Goal: Task Accomplishment & Management: Complete application form

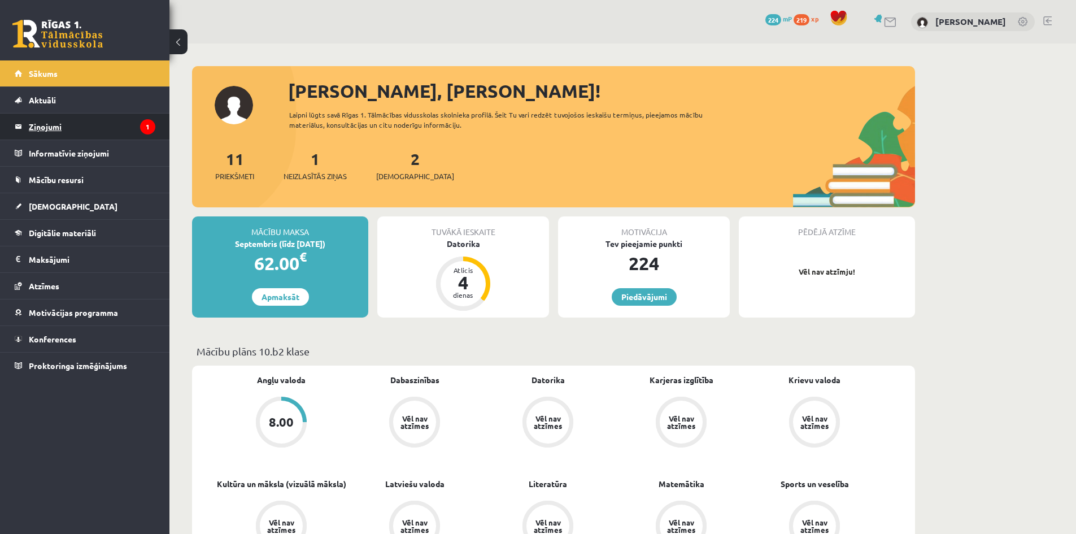
click at [45, 131] on legend "Ziņojumi 1" at bounding box center [92, 127] width 127 height 26
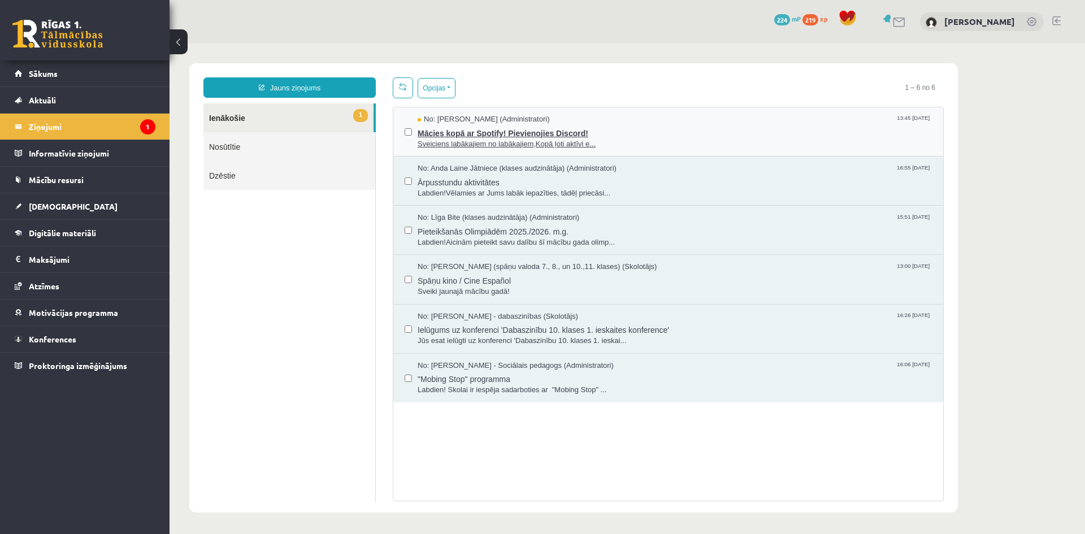
click at [658, 140] on span "Sveiciens labākajiem no labākajiem,Kopā ļoti aktīvi e..." at bounding box center [674, 144] width 514 height 11
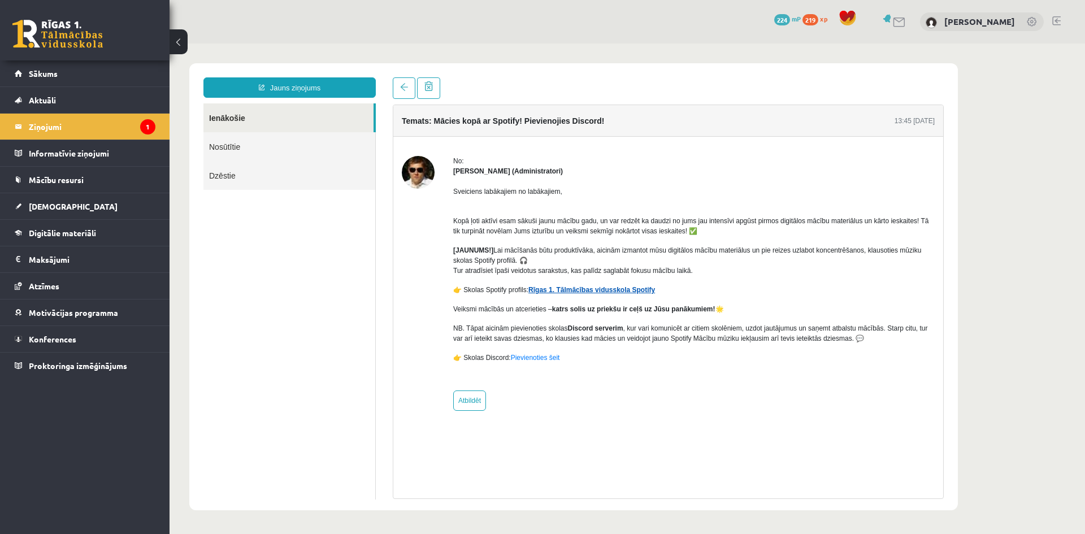
click at [626, 293] on link "Rīgas 1. Tālmācības vidusskola Spotify" at bounding box center [591, 290] width 127 height 8
click at [82, 150] on legend "Informatīvie ziņojumi 0" at bounding box center [92, 153] width 127 height 26
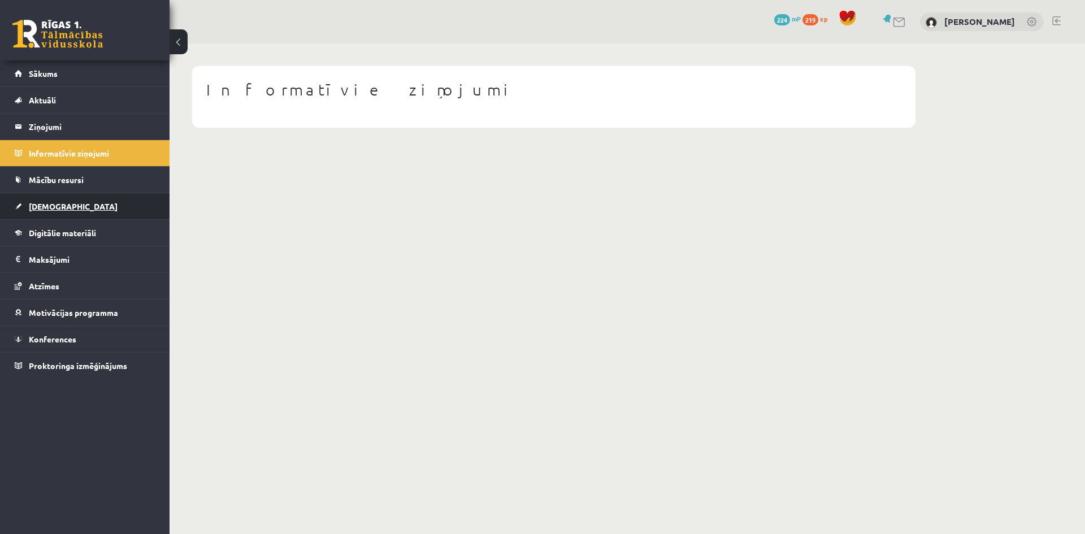
click at [82, 206] on link "[DEMOGRAPHIC_DATA]" at bounding box center [85, 206] width 141 height 26
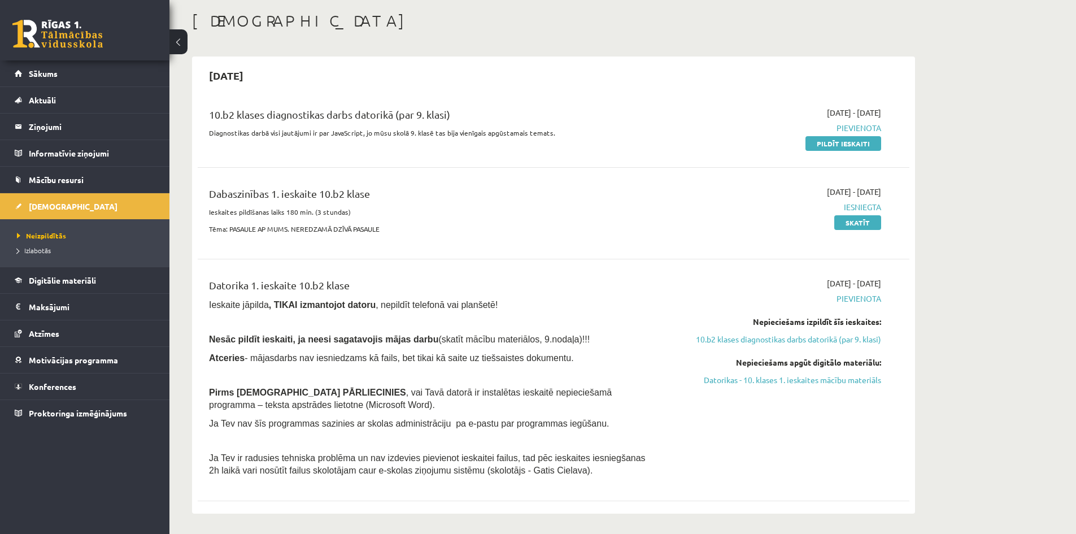
scroll to position [56, 0]
click at [858, 146] on link "Pildīt ieskaiti" at bounding box center [843, 141] width 76 height 15
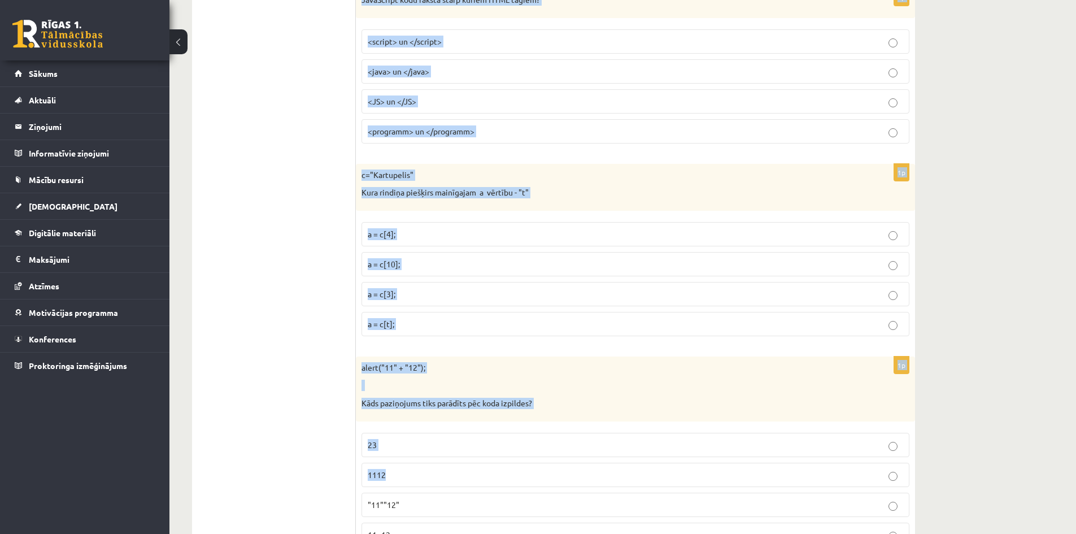
scroll to position [5607, 0]
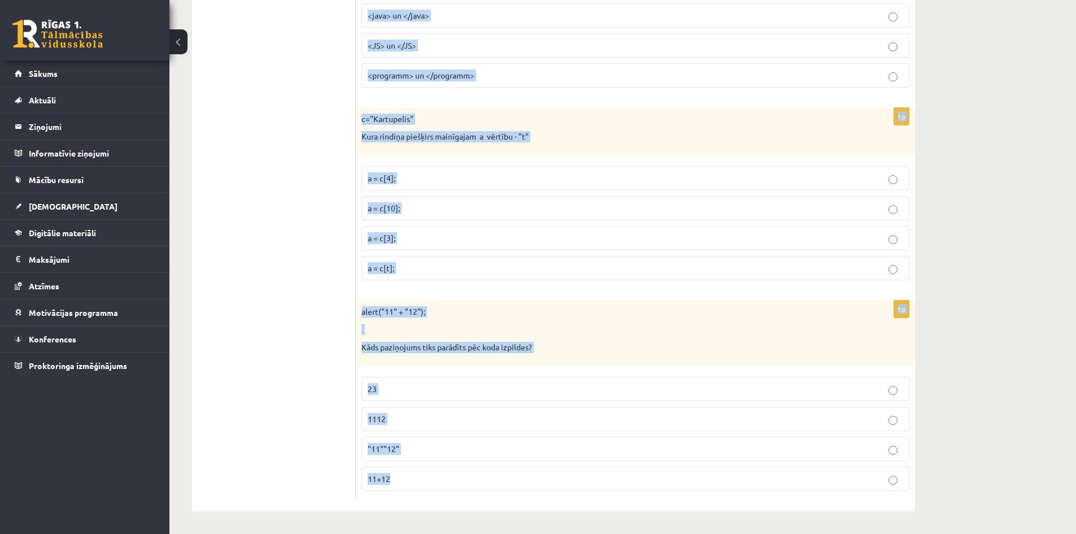
drag, startPoint x: 360, startPoint y: 127, endPoint x: 792, endPoint y: 479, distance: 557.6
copy form "Ko dara koda rindiņa?: ctx.drawImage (Zivs, 20, 30); Uzzīmē attēlu "Zivs" uz Ca…"
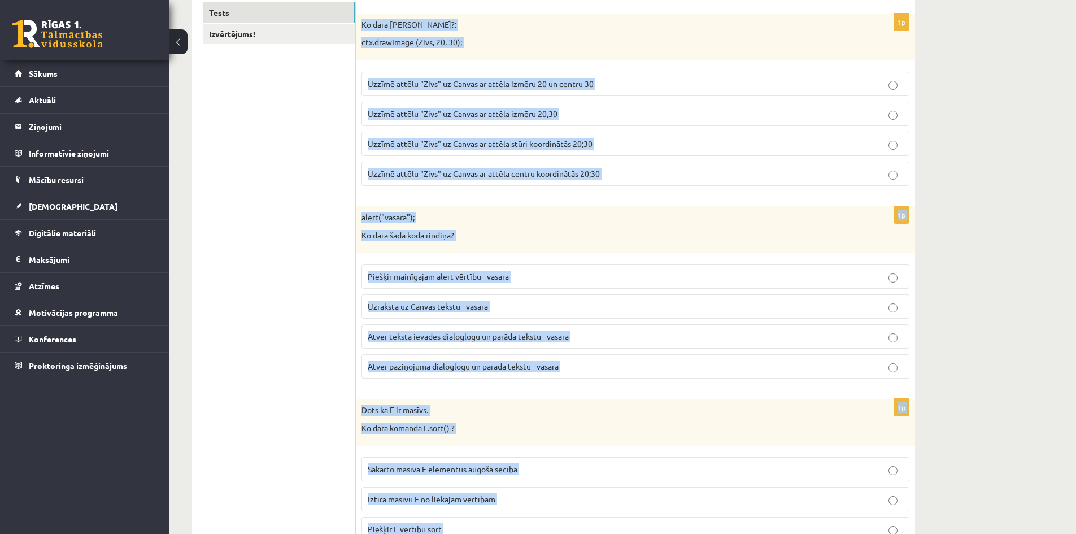
scroll to position [0, 0]
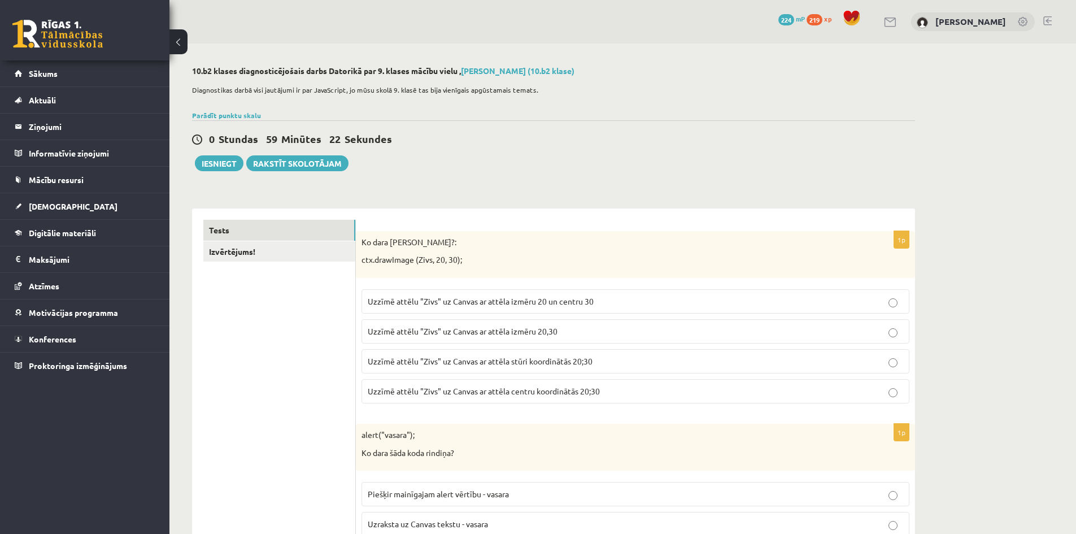
click at [541, 304] on span "Uzzīmē attēlu "Zivs" uz Canvas ar attēla izmēru 20 un centru 30" at bounding box center [481, 301] width 226 height 10
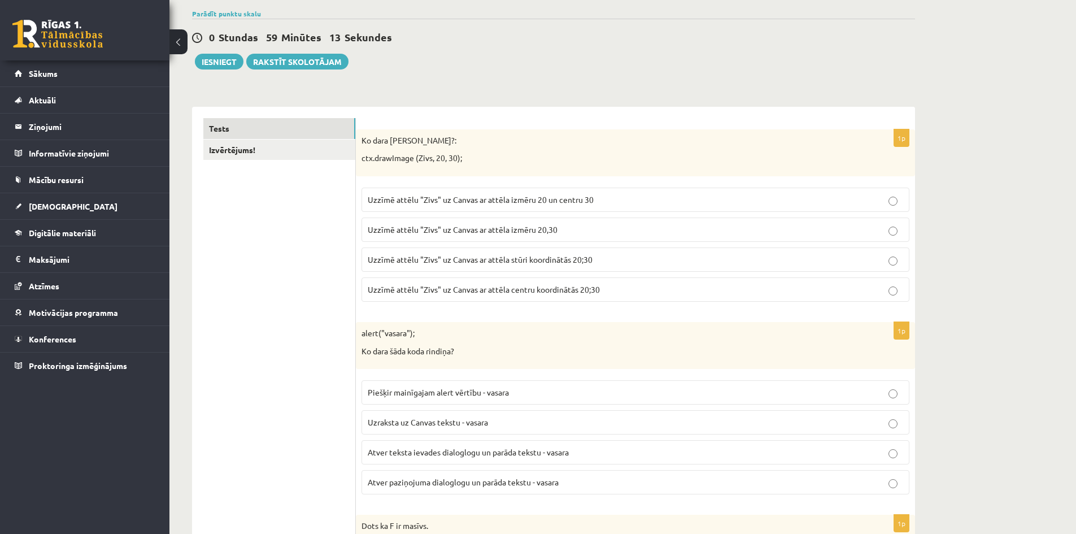
scroll to position [113, 0]
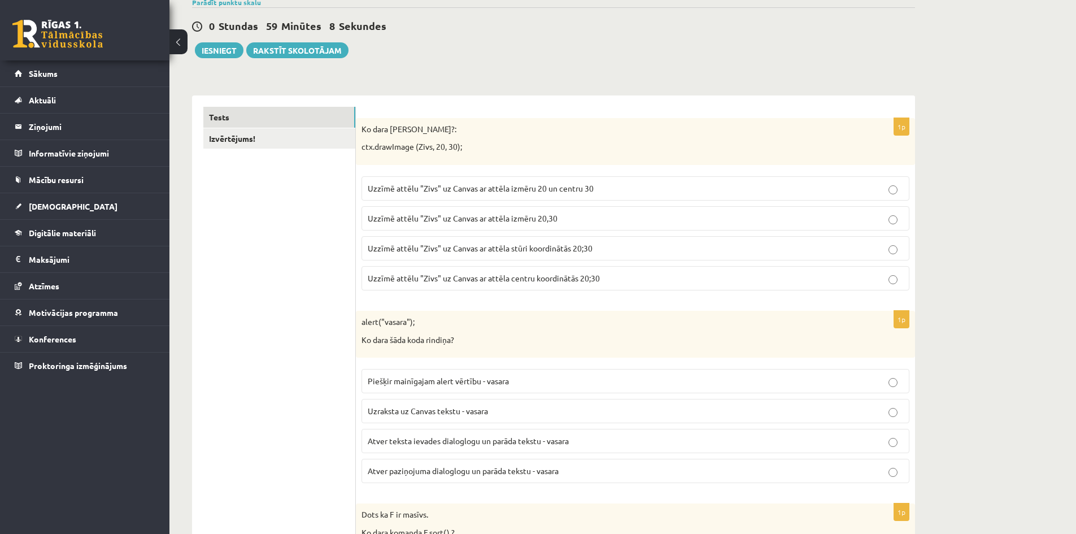
click at [542, 249] on span "Uzzīmē attēlu "Zivs" uz Canvas ar attēla stūri koordinātās 20;30" at bounding box center [480, 248] width 225 height 10
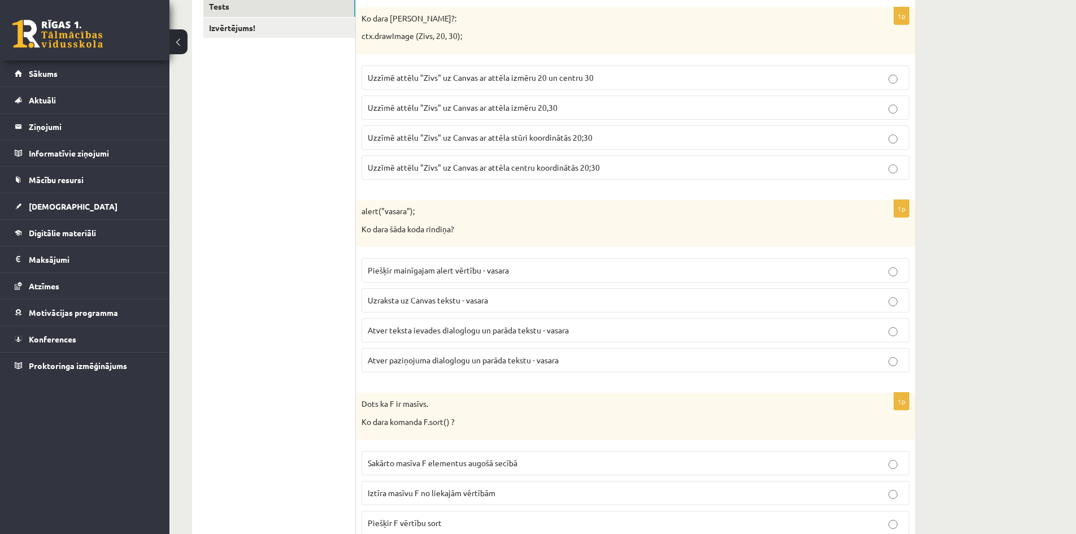
scroll to position [226, 0]
click at [543, 356] on span "Atver paziņojuma dialoglogu un parāda tekstu - vasara" at bounding box center [463, 357] width 191 height 10
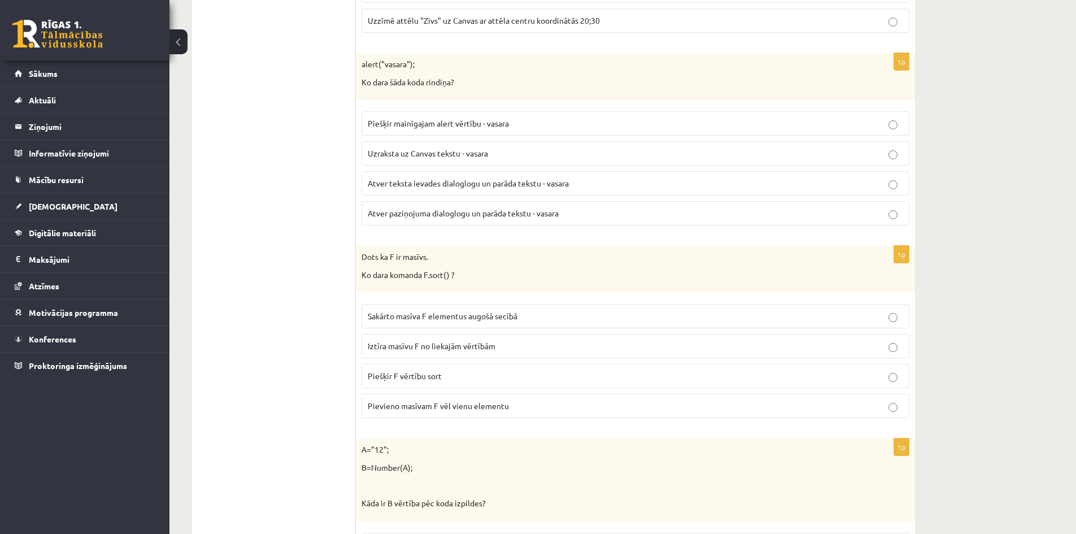
scroll to position [395, 0]
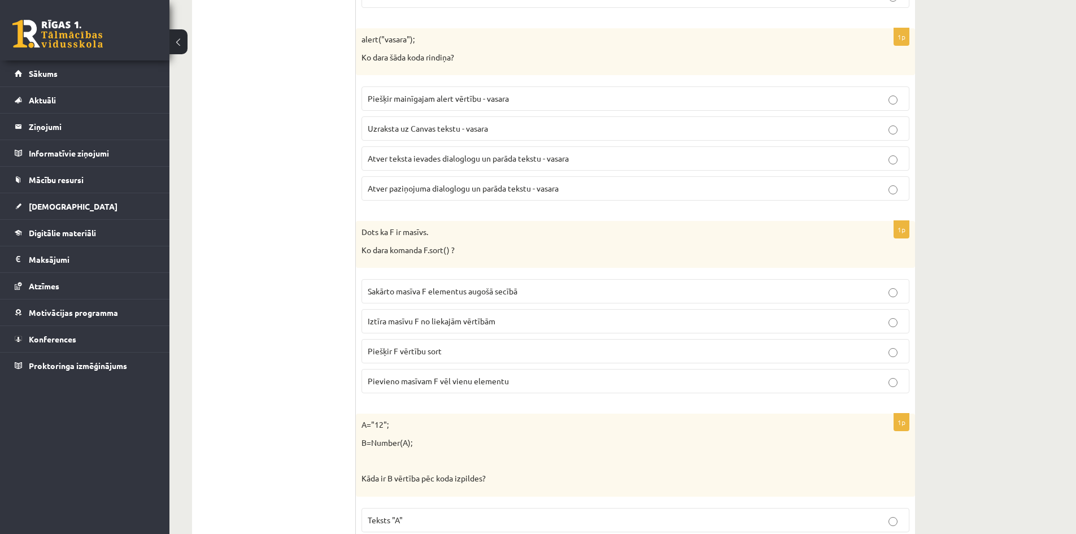
click at [428, 290] on span "Sakārto masīva F elementus augošā secībā" at bounding box center [443, 291] width 150 height 10
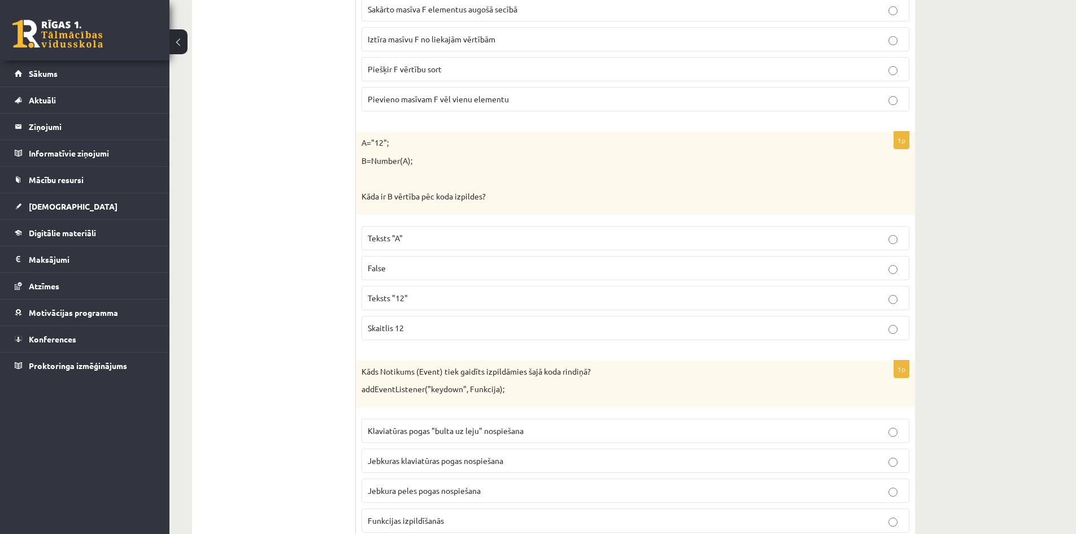
scroll to position [678, 0]
click at [424, 324] on p "Skaitlis 12" at bounding box center [635, 327] width 535 height 12
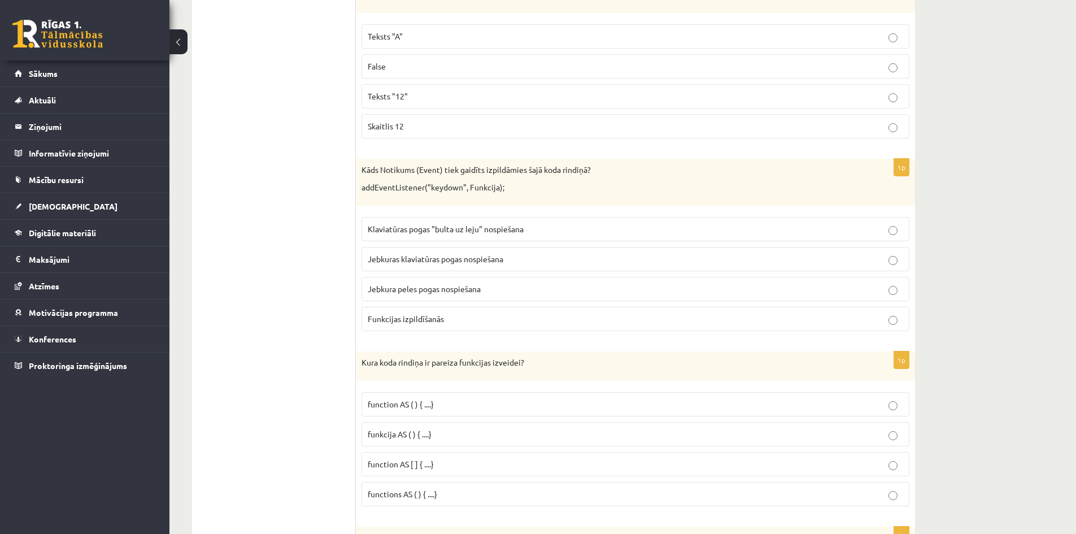
scroll to position [904, 0]
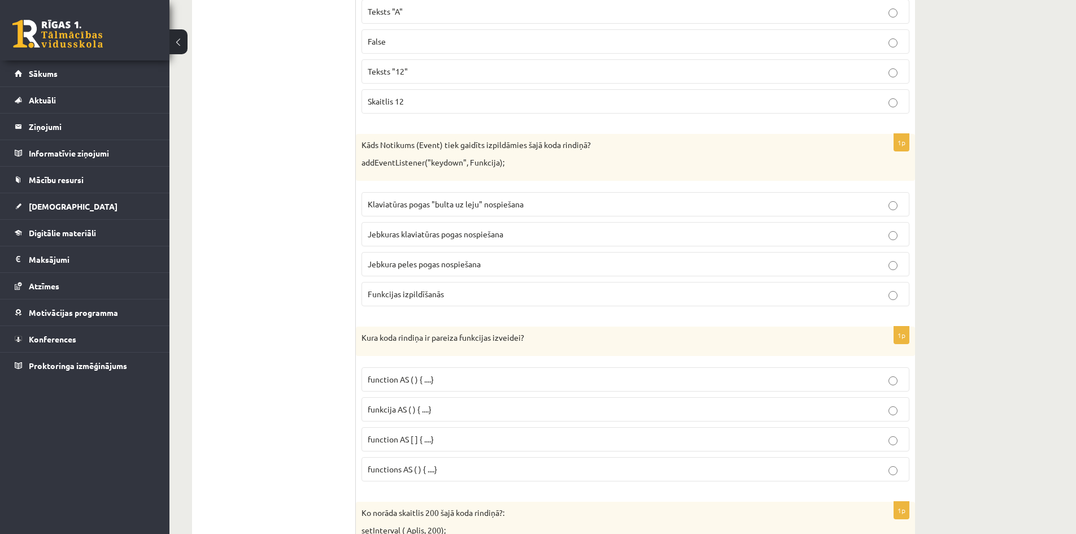
click at [466, 232] on span "Jebkuras klaviatūras pogas nospiešana" at bounding box center [436, 234] width 136 height 10
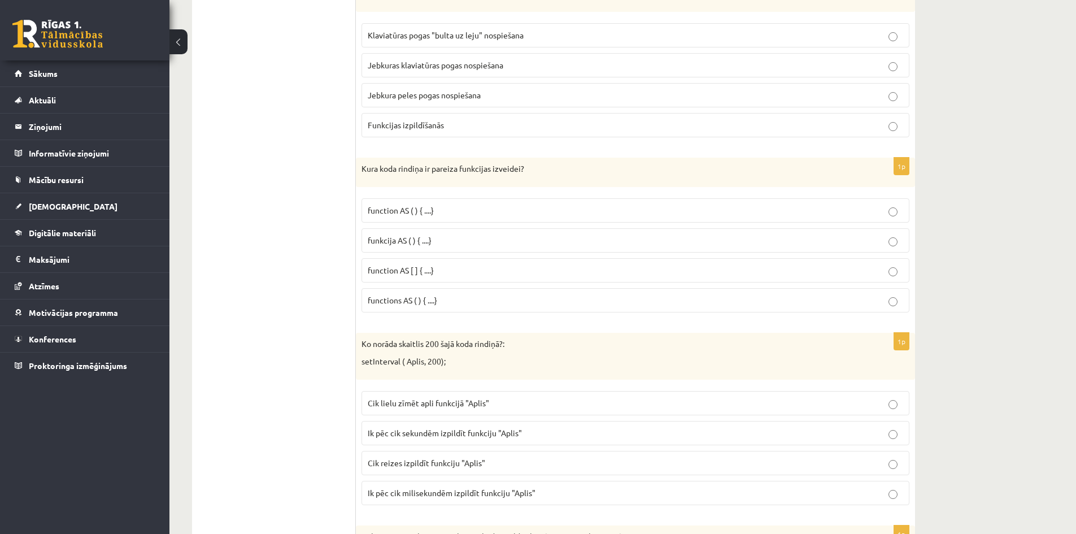
scroll to position [1073, 0]
click at [433, 269] on span "function AS [ ] { ....}" at bounding box center [401, 269] width 66 height 10
click at [461, 214] on p "function AS ( ) { ....}" at bounding box center [635, 210] width 535 height 12
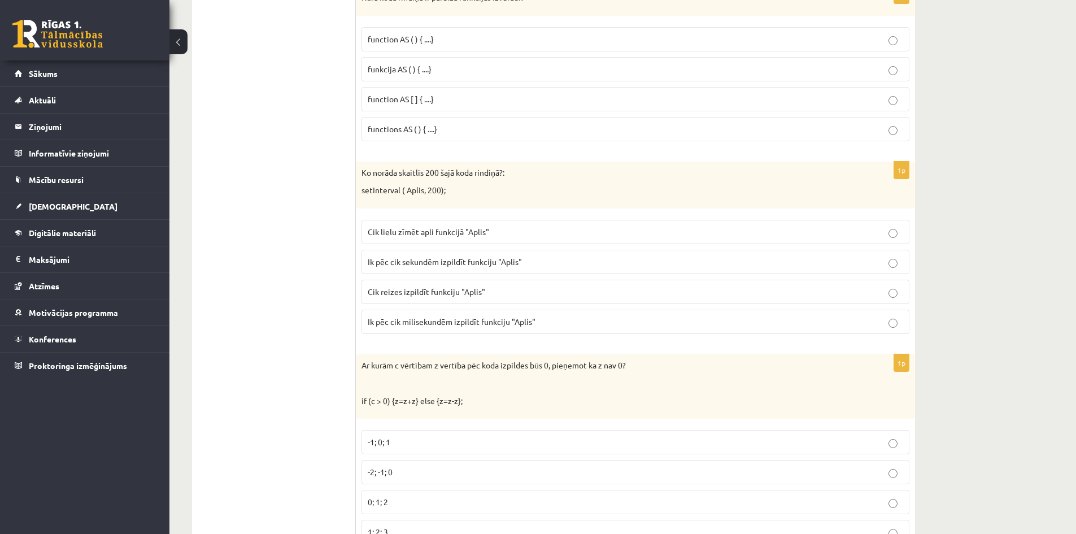
scroll to position [1243, 0]
click at [532, 265] on p "Ik pēc cik sekundēm izpildīt funkciju "Aplis"" at bounding box center [635, 263] width 535 height 12
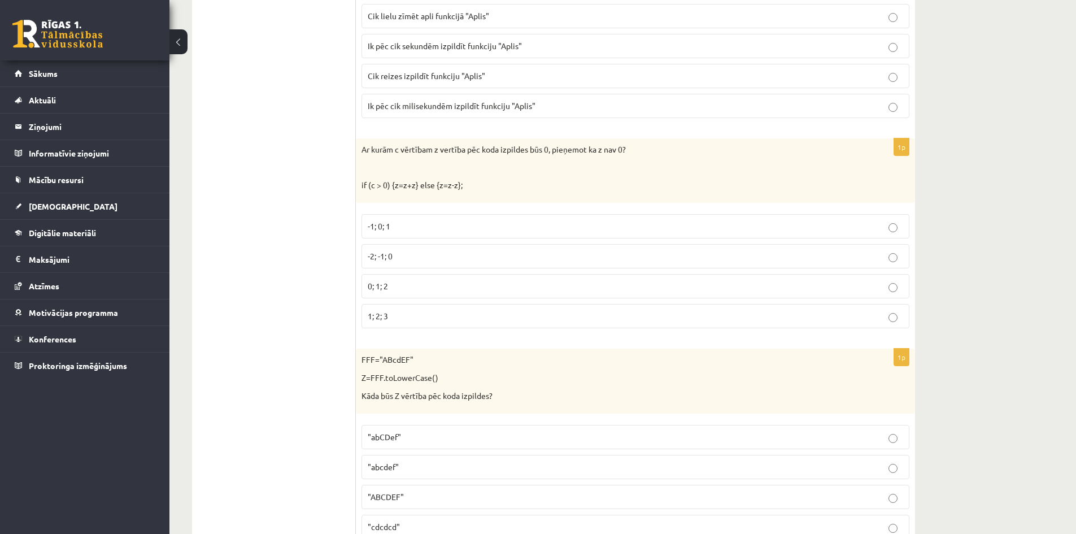
scroll to position [1469, 0]
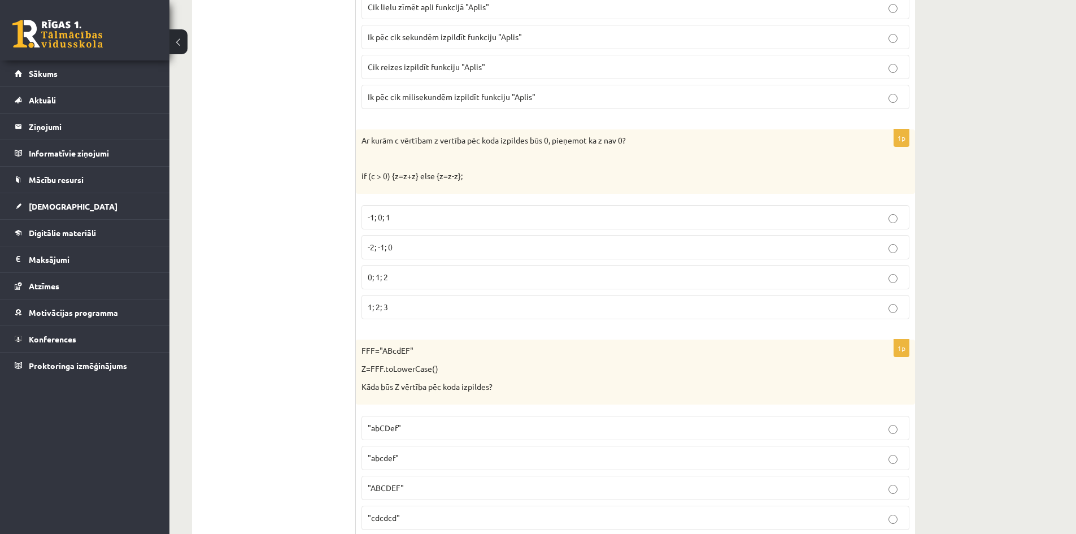
click at [399, 246] on p "-2; -1; 0" at bounding box center [635, 247] width 535 height 12
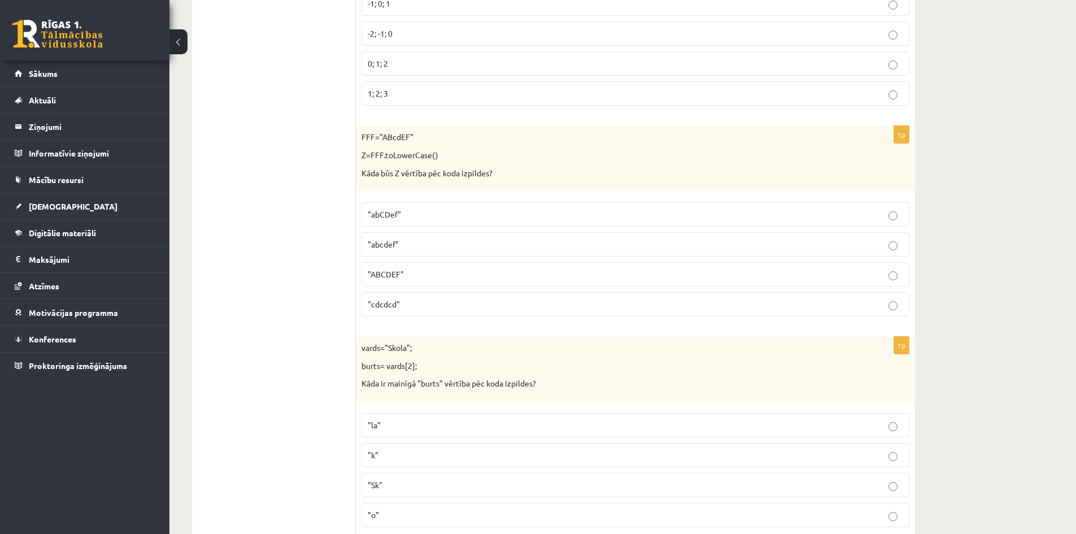
scroll to position [1695, 0]
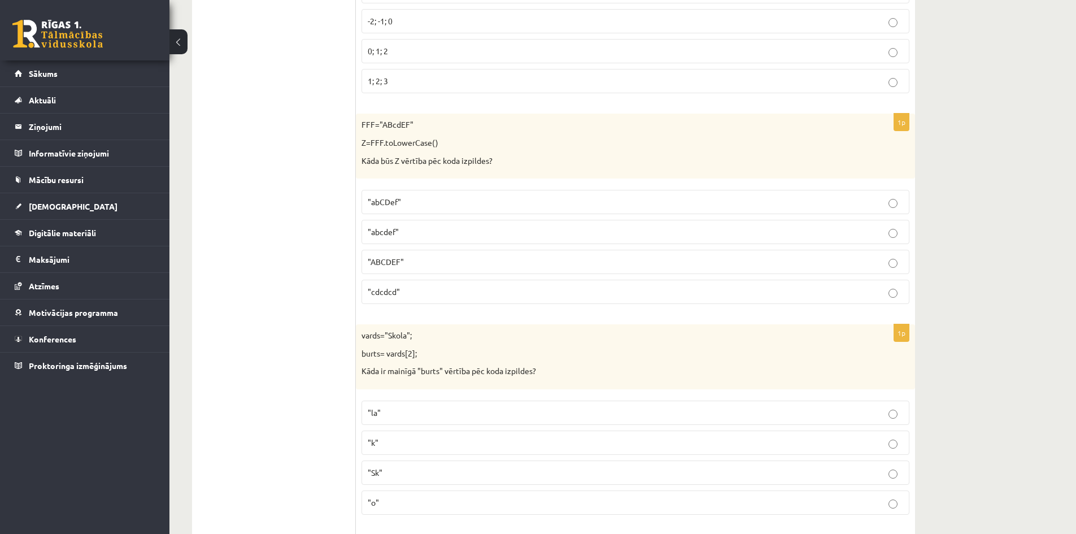
click at [412, 230] on p ""abcdef"" at bounding box center [635, 232] width 535 height 12
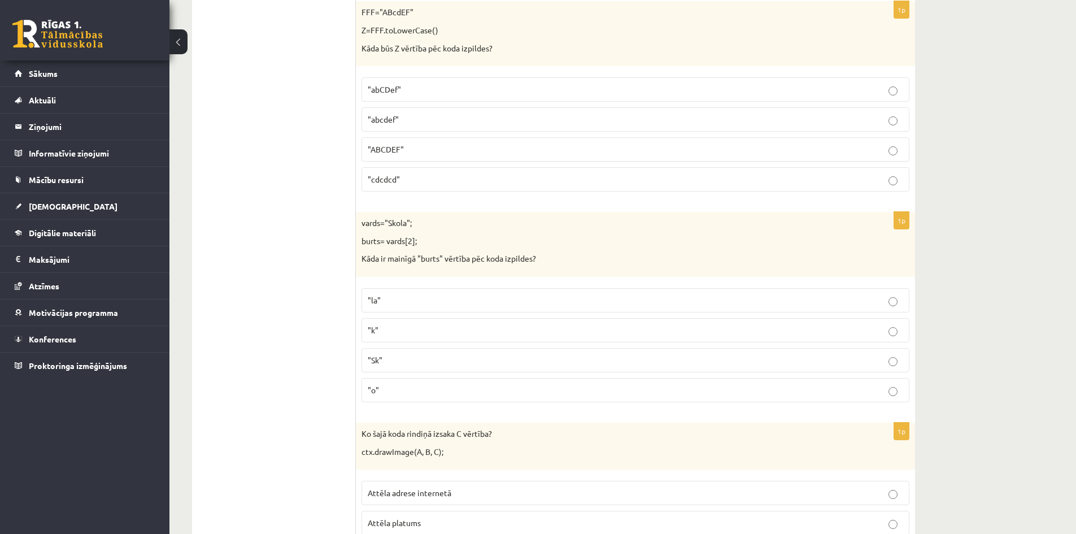
scroll to position [1808, 0]
click at [405, 358] on p ""Sk"" at bounding box center [635, 360] width 535 height 12
click at [426, 398] on label ""o"" at bounding box center [636, 389] width 548 height 24
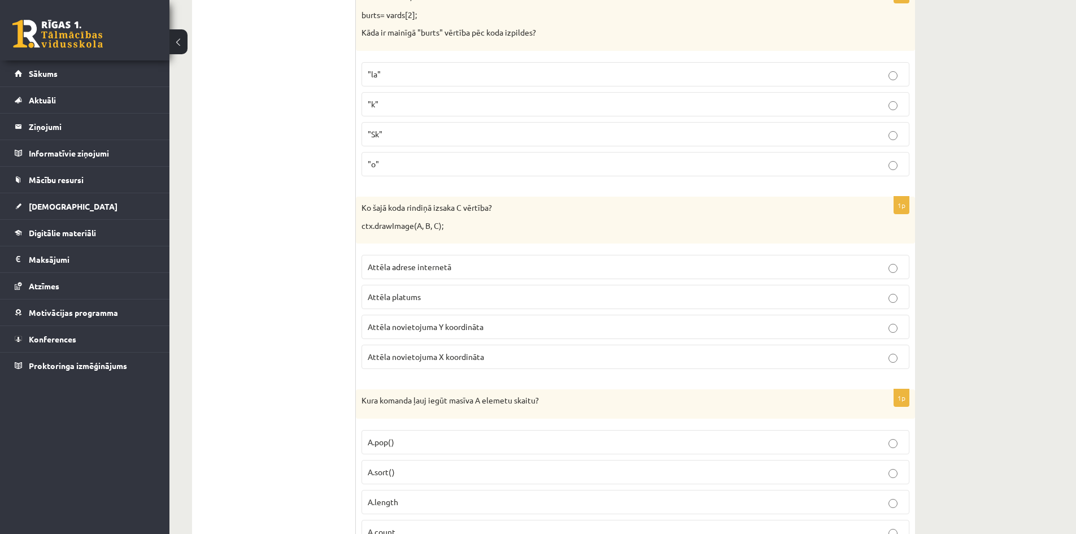
scroll to position [2033, 0]
click at [511, 330] on p "Attēla novietojuma Y koordināta" at bounding box center [635, 326] width 535 height 12
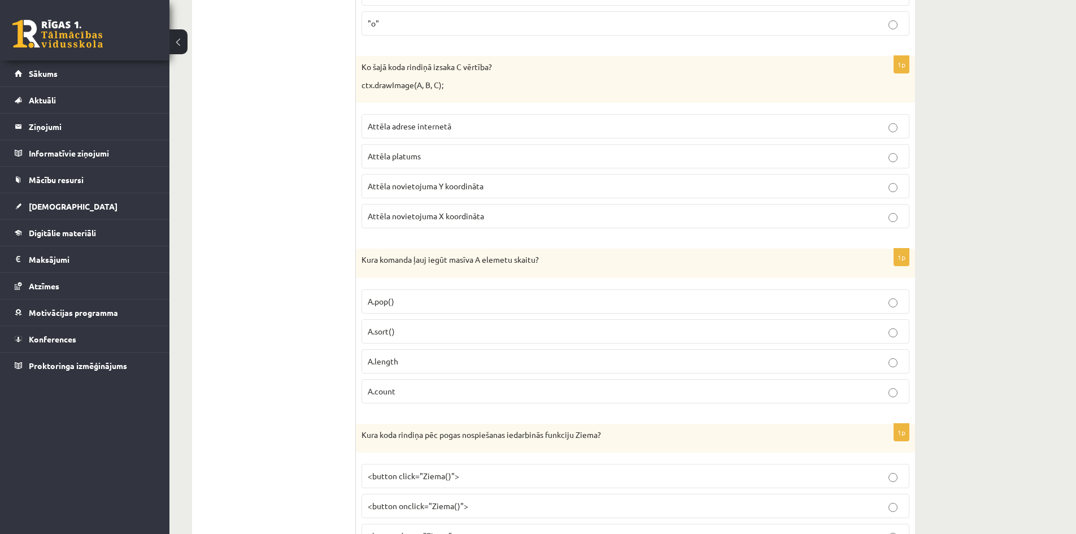
scroll to position [2203, 0]
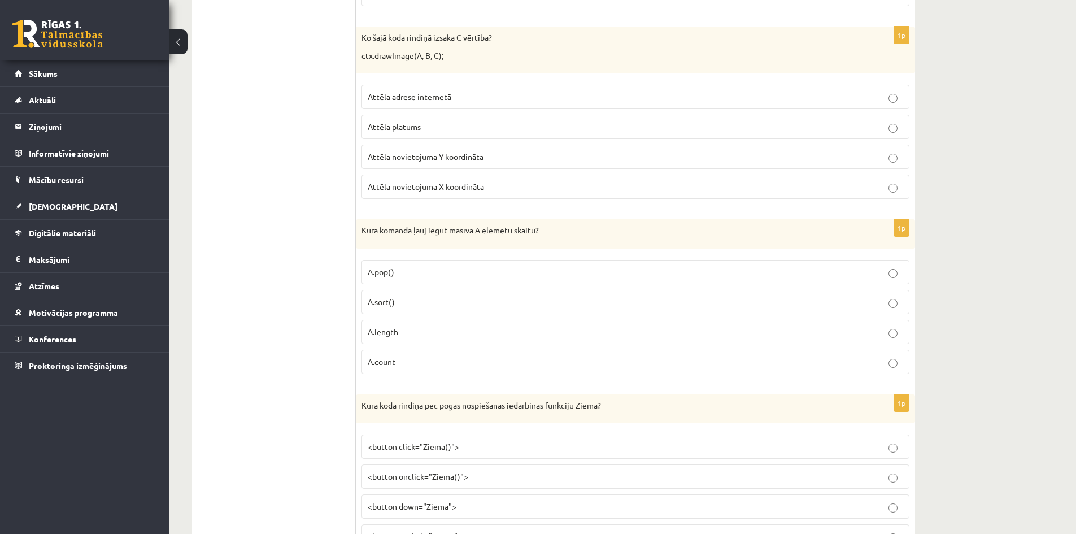
click at [464, 361] on p "A.count" at bounding box center [635, 362] width 535 height 12
click at [404, 336] on p "A.length" at bounding box center [635, 332] width 535 height 12
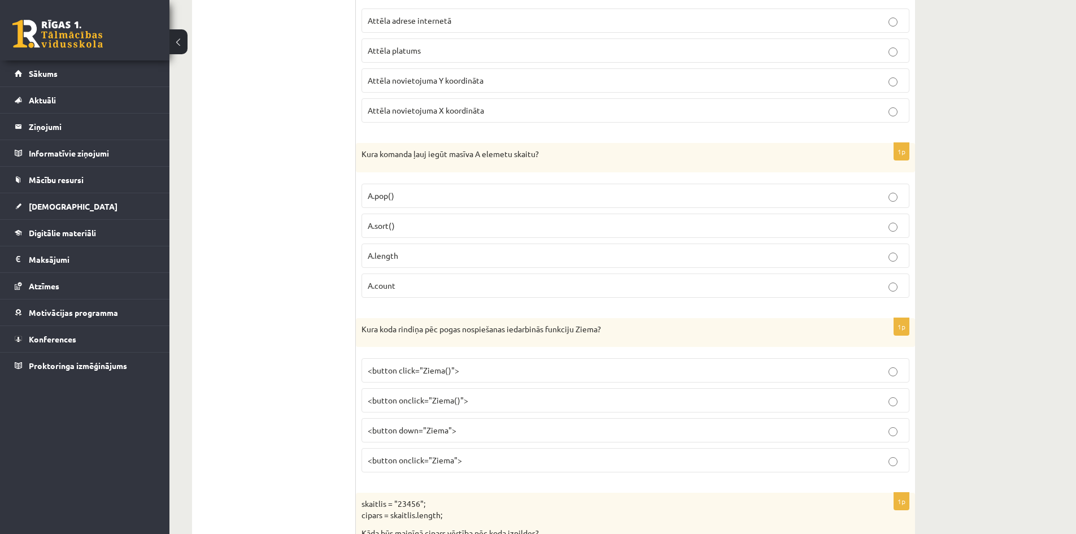
scroll to position [2316, 0]
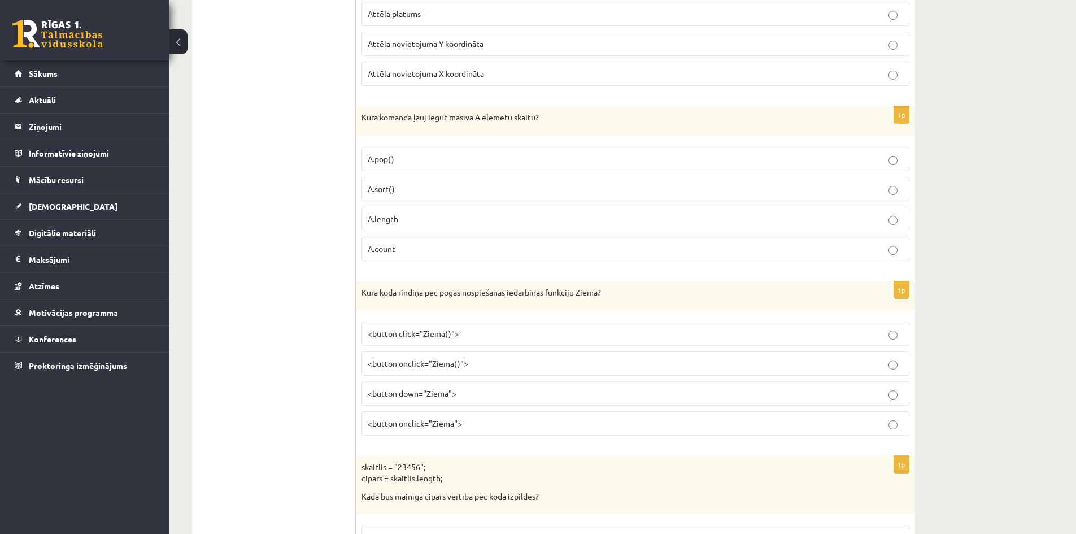
click at [451, 338] on span "<button click="Ziema()">" at bounding box center [414, 333] width 92 height 10
click at [469, 419] on p "<button onclick="Ziema">" at bounding box center [635, 423] width 535 height 12
click at [484, 360] on p "<button onclick="Ziema()">" at bounding box center [635, 364] width 535 height 12
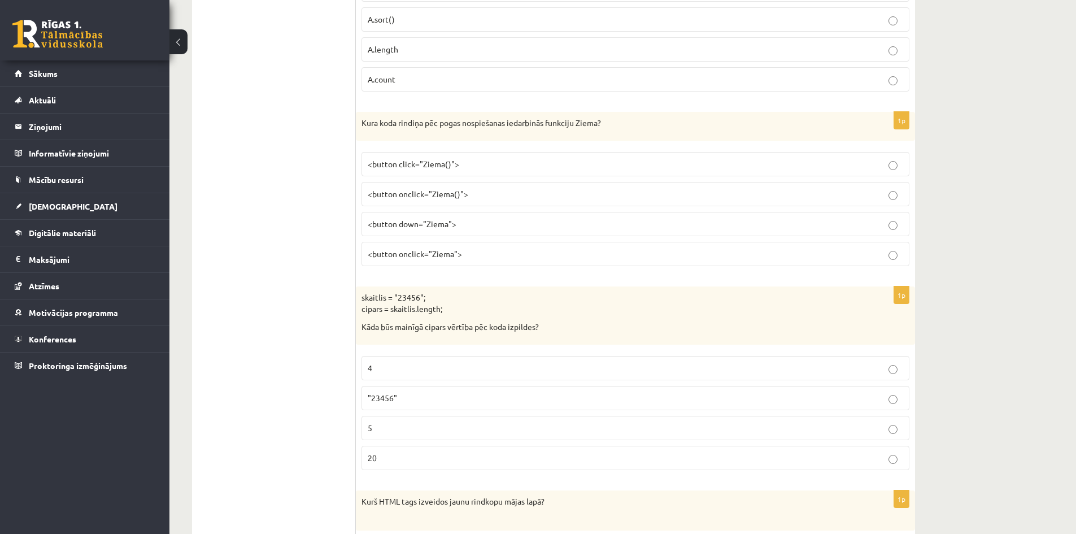
scroll to position [2542, 0]
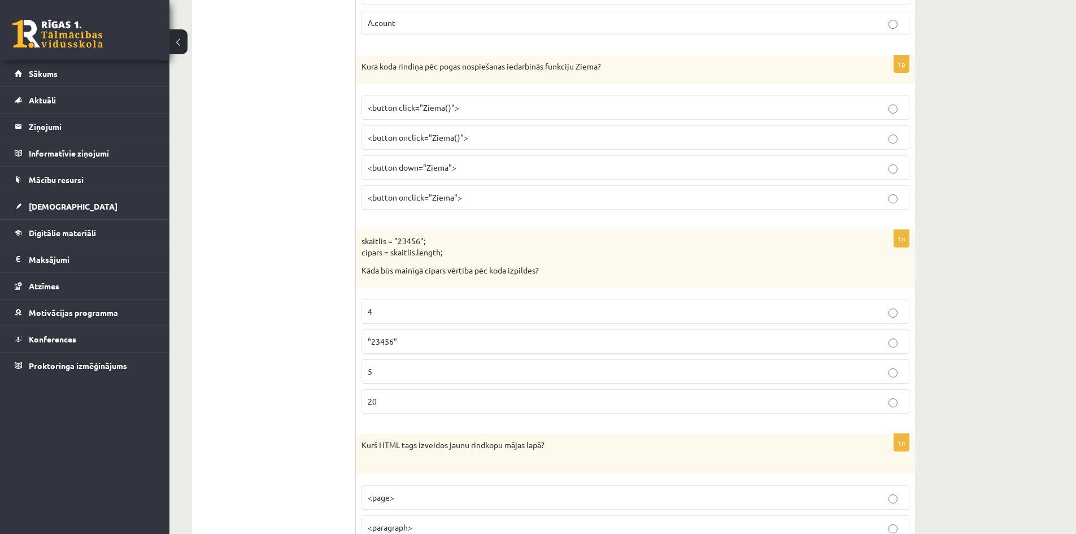
click at [395, 369] on p "5" at bounding box center [635, 371] width 535 height 12
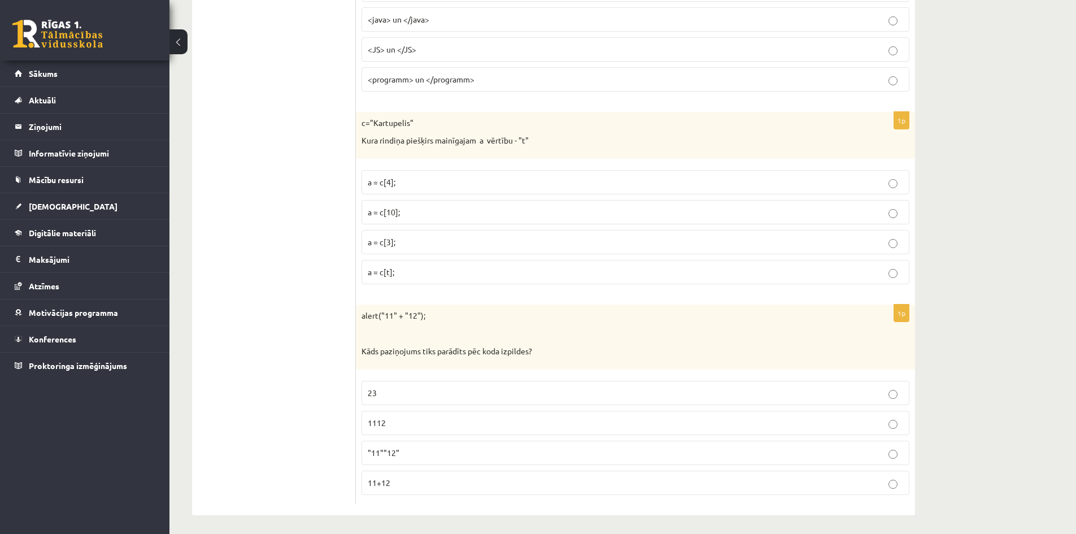
scroll to position [5607, 0]
click at [393, 425] on label "1112" at bounding box center [636, 419] width 548 height 24
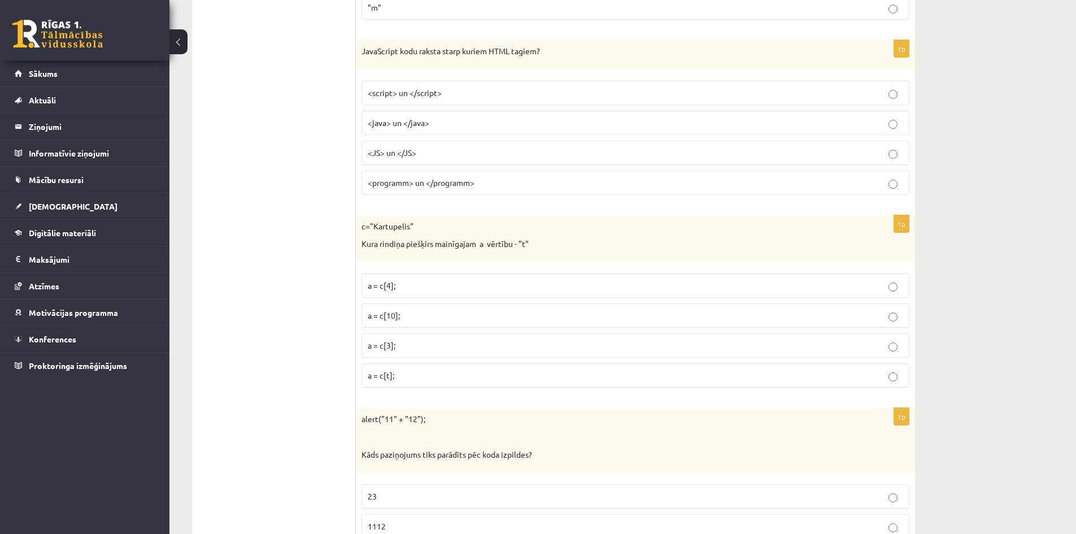
scroll to position [5494, 0]
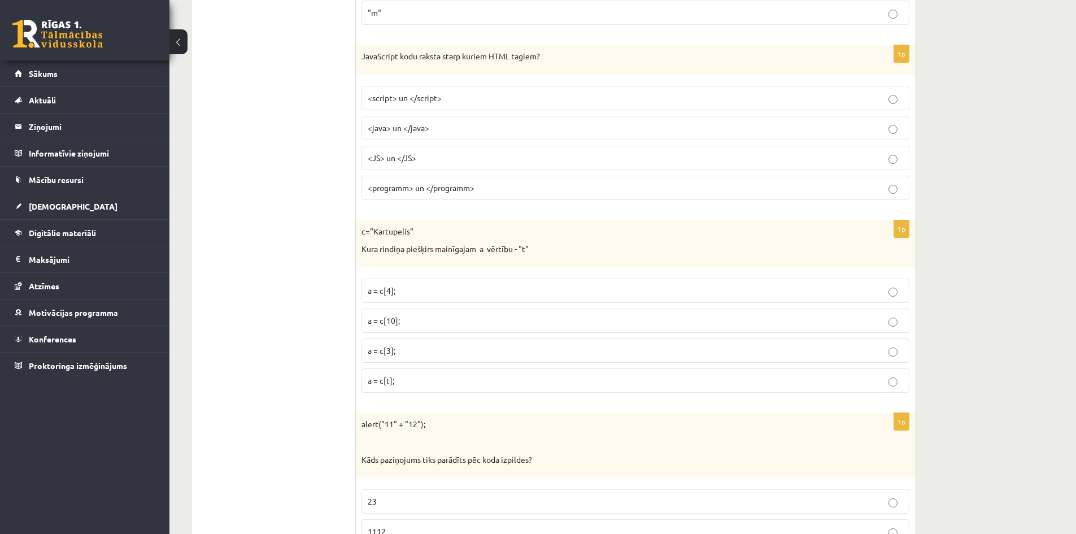
click at [432, 389] on label "a = c[t];" at bounding box center [636, 380] width 548 height 24
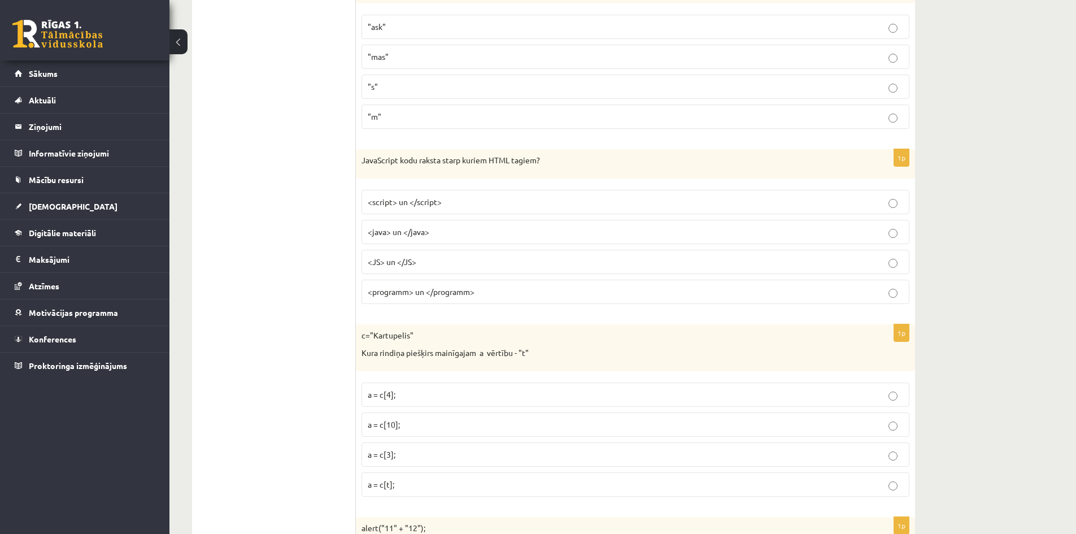
scroll to position [5381, 0]
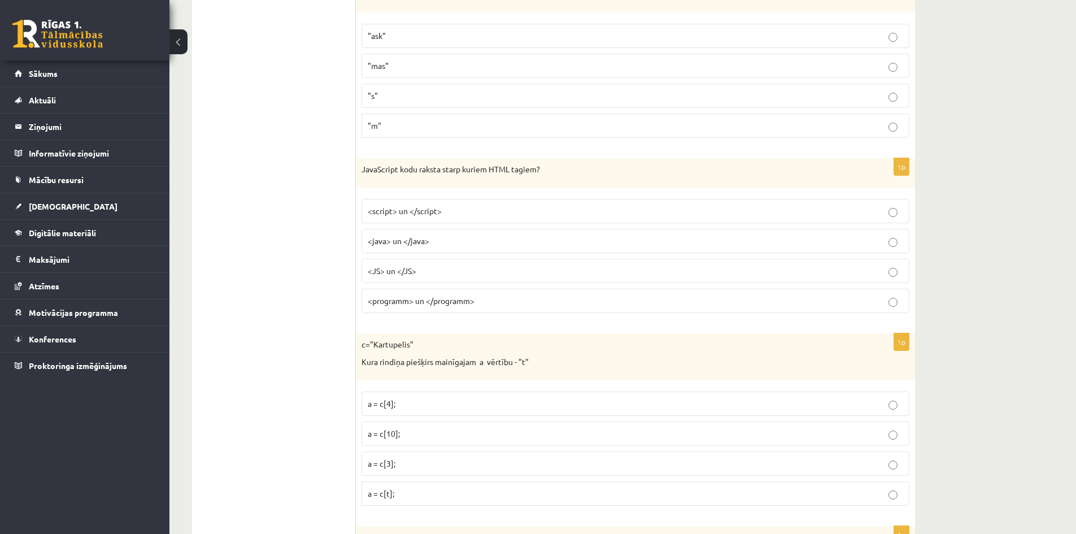
click at [462, 203] on label "<script> un </script>" at bounding box center [636, 211] width 548 height 24
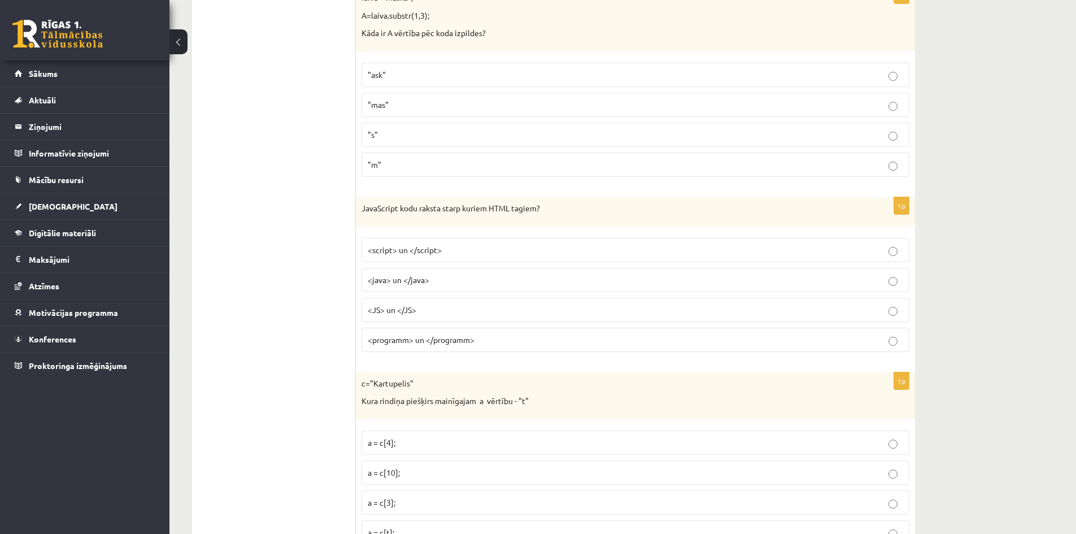
scroll to position [5268, 0]
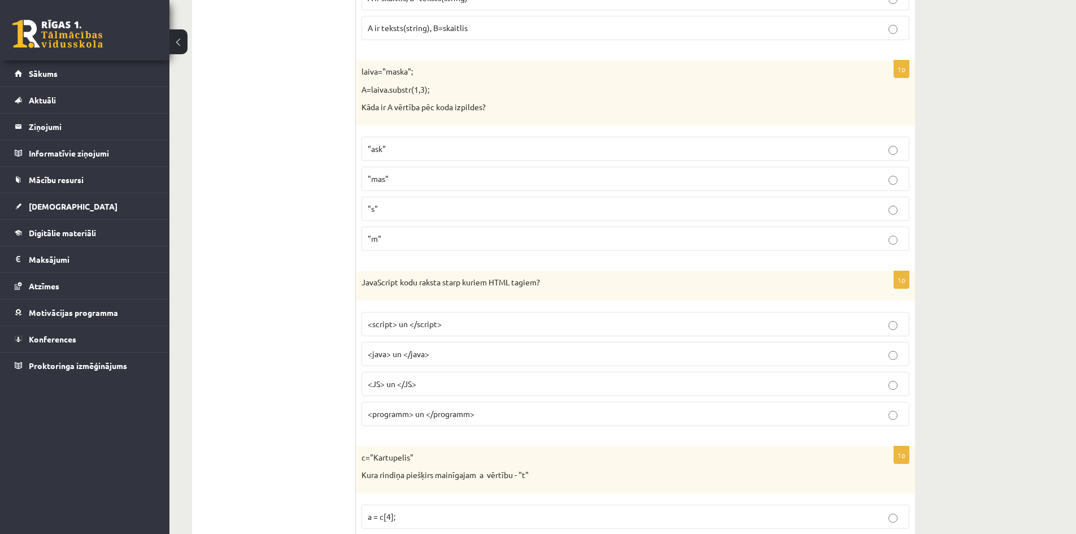
click at [464, 144] on p ""ask"" at bounding box center [635, 149] width 535 height 12
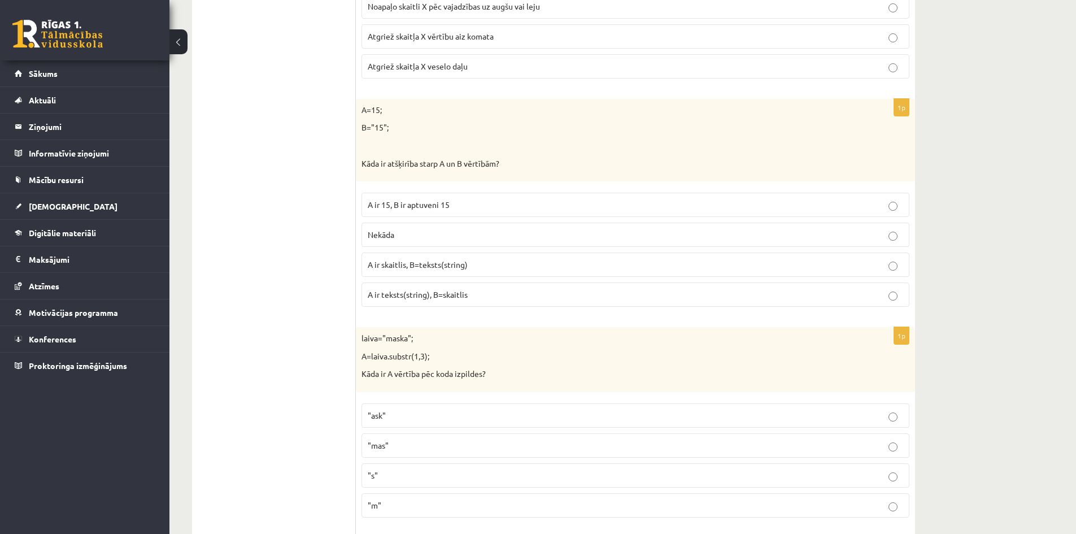
scroll to position [4985, 0]
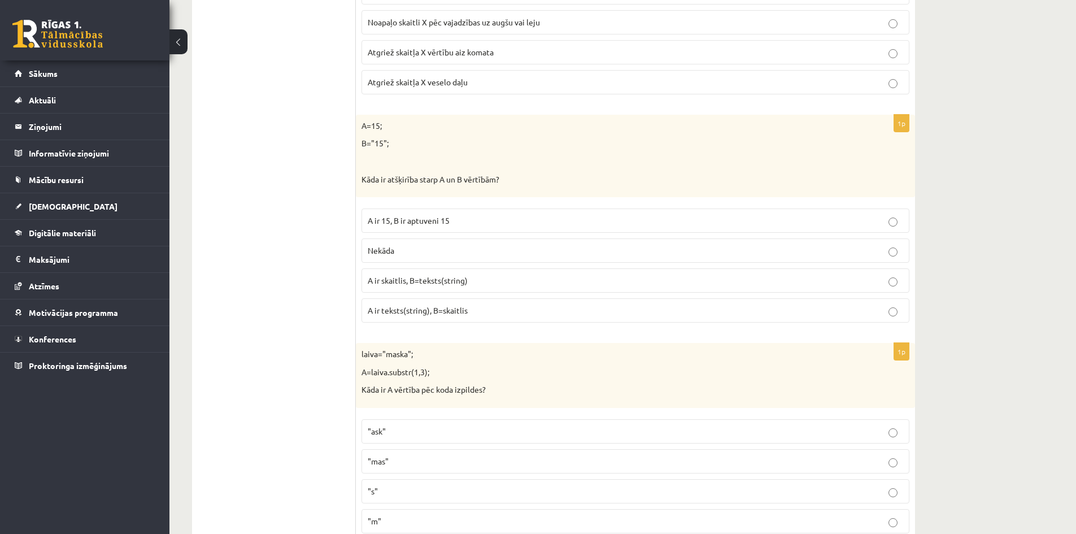
click at [474, 284] on p "A ir skaitlis, B=teksts(string)" at bounding box center [635, 281] width 535 height 12
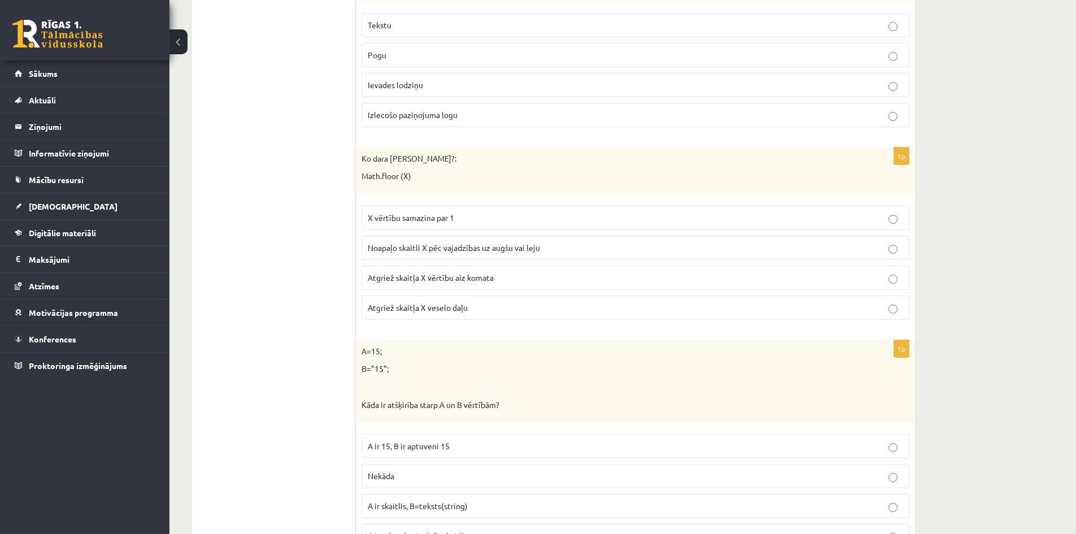
scroll to position [4759, 0]
click at [521, 217] on p "X vērtību samazina par 1" at bounding box center [635, 218] width 535 height 12
click at [511, 278] on p "Atgriež skaitļa X vērtību aiz komata" at bounding box center [635, 278] width 535 height 12
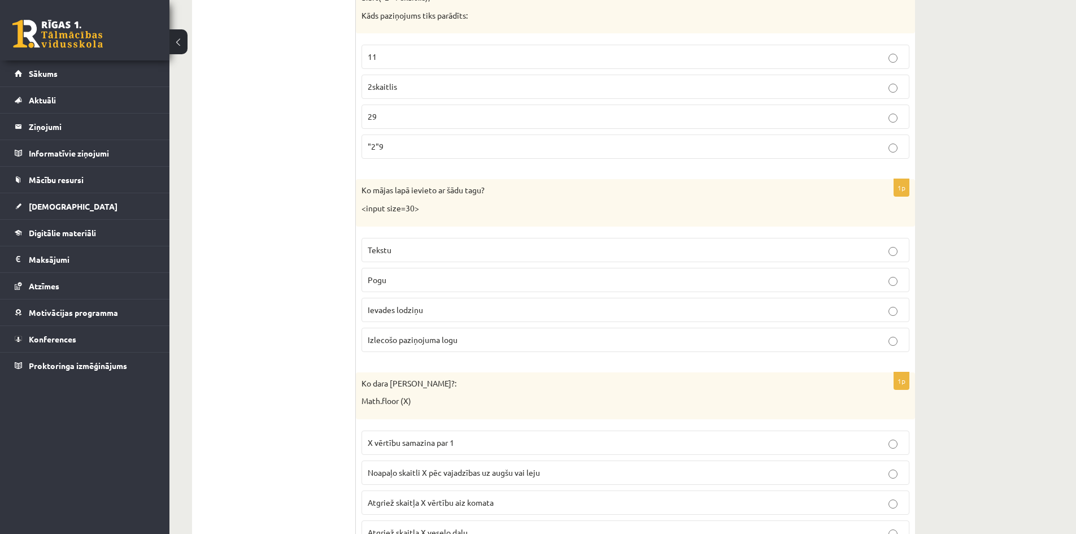
scroll to position [4533, 0]
click at [416, 314] on span "Ievades lodziņu" at bounding box center [395, 311] width 55 height 10
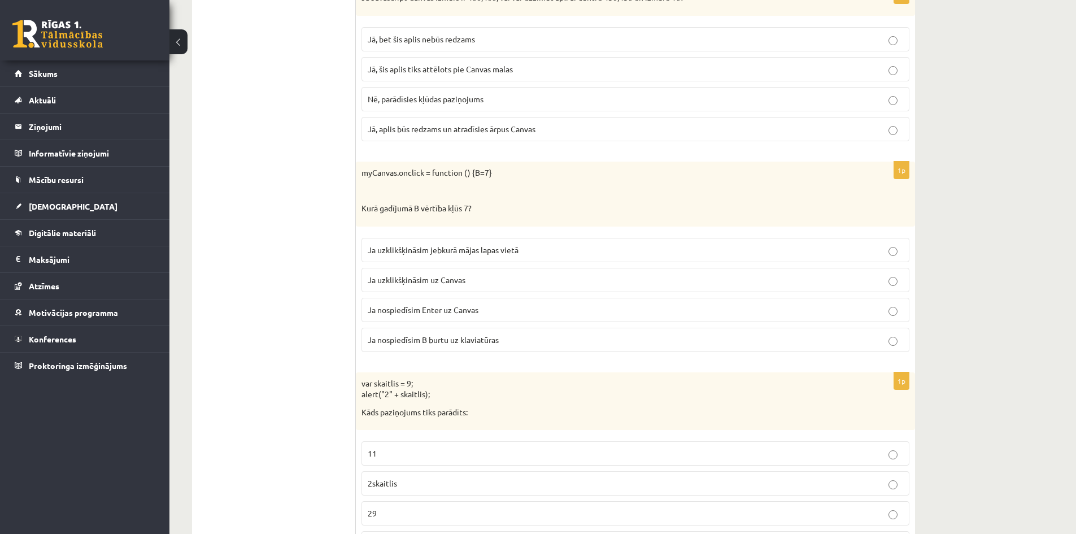
scroll to position [4138, 0]
click at [500, 278] on p "Ja uzklikšķināsim uz Canvas" at bounding box center [635, 281] width 535 height 12
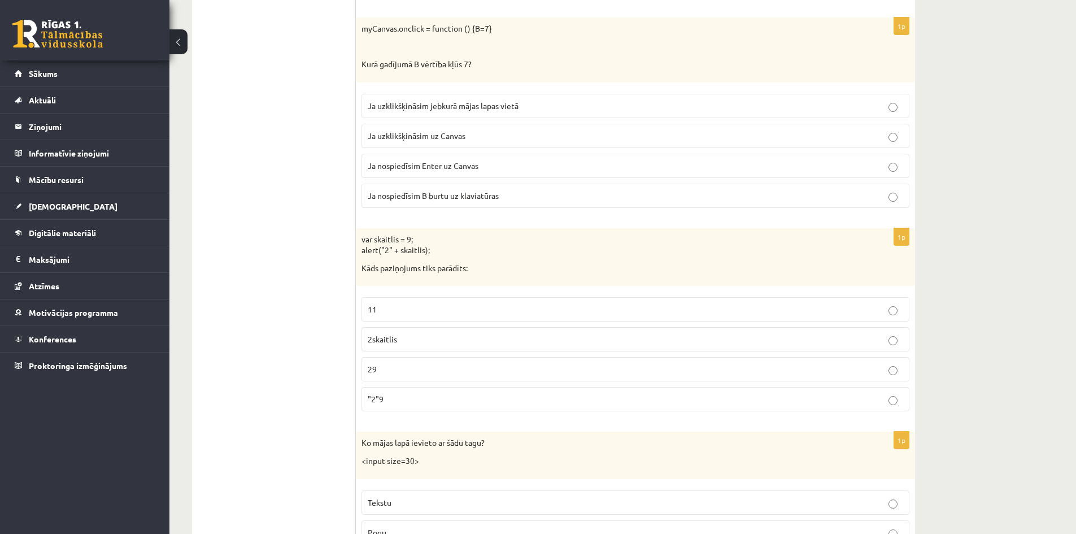
scroll to position [4308, 0]
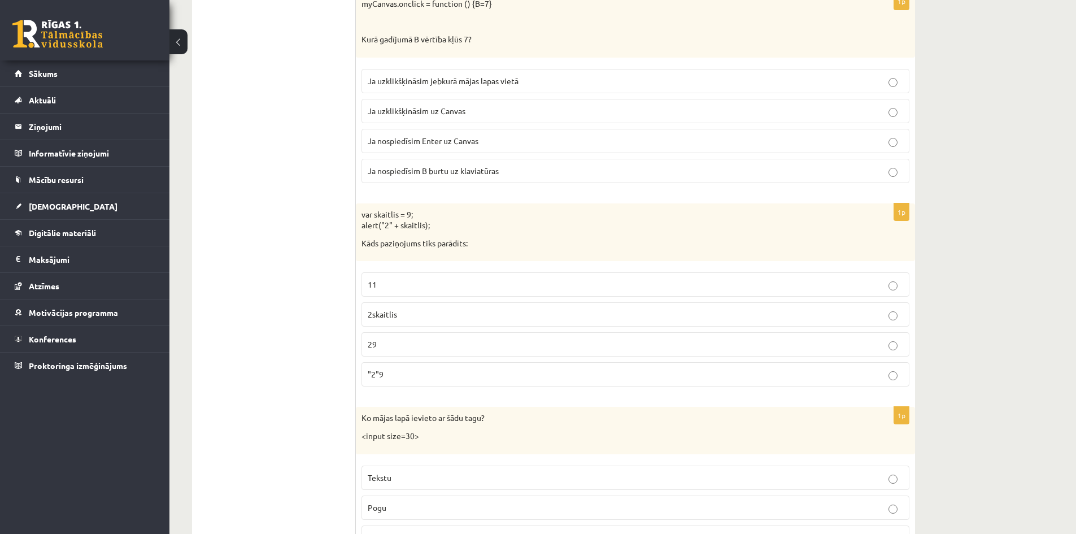
click at [385, 336] on label "29" at bounding box center [636, 344] width 548 height 24
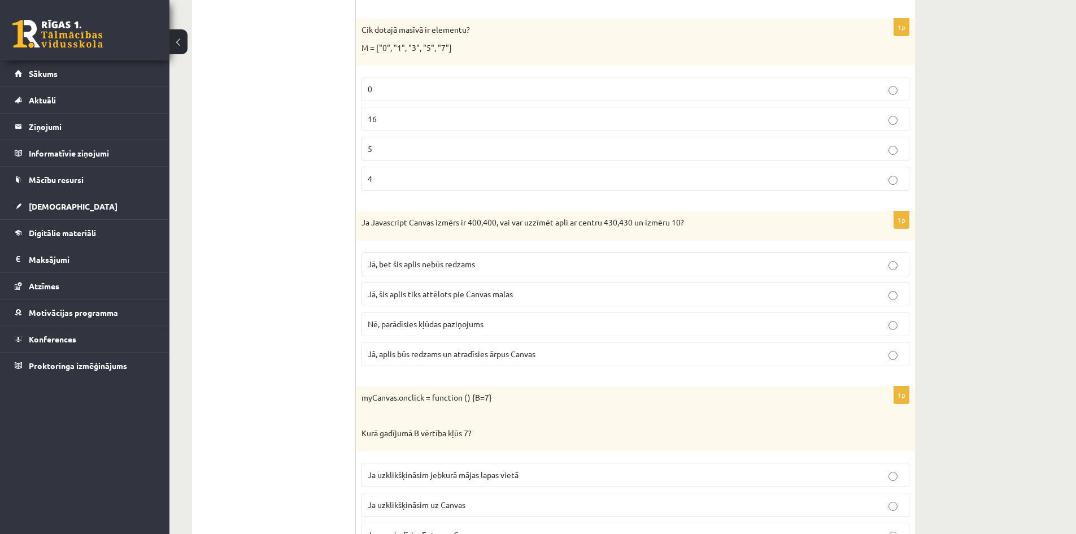
scroll to position [3912, 0]
click at [564, 259] on label "Jā, bet šis aplis nebūs redzams" at bounding box center [636, 266] width 548 height 24
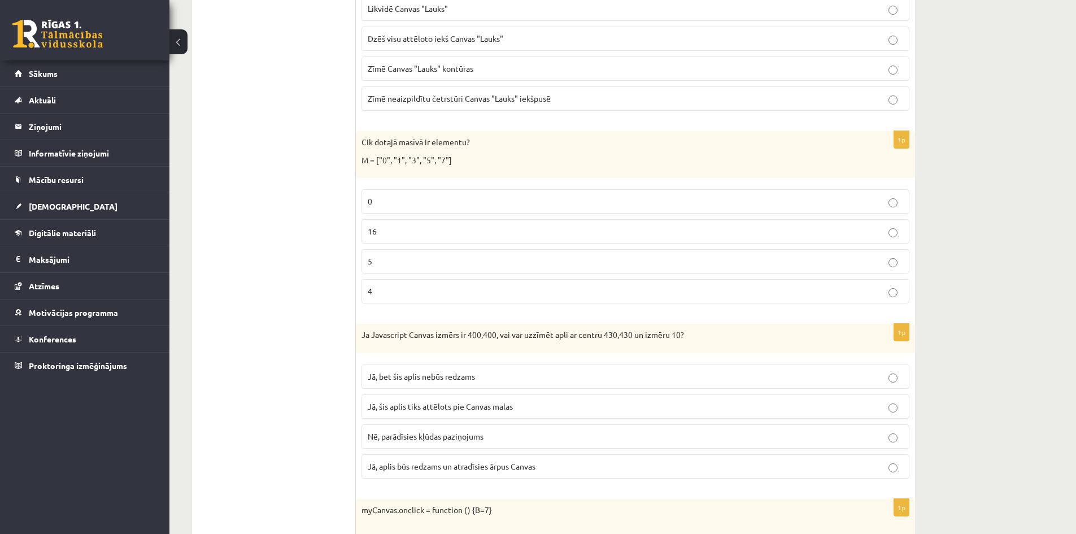
scroll to position [3743, 0]
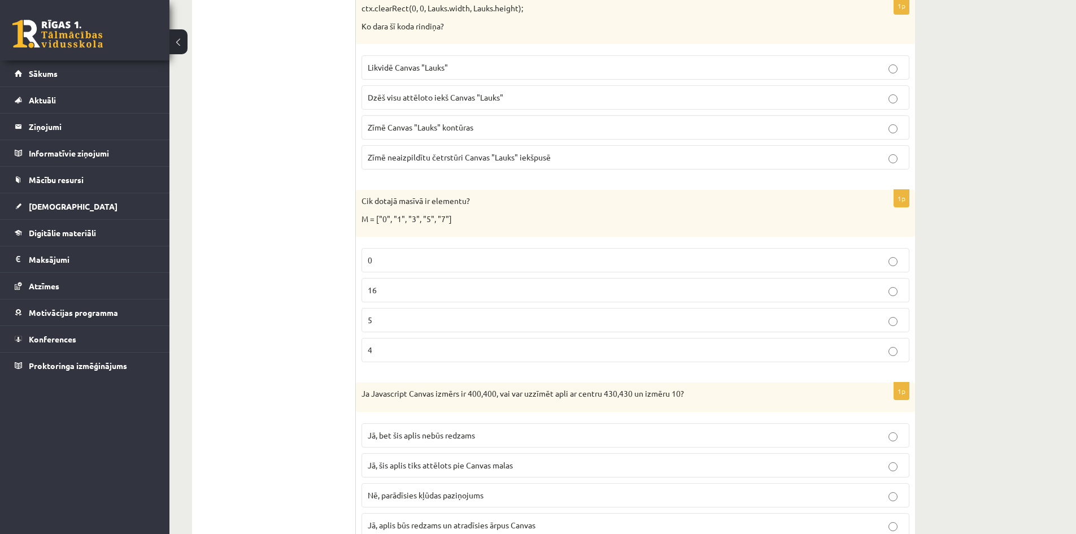
drag, startPoint x: 426, startPoint y: 319, endPoint x: 750, endPoint y: 146, distance: 366.9
click at [427, 319] on p "5" at bounding box center [635, 320] width 535 height 12
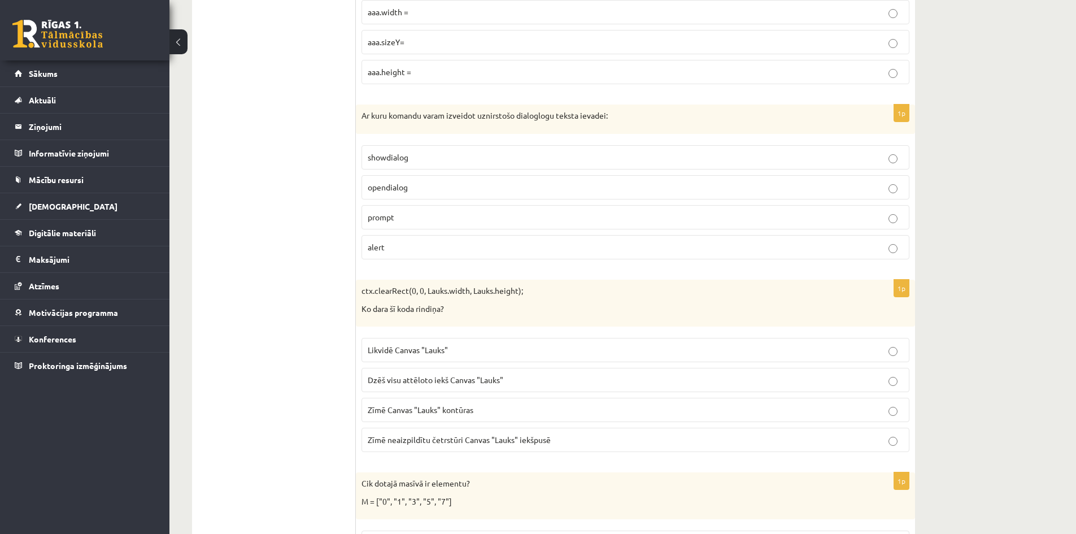
scroll to position [3517, 0]
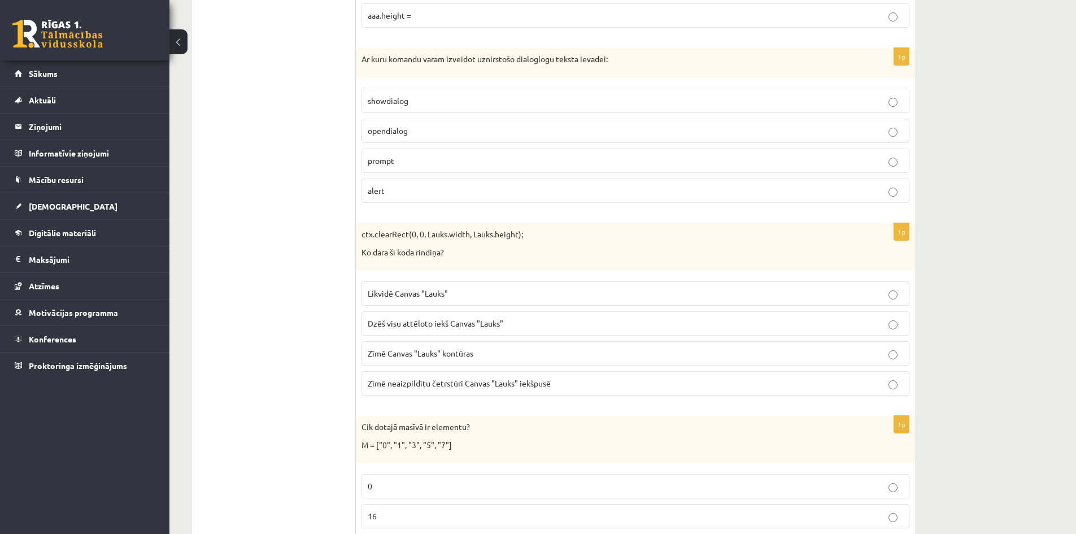
click at [608, 320] on p "Dzēš visu attēloto iekš Canvas "Lauks"" at bounding box center [635, 323] width 535 height 12
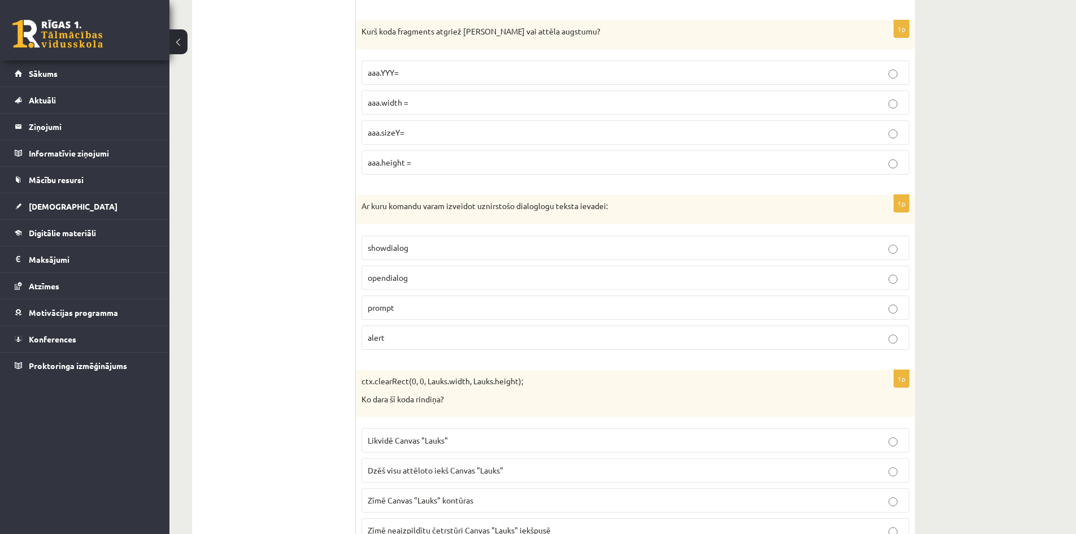
scroll to position [3347, 0]
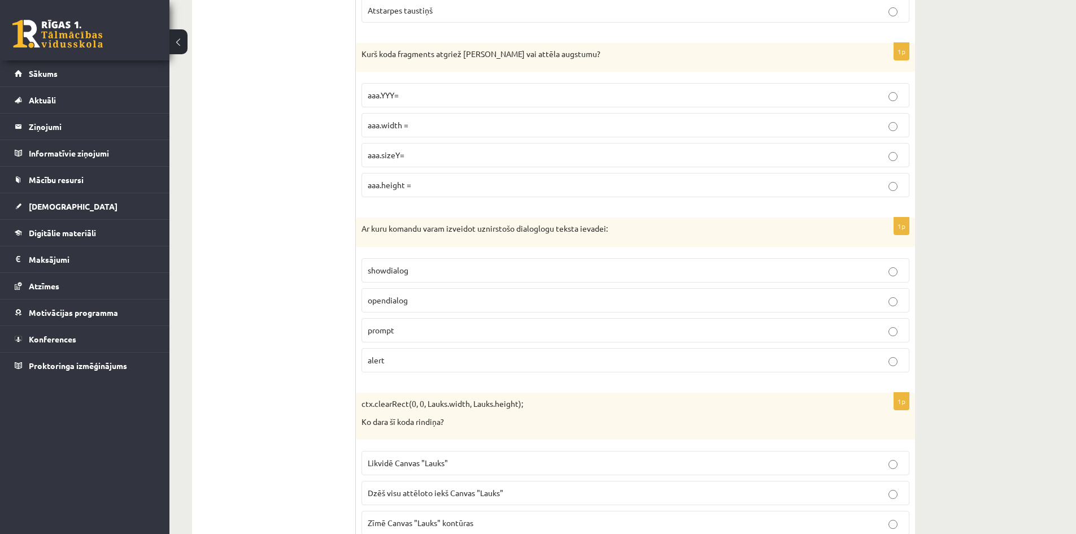
click at [575, 297] on p "opendialog" at bounding box center [635, 300] width 535 height 12
drag, startPoint x: 429, startPoint y: 329, endPoint x: 530, endPoint y: 274, distance: 115.5
click at [431, 329] on p "prompt" at bounding box center [635, 330] width 535 height 12
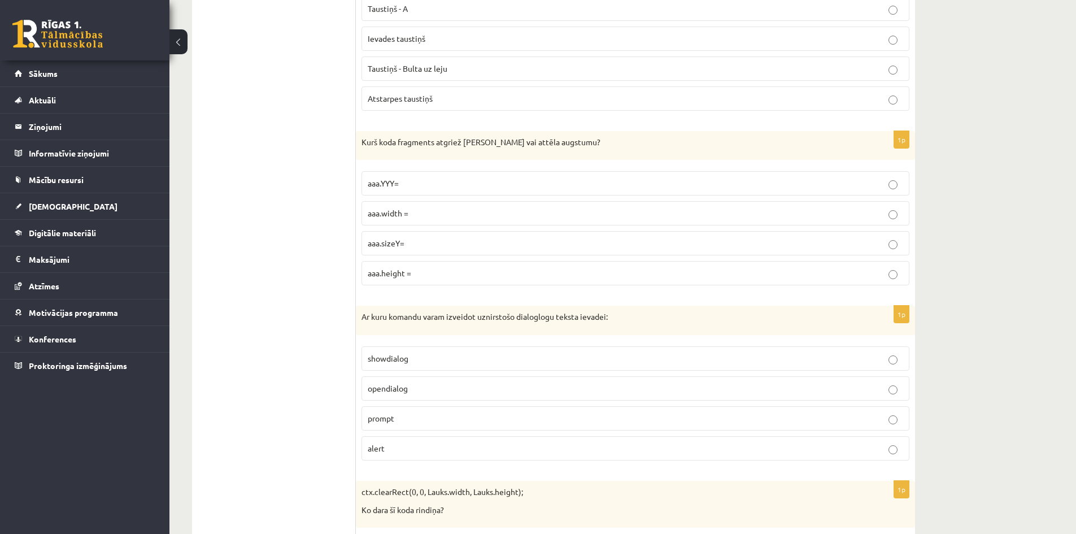
scroll to position [3234, 0]
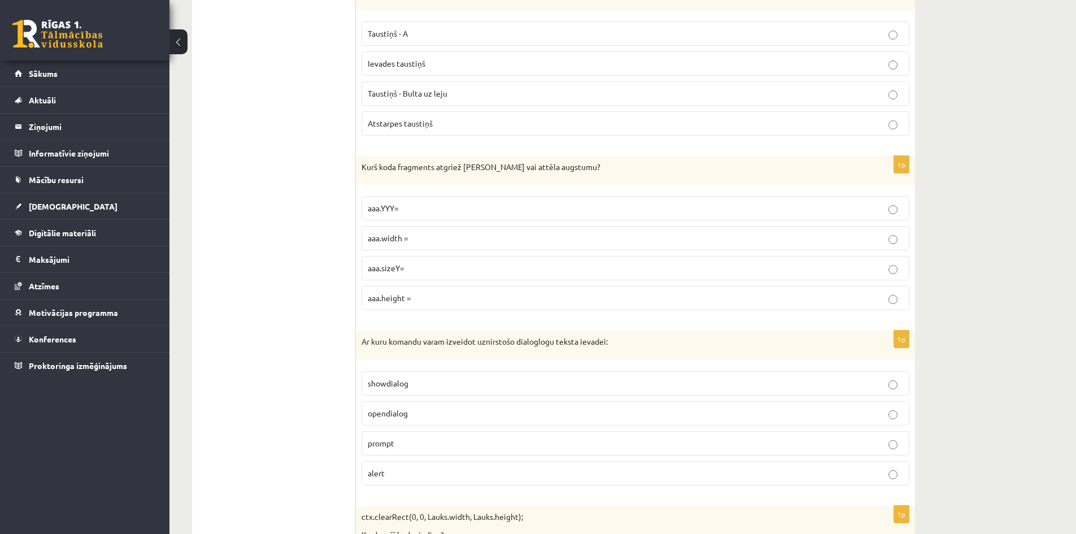
click at [612, 301] on p "aaa.height =" at bounding box center [635, 298] width 535 height 12
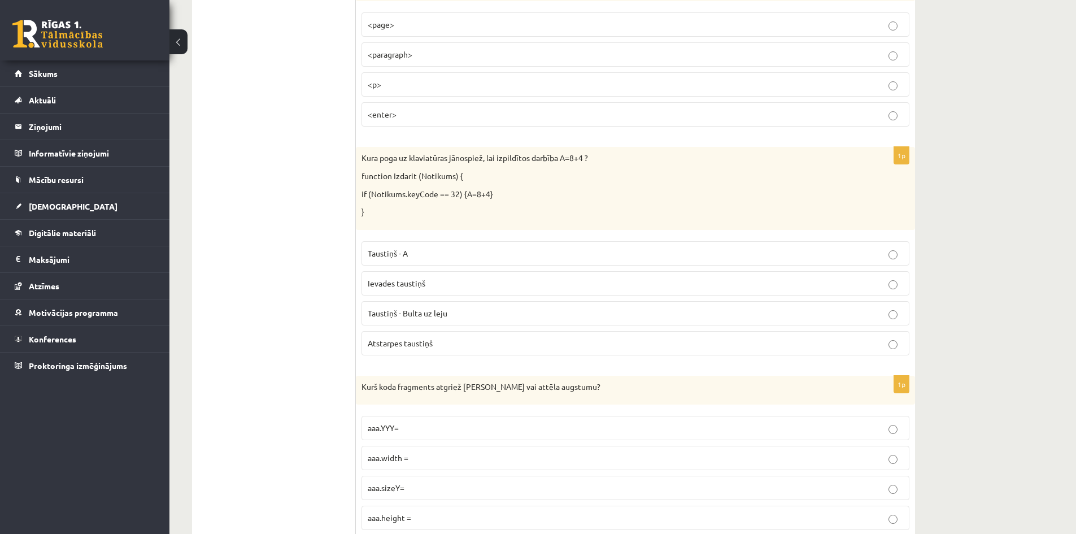
scroll to position [3008, 0]
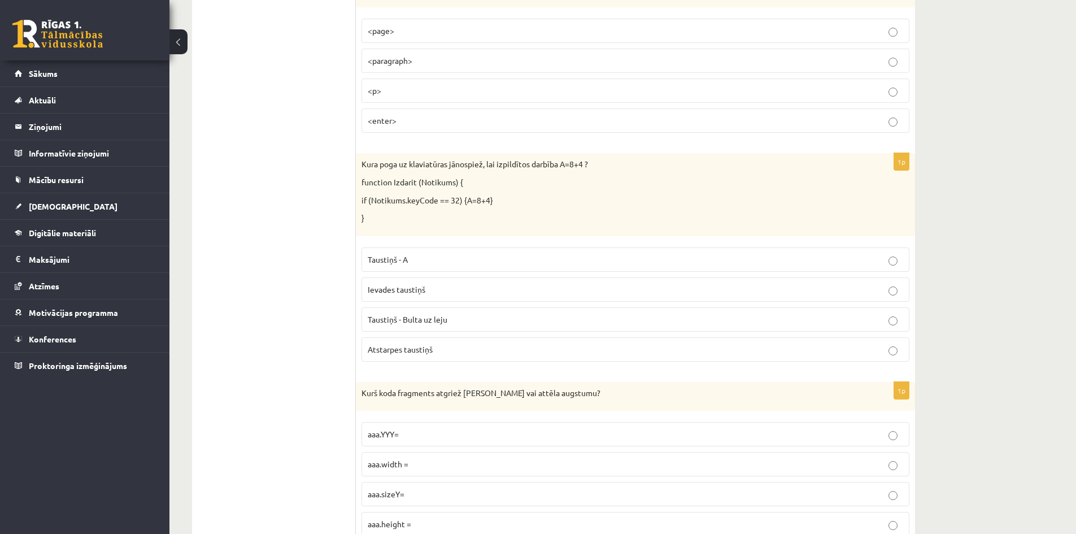
click at [477, 320] on p "Taustiņš - Bulta uz leju" at bounding box center [635, 319] width 535 height 12
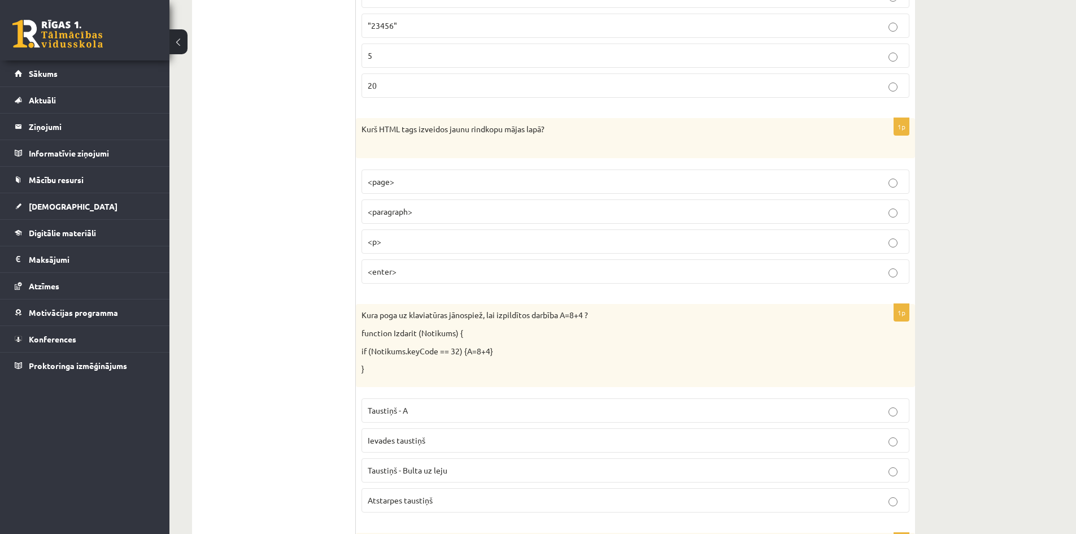
scroll to position [2782, 0]
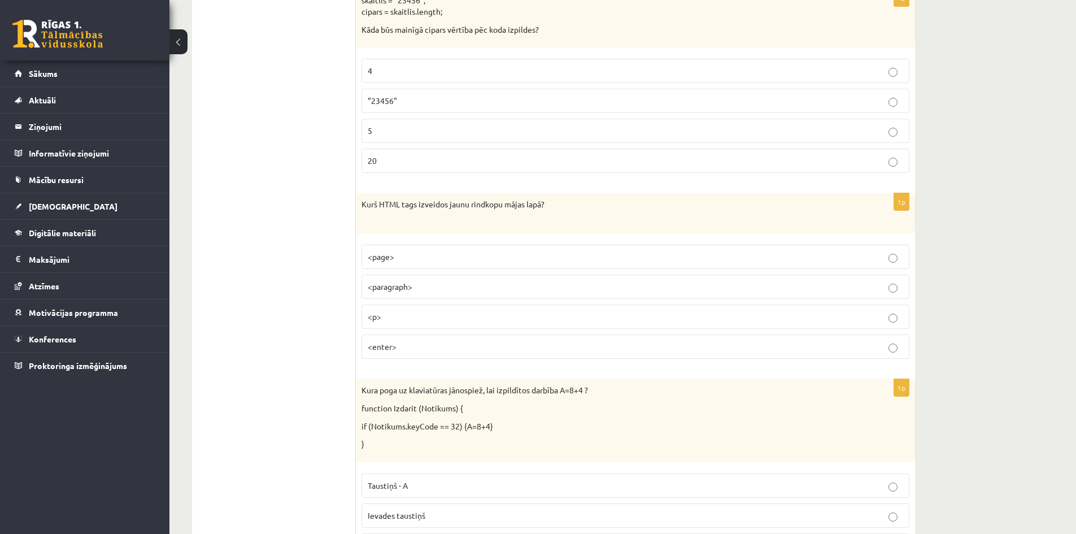
click at [399, 318] on p "<p>" at bounding box center [635, 317] width 535 height 12
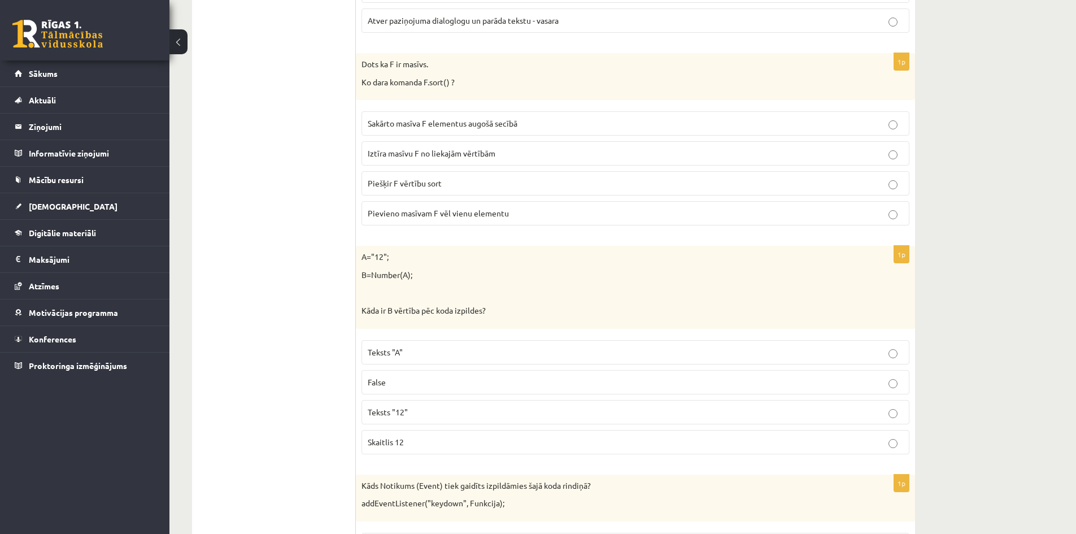
scroll to position [0, 0]
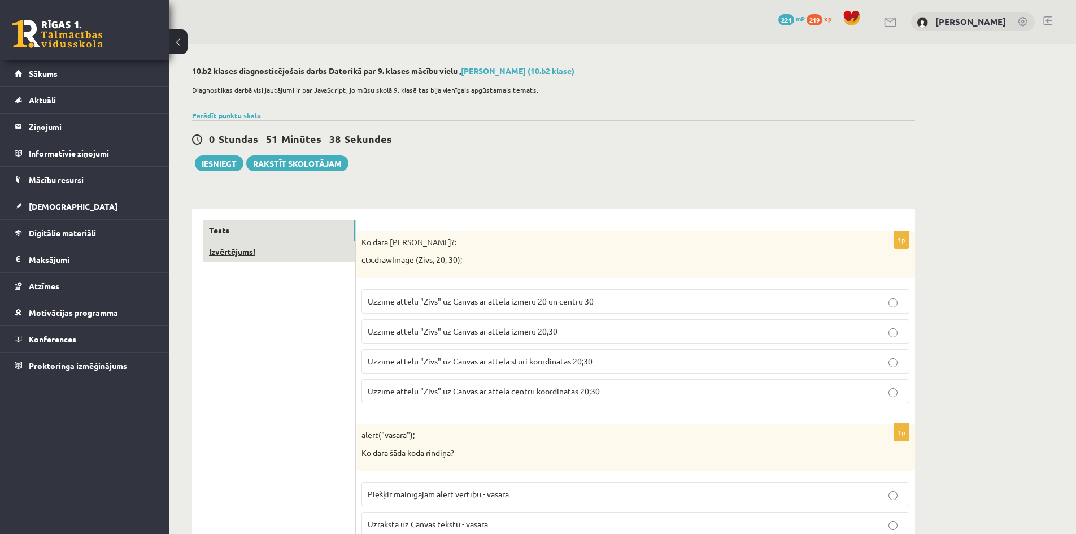
click at [258, 255] on link "Izvērtējums!" at bounding box center [279, 251] width 152 height 21
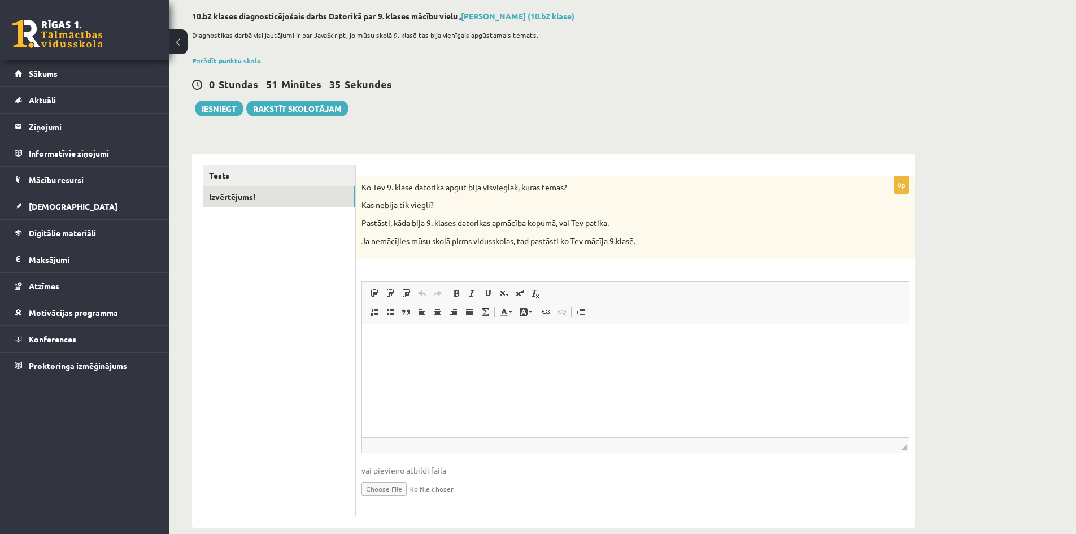
scroll to position [56, 0]
click at [452, 343] on p "Rich Text Editor, wiswyg-editor-user-answer-47024811429020" at bounding box center [635, 340] width 524 height 12
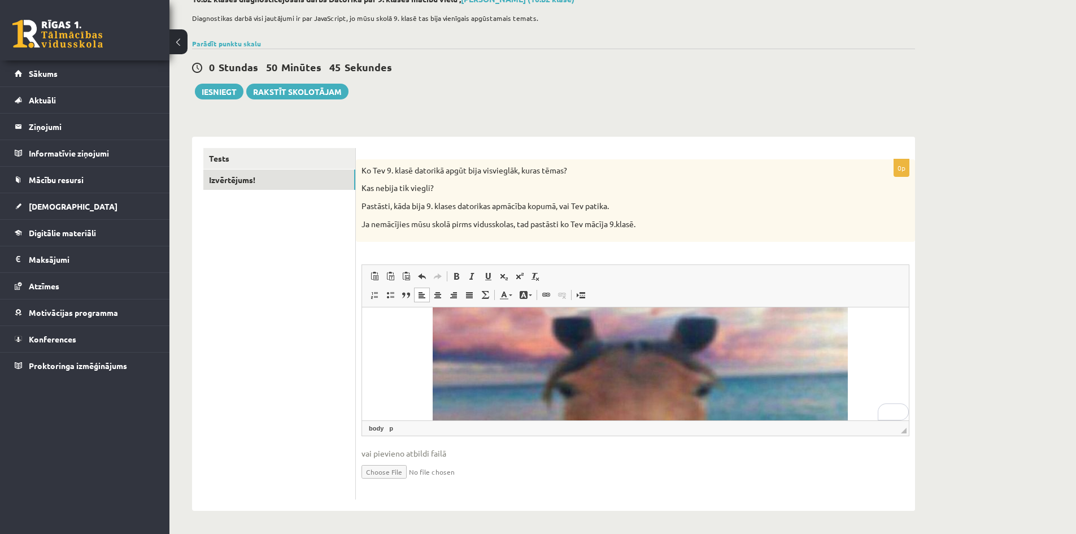
scroll to position [0, 0]
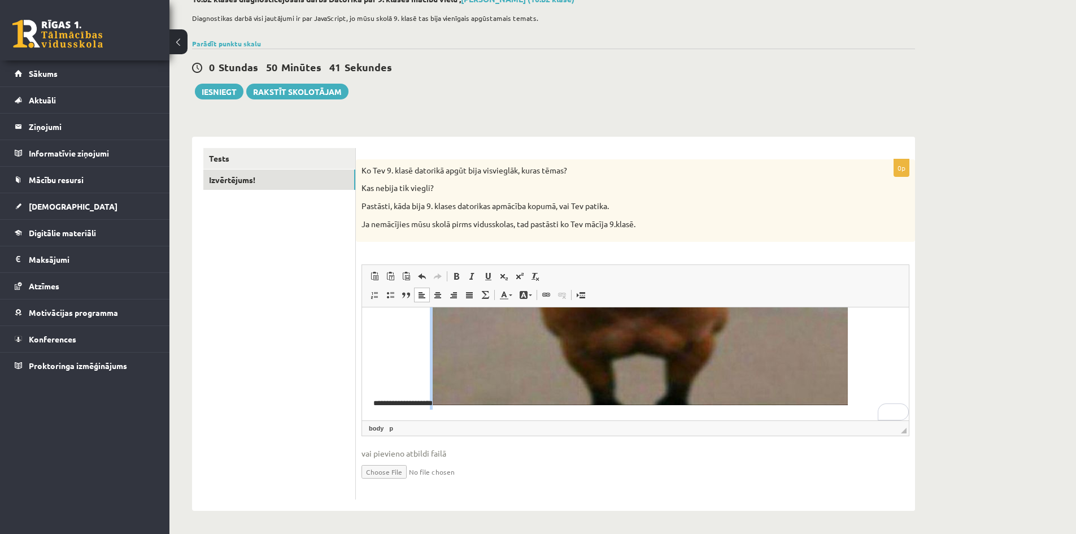
drag, startPoint x: 435, startPoint y: 401, endPoint x: 491, endPoint y: 395, distance: 56.3
click at [490, 395] on p "**********" at bounding box center [631, 231] width 516 height 355
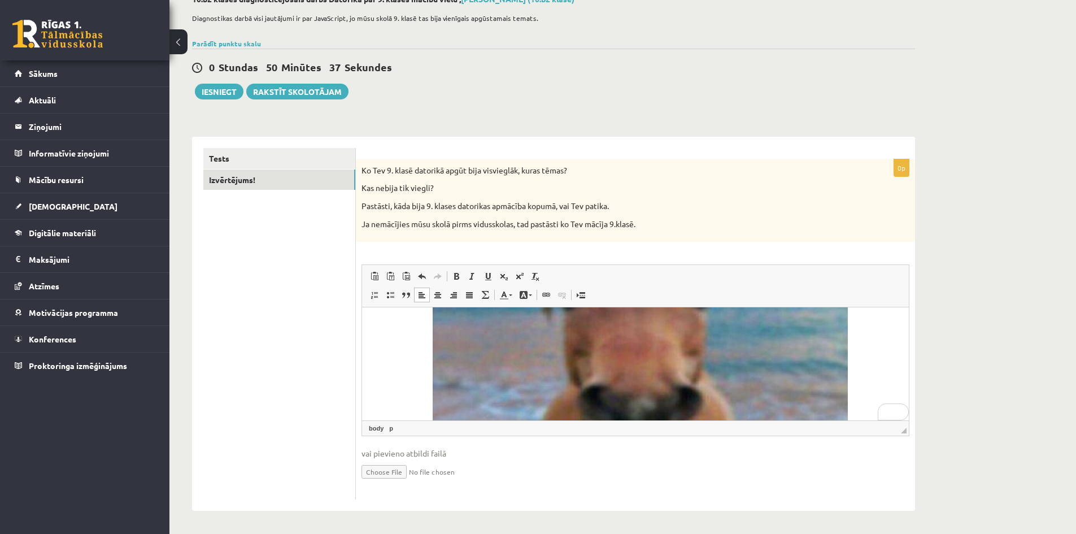
click at [870, 362] on p "**********" at bounding box center [631, 383] width 516 height 355
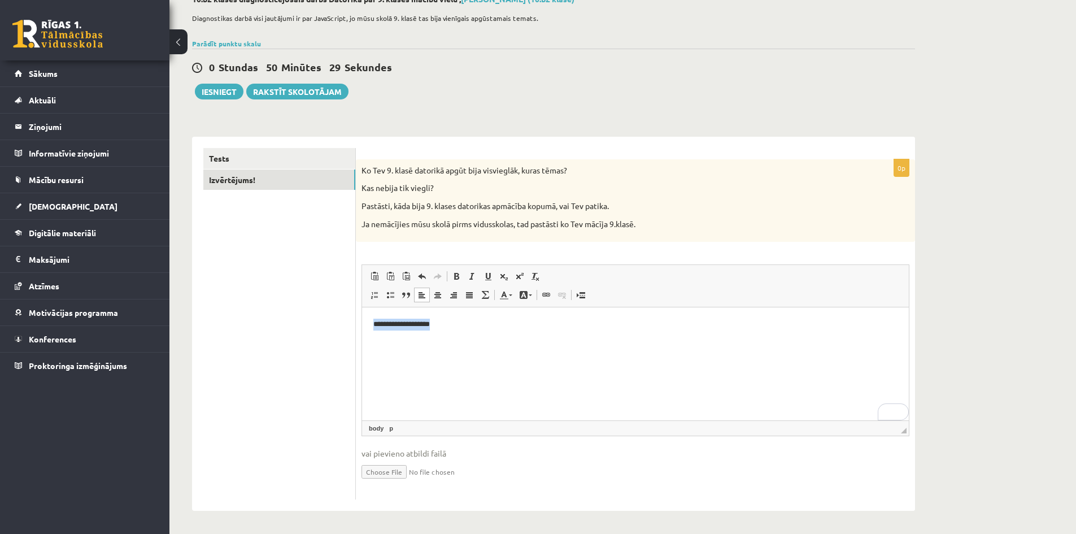
drag, startPoint x: 446, startPoint y: 326, endPoint x: 334, endPoint y: 332, distance: 111.4
click at [362, 332] on html "**********" at bounding box center [635, 324] width 547 height 34
click at [529, 295] on span at bounding box center [530, 295] width 3 height 2
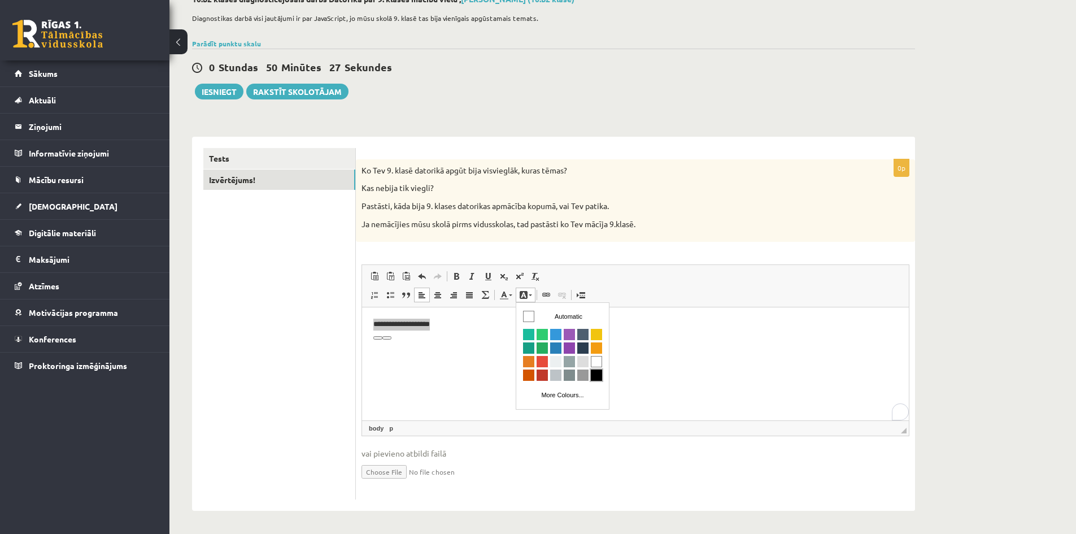
click at [595, 375] on span "Colours" at bounding box center [596, 374] width 11 height 11
click at [602, 336] on html "**********" at bounding box center [635, 324] width 547 height 34
drag, startPoint x: 454, startPoint y: 326, endPoint x: 365, endPoint y: 330, distance: 88.8
click at [365, 330] on html "**********" at bounding box center [635, 324] width 547 height 34
click at [526, 296] on span at bounding box center [523, 294] width 9 height 9
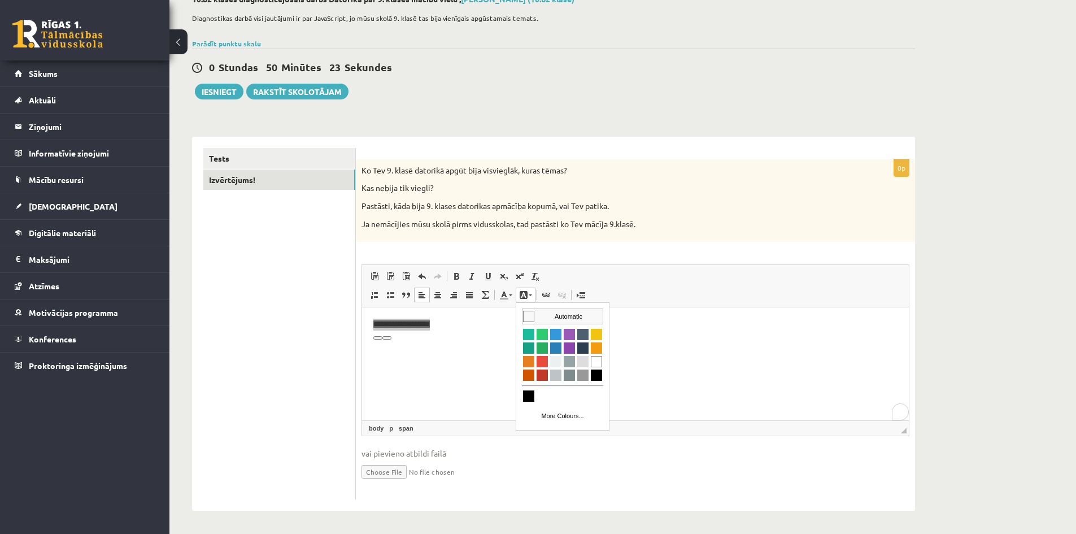
click at [552, 312] on td "Automatic" at bounding box center [562, 316] width 80 height 15
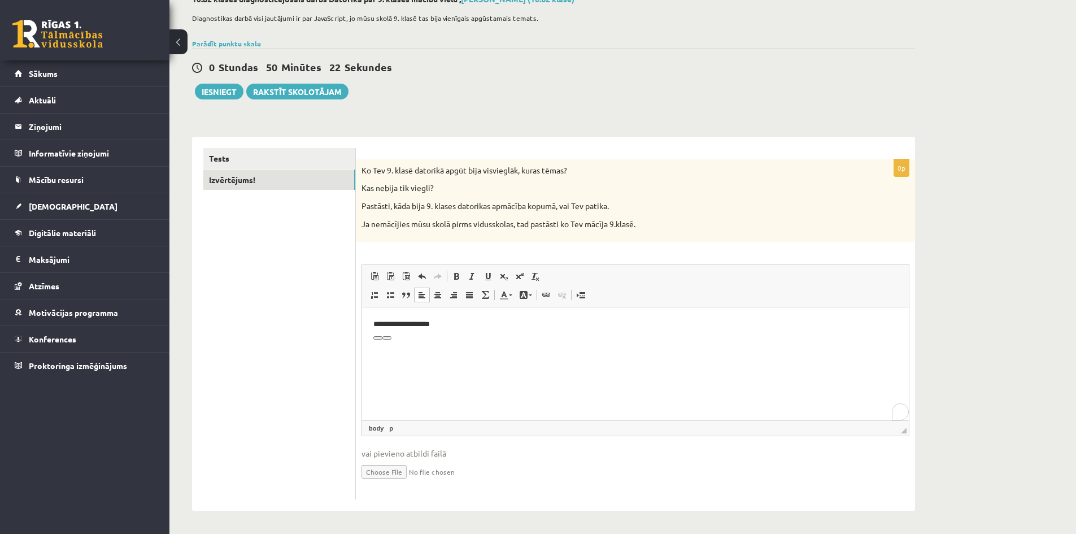
click at [558, 327] on p "**********" at bounding box center [635, 325] width 524 height 12
click at [556, 327] on p "**********" at bounding box center [635, 325] width 524 height 12
drag, startPoint x: 447, startPoint y: 333, endPoint x: 365, endPoint y: 337, distance: 82.0
click at [365, 337] on html "**********" at bounding box center [635, 324] width 547 height 34
drag, startPoint x: 458, startPoint y: 279, endPoint x: 141, endPoint y: 28, distance: 404.1
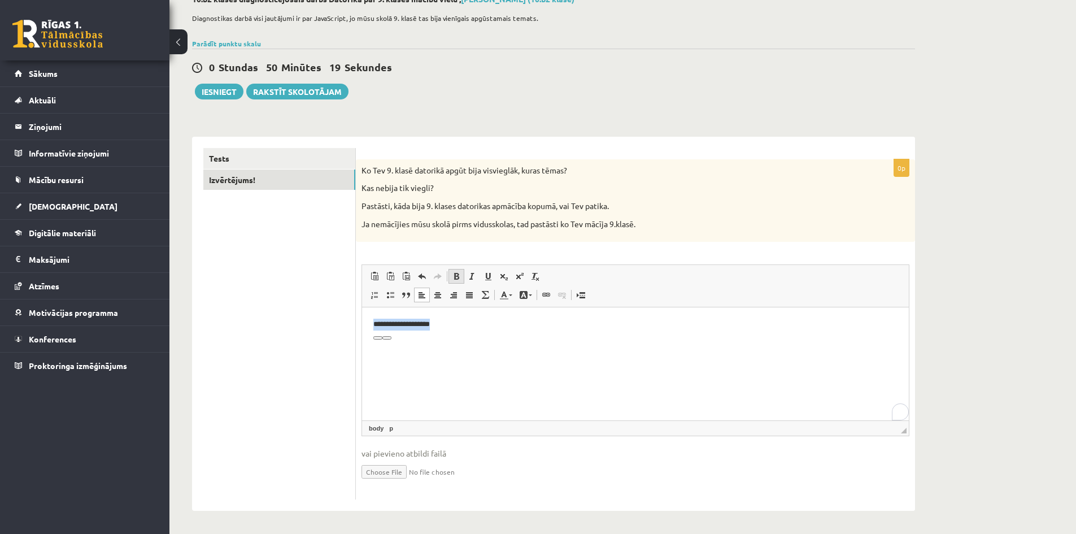
click at [458, 279] on span at bounding box center [456, 276] width 9 height 9
click at [572, 342] on html "**********" at bounding box center [635, 324] width 547 height 34
drag, startPoint x: 462, startPoint y: 325, endPoint x: 345, endPoint y: 322, distance: 117.5
click at [362, 322] on html "**********" at bounding box center [635, 324] width 547 height 34
click at [476, 275] on span at bounding box center [472, 276] width 9 height 9
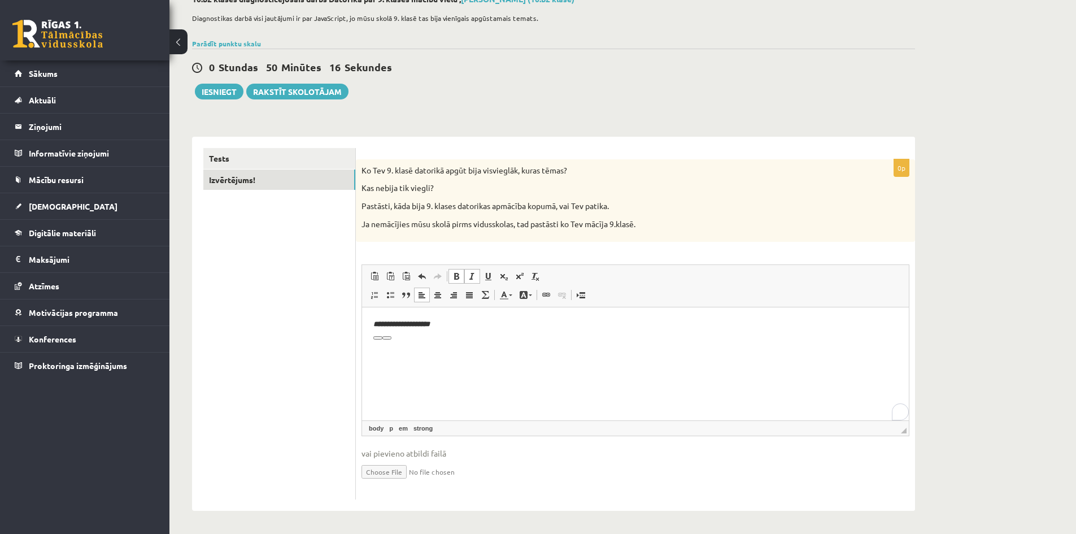
click at [561, 342] on html "**********" at bounding box center [635, 324] width 547 height 34
click at [486, 337] on html "**********" at bounding box center [635, 324] width 547 height 34
click at [474, 273] on span at bounding box center [472, 276] width 9 height 9
click at [490, 342] on html "**********" at bounding box center [635, 324] width 547 height 34
click at [777, 263] on div "0p Ko Tev 9. klasē datorikā apgūt bija visvieglāk, kuras tēmas? Kas nebija tik …" at bounding box center [635, 329] width 559 height 340
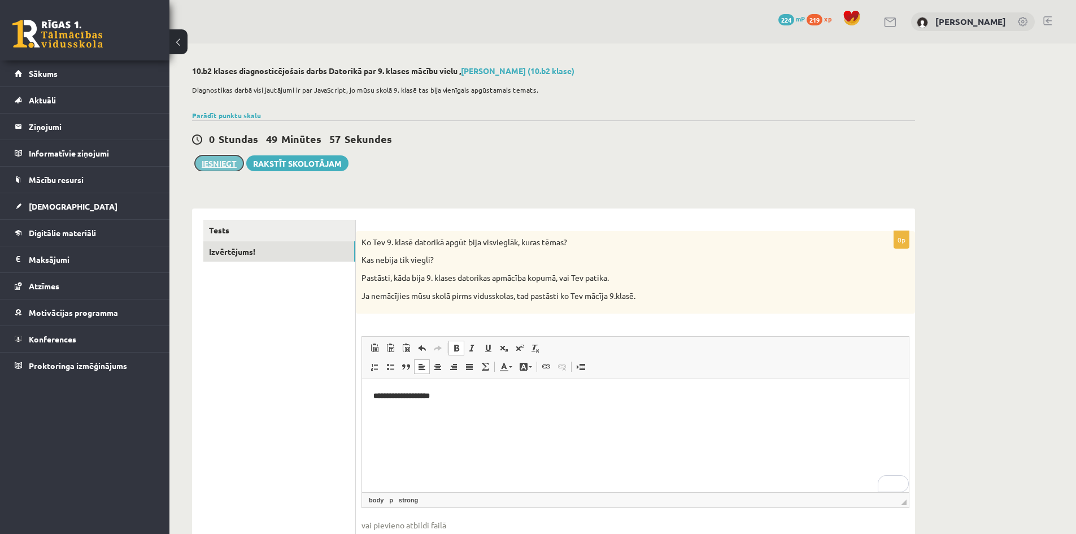
click at [225, 166] on button "Iesniegt" at bounding box center [219, 163] width 49 height 16
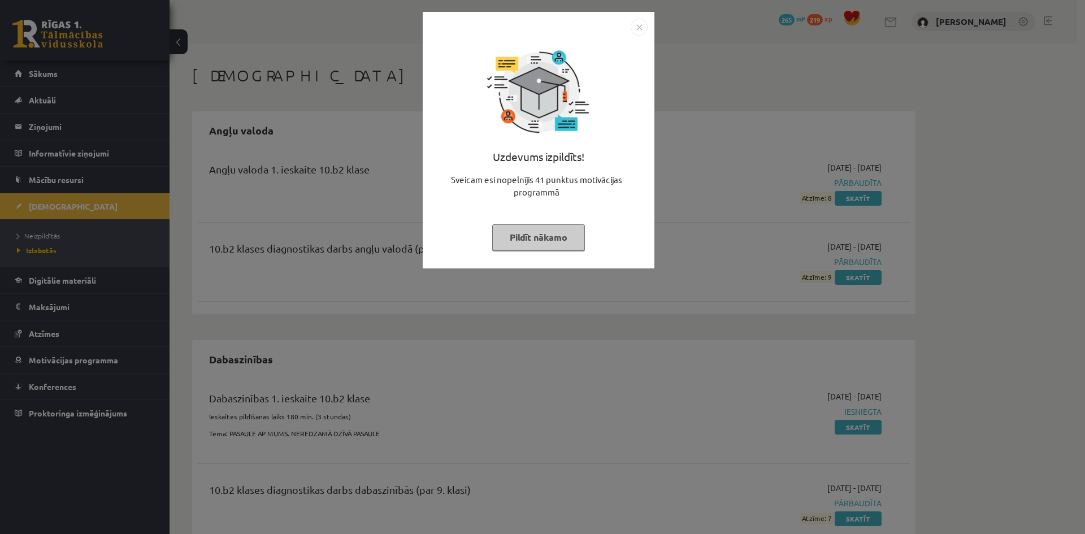
click at [637, 33] on img "Close" at bounding box center [638, 27] width 17 height 17
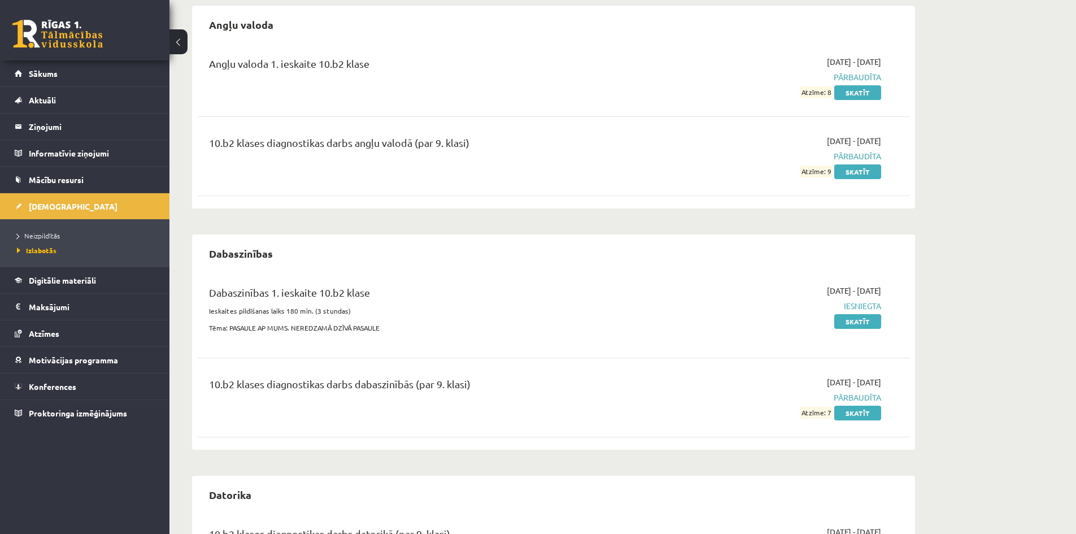
scroll to position [194, 0]
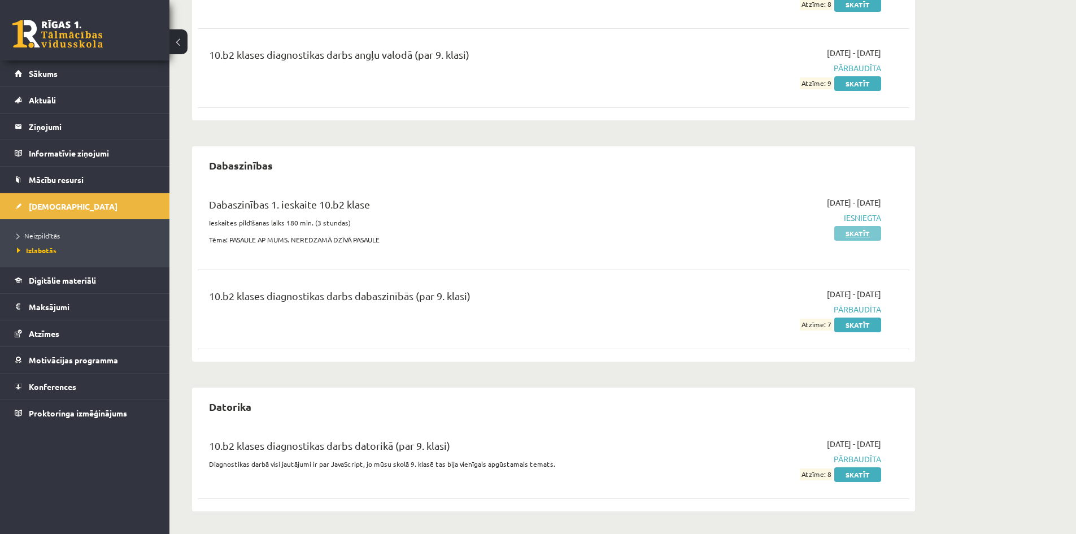
click at [854, 236] on link "Skatīt" at bounding box center [857, 233] width 47 height 15
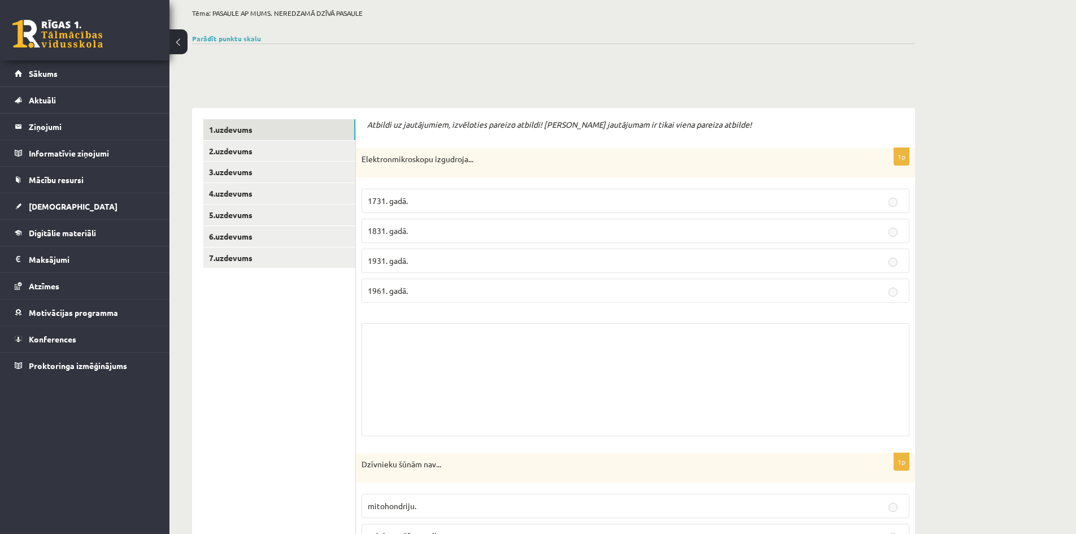
scroll to position [113, 0]
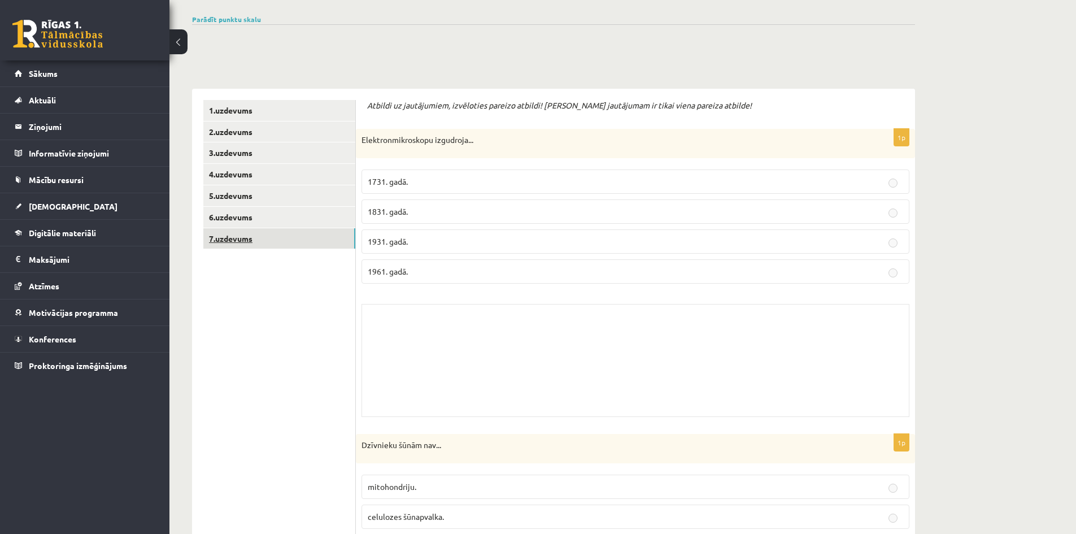
click at [252, 245] on link "7.uzdevums" at bounding box center [279, 238] width 152 height 21
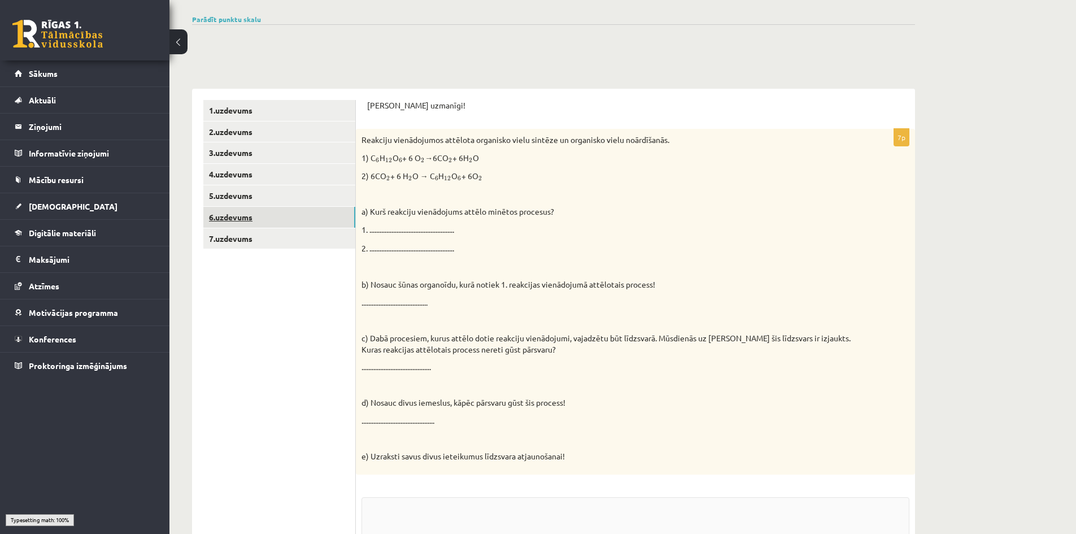
click at [256, 216] on link "6.uzdevums" at bounding box center [279, 217] width 152 height 21
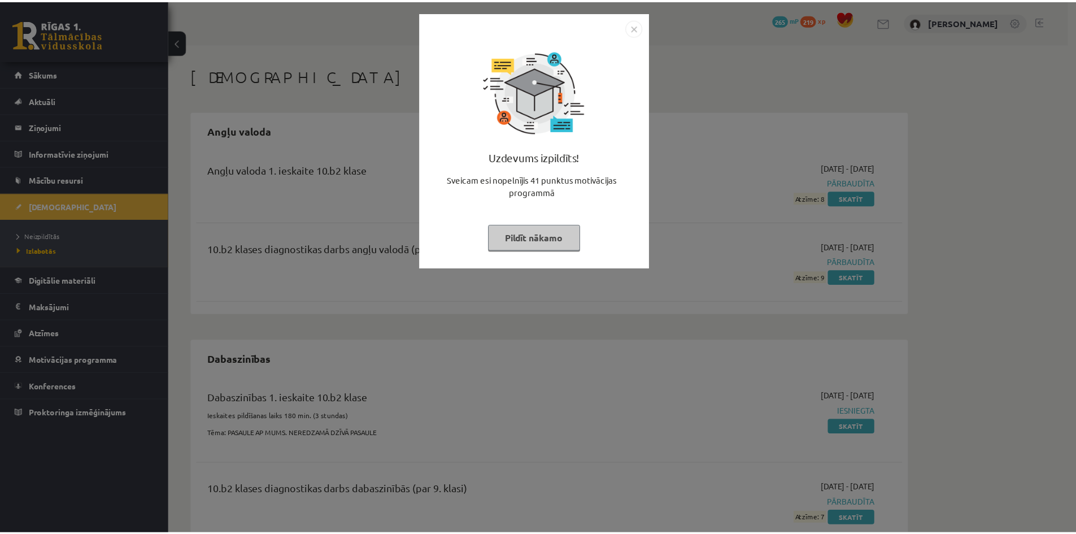
scroll to position [194, 0]
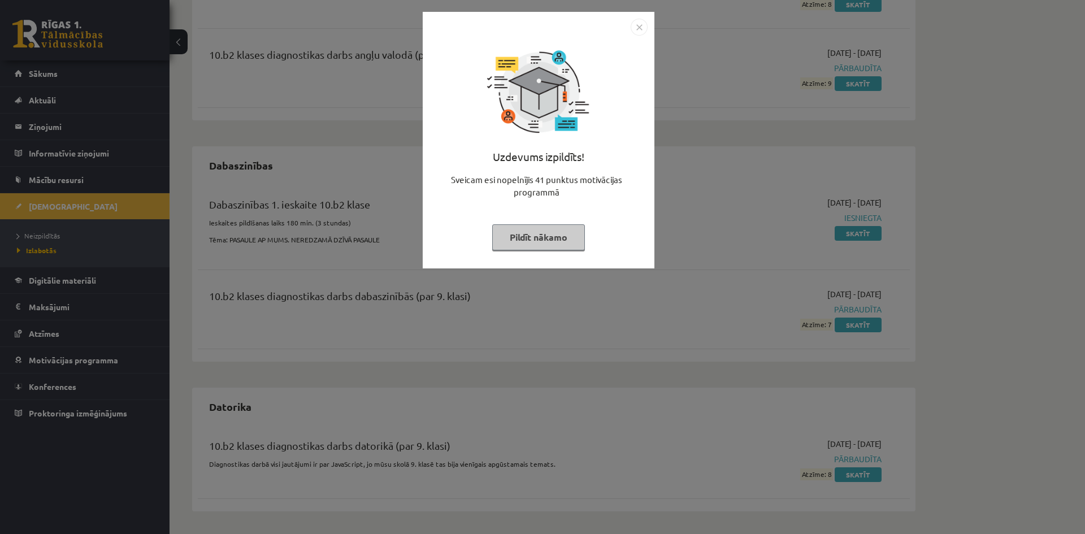
click at [641, 28] on img "Close" at bounding box center [638, 27] width 17 height 17
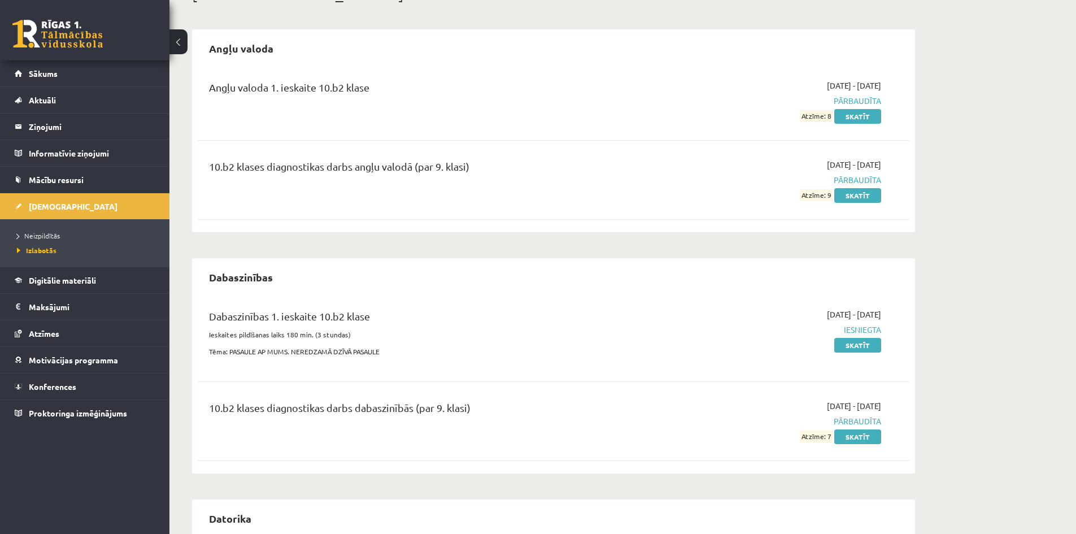
scroll to position [81, 0]
click at [49, 231] on link "Neizpildītās" at bounding box center [87, 235] width 141 height 10
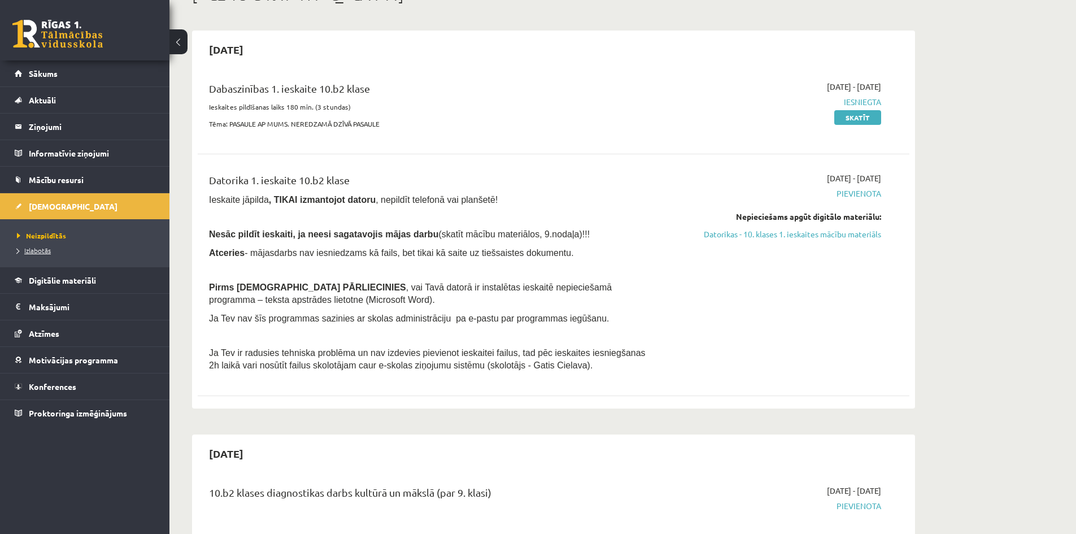
click at [43, 252] on span "Izlabotās" at bounding box center [34, 250] width 34 height 9
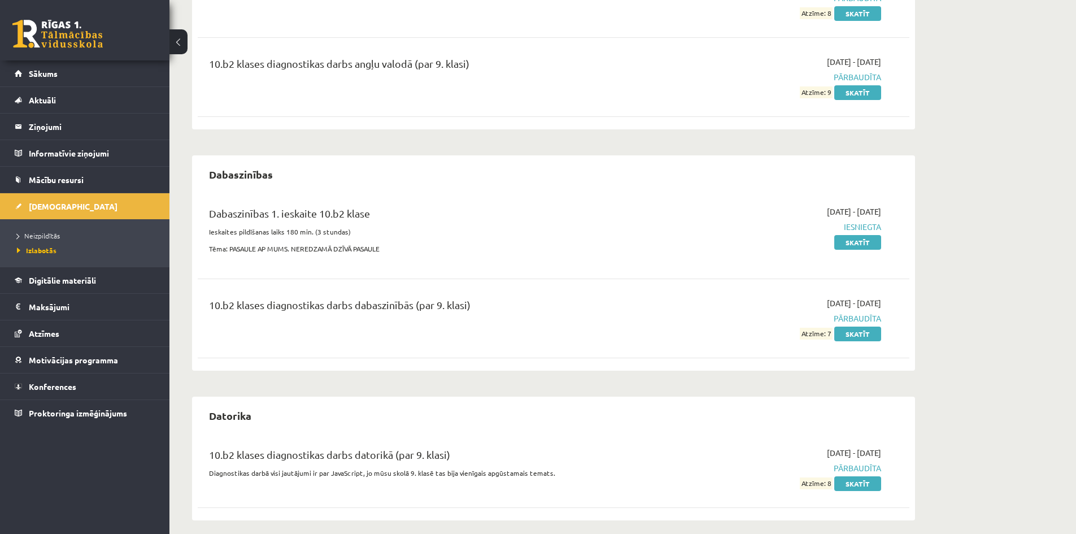
scroll to position [194, 0]
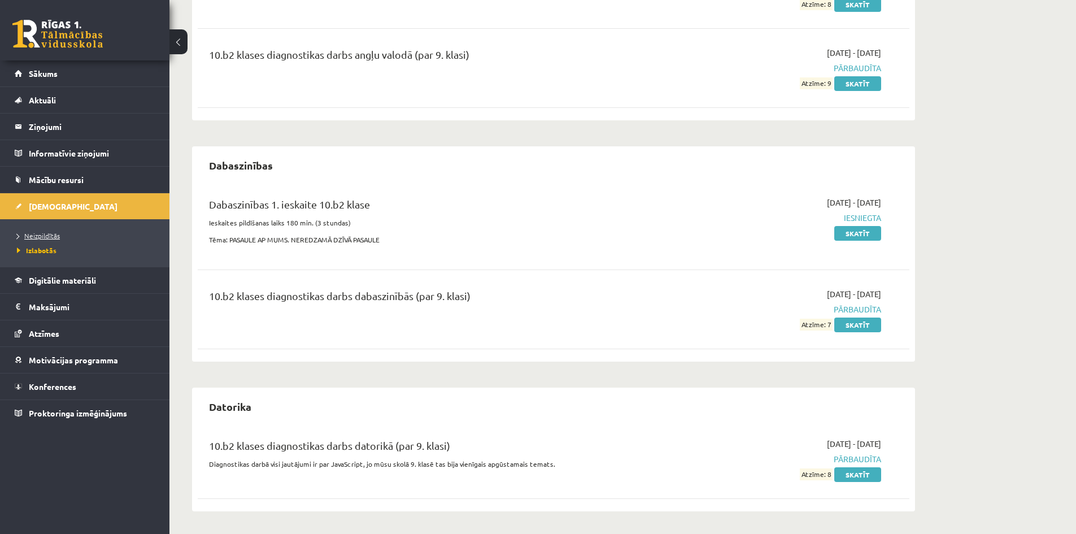
click at [51, 235] on span "Neizpildītās" at bounding box center [38, 235] width 43 height 9
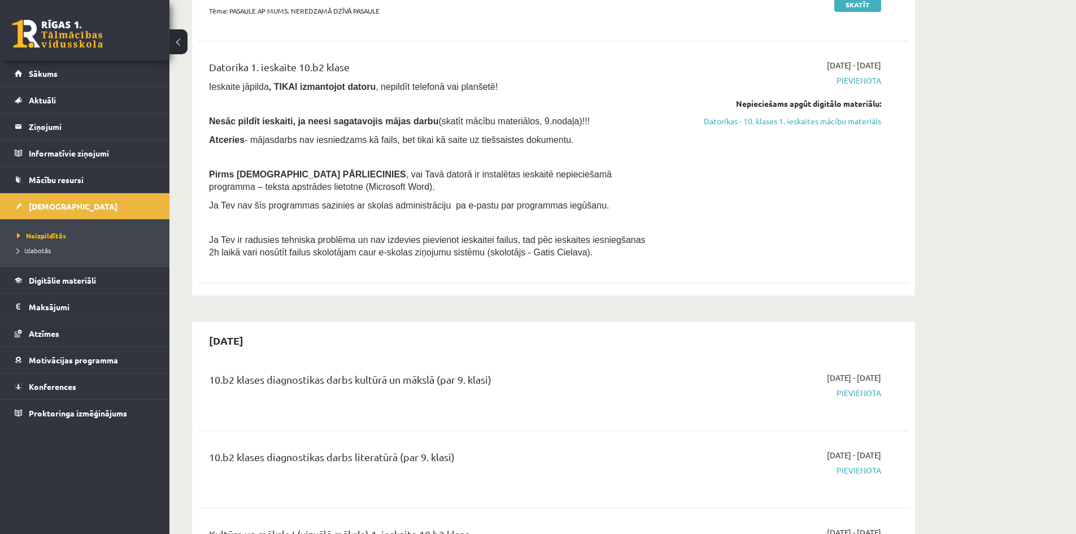
drag, startPoint x: 821, startPoint y: 122, endPoint x: 589, endPoint y: 66, distance: 239.3
click at [821, 121] on link "Datorikas - 10. klases 1. ieskaites mācību materiāls" at bounding box center [774, 121] width 213 height 12
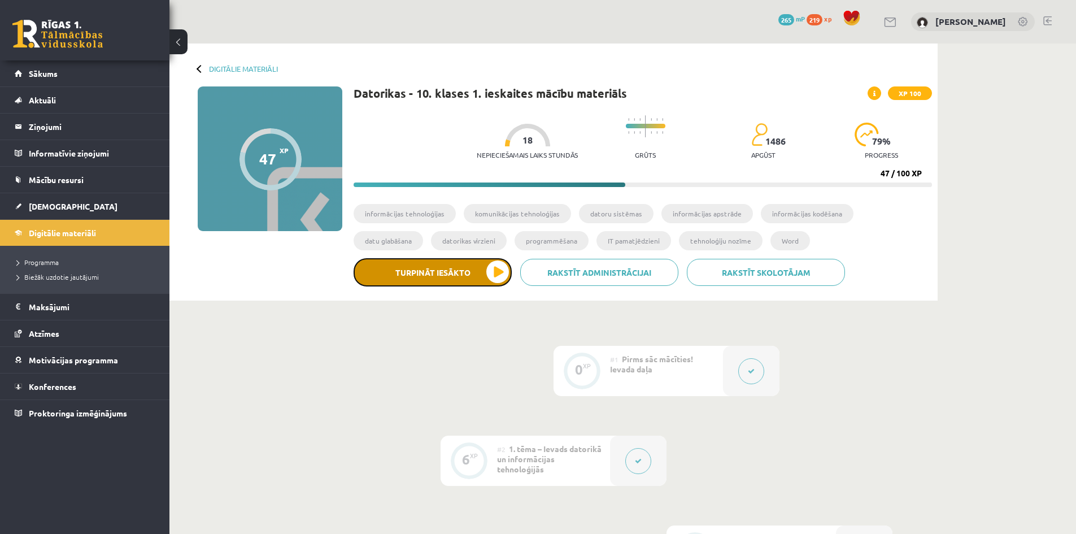
click at [433, 264] on button "Turpināt iesākto" at bounding box center [433, 272] width 158 height 28
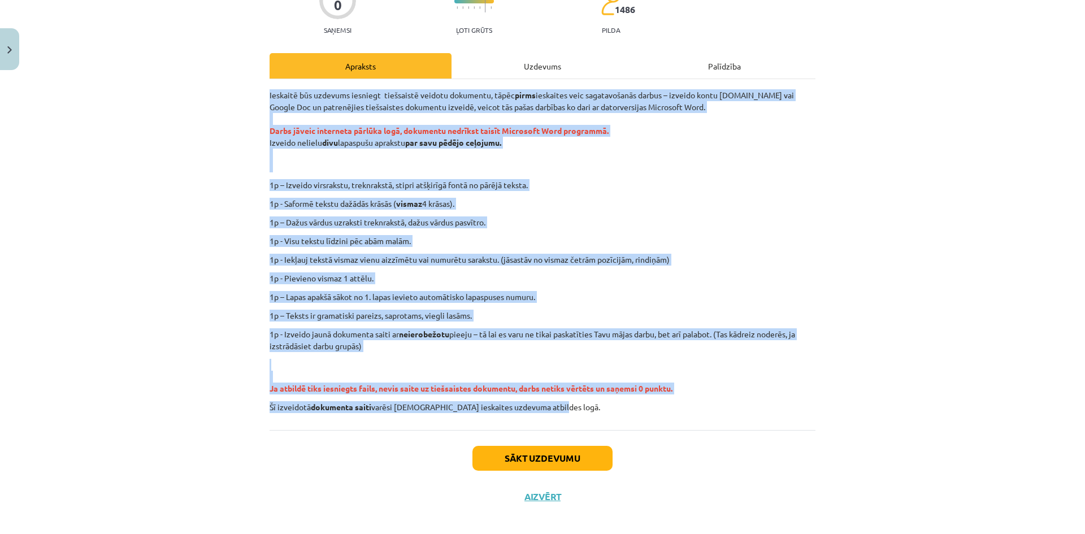
scroll to position [123, 0]
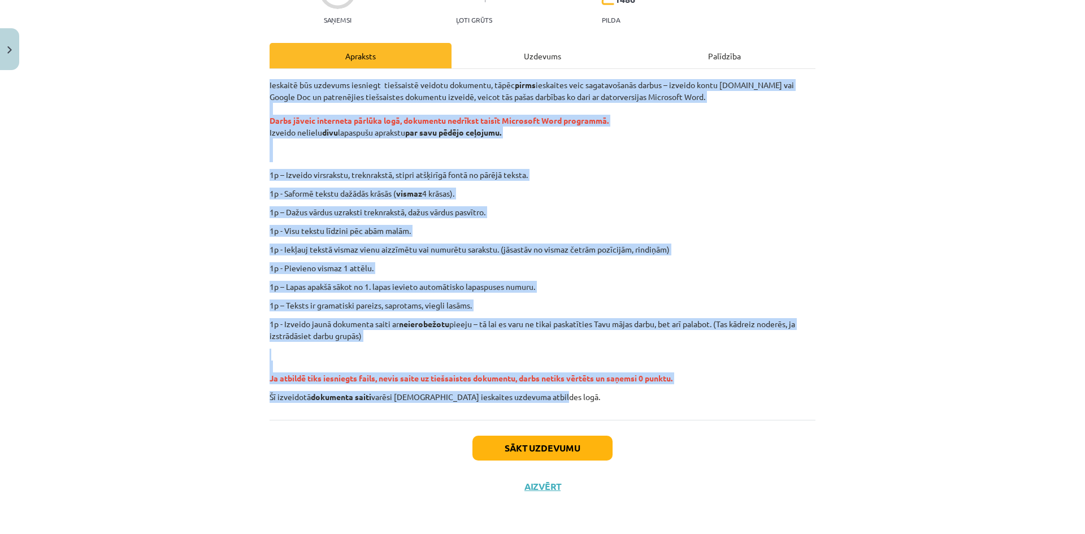
drag, startPoint x: 238, startPoint y: 207, endPoint x: 881, endPoint y: 419, distance: 677.3
click at [881, 419] on div "Mācību tēma: Datorikas - 10. klases 1. ieskaites mācību materiāls #12 Mājas dar…" at bounding box center [542, 267] width 1085 height 534
copy div "Ieskaitē būs uzdevums iesniegt tiešsaistē veidotu dokumentu, tāpēc pirms ieskai…"
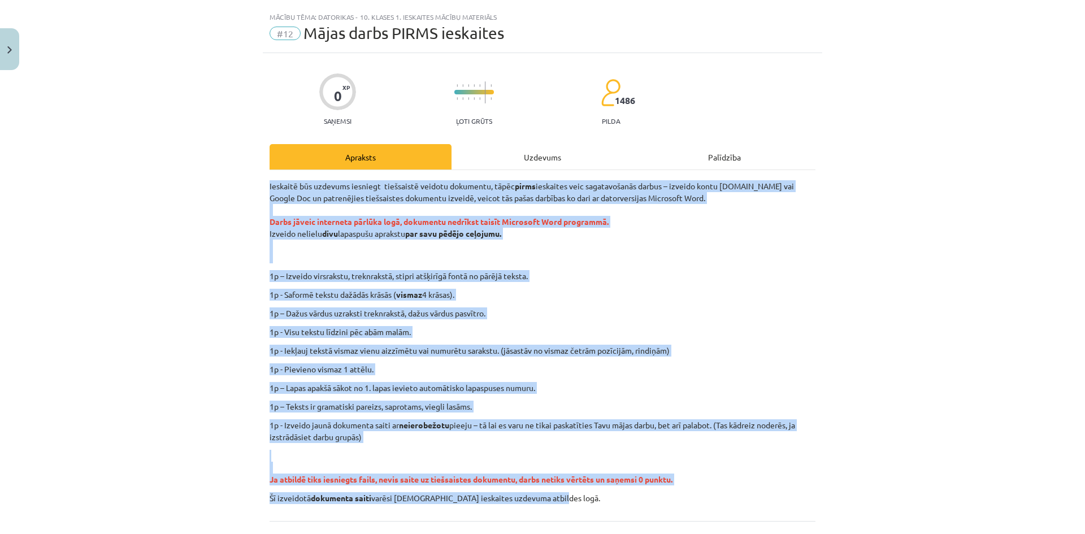
scroll to position [0, 0]
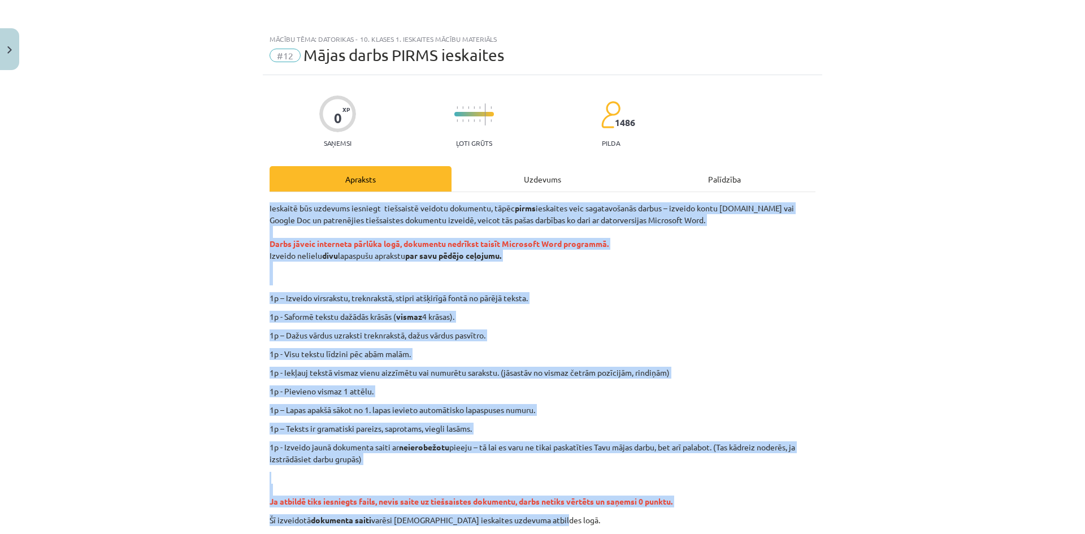
click at [780, 314] on p "1p - Saformē tekstu dažādās krāsās ( vismaz 4 krāsas)." at bounding box center [542, 317] width 546 height 12
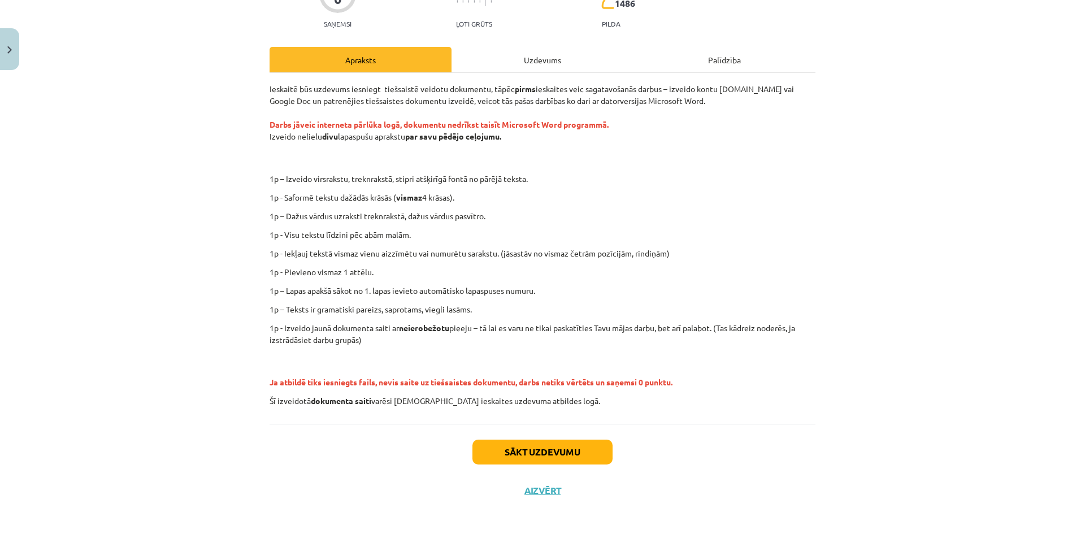
scroll to position [123, 0]
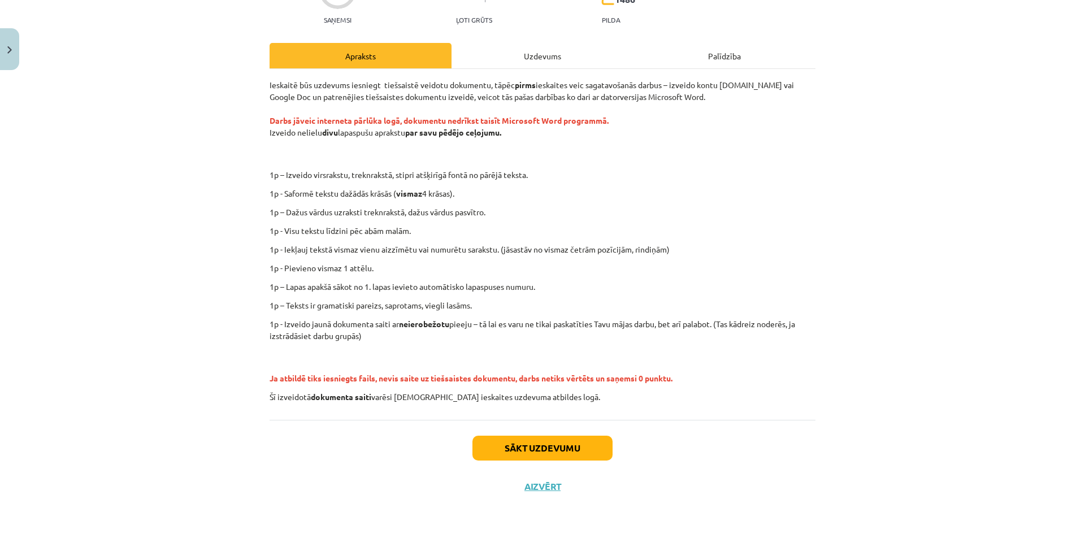
click at [178, 219] on div "Mācību tēma: Datorikas - 10. klases 1. ieskaites mācību materiāls #12 Mājas dar…" at bounding box center [542, 267] width 1085 height 534
click at [574, 442] on button "Sākt uzdevumu" at bounding box center [542, 448] width 140 height 25
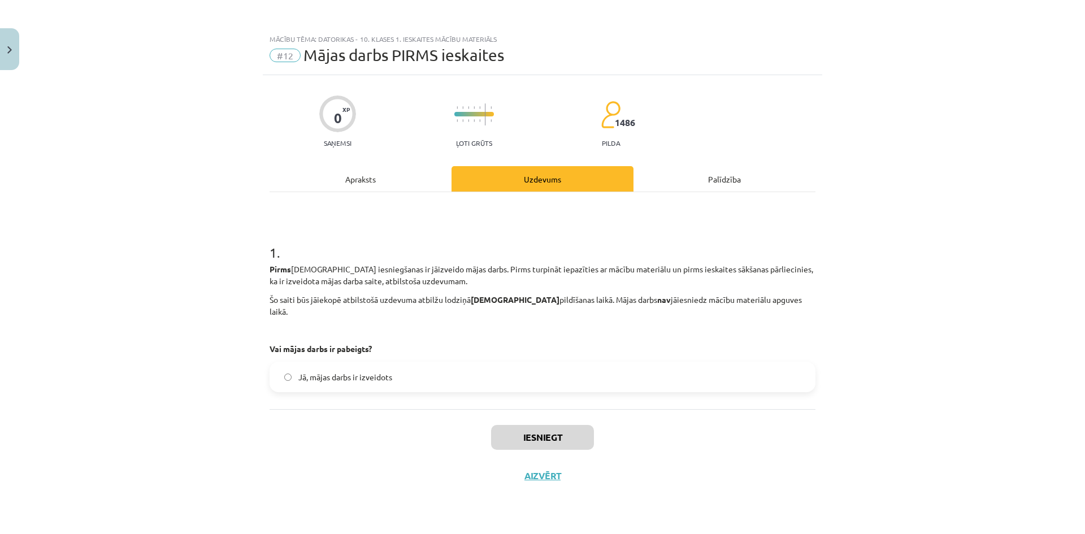
scroll to position [0, 0]
click at [317, 371] on span "Jā, mājas darbs ir izveidots" at bounding box center [345, 377] width 94 height 12
click at [577, 425] on button "Iesniegt" at bounding box center [542, 437] width 103 height 25
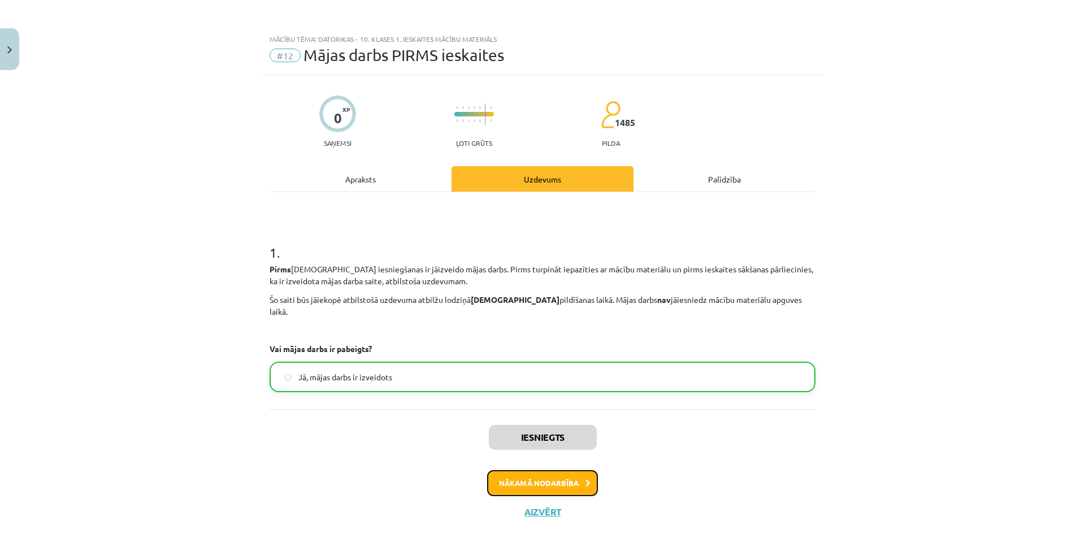
click at [558, 471] on button "Nākamā nodarbība" at bounding box center [542, 483] width 111 height 26
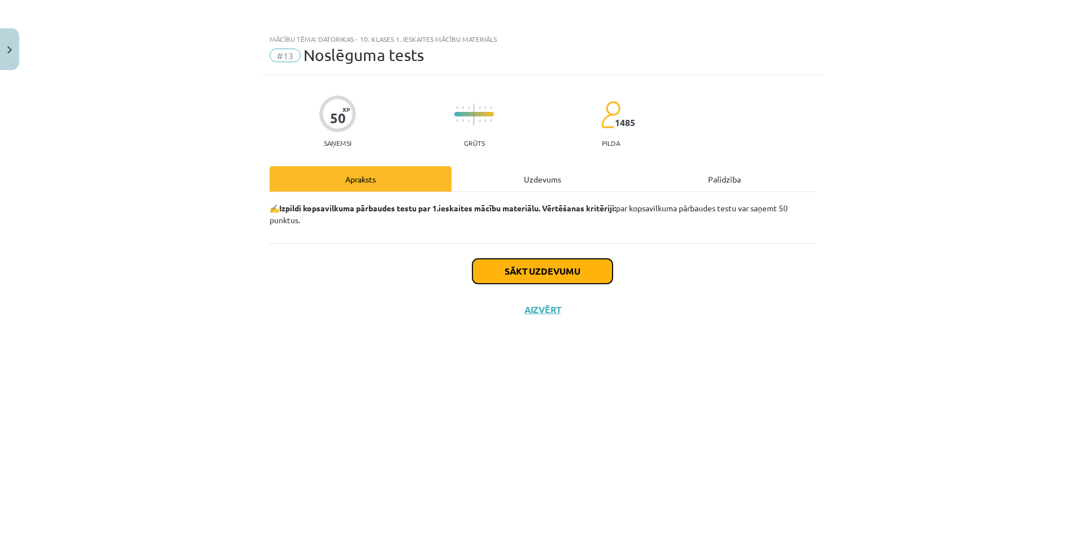
click at [577, 265] on button "Sākt uzdevumu" at bounding box center [542, 271] width 140 height 25
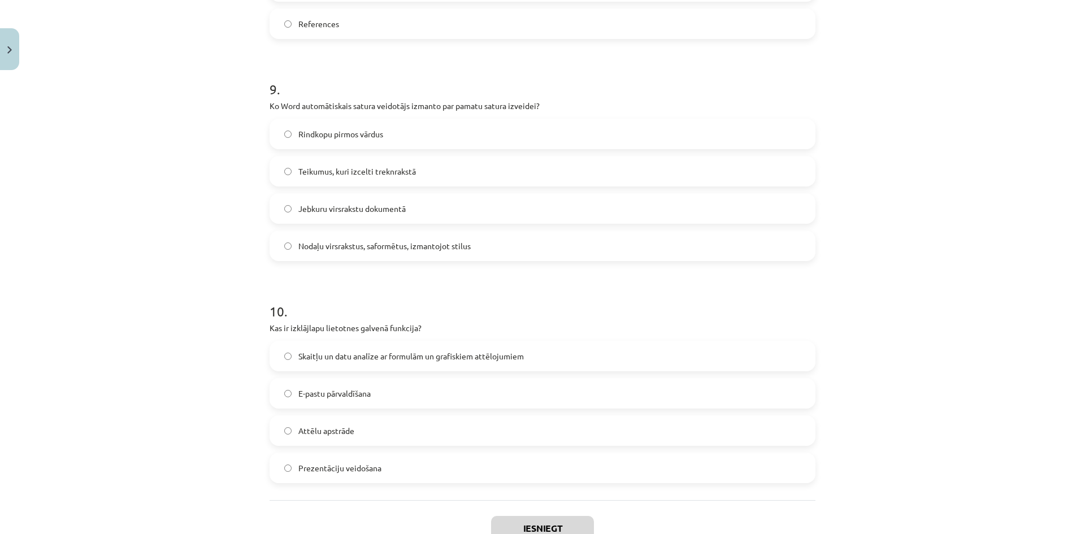
scroll to position [1998, 0]
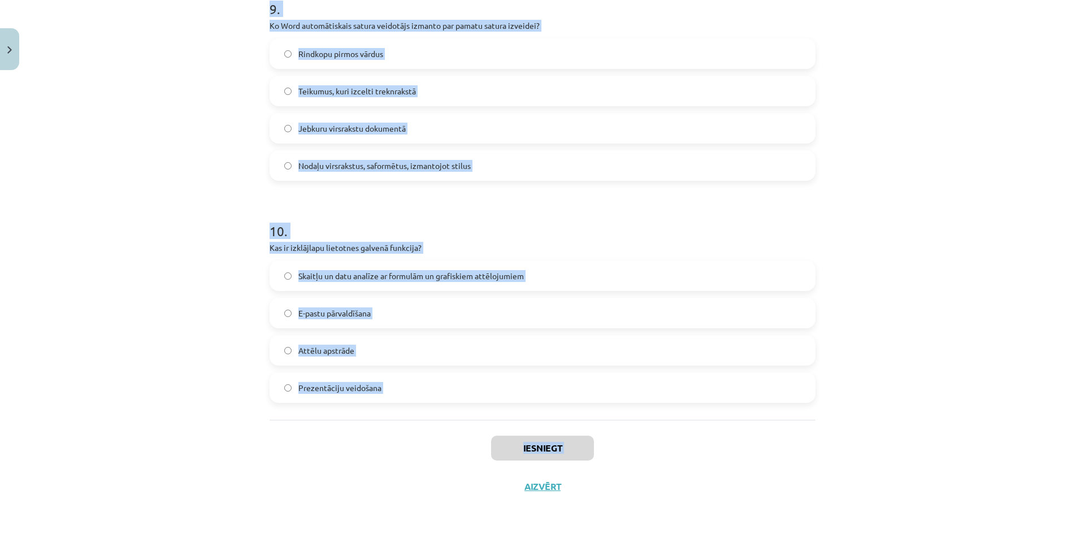
drag, startPoint x: 243, startPoint y: 80, endPoint x: 489, endPoint y: 469, distance: 460.3
click at [489, 469] on div "Mācību tēma: Datorikas - 10. klases 1. ieskaites mācību materiāls #13 Noslēguma…" at bounding box center [542, 267] width 1085 height 534
copy div "1 . Kas ir draiveri (dziņi)? Lietotnes, kas izveido diagrammas Programmatūra, k…"
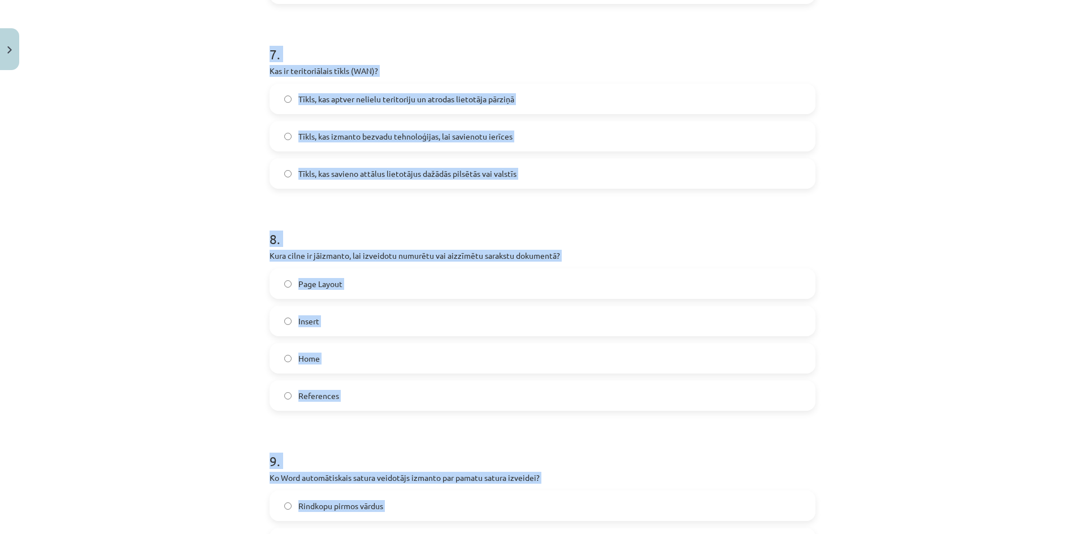
scroll to position [1490, 0]
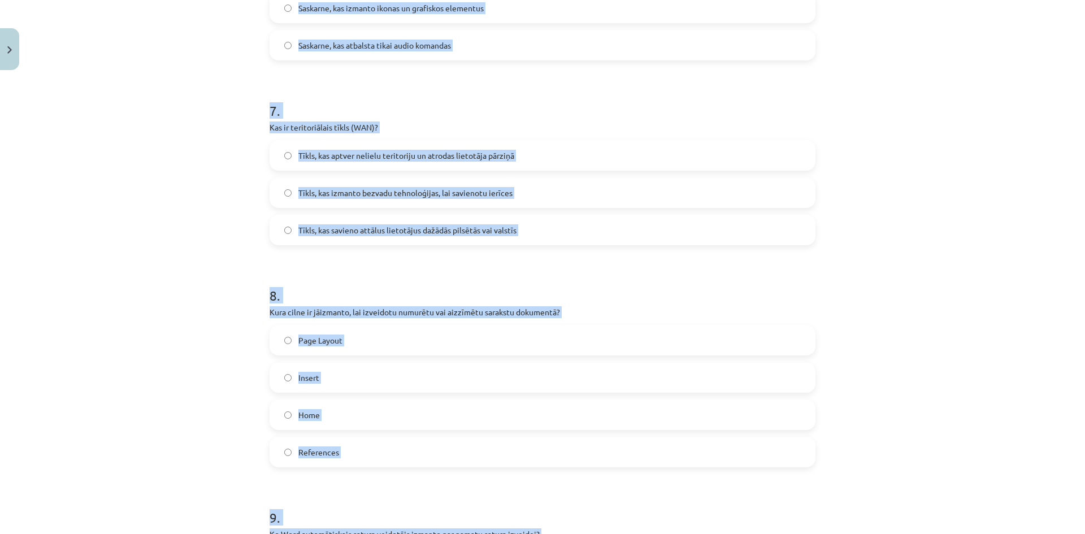
drag, startPoint x: 197, startPoint y: 193, endPoint x: 321, endPoint y: 219, distance: 126.4
click at [197, 194] on div "Mācību tēma: Datorikas - 10. klases 1. ieskaites mācību materiāls #13 Noslēguma…" at bounding box center [542, 267] width 1085 height 534
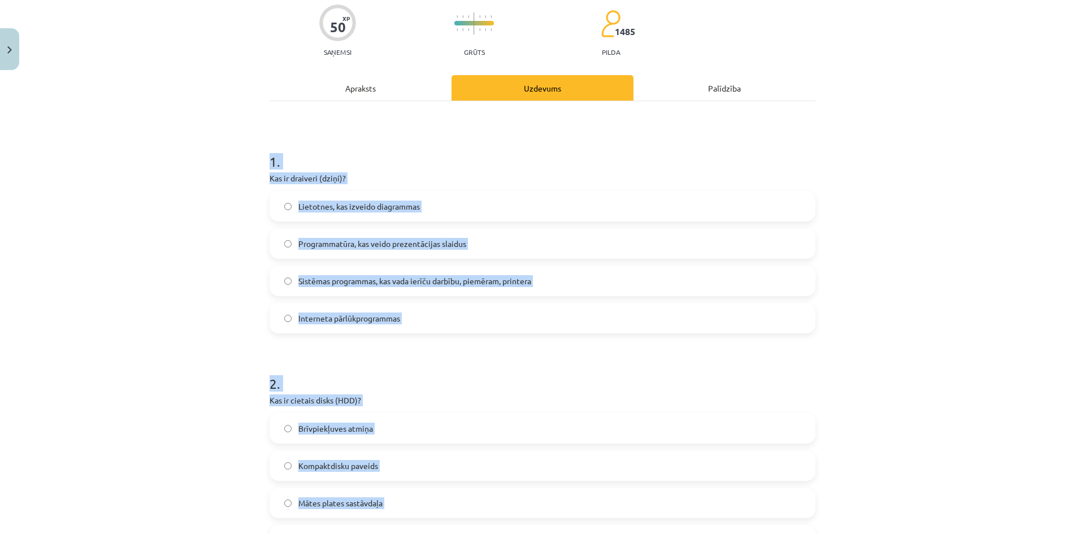
scroll to position [77, 0]
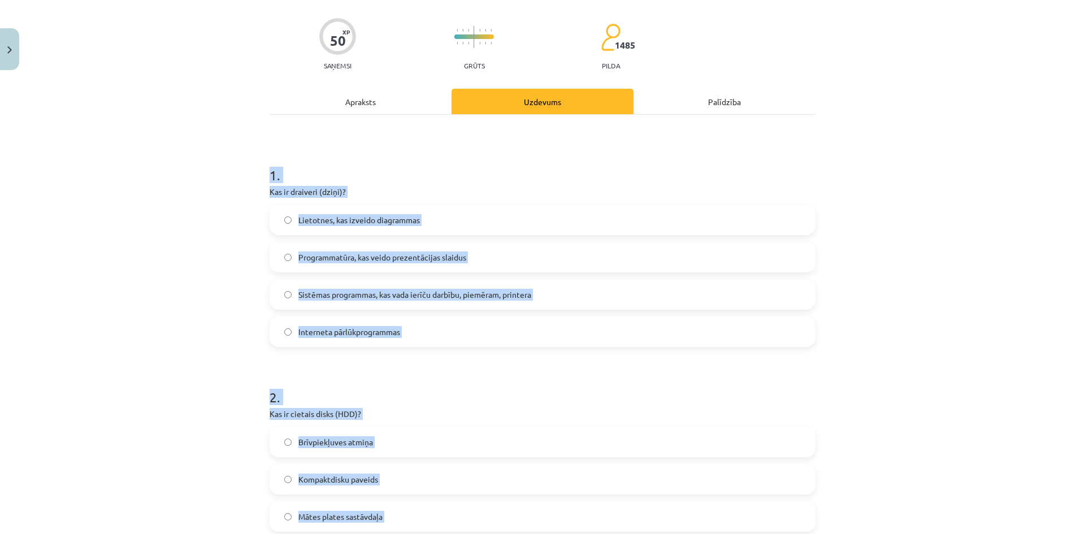
click at [149, 201] on div "Mācību tēma: Datorikas - 10. klases 1. ieskaites mācību materiāls #13 Noslēguma…" at bounding box center [542, 267] width 1085 height 534
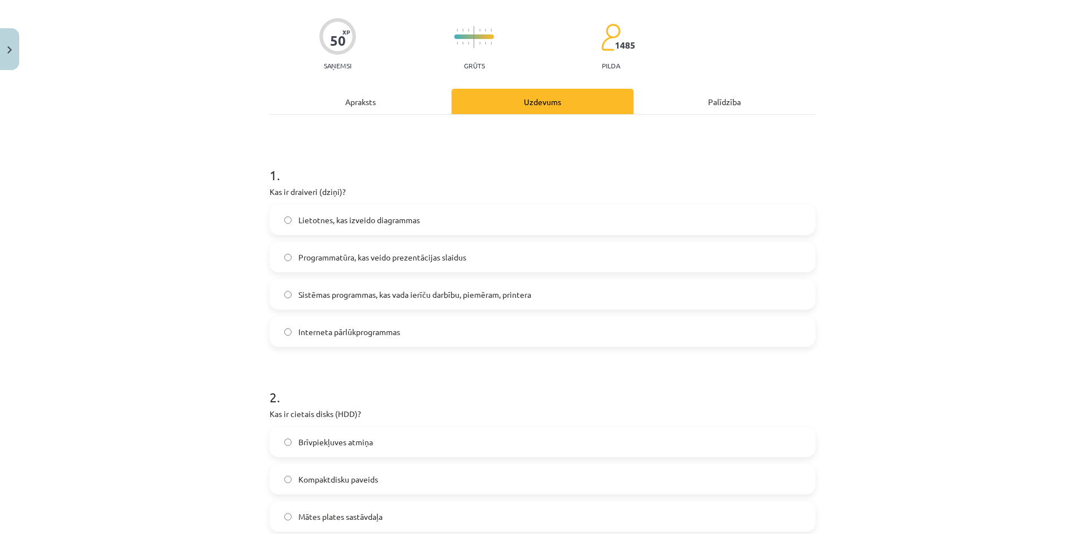
drag, startPoint x: 423, startPoint y: 300, endPoint x: 484, endPoint y: 229, distance: 93.3
click at [424, 300] on span "Sistēmas programmas, kas vada ierīču darbību, piemēram, printera" at bounding box center [414, 295] width 233 height 12
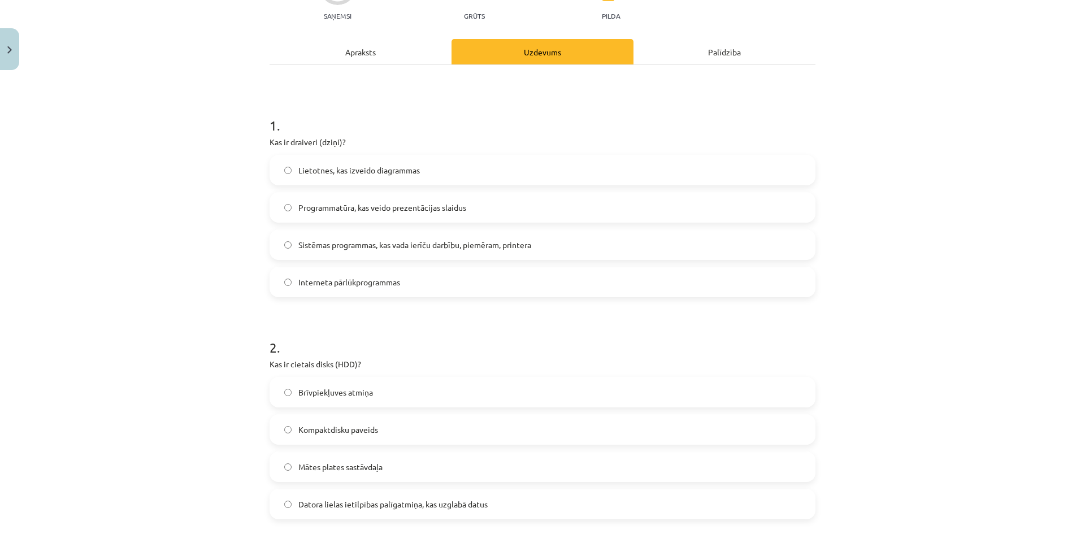
scroll to position [247, 0]
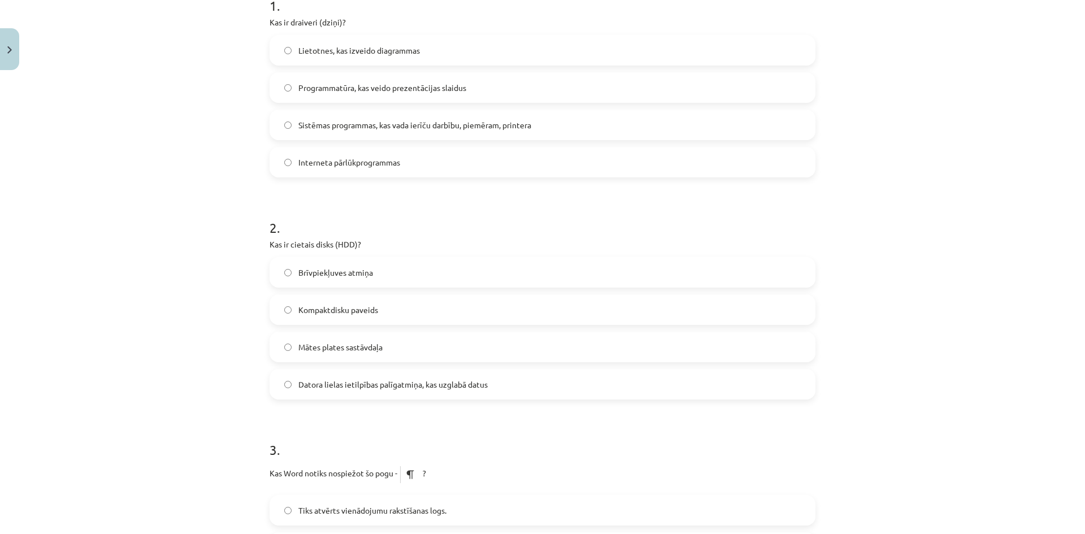
click at [371, 348] on span "Mātes plates sastāvdaļa" at bounding box center [340, 347] width 84 height 12
click at [421, 383] on span "Datora lielas ietilpības palīgatmiņa, kas uzglabā datus" at bounding box center [392, 384] width 189 height 12
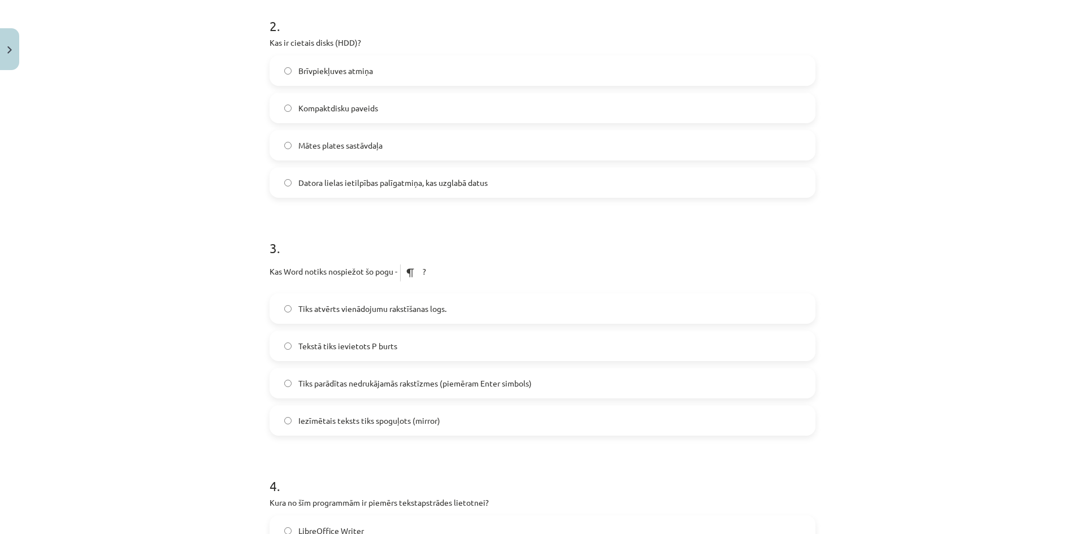
scroll to position [473, 0]
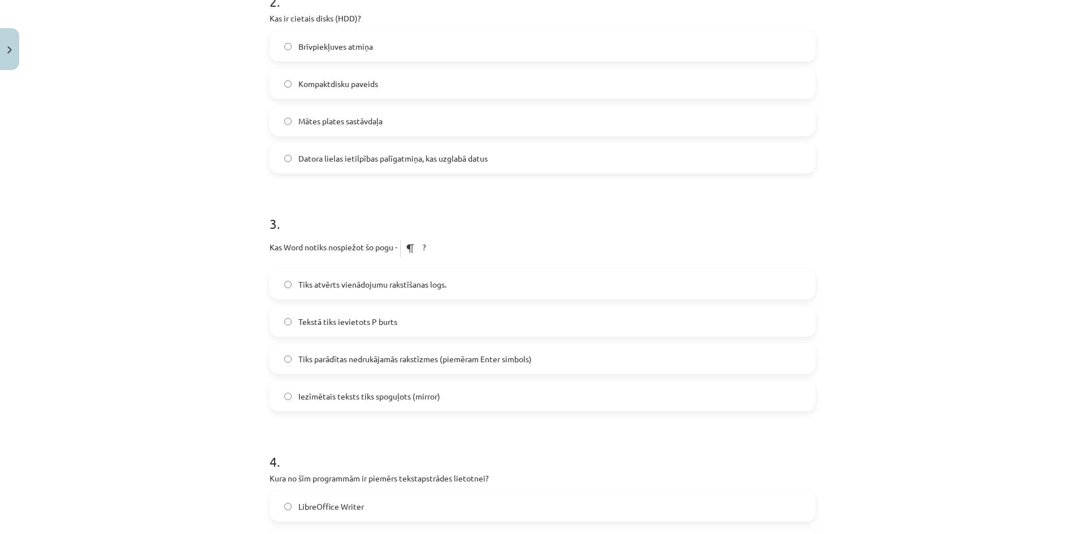
click at [428, 282] on span "Tiks atvērts vienādojumu rakstīšanas logs." at bounding box center [372, 284] width 148 height 12
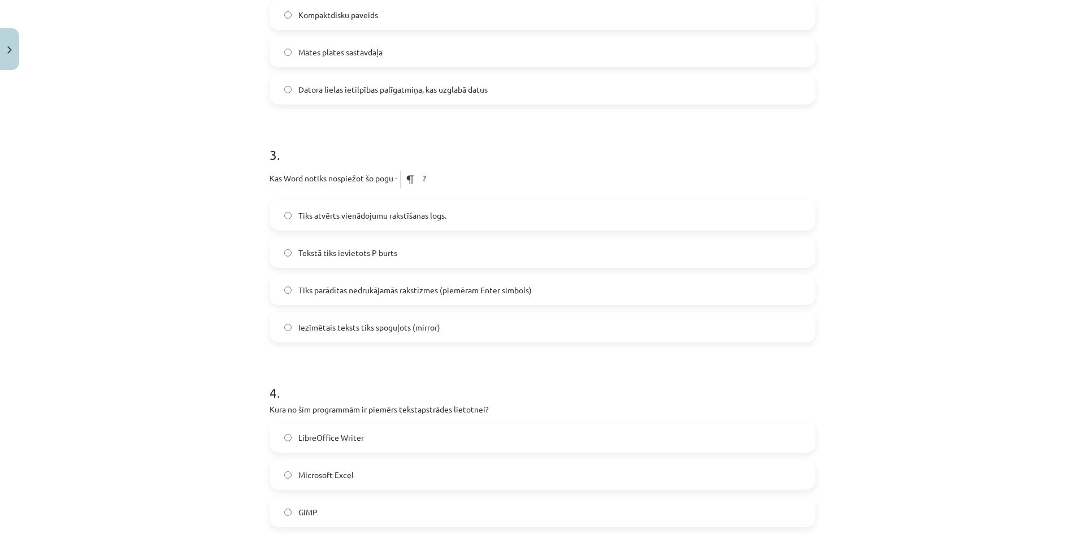
scroll to position [642, 0]
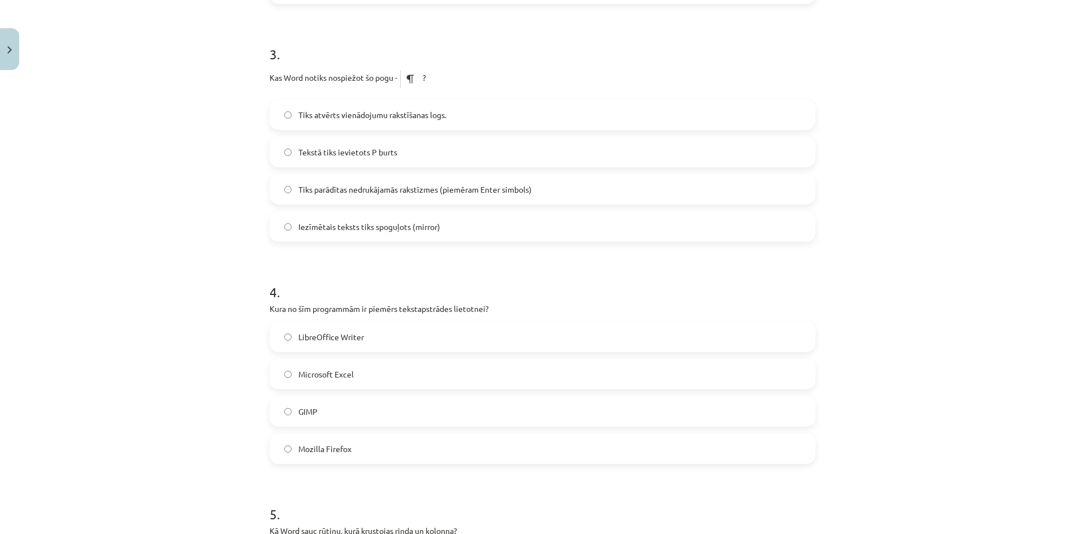
click at [379, 336] on label "LibreOffice Writer" at bounding box center [542, 337] width 543 height 28
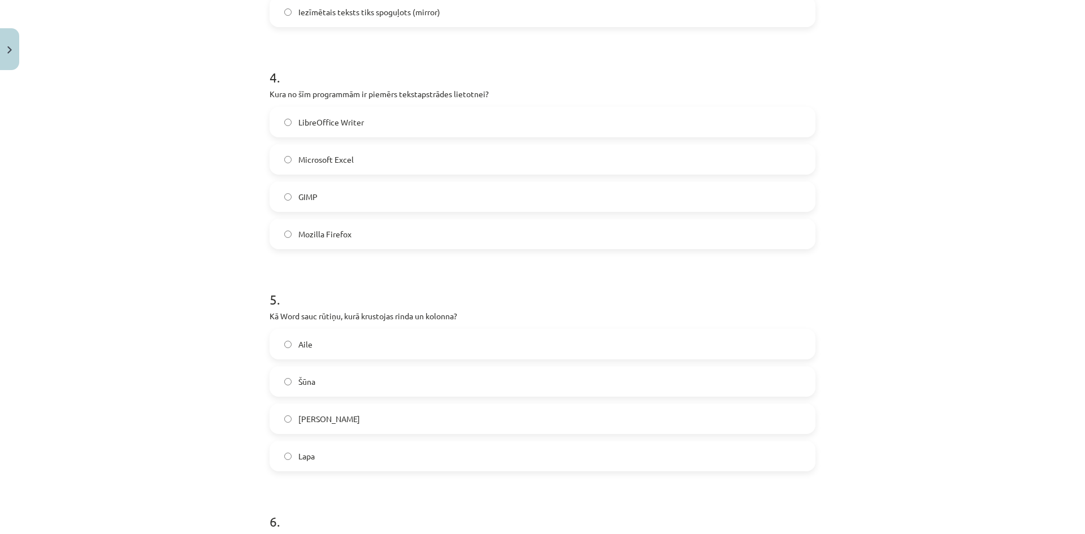
scroll to position [925, 0]
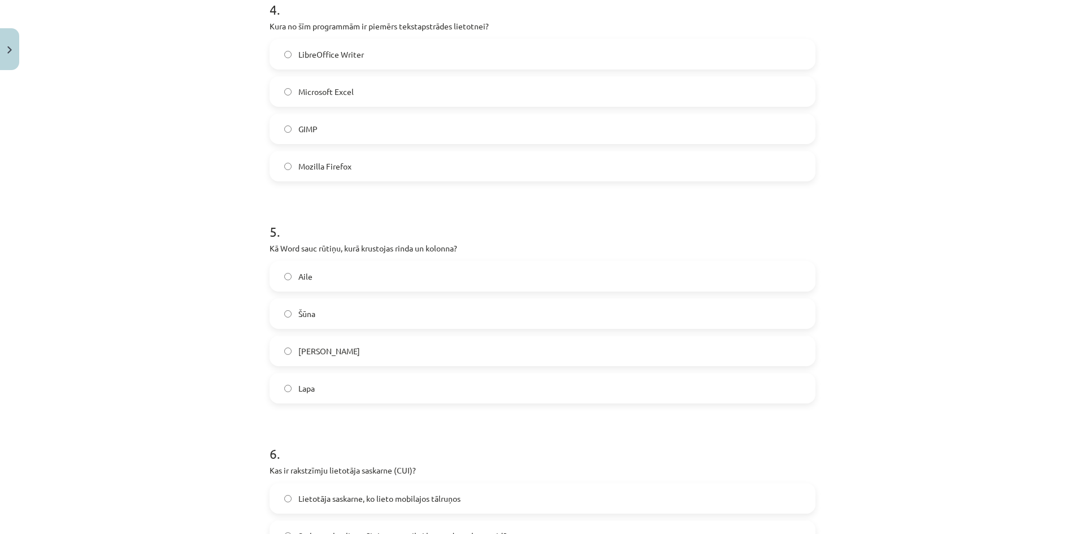
click at [341, 319] on label "Šūna" at bounding box center [542, 313] width 543 height 28
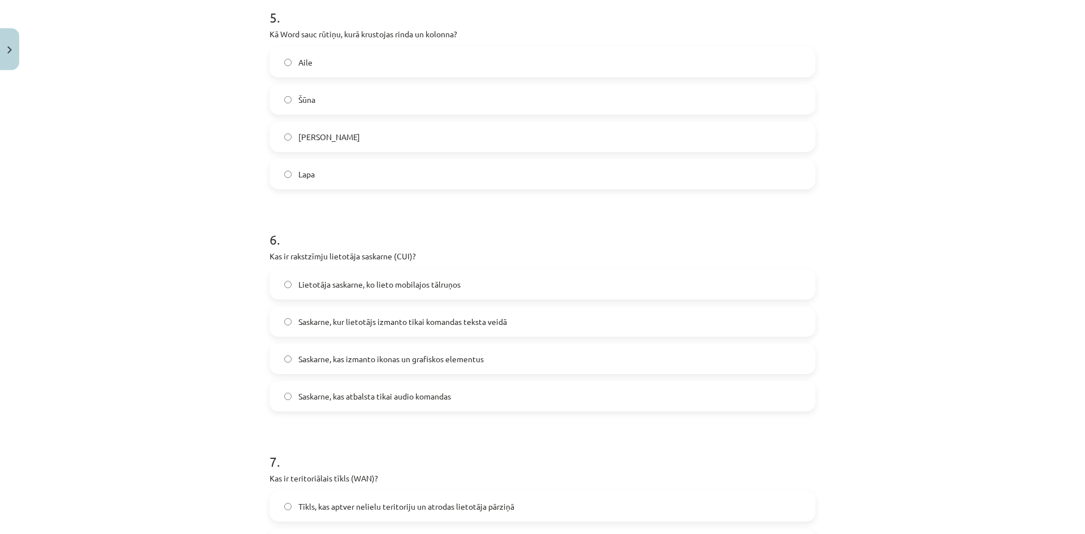
scroll to position [1151, 0]
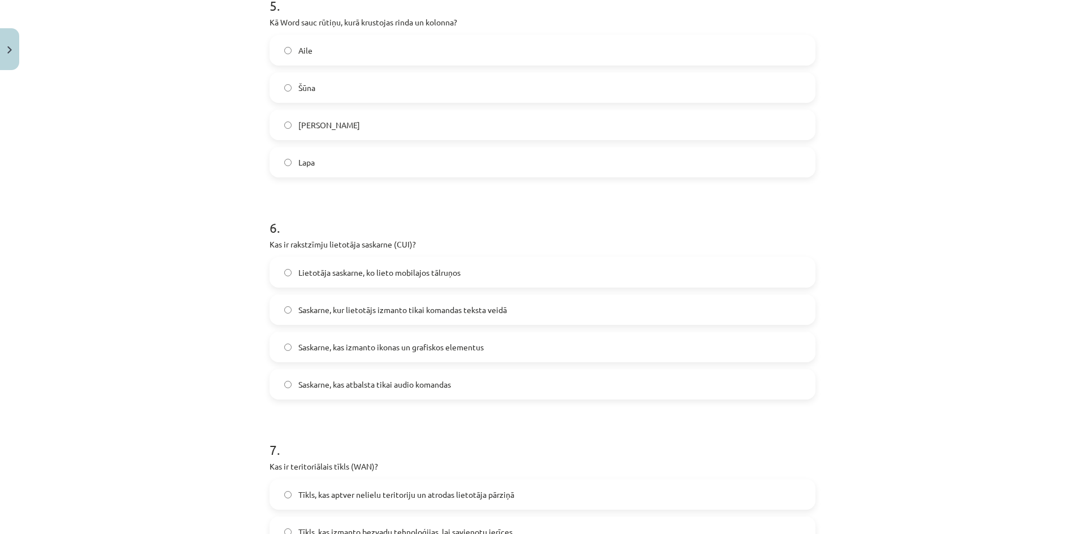
click at [540, 310] on label "Saskarne, kur lietotājs izmanto tikai komandas teksta veidā" at bounding box center [542, 309] width 543 height 28
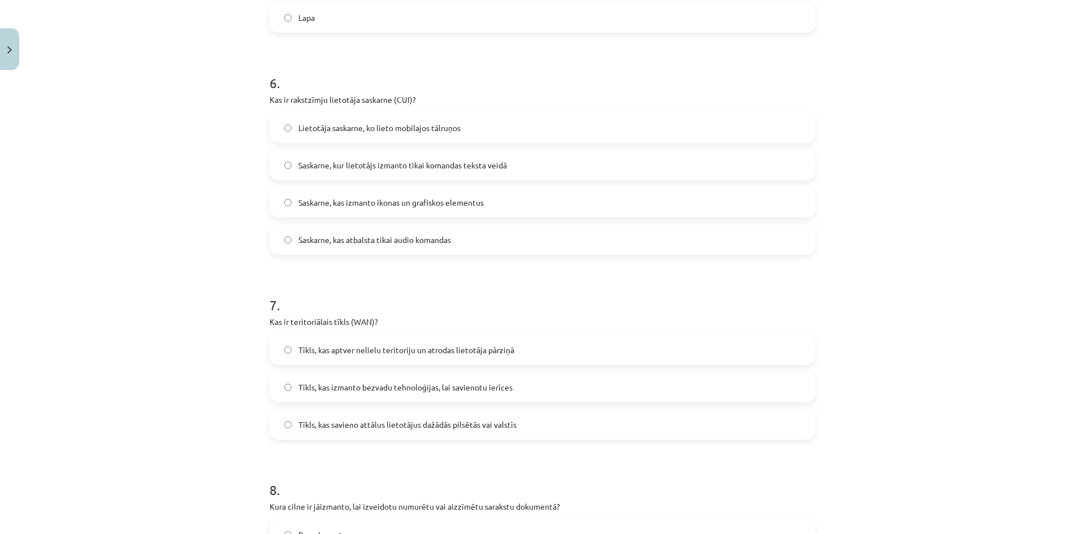
scroll to position [1320, 0]
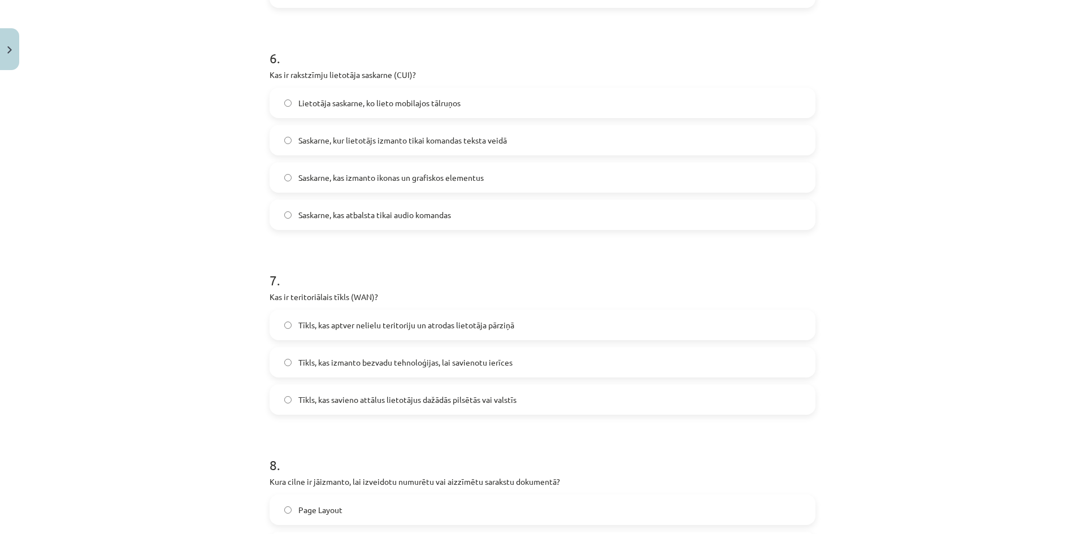
click at [495, 330] on span "Tīkls, kas aptver nelielu teritoriju un atrodas lietotāja pārziņā" at bounding box center [406, 325] width 216 height 12
click at [403, 360] on span "Tīkls, kas izmanto bezvadu tehnoloģijas, lai savienotu ierīces" at bounding box center [405, 362] width 214 height 12
click at [443, 396] on span "Tīkls, kas savieno attālus lietotājus dažādās pilsētās vai valstīs" at bounding box center [407, 400] width 218 height 12
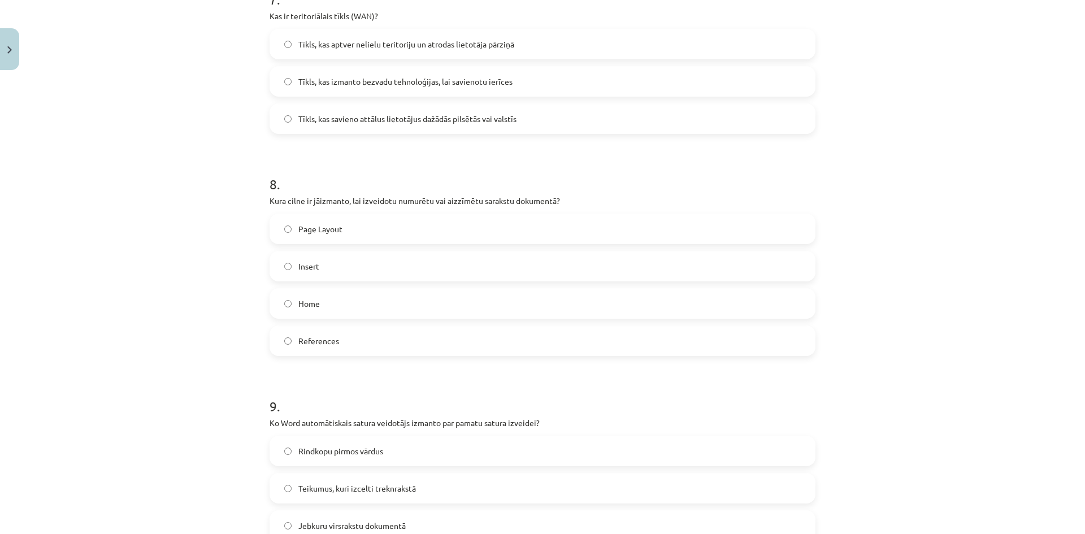
scroll to position [1602, 0]
click at [302, 302] on span "Home" at bounding box center [308, 302] width 21 height 12
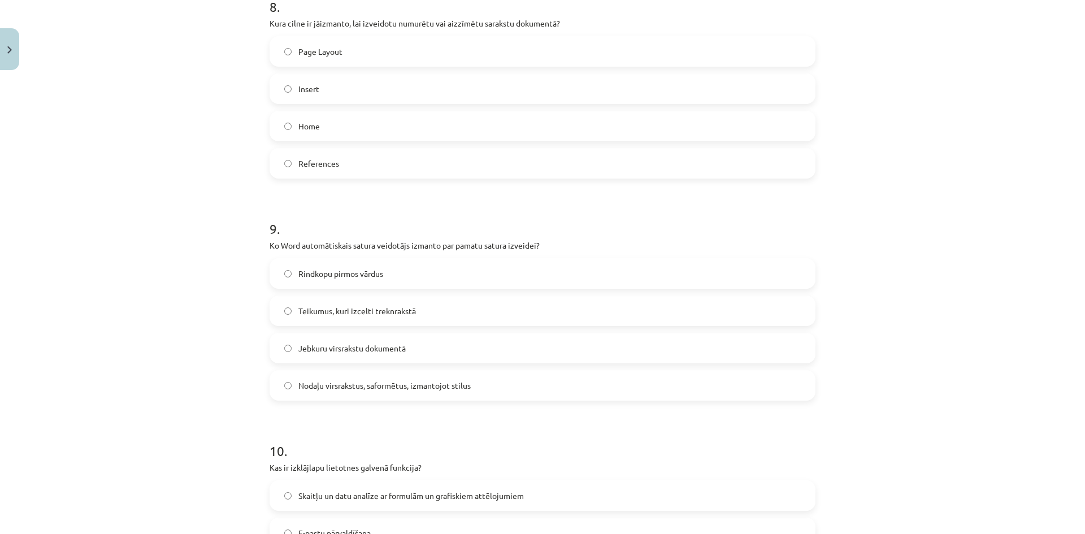
scroll to position [1772, 0]
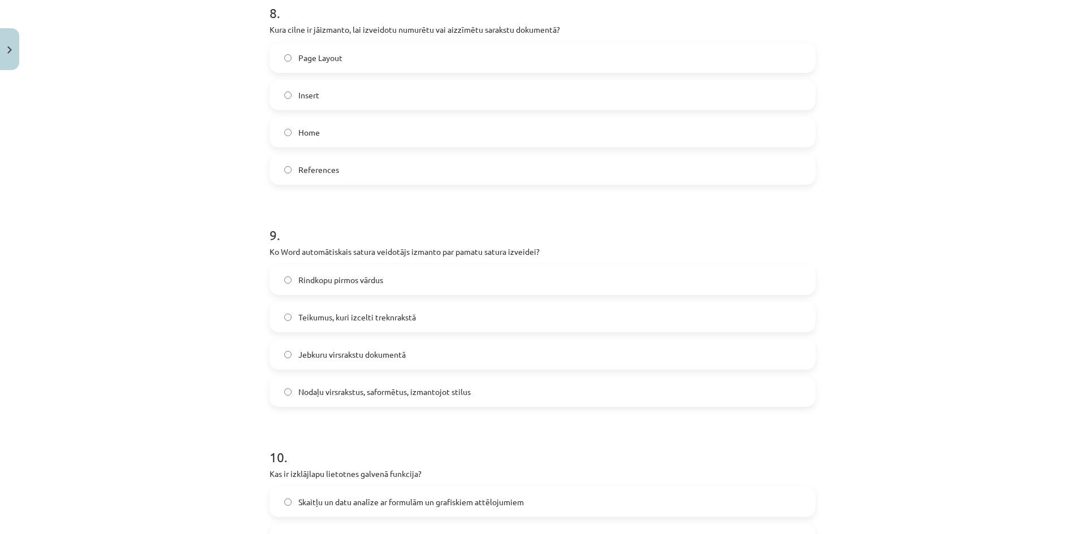
click at [409, 385] on label "Nodaļu virsrakstus, saformētus, izmantojot stilus" at bounding box center [542, 391] width 543 height 28
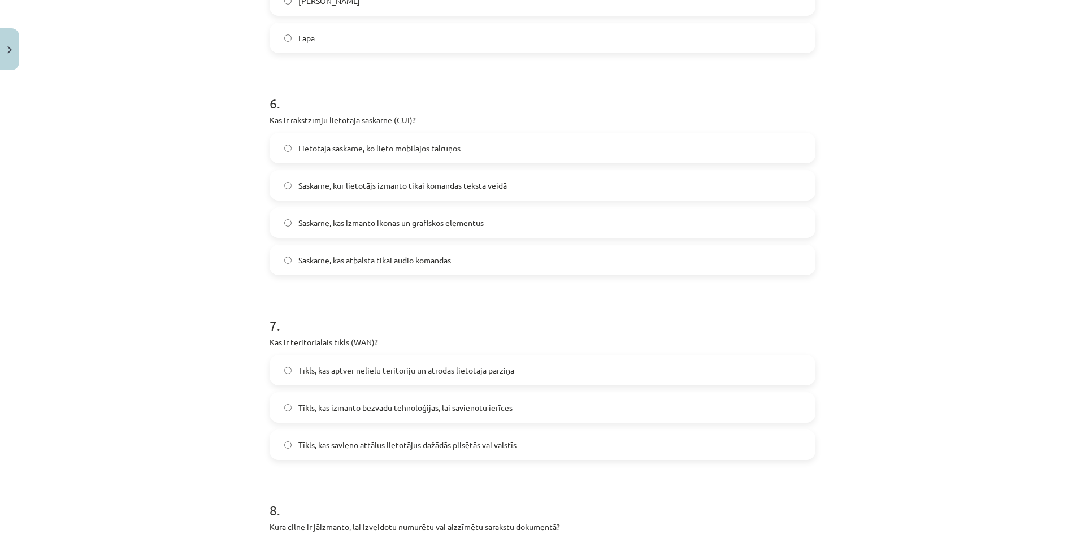
scroll to position [1264, 0]
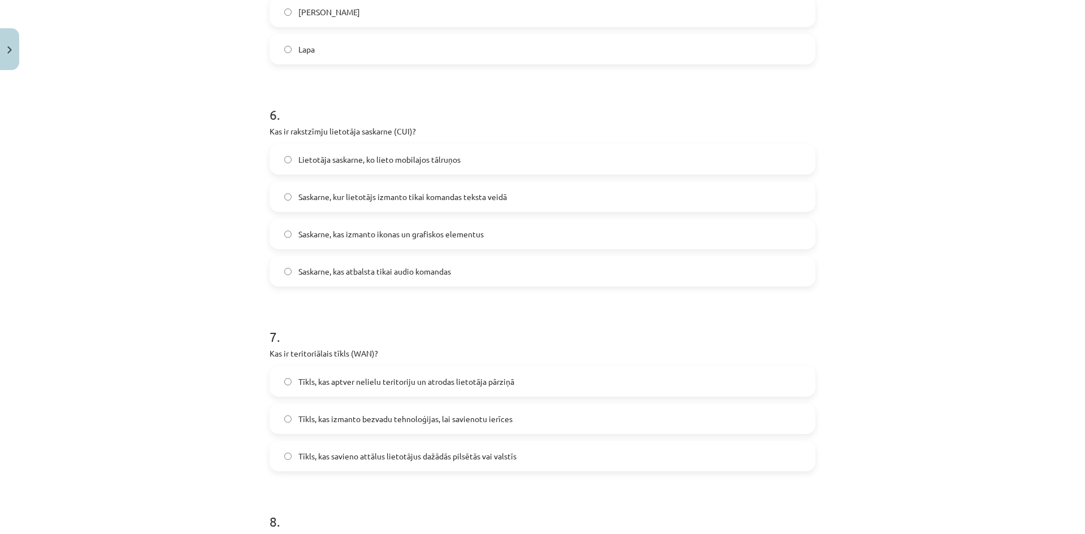
click at [524, 237] on label "Saskarne, kas izmanto ikonas un grafiskos elementus" at bounding box center [542, 234] width 543 height 28
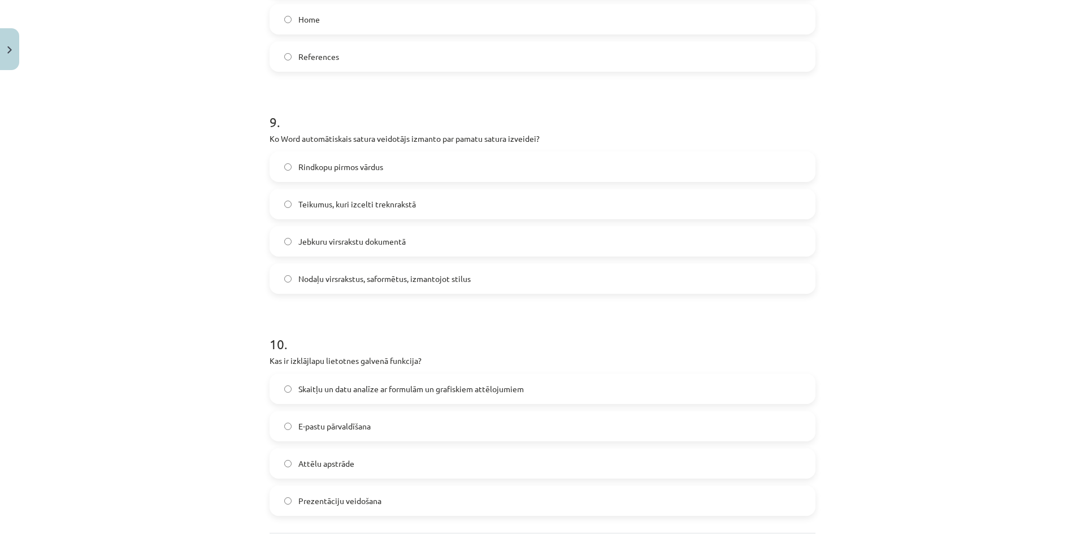
scroll to position [1998, 0]
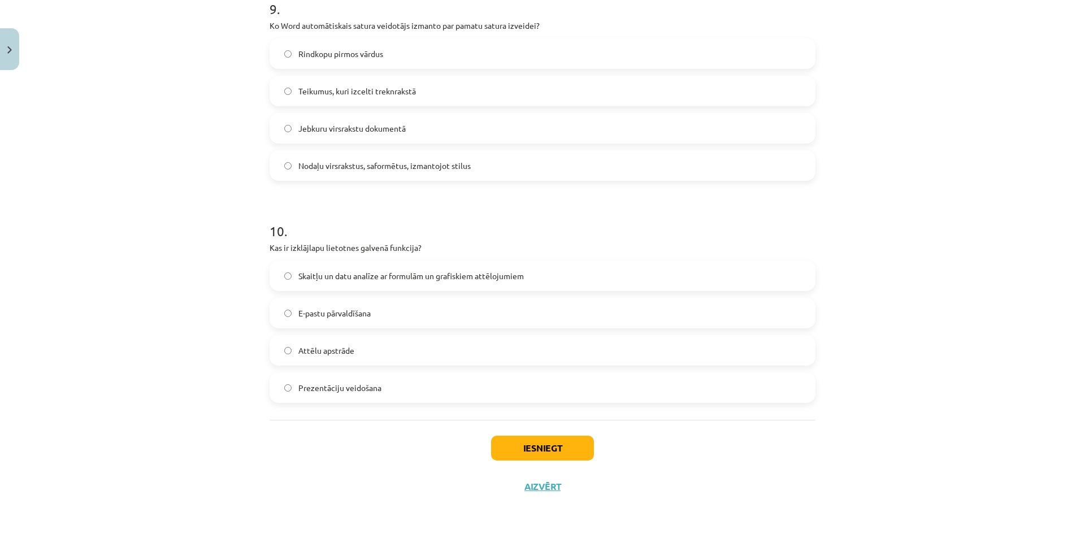
click at [382, 274] on span "Skaitļu un datu analīze ar formulām un grafiskiem attēlojumiem" at bounding box center [410, 276] width 225 height 12
click at [561, 451] on button "Iesniegt" at bounding box center [542, 448] width 103 height 25
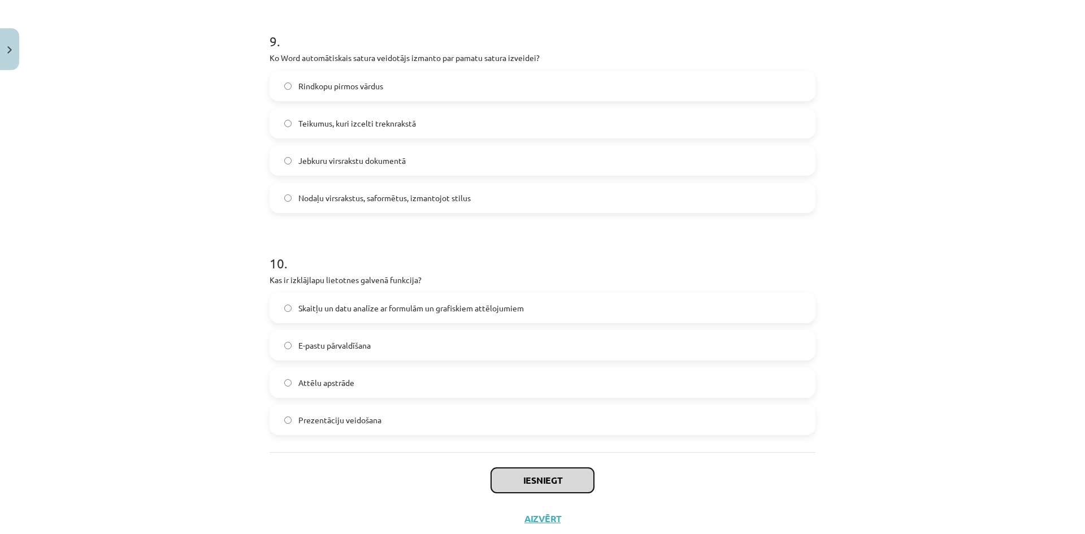
scroll to position [1828, 0]
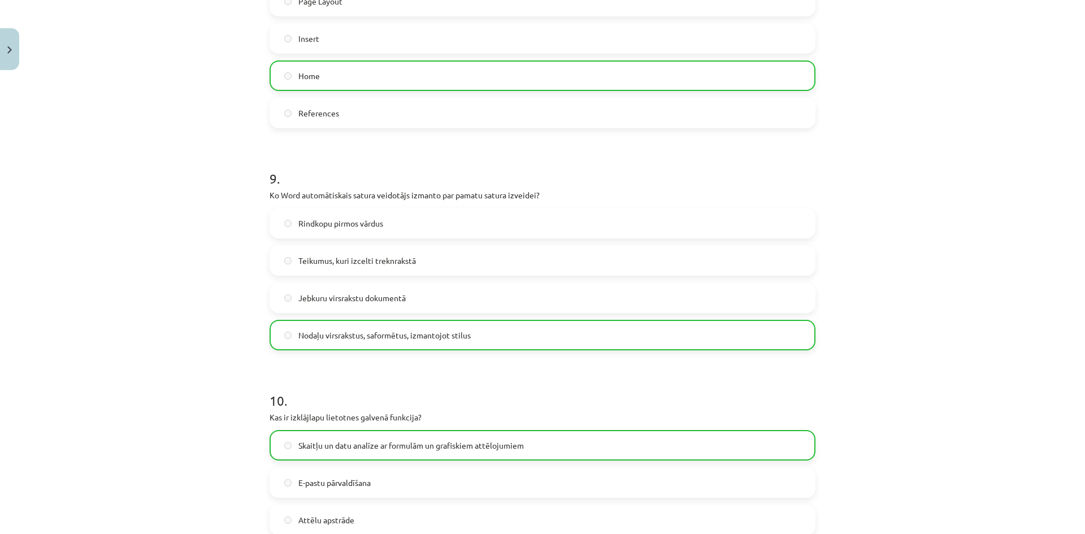
drag, startPoint x: 760, startPoint y: 239, endPoint x: 753, endPoint y: 243, distance: 8.1
click at [760, 239] on div "Rindkopu pirmos vārdus Teikumus, kuri izcelti treknrakstā Jebkuru virsrakstu do…" at bounding box center [542, 279] width 546 height 142
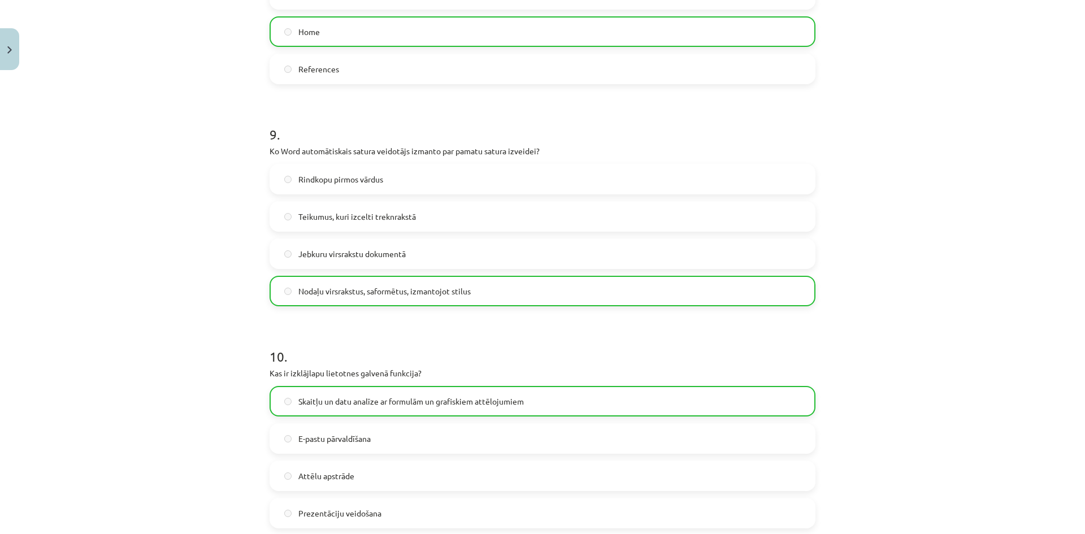
scroll to position [2034, 0]
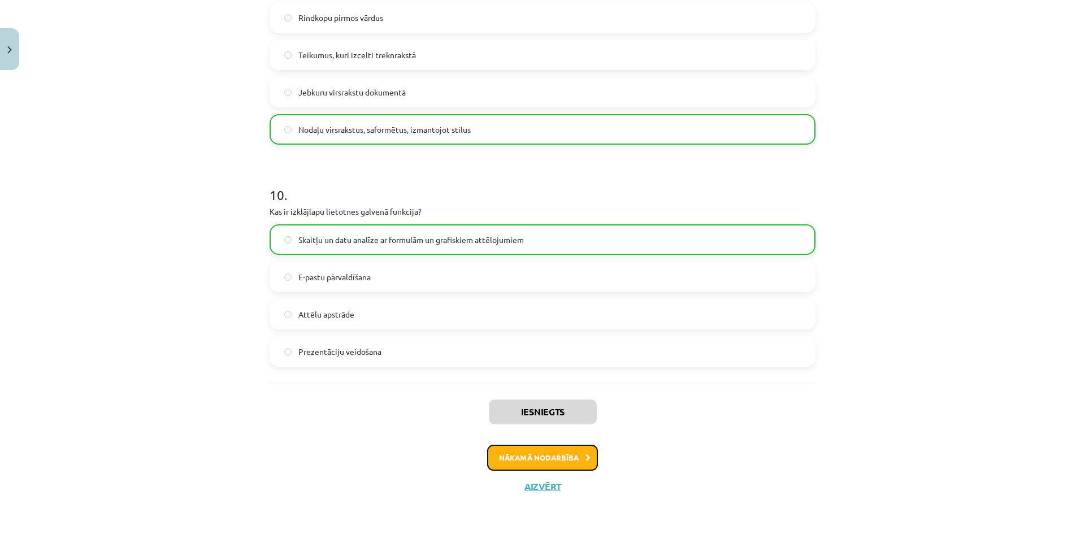
click at [570, 457] on button "Nākamā nodarbība" at bounding box center [542, 458] width 111 height 26
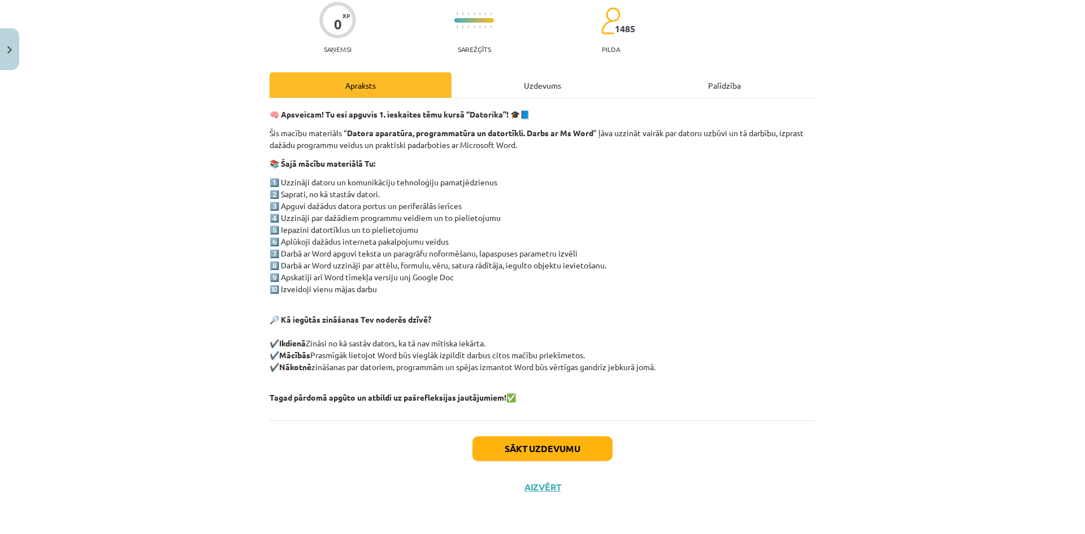
scroll to position [94, 0]
click at [540, 441] on button "Sākt uzdevumu" at bounding box center [542, 448] width 140 height 25
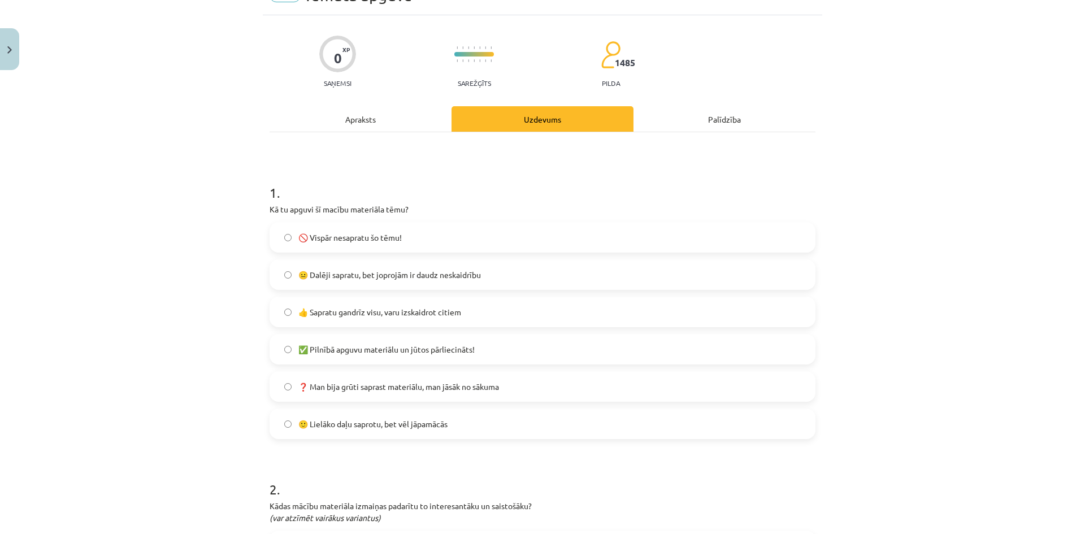
scroll to position [85, 0]
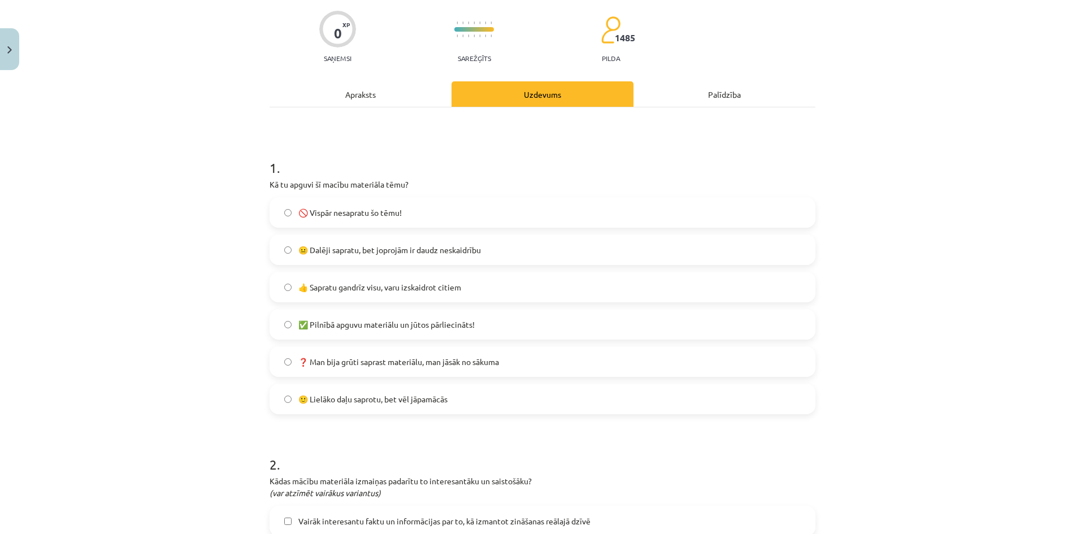
click at [533, 399] on label "🙂 Lielāko daļu saprotu, bet vēl jāpamācās" at bounding box center [542, 399] width 543 height 28
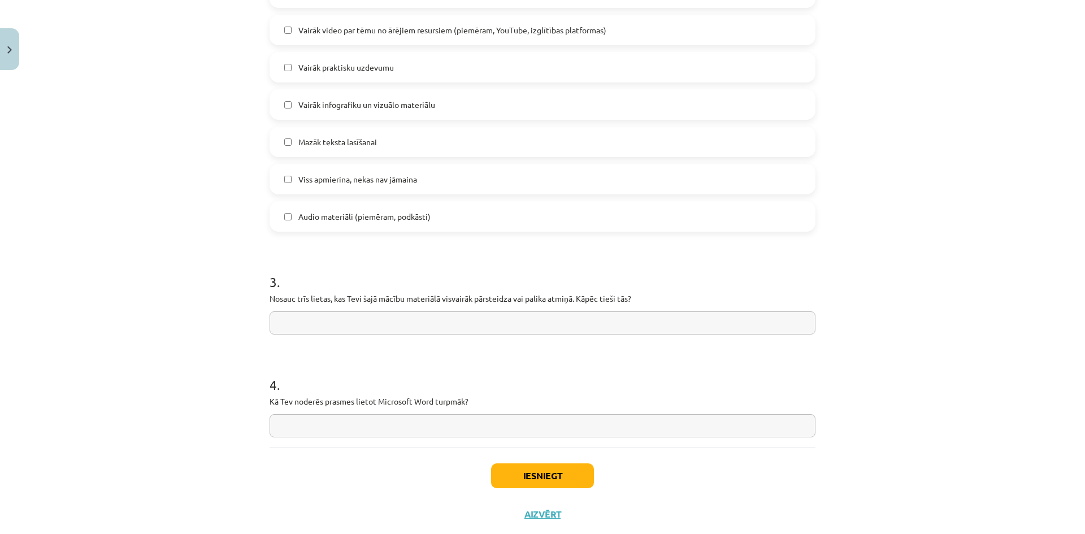
scroll to position [790, 0]
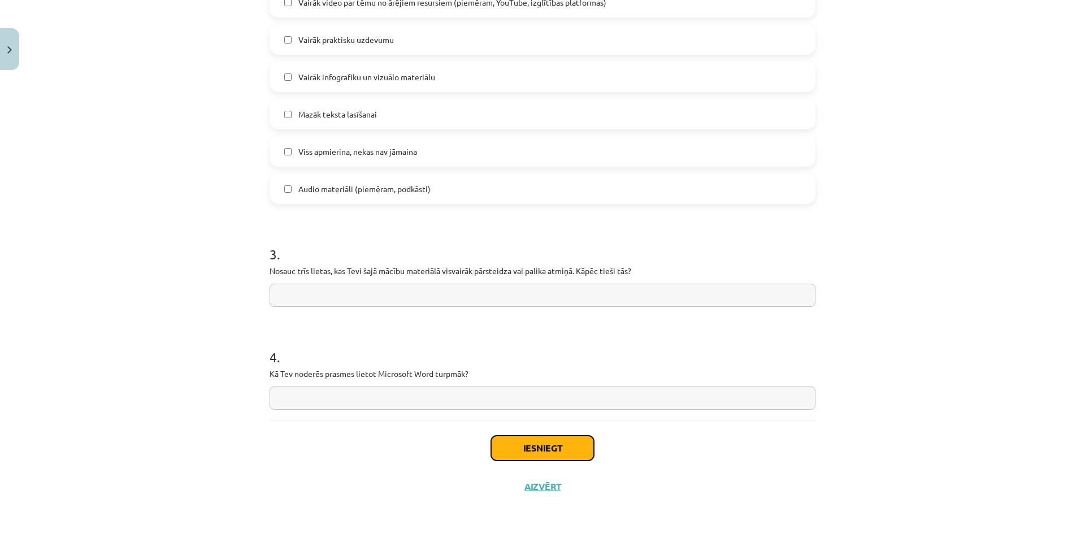
click at [545, 448] on button "Iesniegt" at bounding box center [542, 448] width 103 height 25
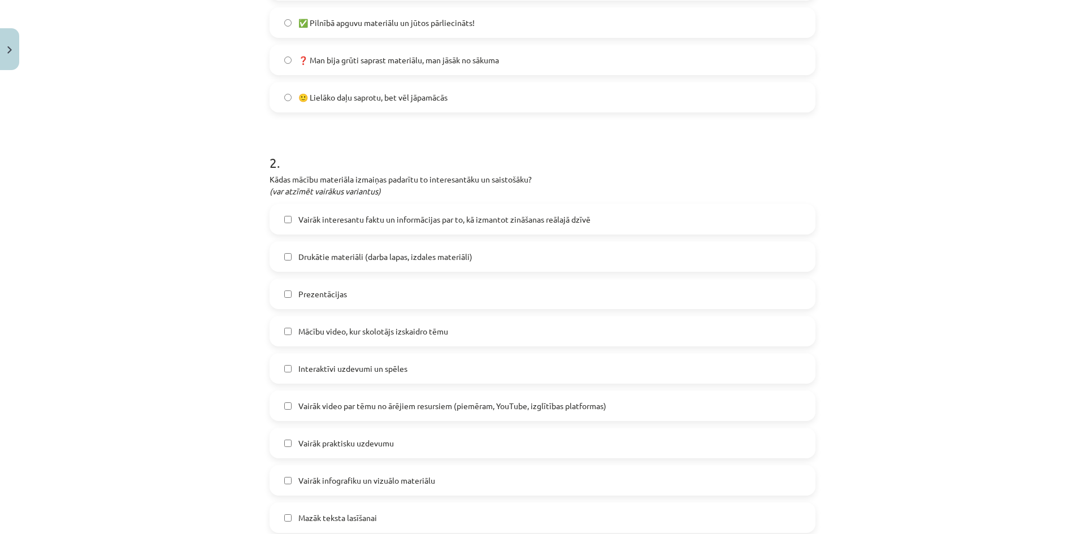
scroll to position [395, 0]
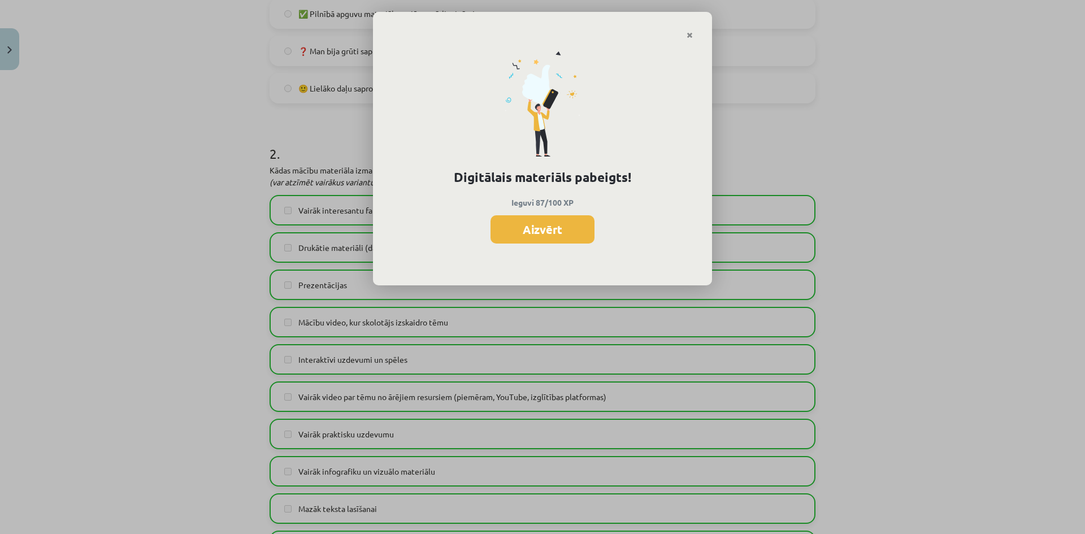
click at [502, 252] on div "Digitālais materiāls pabeigts! Ieguvi 87/100 XP Aizvērt" at bounding box center [542, 163] width 339 height 246
click at [532, 229] on button "Aizvērt" at bounding box center [542, 229] width 104 height 28
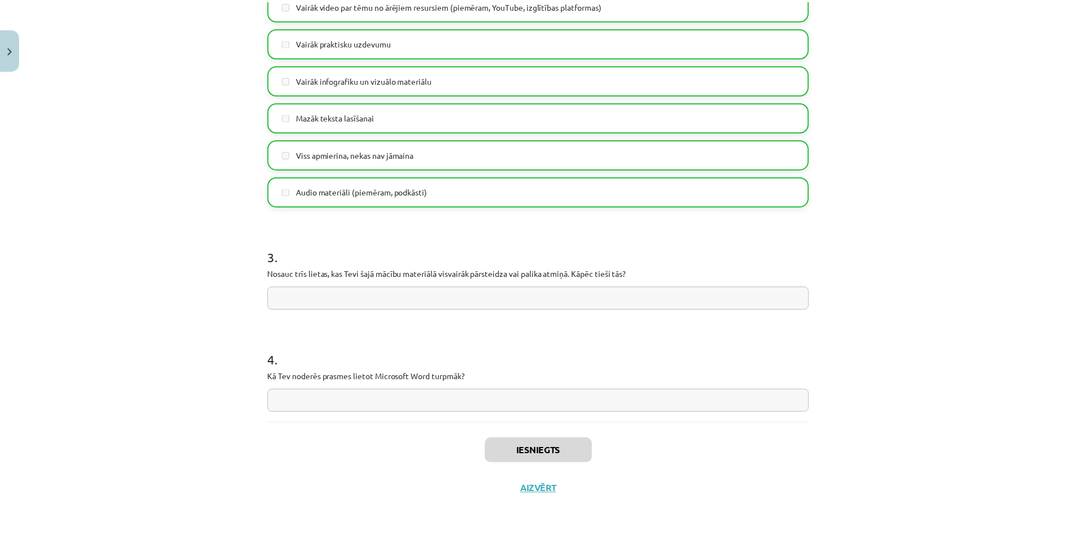
scroll to position [790, 0]
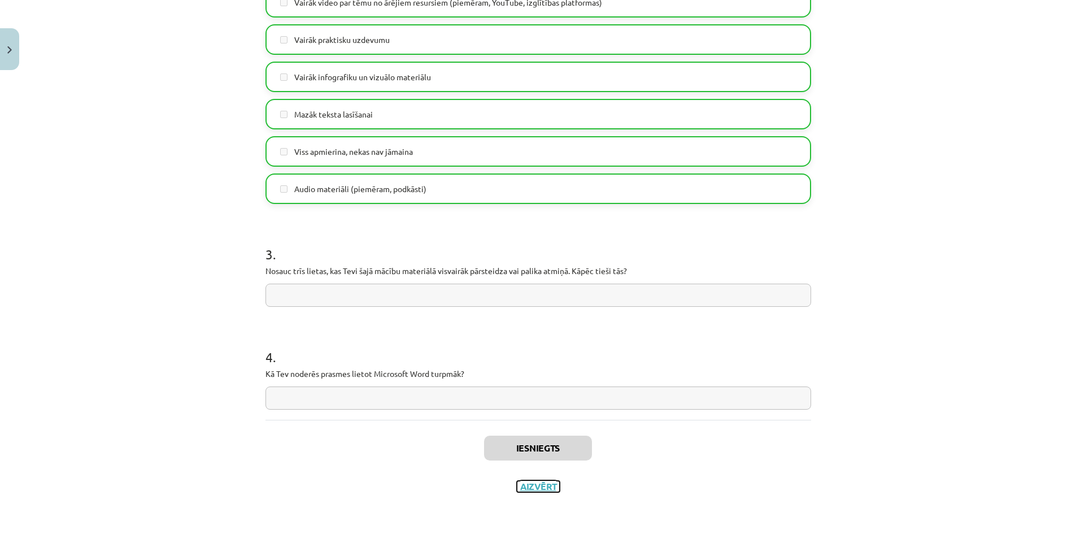
click at [542, 487] on button "Aizvērt" at bounding box center [538, 486] width 43 height 11
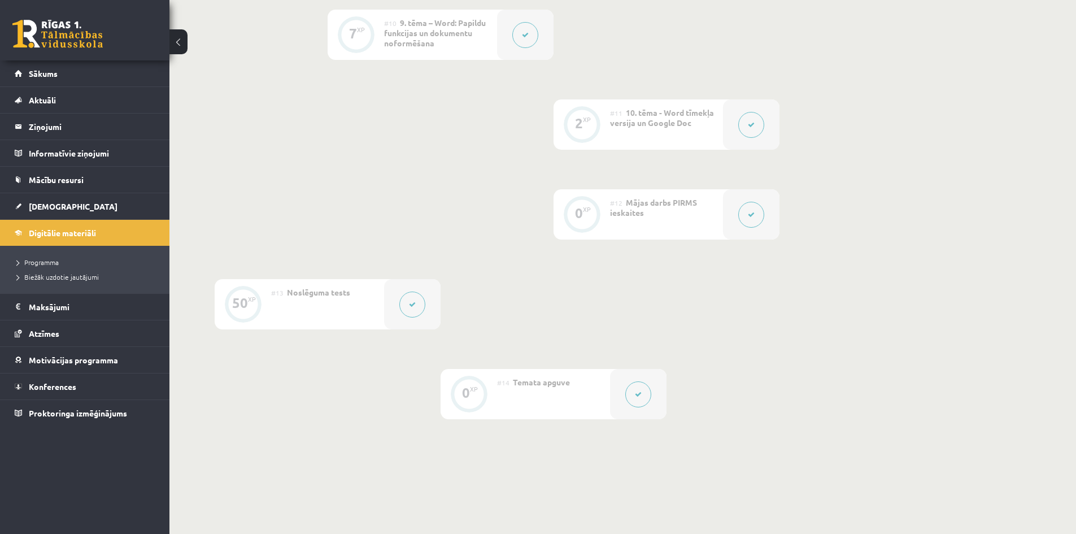
scroll to position [1226, 0]
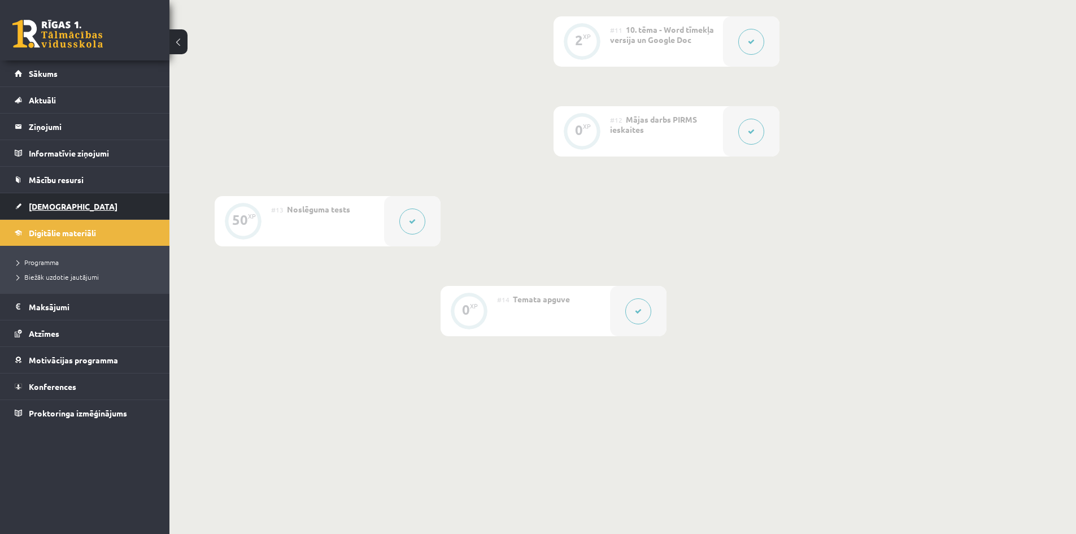
click at [50, 214] on link "[DEMOGRAPHIC_DATA]" at bounding box center [85, 206] width 141 height 26
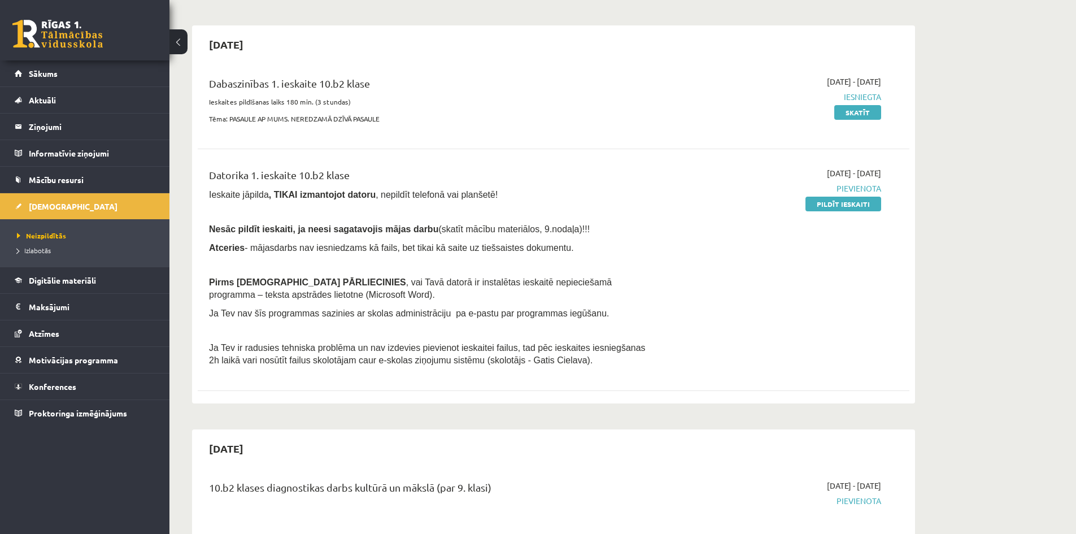
scroll to position [56, 0]
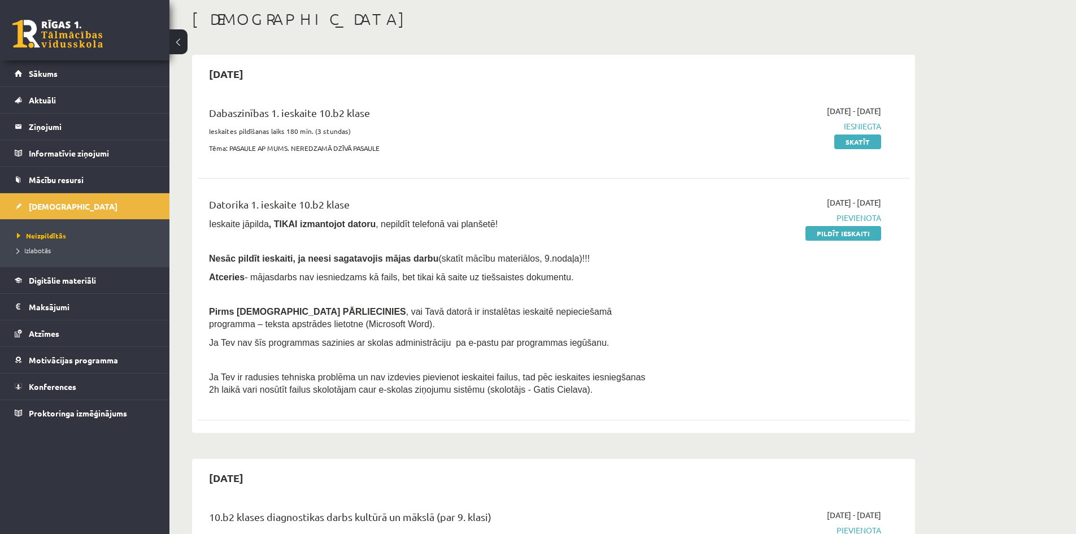
click at [395, 310] on span ", vai Tavā datorā ir instalētas ieskaitē nepieciešamā programma – teksta apstrā…" at bounding box center [410, 318] width 403 height 22
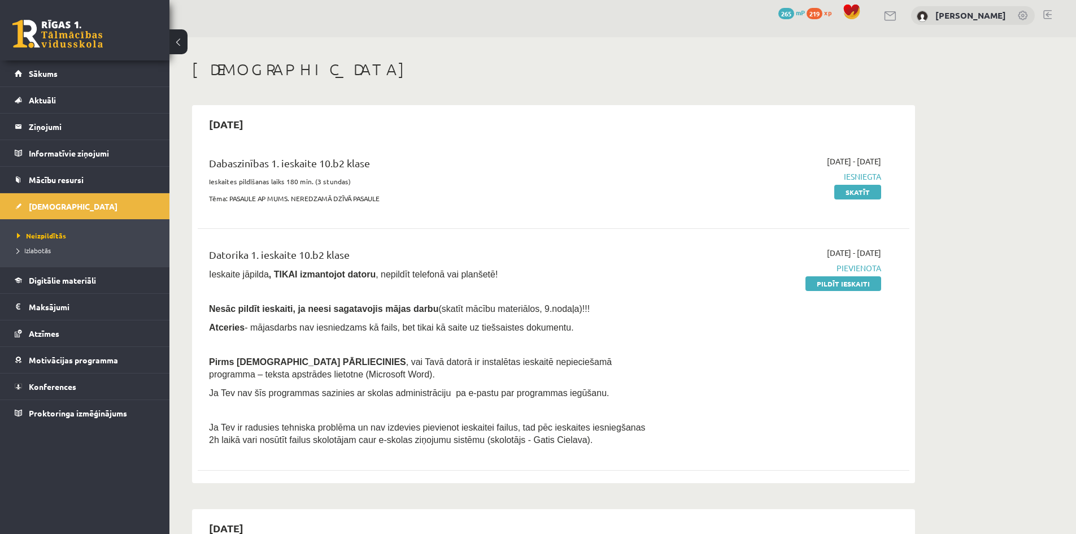
scroll to position [0, 0]
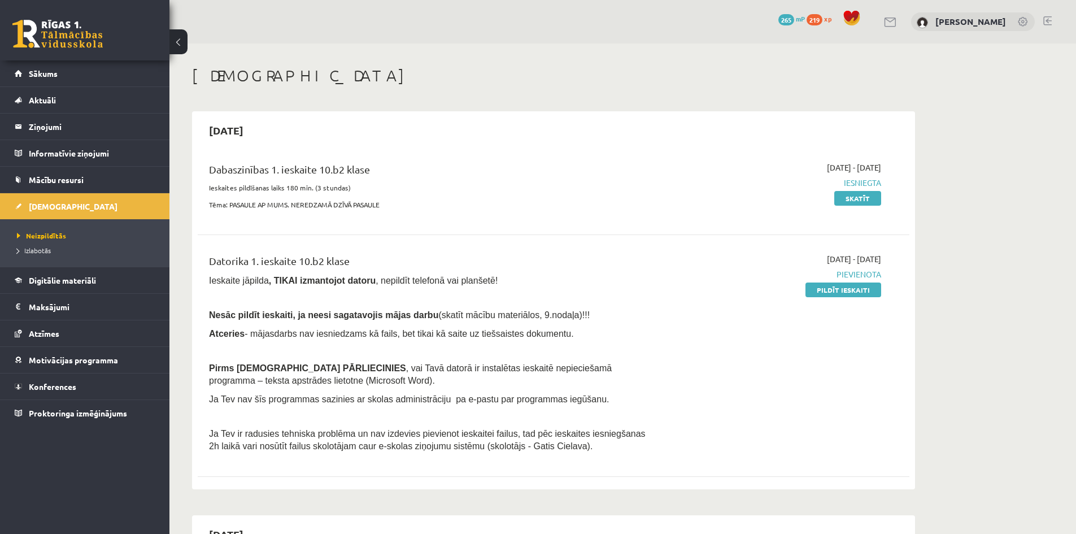
drag, startPoint x: 877, startPoint y: 289, endPoint x: 605, endPoint y: 59, distance: 355.9
click at [877, 289] on link "Pildīt ieskaiti" at bounding box center [843, 289] width 76 height 15
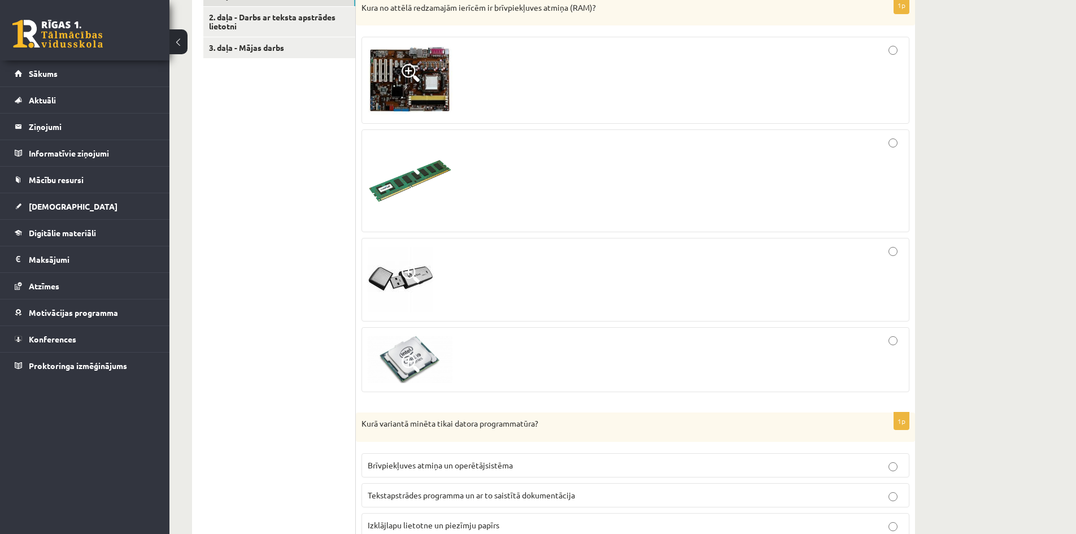
scroll to position [395, 0]
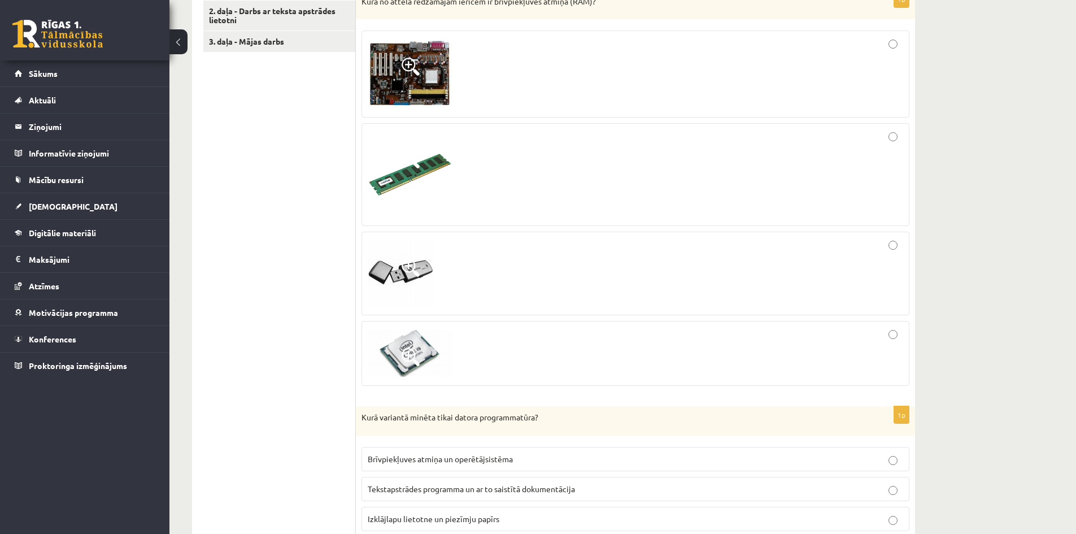
click at [900, 144] on div at bounding box center [635, 174] width 535 height 90
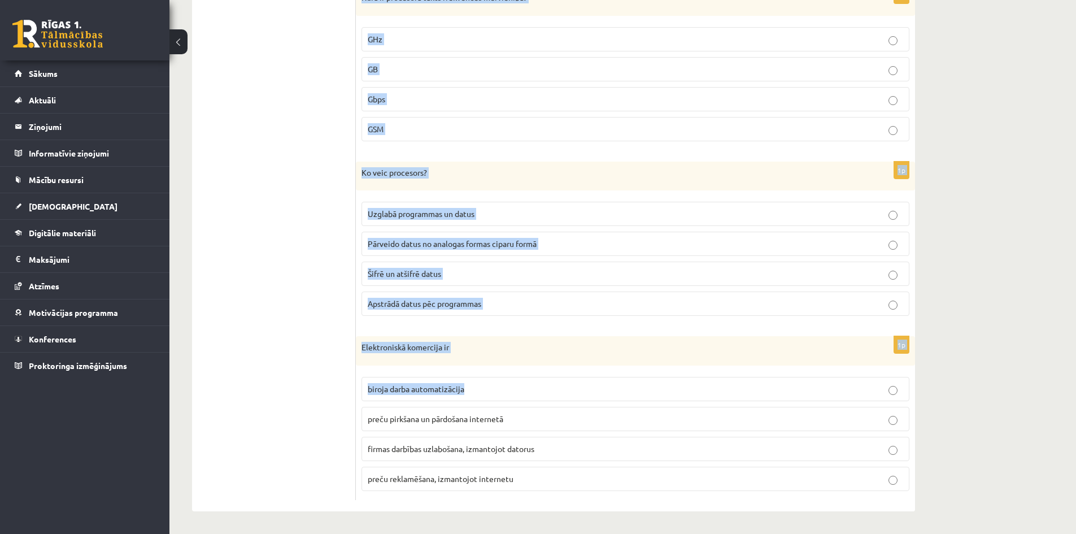
scroll to position [3287, 0]
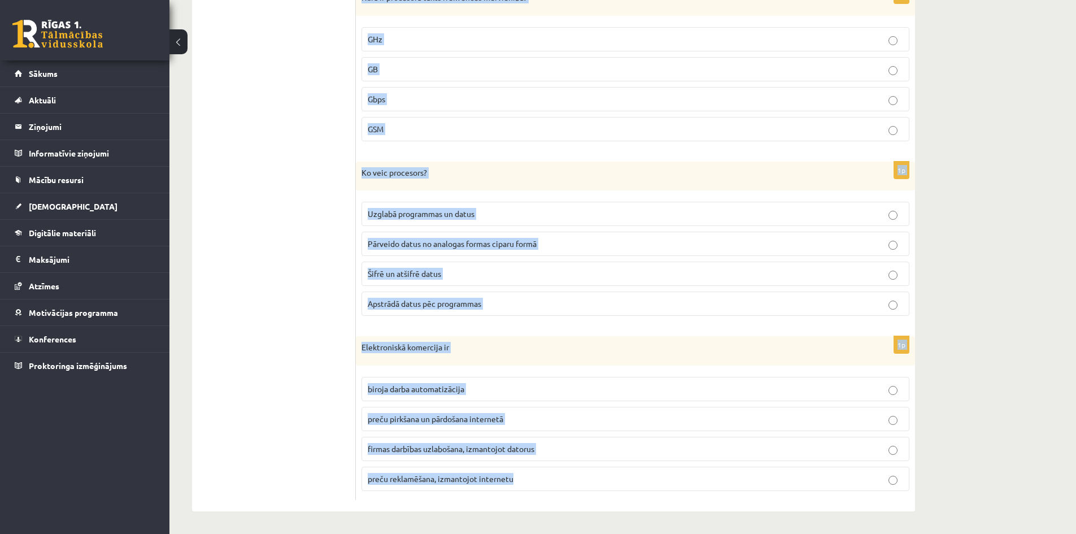
drag, startPoint x: 359, startPoint y: 192, endPoint x: 981, endPoint y: 464, distance: 679.2
copy form "Kurā variantā minēta tikai datora programmatūra? Brīvpiekļuves atmiņa un operēt…"
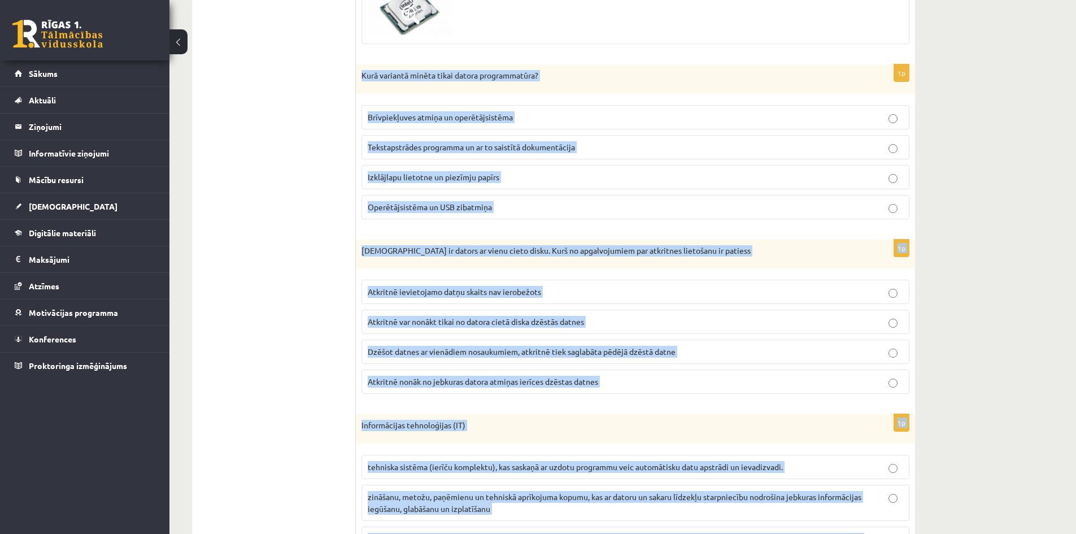
scroll to position [712, 0]
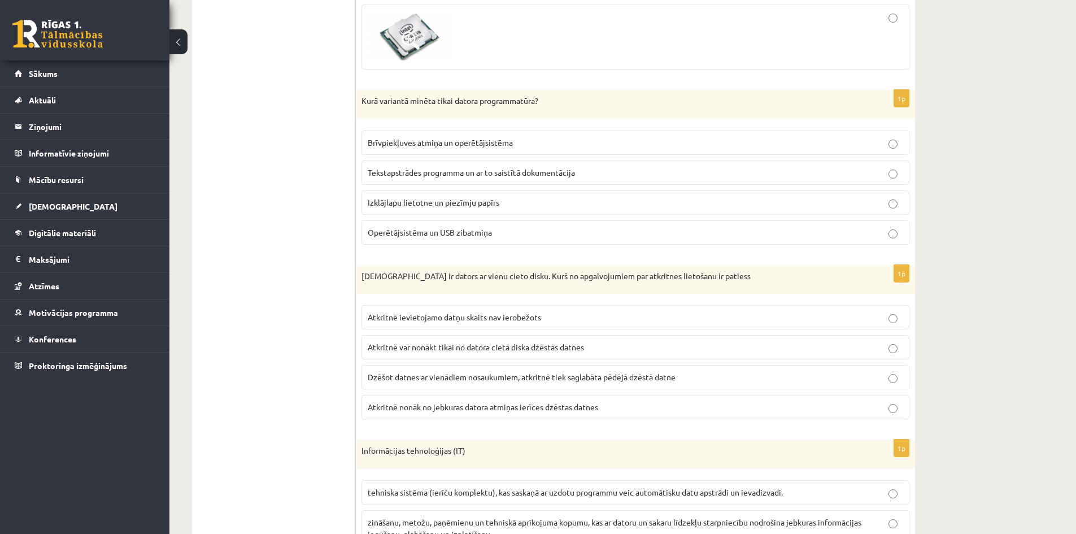
click at [635, 167] on p "Tekstapstrādes programma un ar to saistītā dokumentācija" at bounding box center [635, 173] width 535 height 12
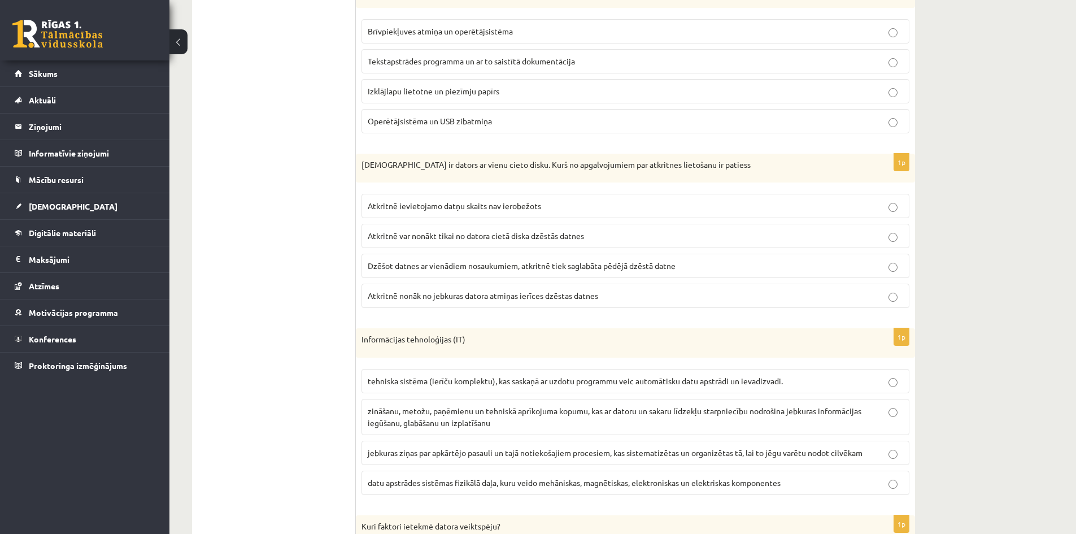
scroll to position [825, 0]
click at [486, 235] on span "Atkritnē var nonākt tikai no datora cietā diska dzēstās datnes" at bounding box center [476, 234] width 216 height 10
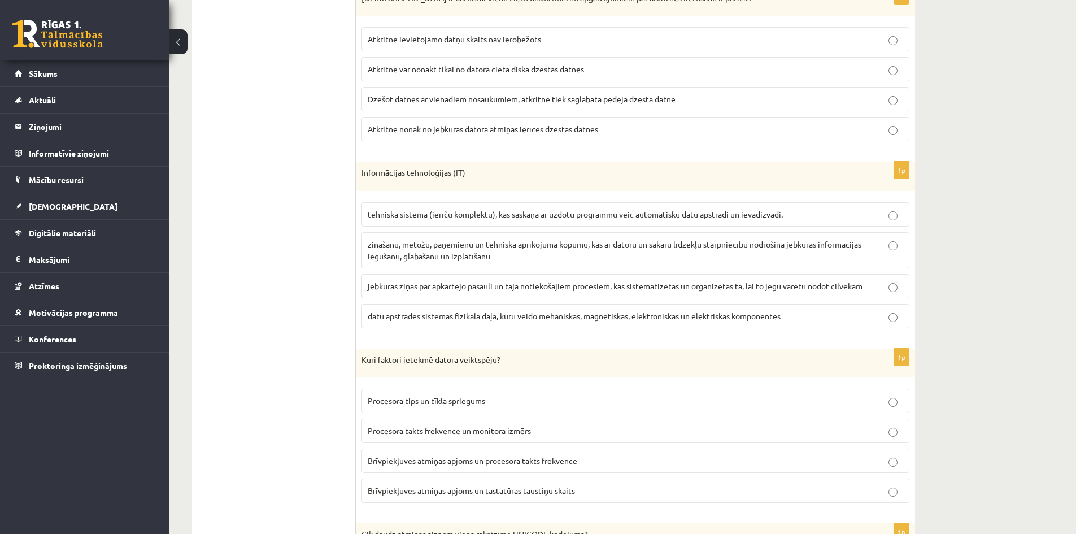
scroll to position [994, 0]
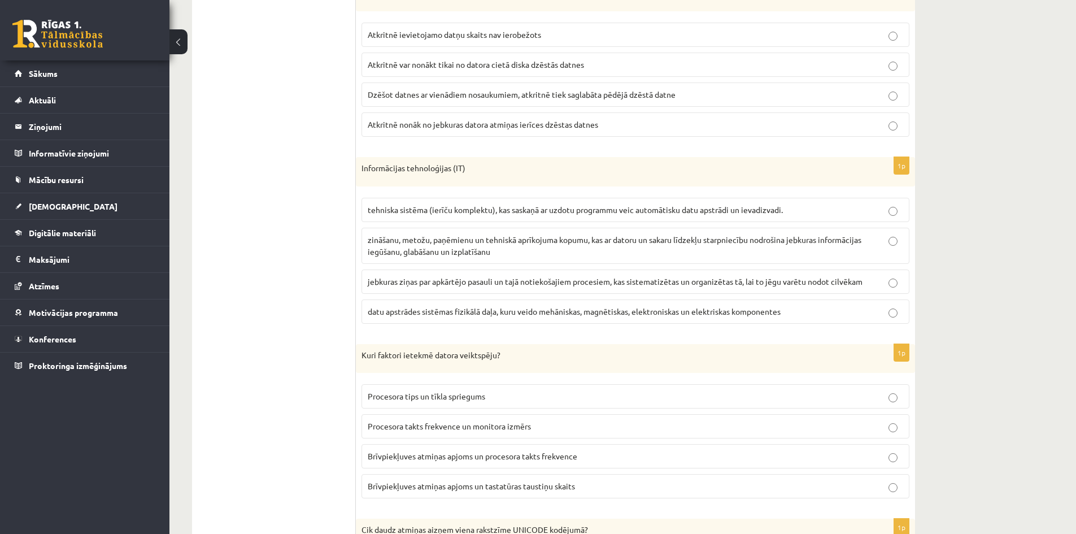
click at [425, 252] on span "zināšanu, metožu, paņēmienu un tehniskā aprīkojuma kopumu, kas ar datoru un sak…" at bounding box center [615, 245] width 494 height 22
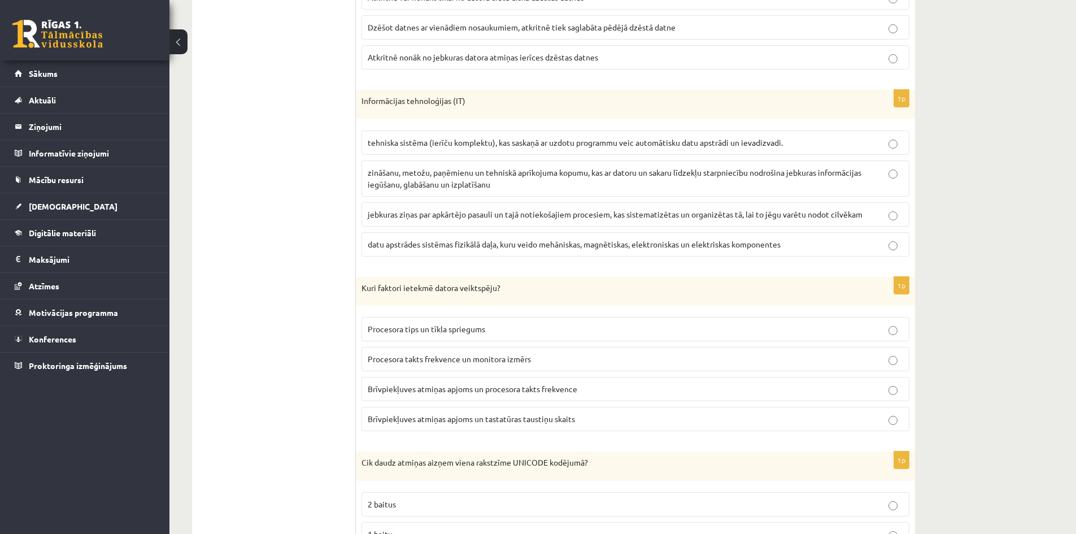
scroll to position [1164, 0]
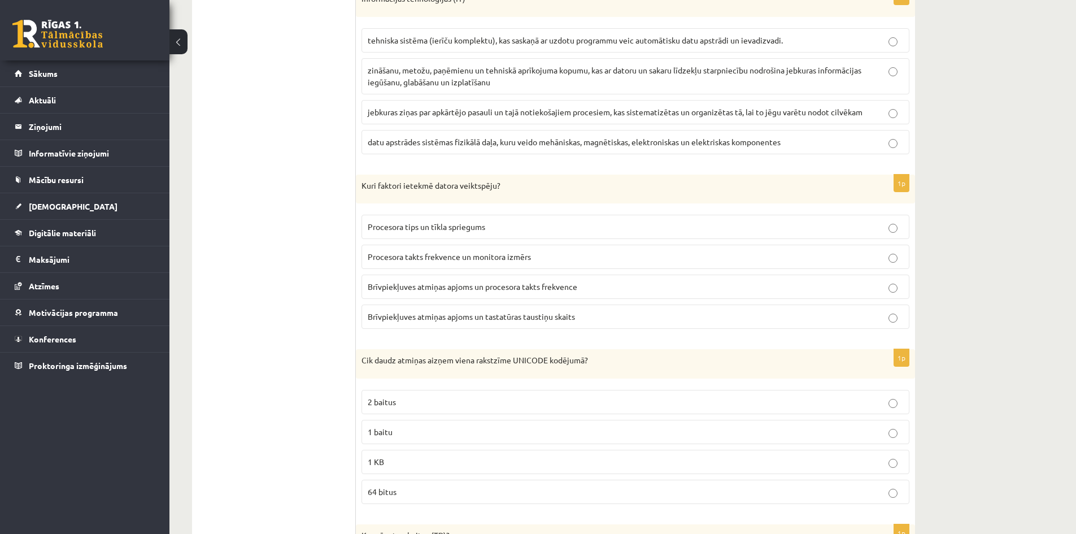
click at [563, 283] on span "Brīvpiekļuves atmiņas apjoms un procesora takts frekvence" at bounding box center [473, 286] width 210 height 10
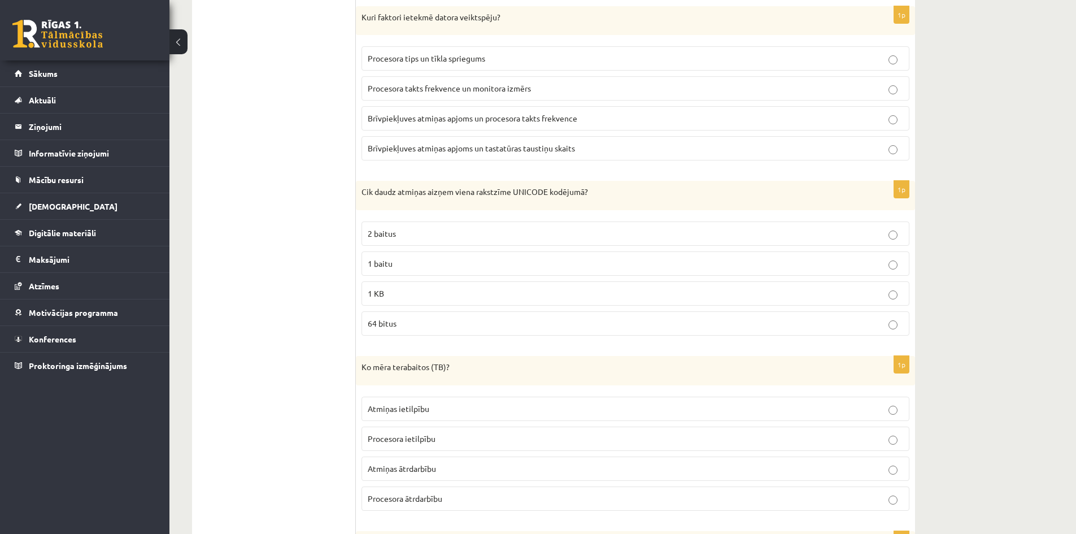
scroll to position [1446, 0]
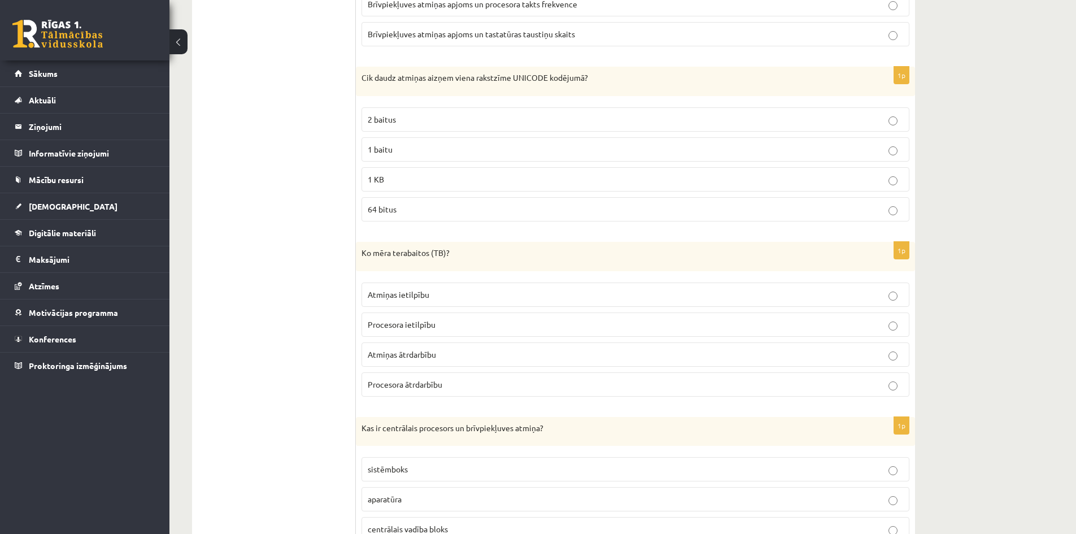
click at [417, 146] on p "1 baitu" at bounding box center [635, 149] width 535 height 12
click at [425, 111] on label "2 baitus" at bounding box center [636, 119] width 548 height 24
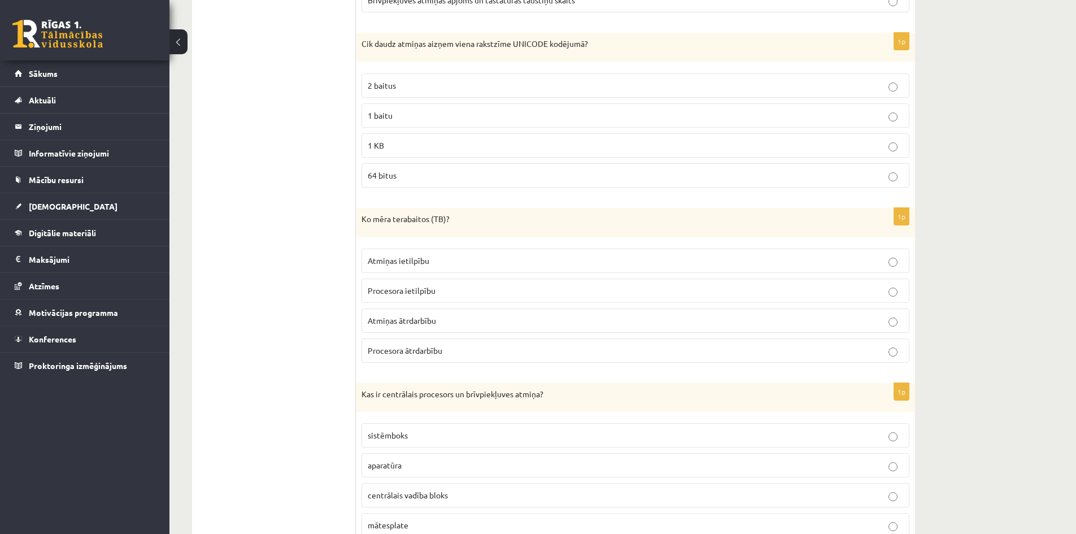
scroll to position [1503, 0]
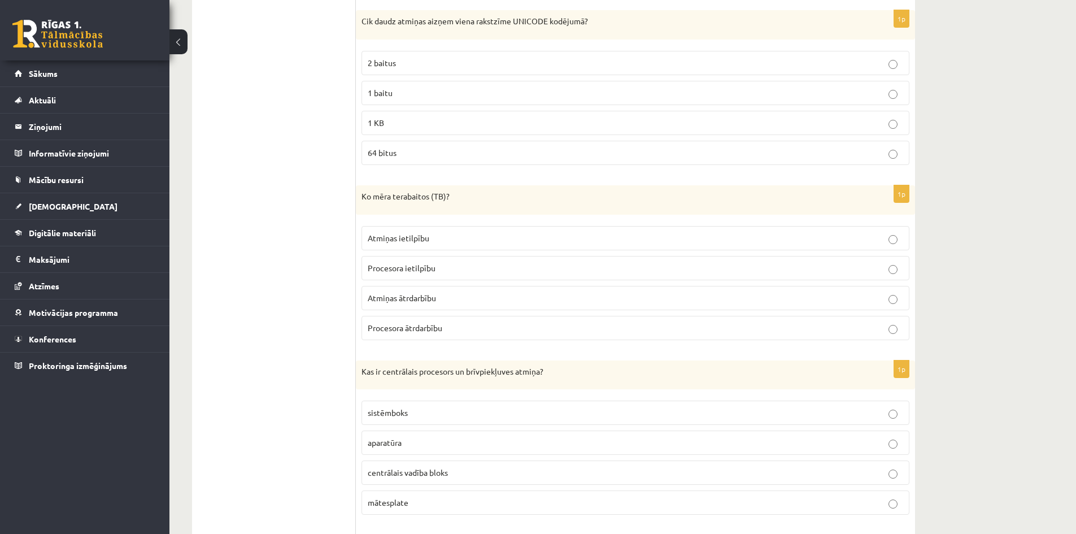
click at [503, 228] on label "Atmiņas ietilpību" at bounding box center [636, 238] width 548 height 24
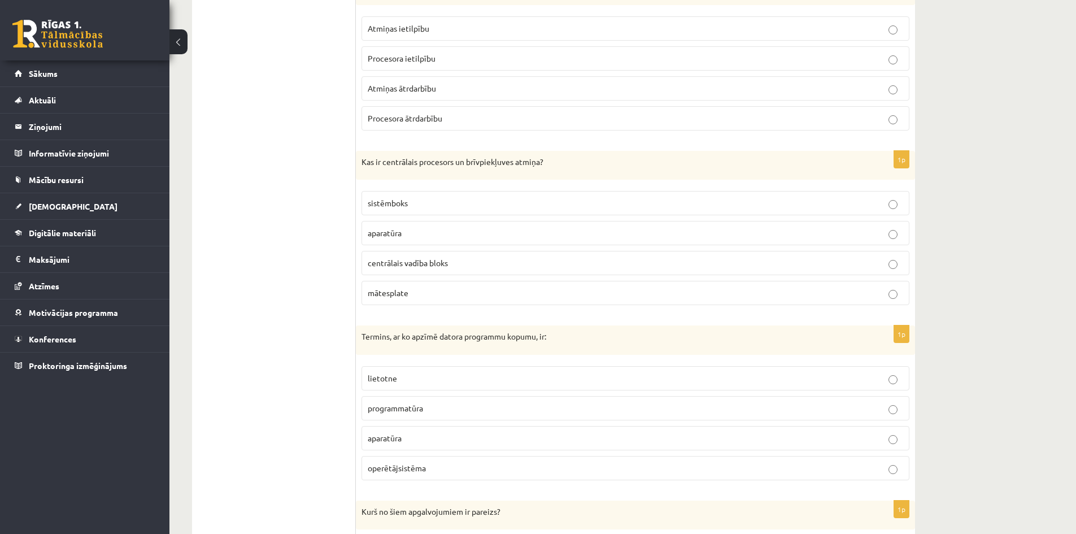
scroll to position [1728, 0]
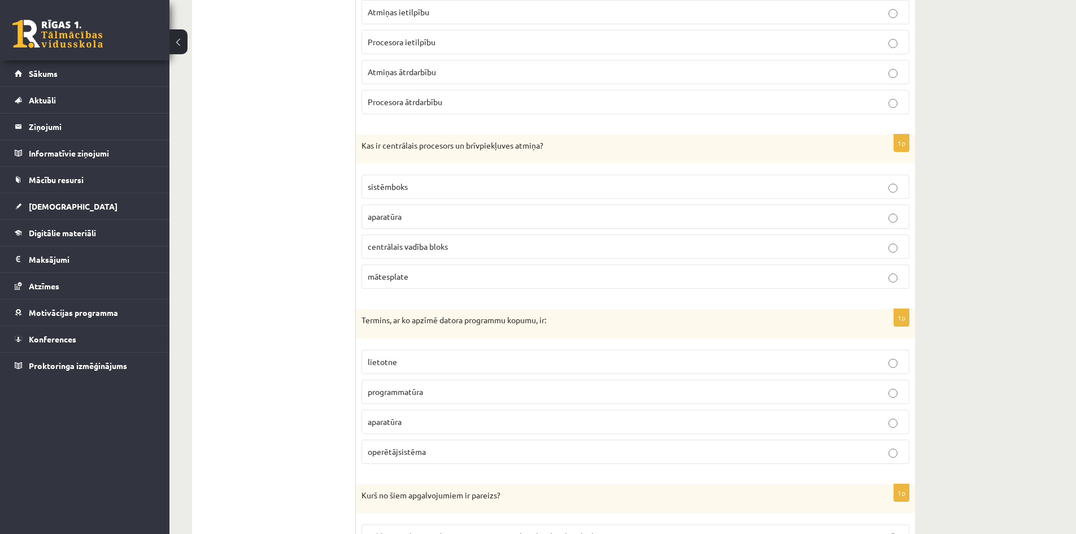
click at [443, 216] on p "aparatūra" at bounding box center [635, 217] width 535 height 12
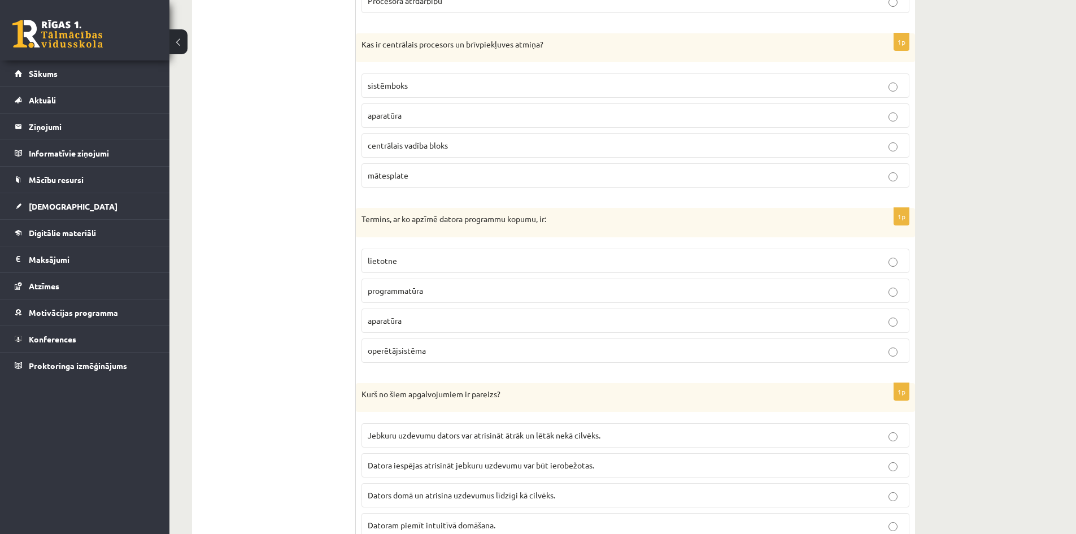
scroll to position [1841, 0]
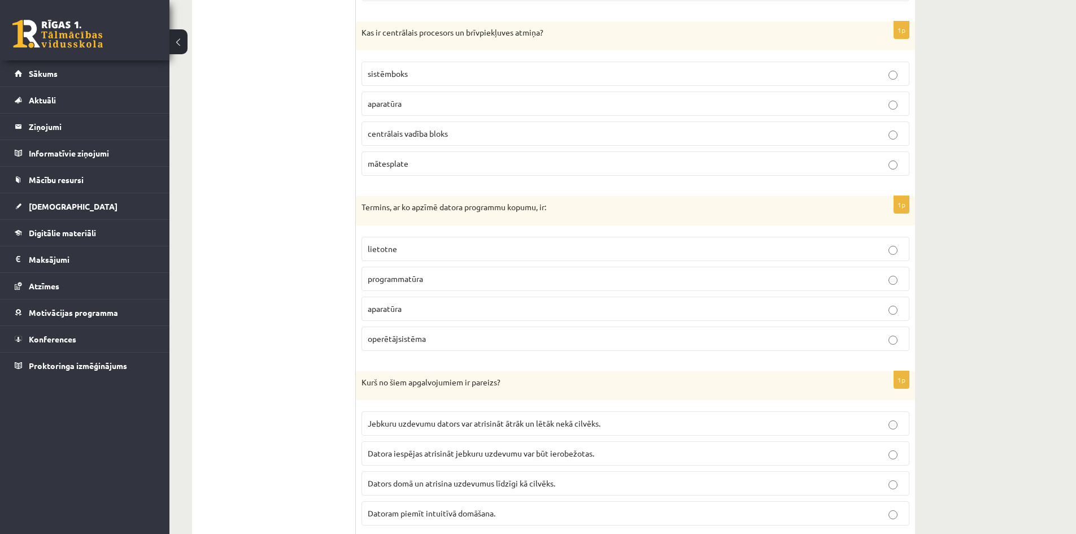
click at [441, 279] on p "programmatūra" at bounding box center [635, 279] width 535 height 12
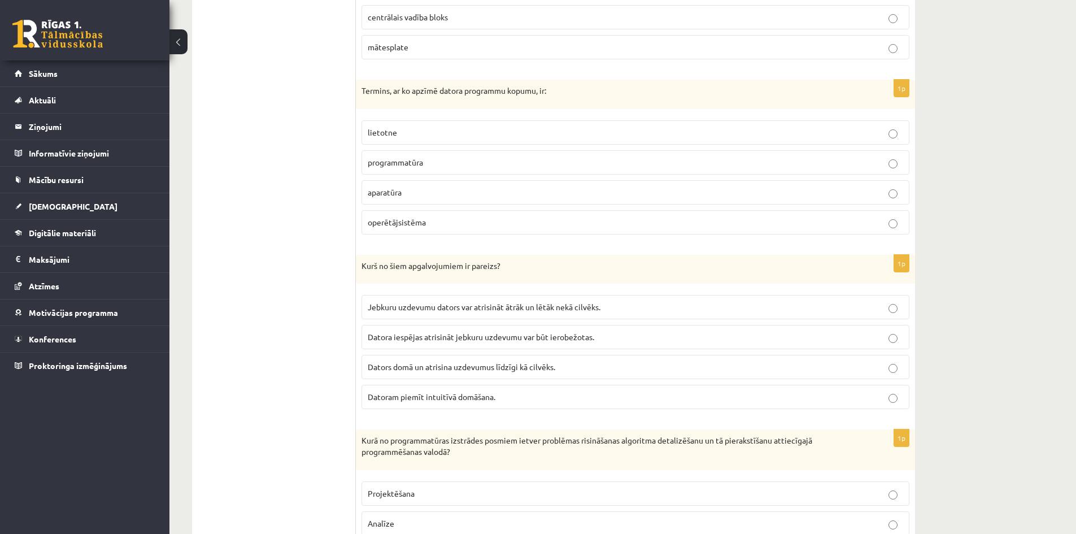
scroll to position [2011, 0]
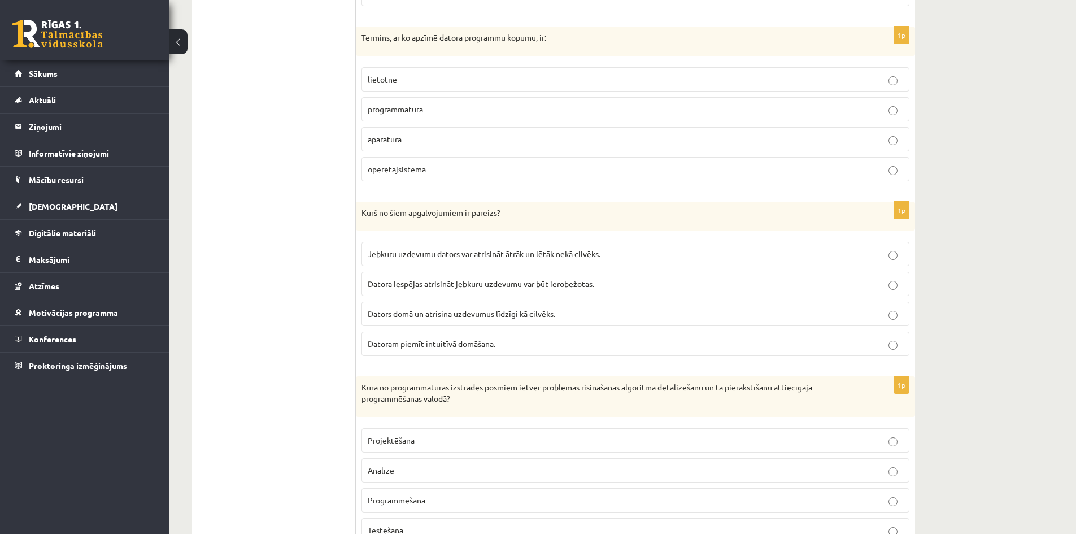
click at [472, 287] on span "Datora iespējas atrisināt jebkuru uzdevumu var būt ierobežotas." at bounding box center [481, 283] width 227 height 10
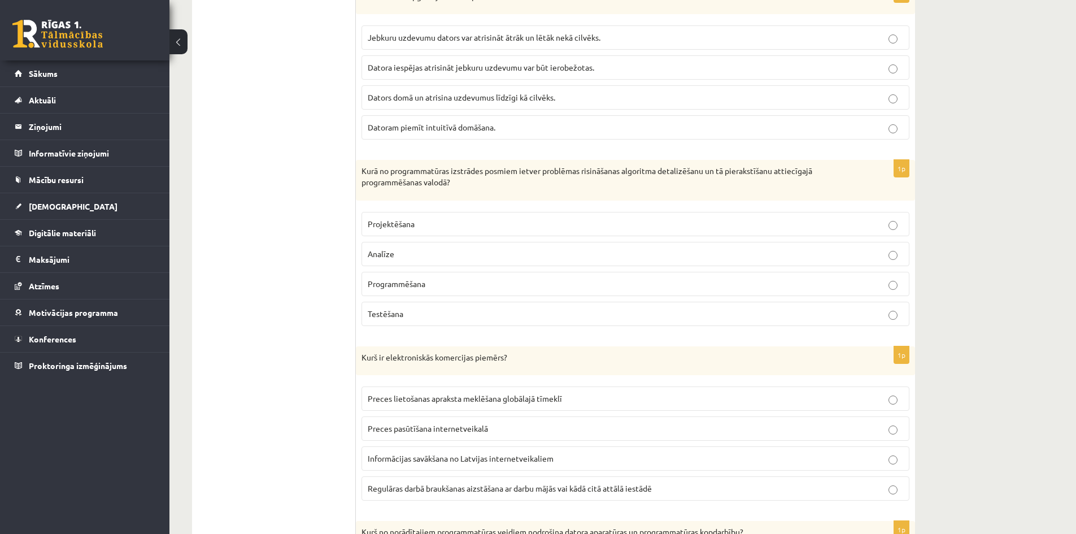
scroll to position [2237, 0]
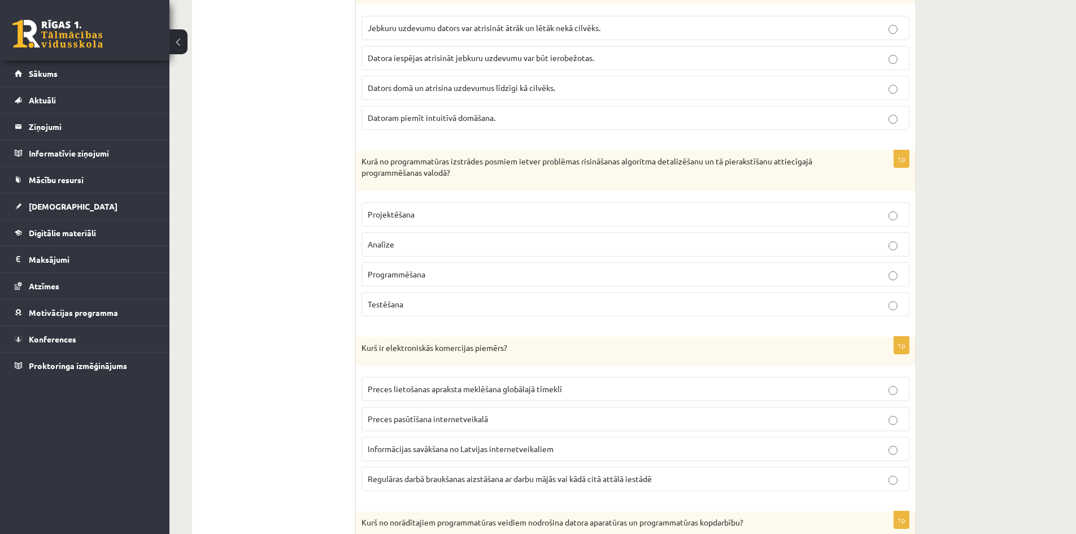
click at [447, 278] on p "Programmēšana" at bounding box center [635, 274] width 535 height 12
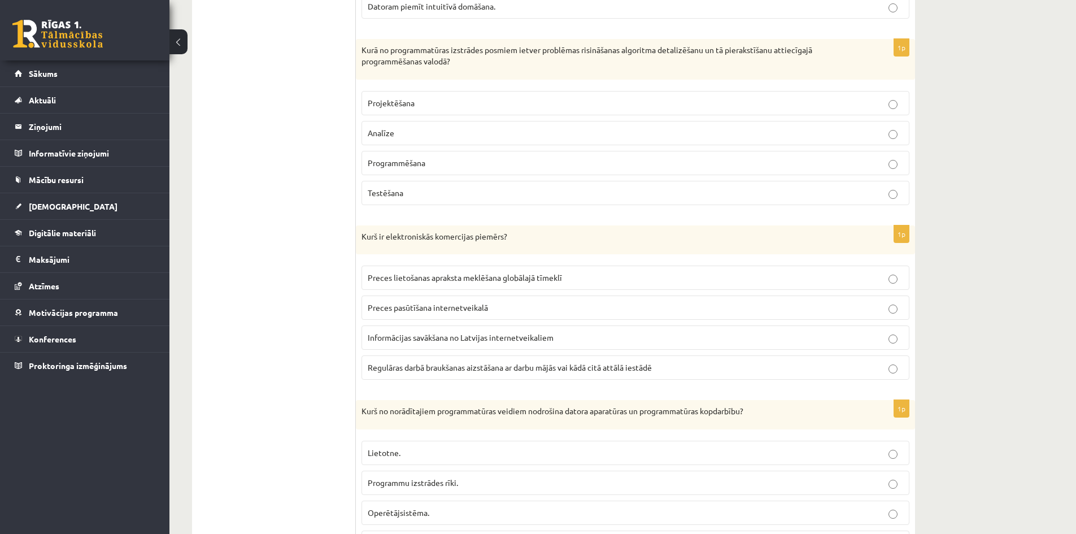
scroll to position [2350, 0]
click at [472, 278] on span "Preces lietošanas apraksta meklēšana globālajā tīmeklī" at bounding box center [465, 276] width 194 height 10
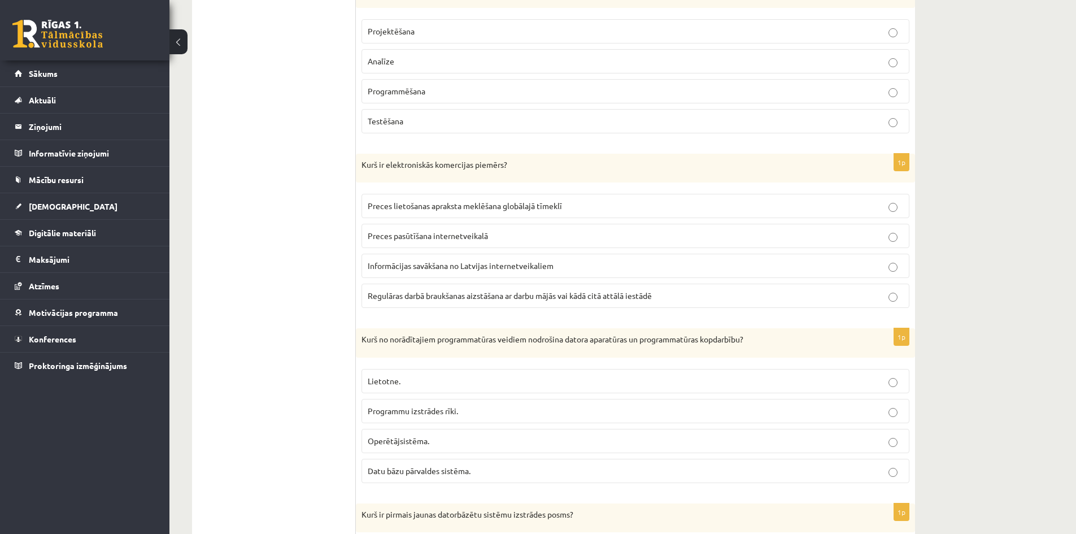
scroll to position [2519, 0]
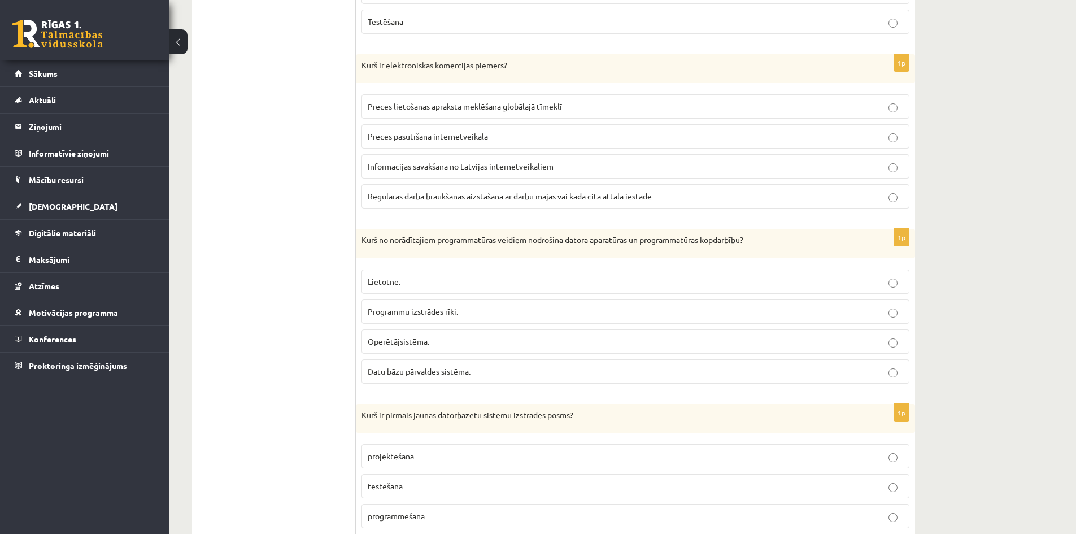
click at [413, 343] on span "Operētājsistēma." at bounding box center [399, 341] width 62 height 10
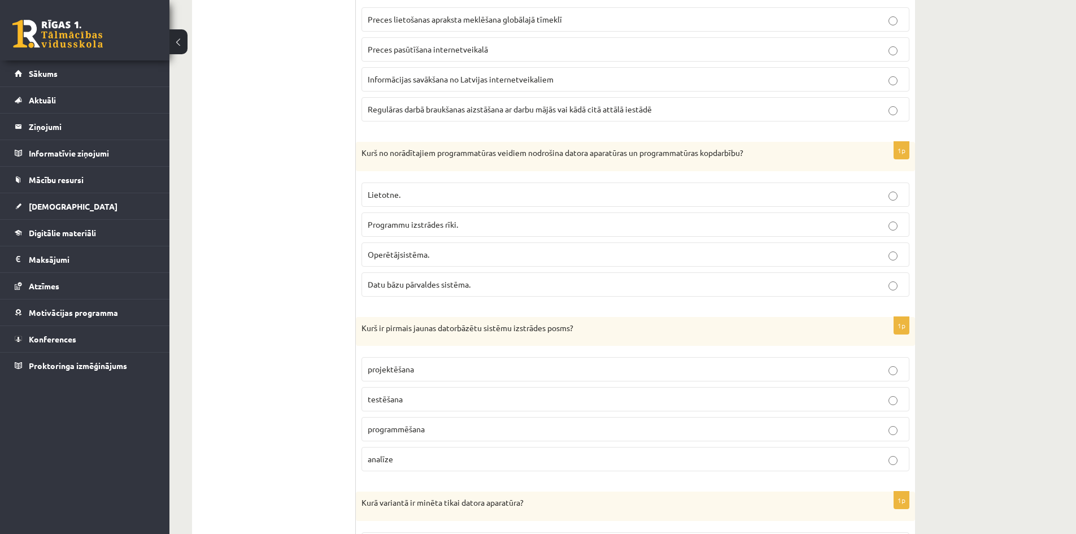
scroll to position [2576, 0]
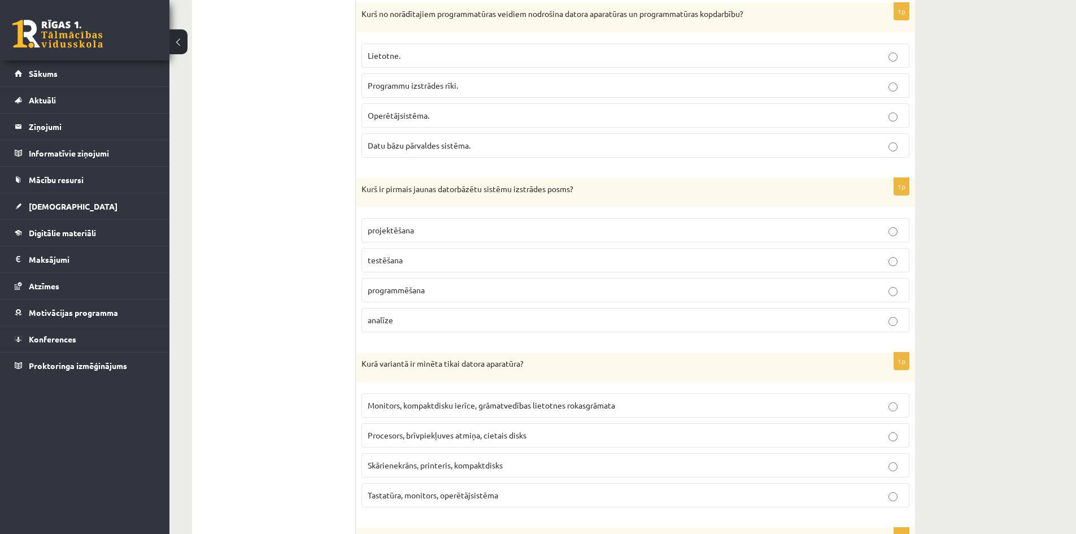
drag, startPoint x: 410, startPoint y: 319, endPoint x: 425, endPoint y: 300, distance: 24.4
click at [409, 319] on p "analīze" at bounding box center [635, 320] width 535 height 12
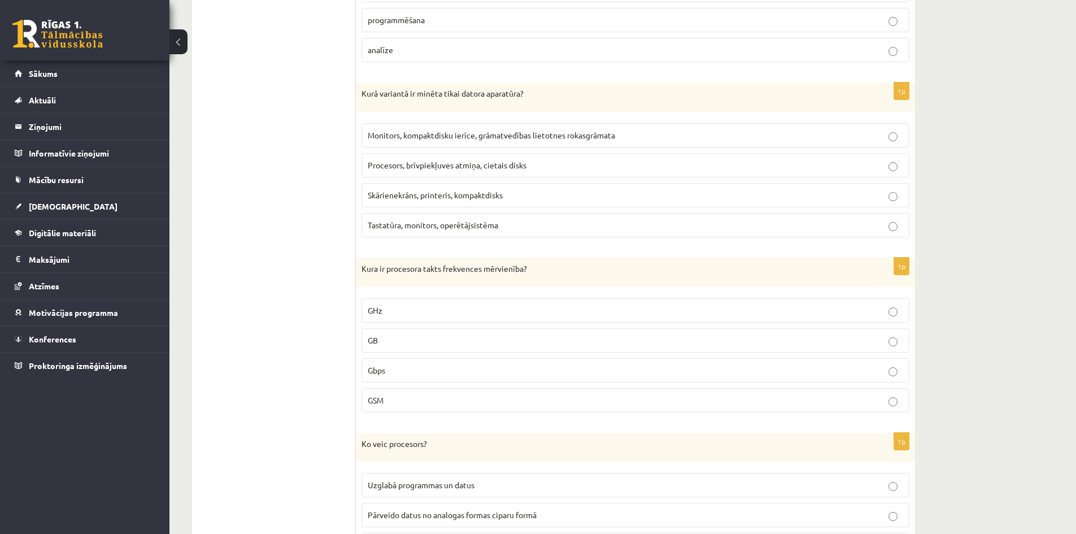
scroll to position [3028, 0]
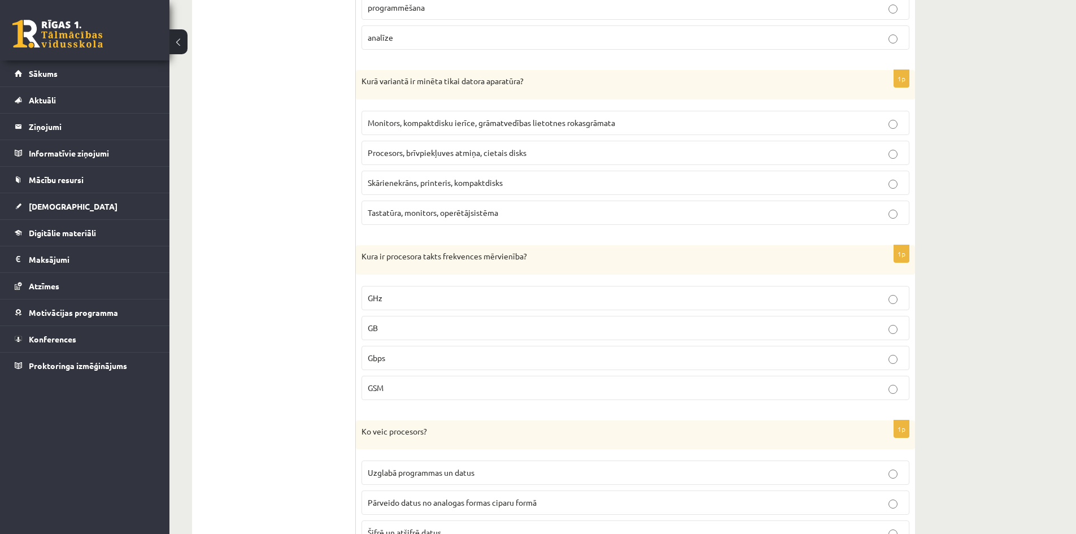
click at [438, 153] on span "Procesors, brīvpiekļuves atmiņa, cietais disks" at bounding box center [447, 152] width 159 height 10
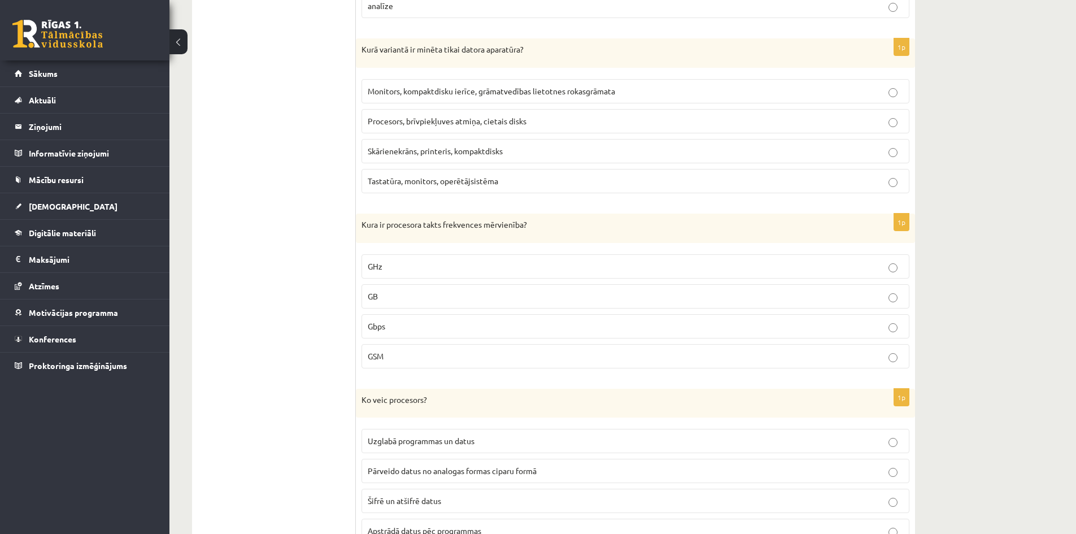
scroll to position [3084, 0]
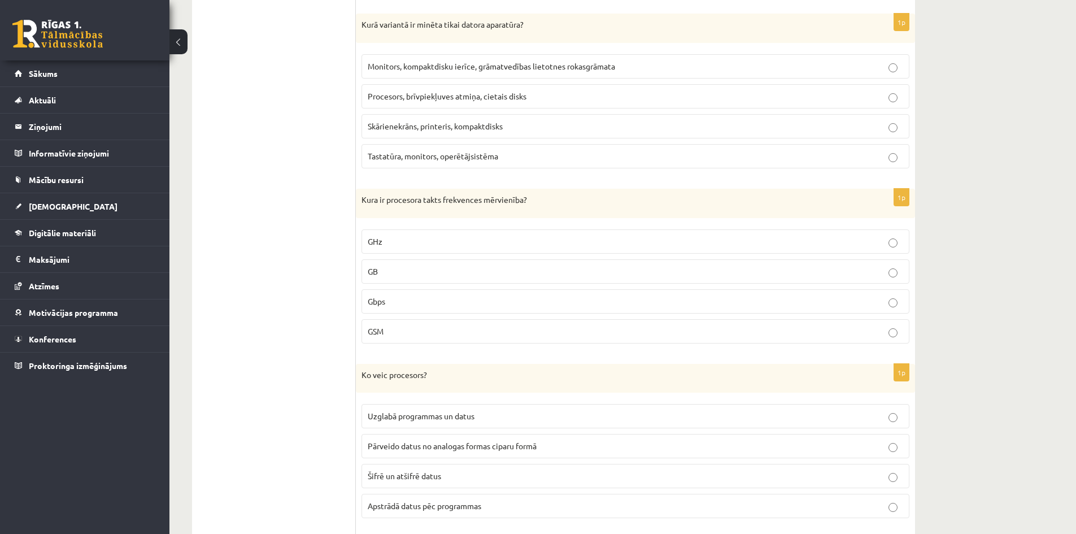
click at [533, 241] on p "GHz" at bounding box center [635, 242] width 535 height 12
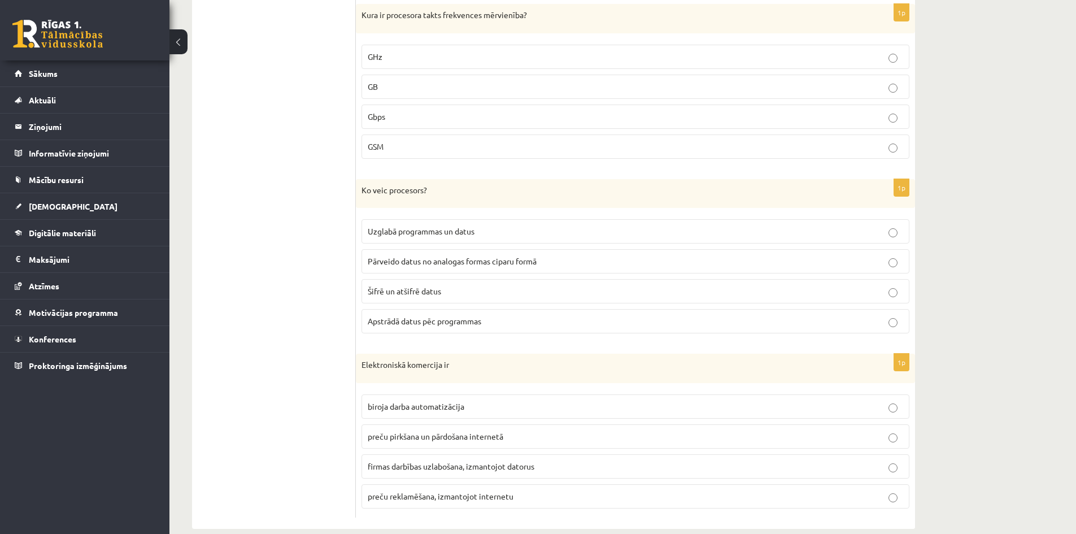
scroll to position [3287, 0]
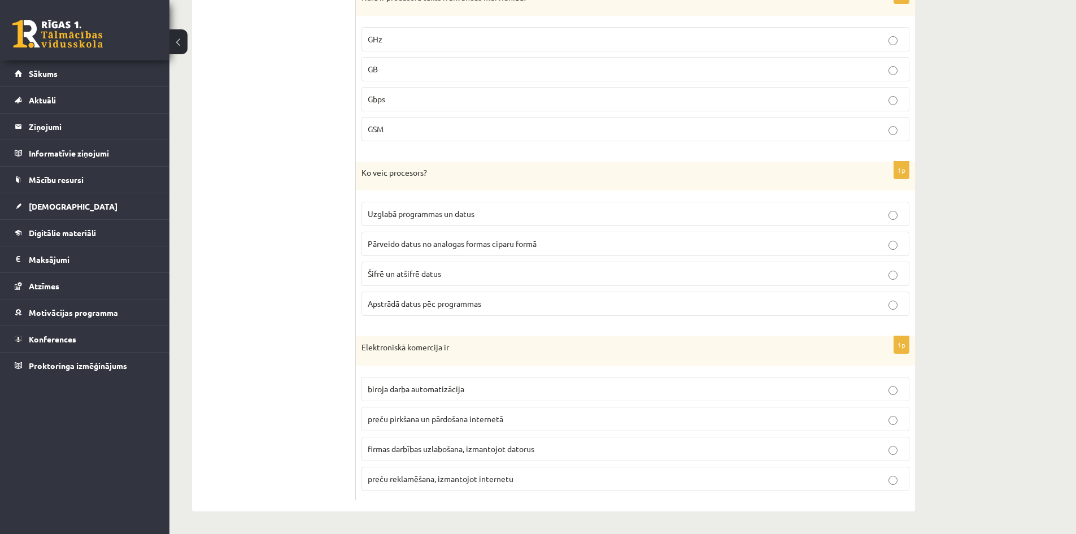
click at [466, 307] on span "Apstrādā datus pēc programmas" at bounding box center [425, 303] width 114 height 10
click at [459, 410] on label "preču pirkšana un pārdošana internetā" at bounding box center [636, 419] width 548 height 24
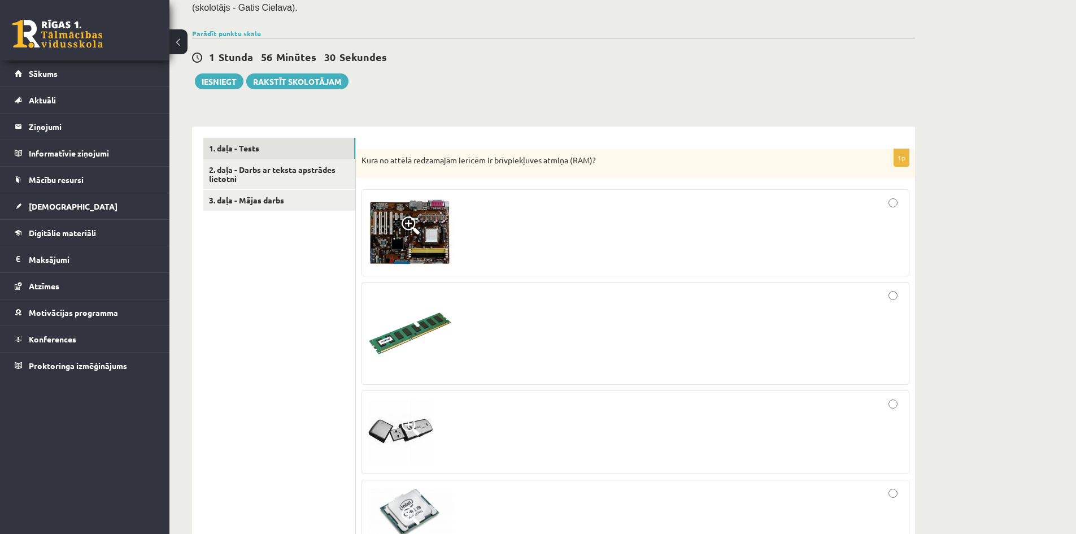
scroll to position [0, 0]
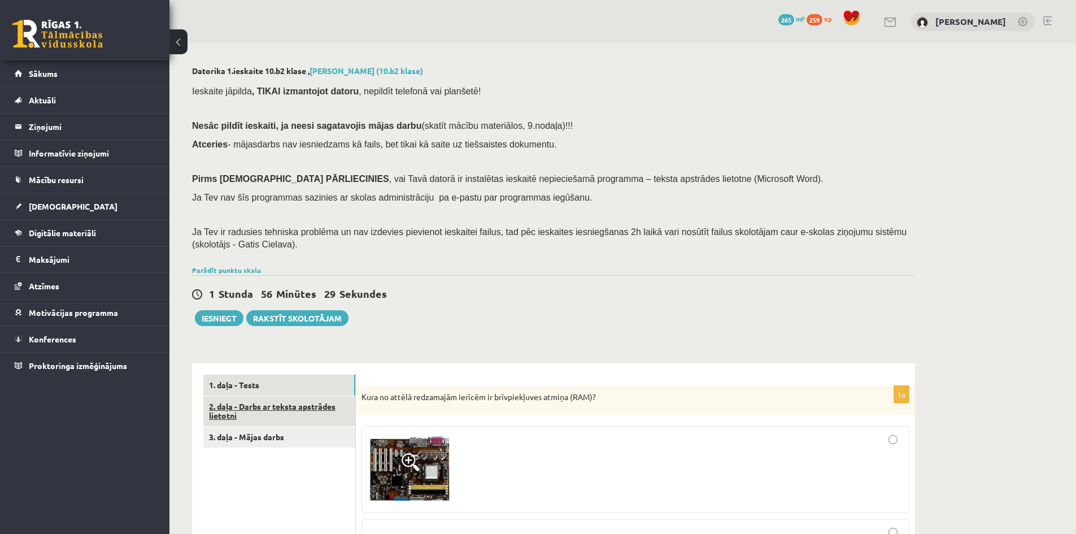
click at [276, 410] on link "2. daļa - Darbs ar teksta apstrādes lietotni" at bounding box center [279, 411] width 152 height 31
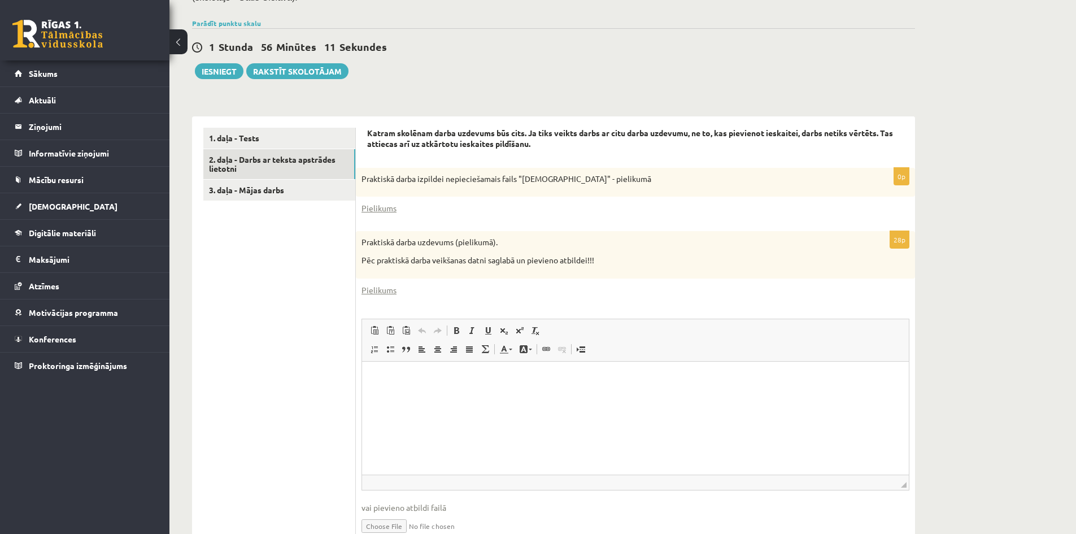
scroll to position [245, 0]
drag, startPoint x: 368, startPoint y: 208, endPoint x: 381, endPoint y: 210, distance: 13.1
click at [368, 208] on link "Pielikums" at bounding box center [379, 210] width 35 height 12
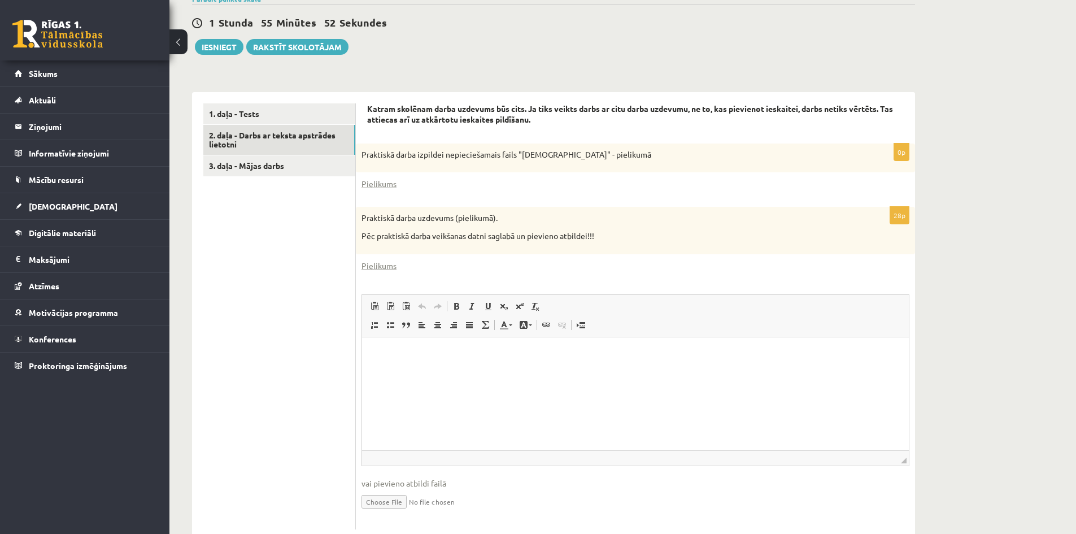
scroll to position [302, 0]
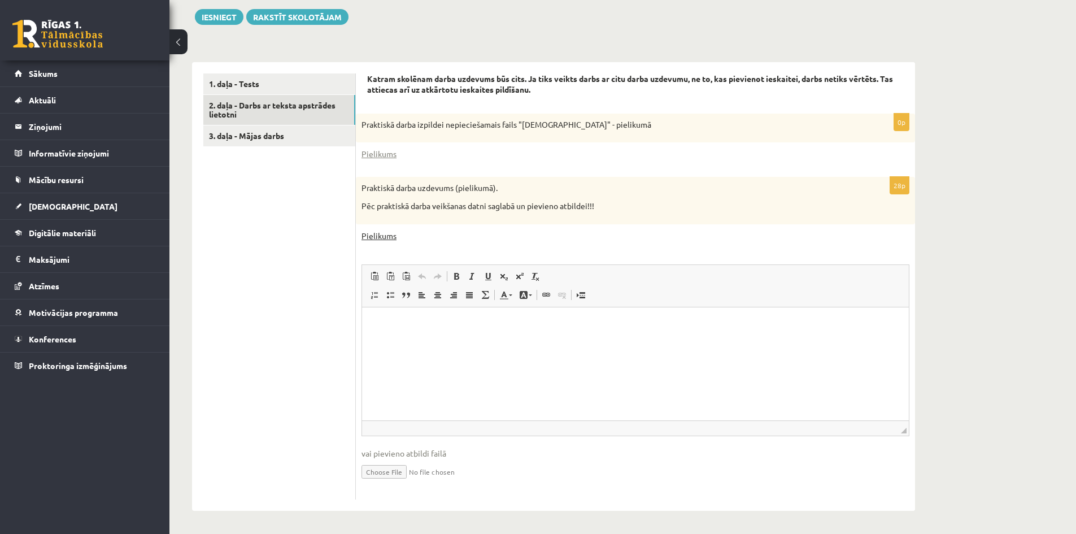
click at [384, 238] on link "Pielikums" at bounding box center [379, 236] width 35 height 12
drag, startPoint x: 283, startPoint y: 133, endPoint x: 278, endPoint y: 123, distance: 11.4
click at [283, 133] on link "3. daļa - Mājas darbs" at bounding box center [279, 135] width 152 height 21
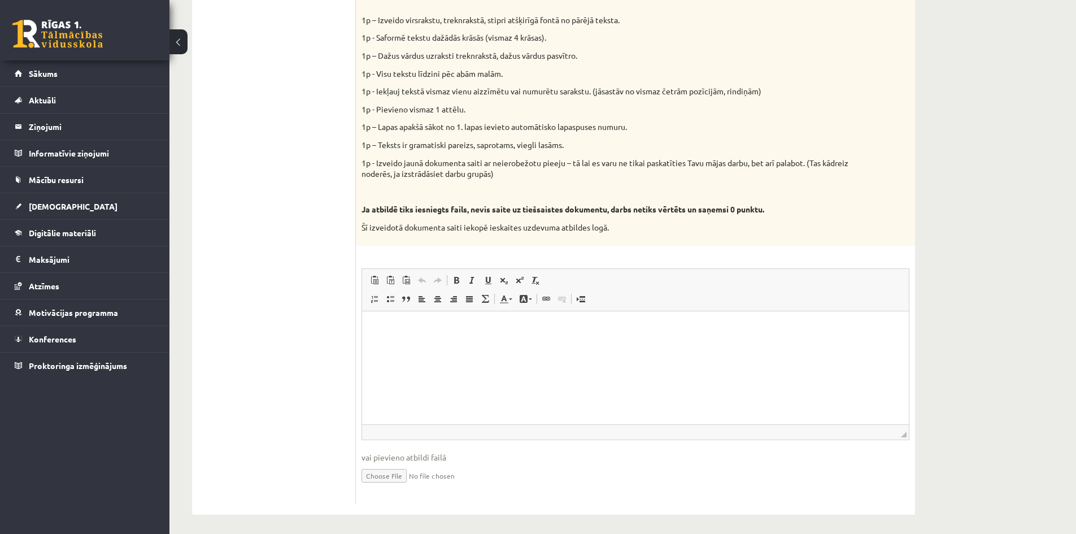
scroll to position [504, 0]
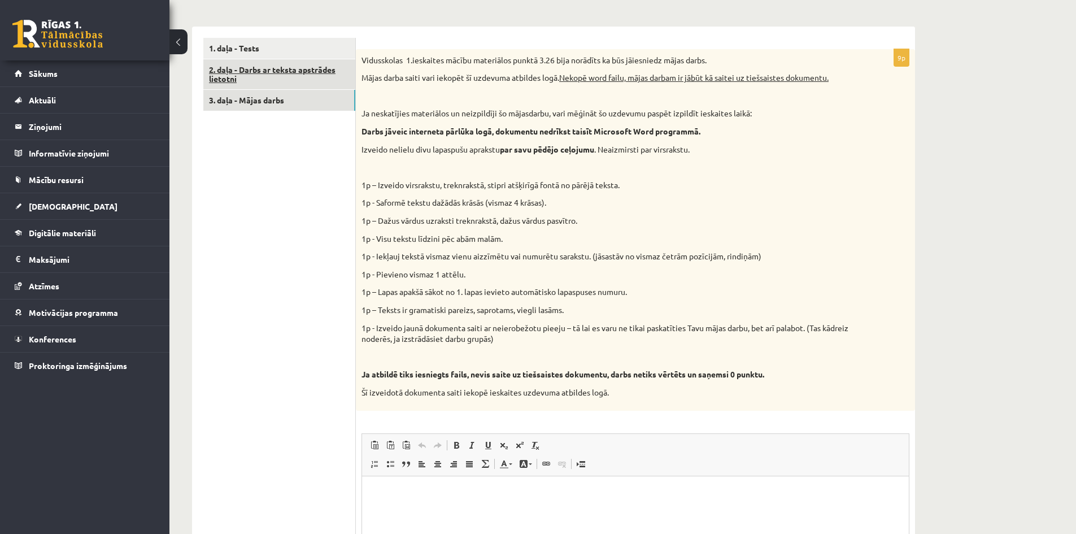
click at [291, 76] on link "2. daļa - Darbs ar teksta apstrādes lietotni" at bounding box center [279, 74] width 152 height 31
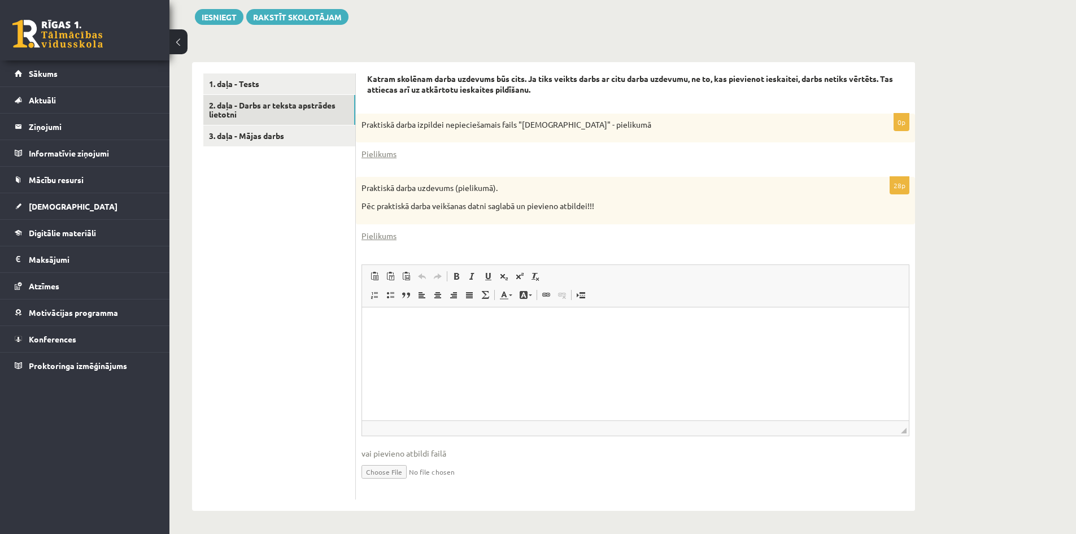
scroll to position [0, 0]
click at [385, 472] on input "file" at bounding box center [636, 470] width 548 height 23
click at [391, 471] on input "file" at bounding box center [636, 470] width 548 height 23
type input "**********"
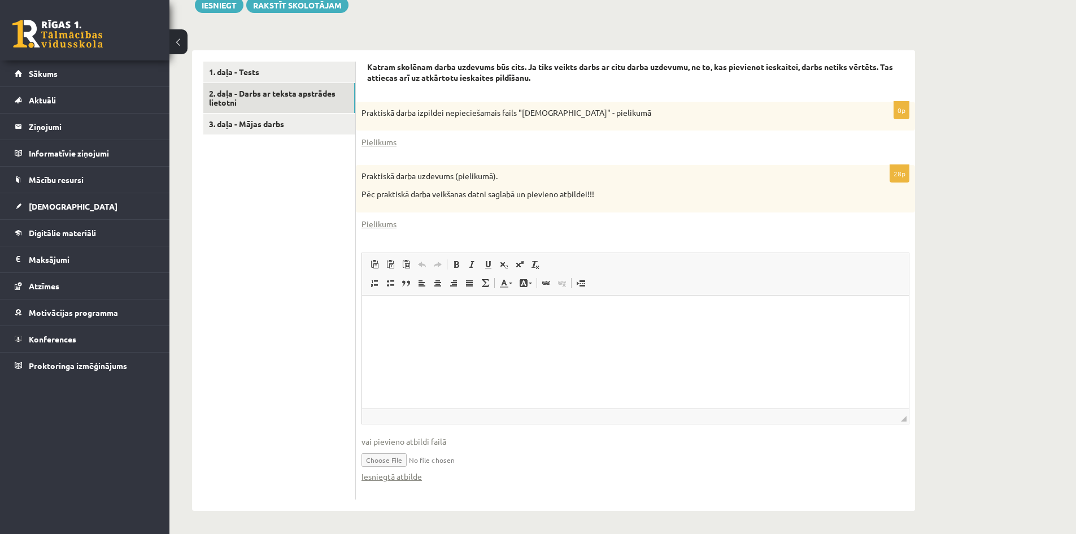
scroll to position [313, 0]
click at [404, 478] on link "Iesniegtā atbilde" at bounding box center [392, 477] width 60 height 12
click at [243, 127] on link "3. daļa - Mājas darbs" at bounding box center [279, 124] width 152 height 21
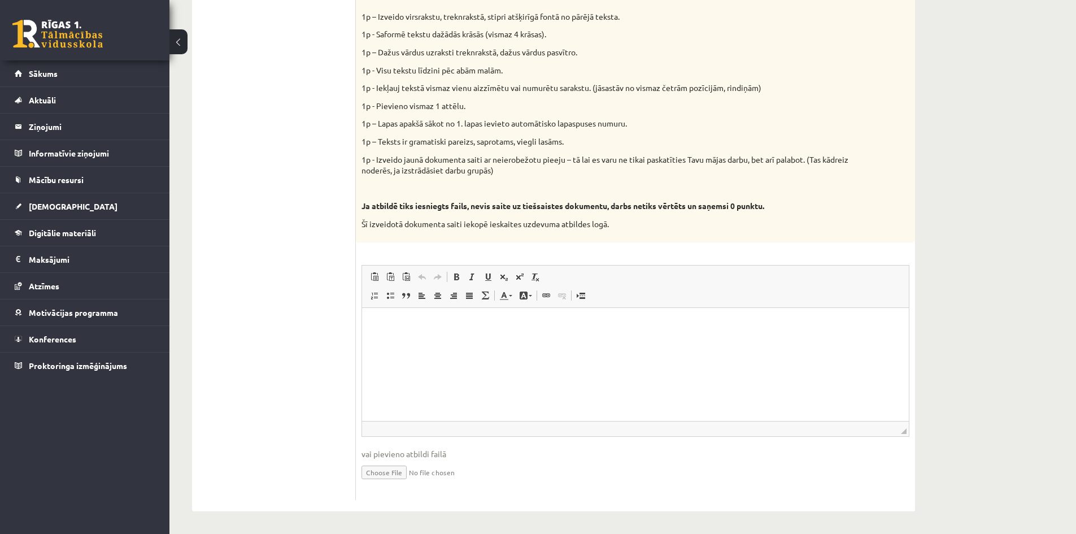
scroll to position [506, 0]
click at [504, 341] on html at bounding box center [635, 324] width 547 height 34
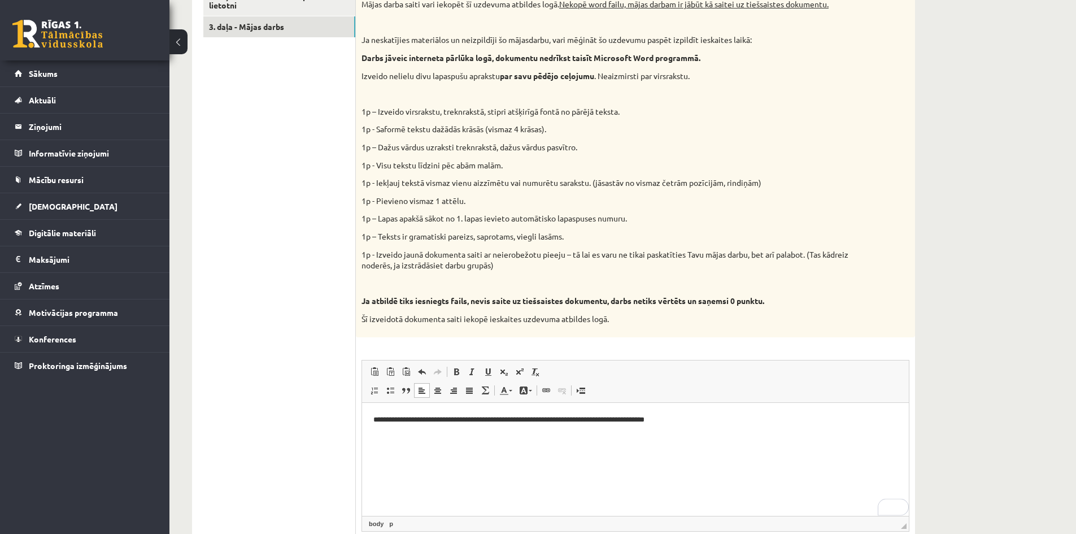
scroll to position [393, 0]
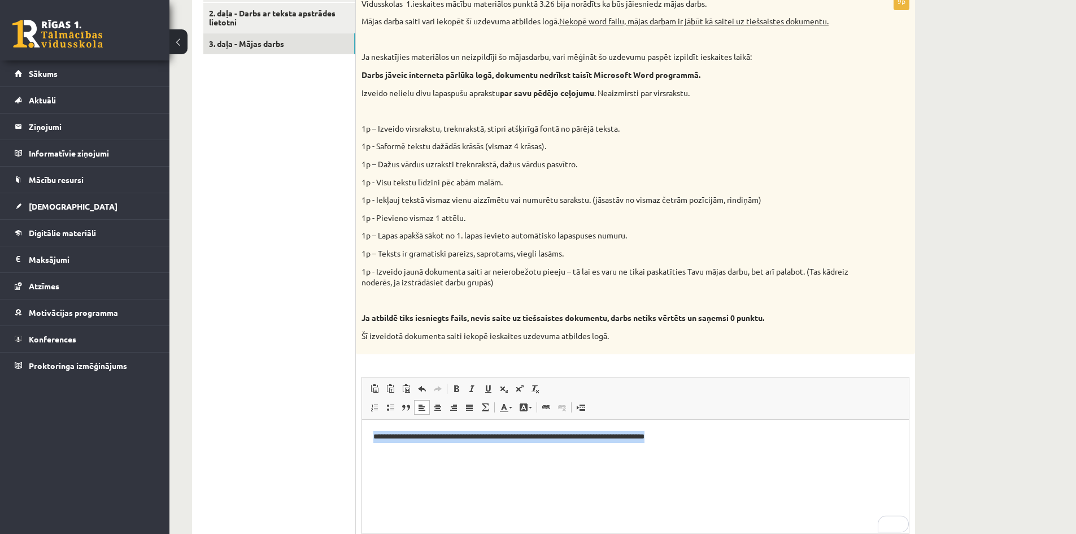
drag, startPoint x: 760, startPoint y: 440, endPoint x: 382, endPoint y: 426, distance: 377.6
click at [362, 437] on html "**********" at bounding box center [635, 436] width 547 height 34
copy p "**********"
click at [1016, 346] on div "Datorika 1.ieskaite 10.b2 klase , Sandijs Lakstīgala (10.b2 klase) Ieskaite jāp…" at bounding box center [622, 147] width 907 height 995
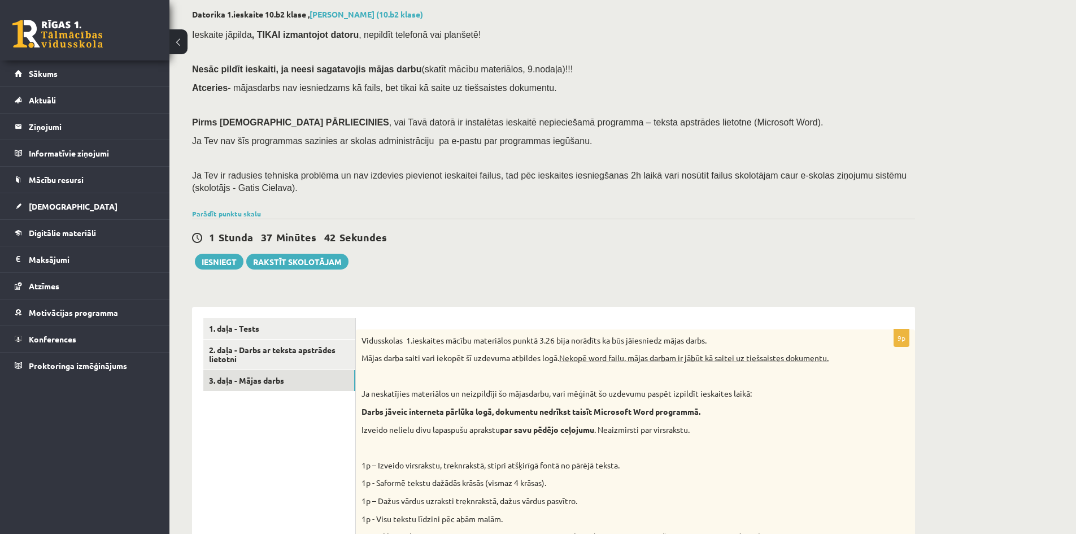
scroll to position [54, 0]
click at [185, 287] on div "Datorika 1.ieskaite 10.b2 klase , Sandijs Lakstīgala (10.b2 klase) Ieskaite jāp…" at bounding box center [553, 486] width 768 height 995
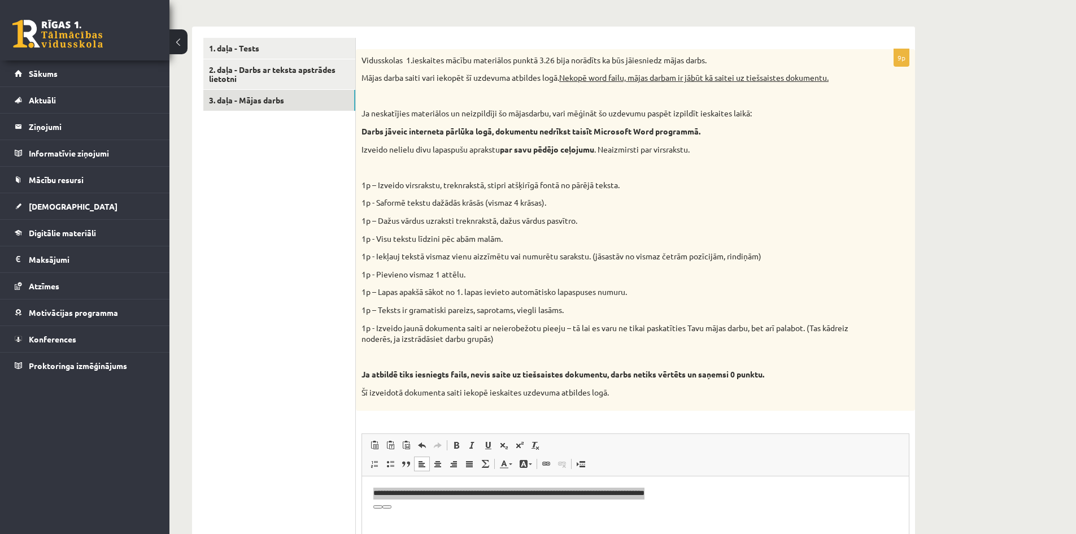
scroll to position [506, 0]
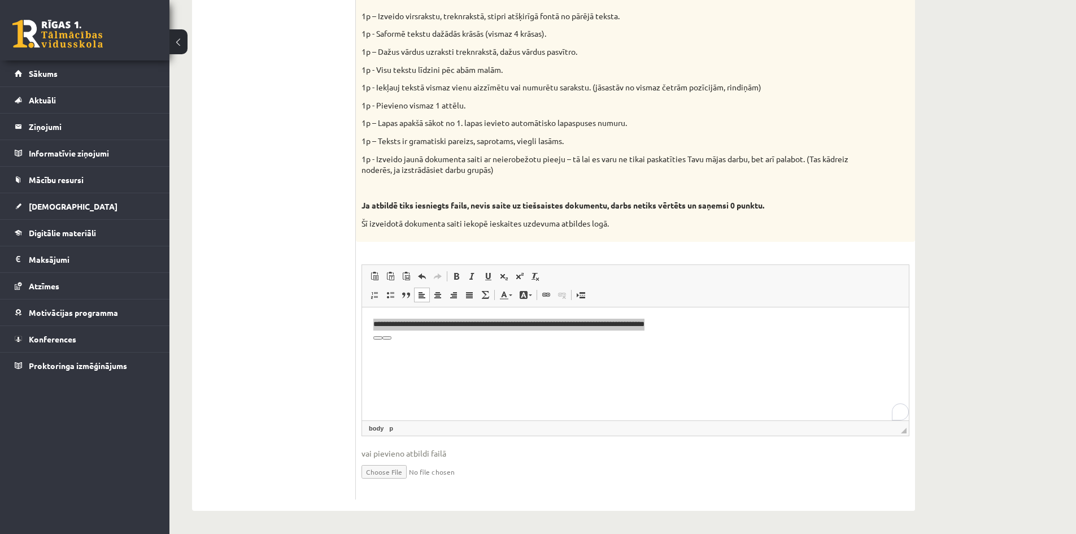
click at [959, 307] on div "Datorika 1.ieskaite 10.b2 klase , Sandijs Lakstīgala (10.b2 klase) Ieskaite jāp…" at bounding box center [622, 35] width 907 height 995
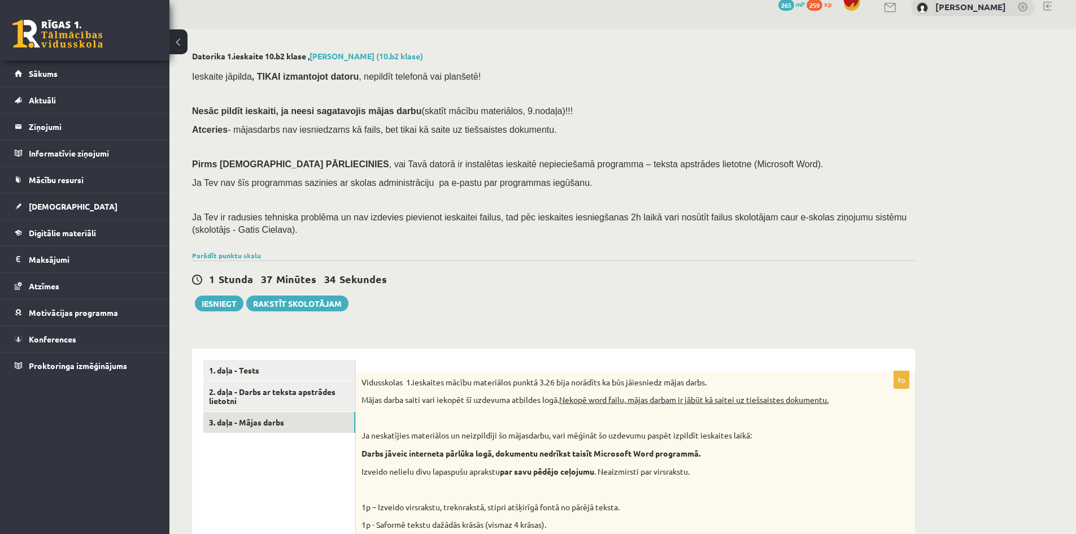
scroll to position [0, 0]
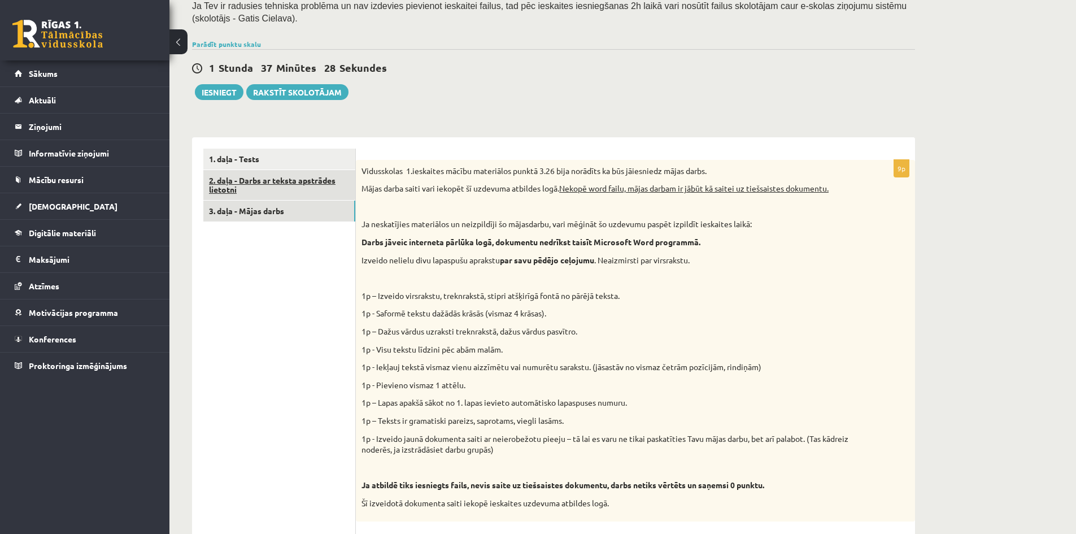
click at [243, 177] on link "2. daļa - Darbs ar teksta apstrādes lietotni" at bounding box center [279, 185] width 152 height 31
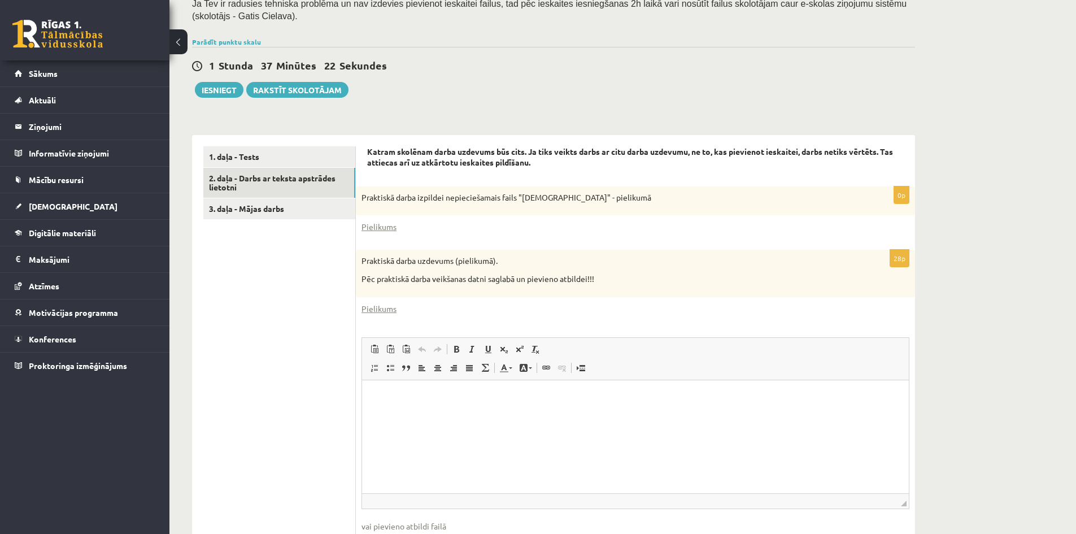
scroll to position [313, 0]
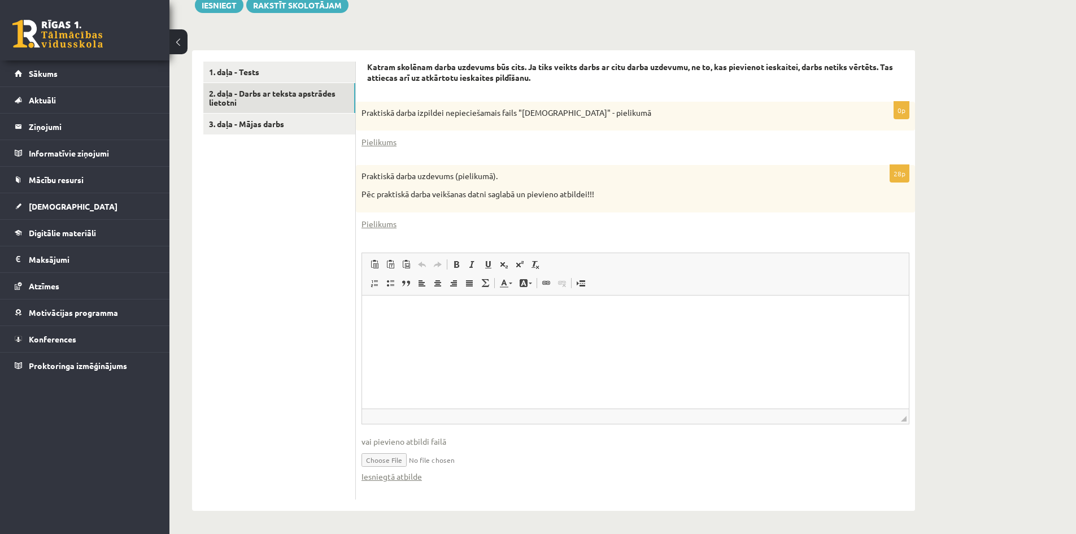
click at [385, 459] on input "file" at bounding box center [636, 458] width 548 height 23
type input "**********"
click at [391, 477] on link "Iesniegtā atbilde" at bounding box center [392, 477] width 60 height 12
click at [271, 128] on link "3. daļa - Mājas darbs" at bounding box center [279, 124] width 152 height 21
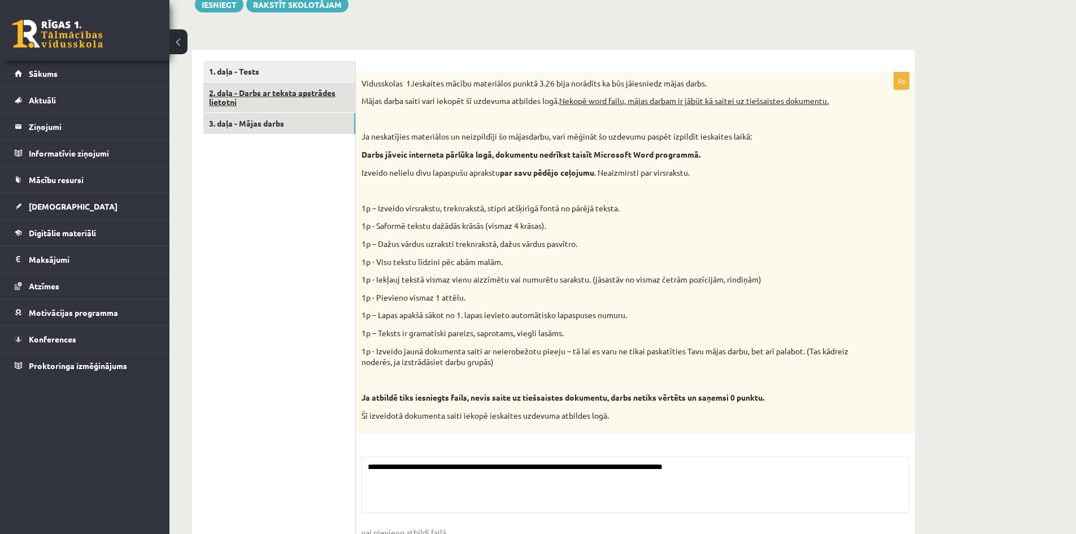
click at [269, 103] on link "2. daļa - Darbs ar teksta apstrādes lietotni" at bounding box center [279, 97] width 152 height 31
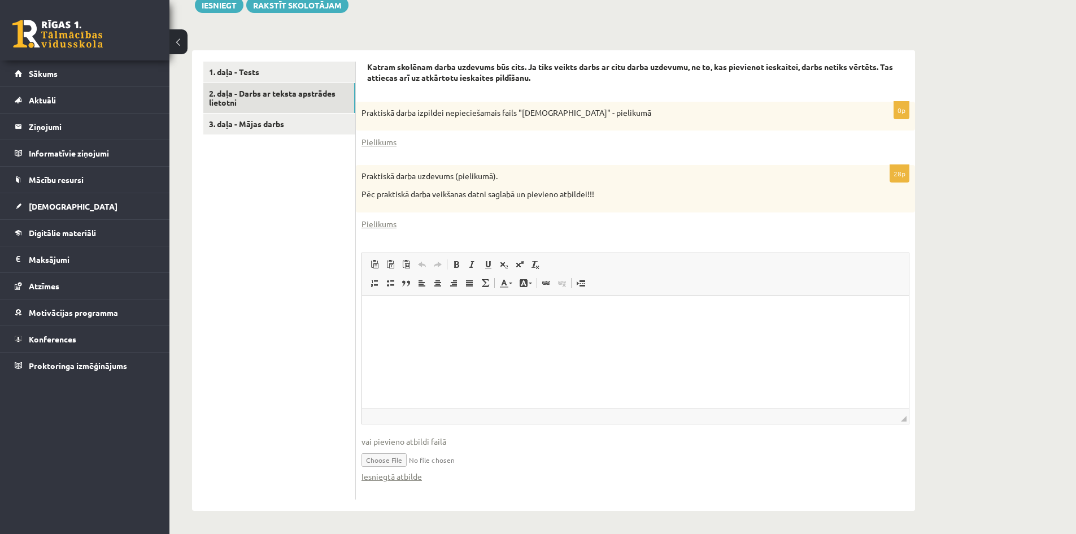
click at [468, 329] on html at bounding box center [635, 312] width 547 height 34
click at [500, 465] on input "file" at bounding box center [636, 458] width 548 height 23
click at [298, 118] on link "3. daļa - Mājas darbs" at bounding box center [279, 124] width 152 height 21
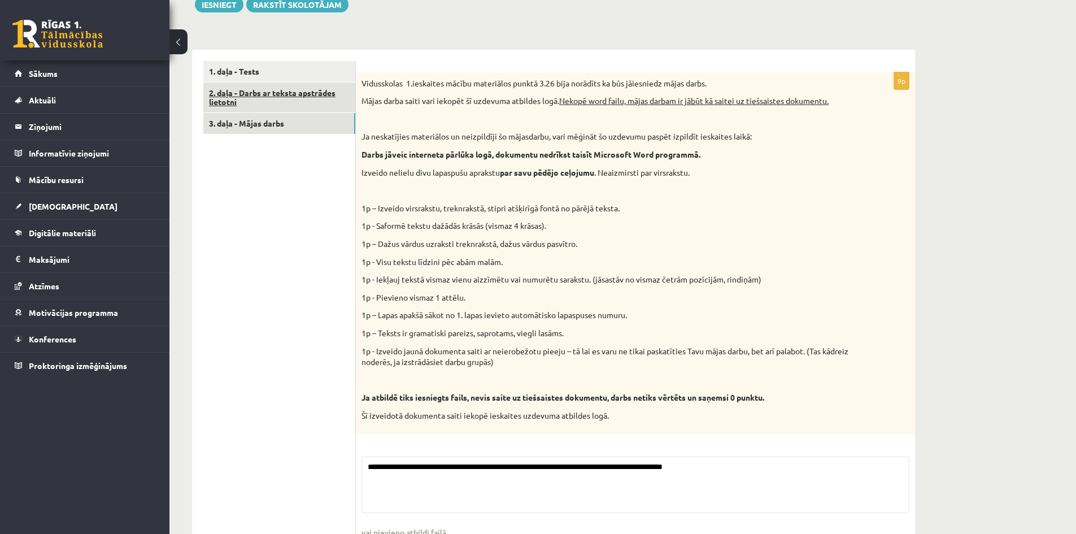
click at [302, 107] on link "2. daļa - Darbs ar teksta apstrādes lietotni" at bounding box center [279, 97] width 152 height 31
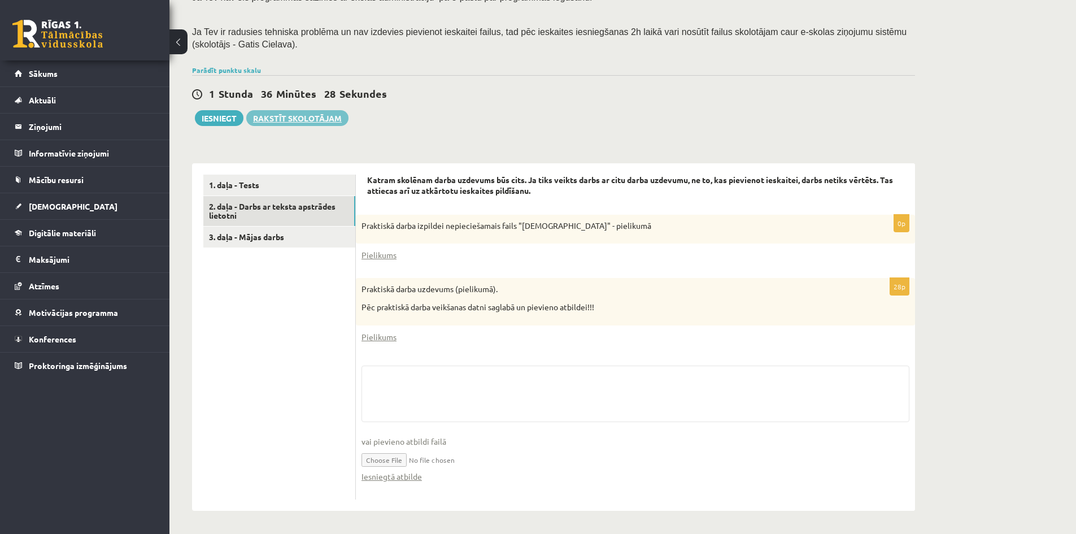
scroll to position [201, 0]
click at [298, 127] on div "Datorika 1.ieskaite 10.b2 klase , Sandijs Lakstīgala (10.b2 klase) Ieskaite jāp…" at bounding box center [553, 189] width 768 height 690
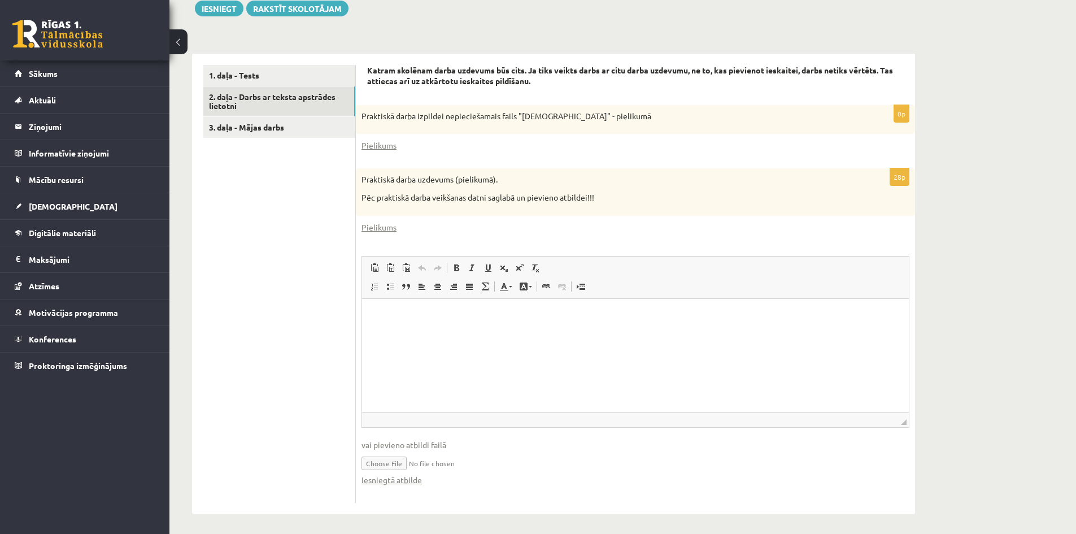
scroll to position [313, 0]
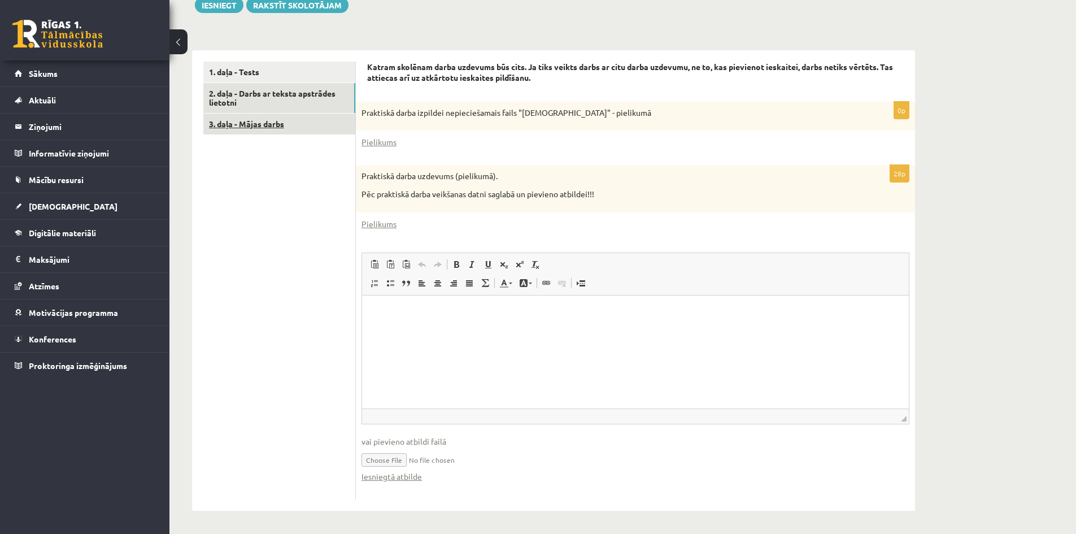
click at [232, 122] on link "3. daļa - Mājas darbs" at bounding box center [279, 124] width 152 height 21
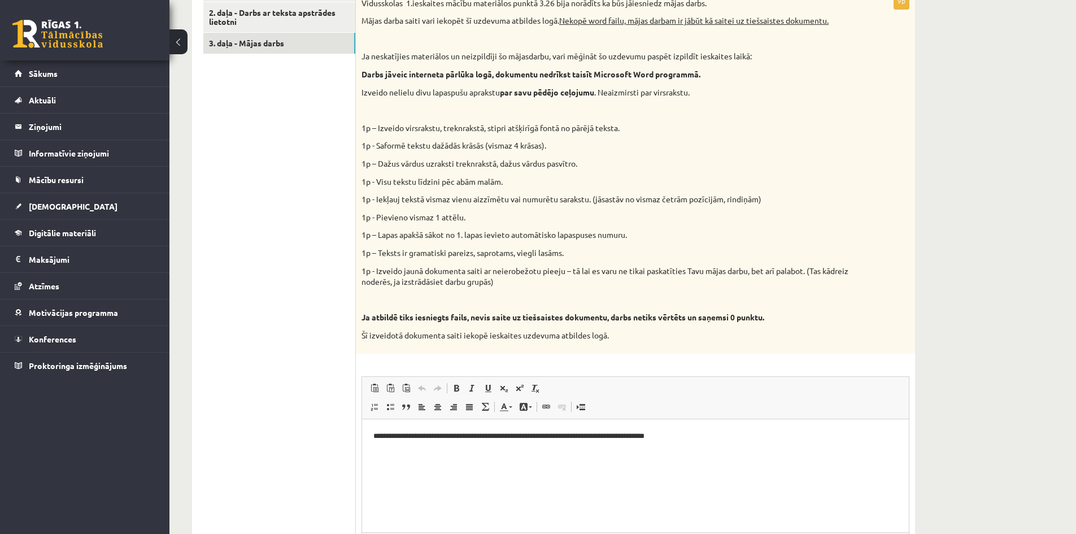
scroll to position [337, 0]
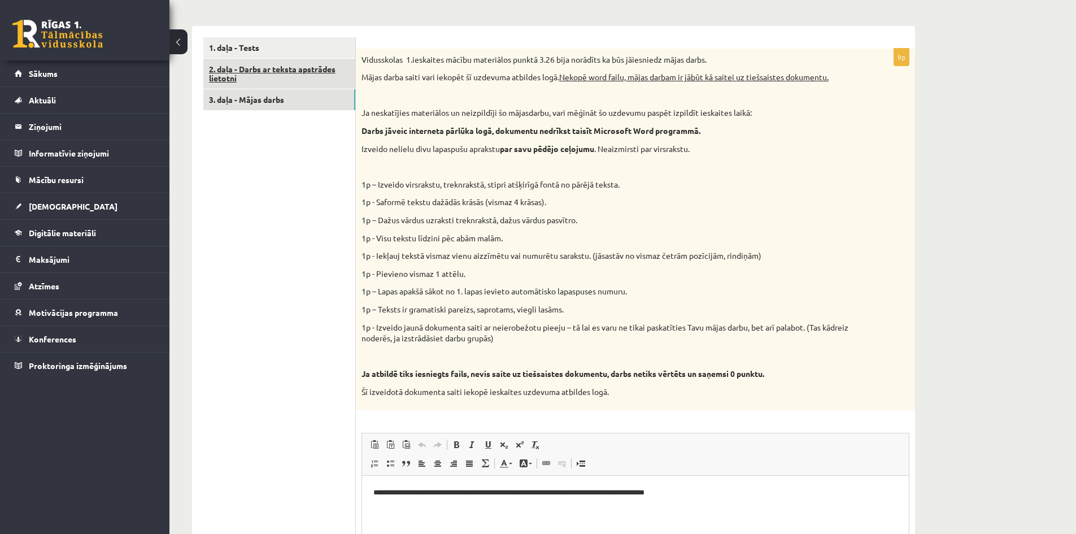
click at [260, 79] on link "2. daļa - Darbs ar teksta apstrādes lietotni" at bounding box center [279, 74] width 152 height 31
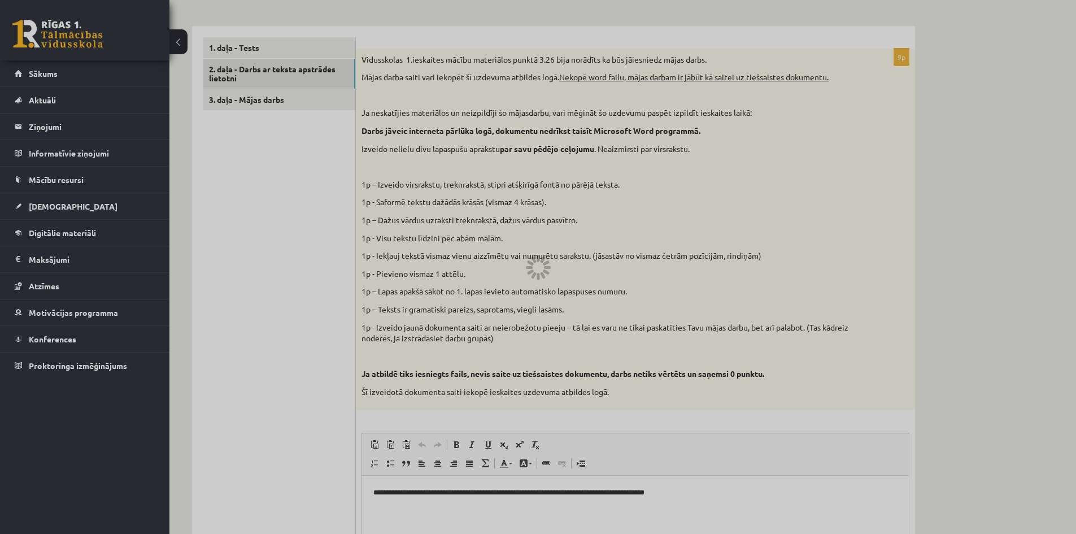
scroll to position [201, 0]
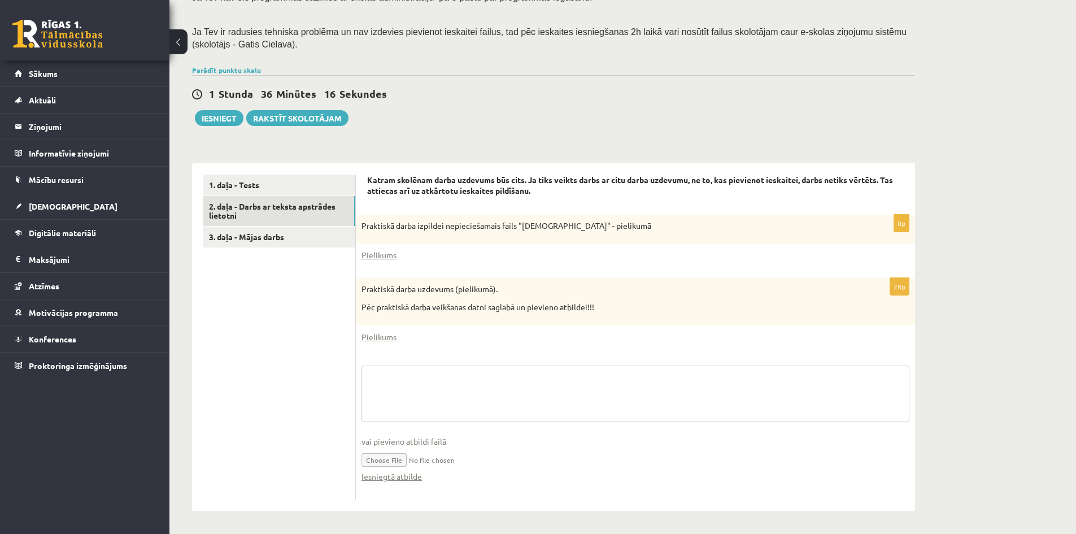
click at [481, 390] on textarea at bounding box center [636, 393] width 548 height 56
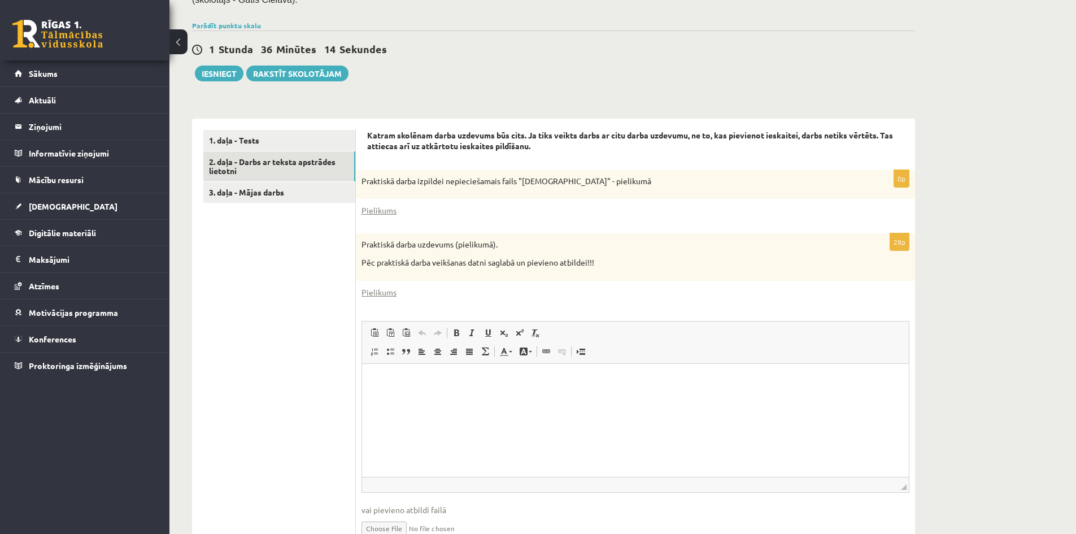
scroll to position [313, 0]
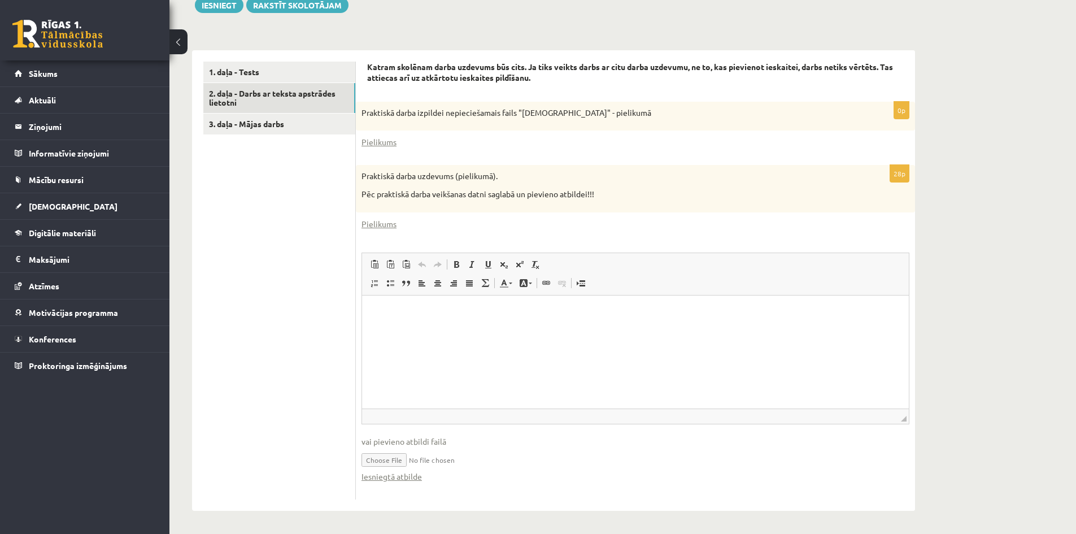
click at [438, 324] on html at bounding box center [635, 312] width 547 height 34
click at [396, 459] on input "file" at bounding box center [636, 458] width 548 height 23
drag, startPoint x: 399, startPoint y: 449, endPoint x: 382, endPoint y: 461, distance: 21.1
click at [382, 461] on input "file" at bounding box center [636, 458] width 548 height 23
type input "**********"
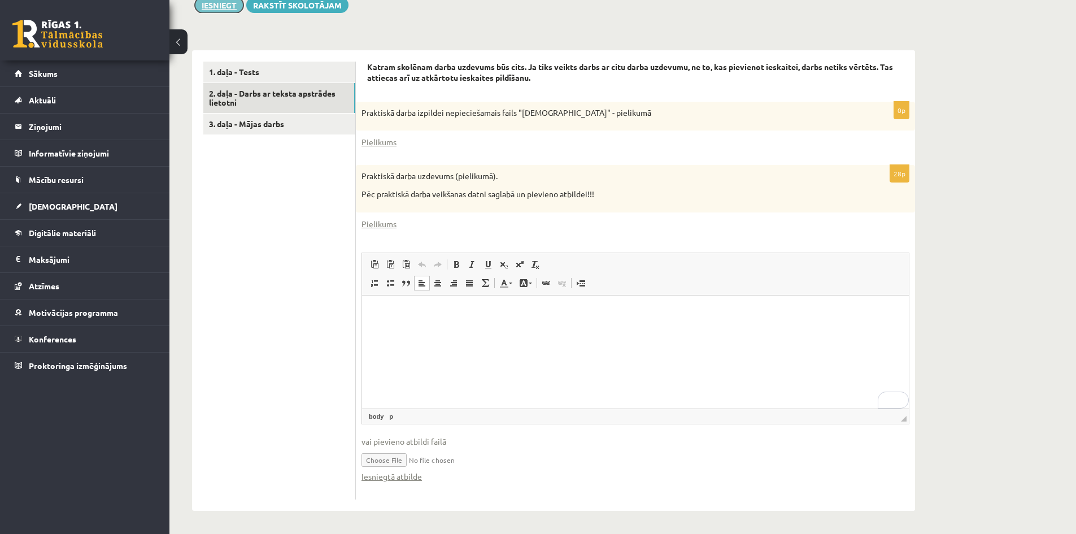
click at [222, 6] on button "Iesniegt" at bounding box center [219, 5] width 49 height 16
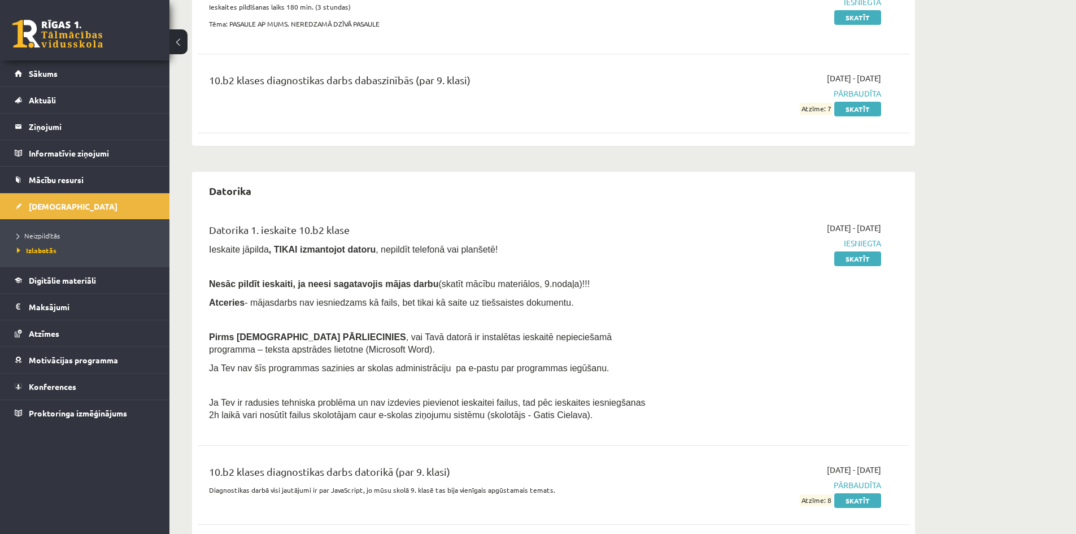
scroll to position [436, 0]
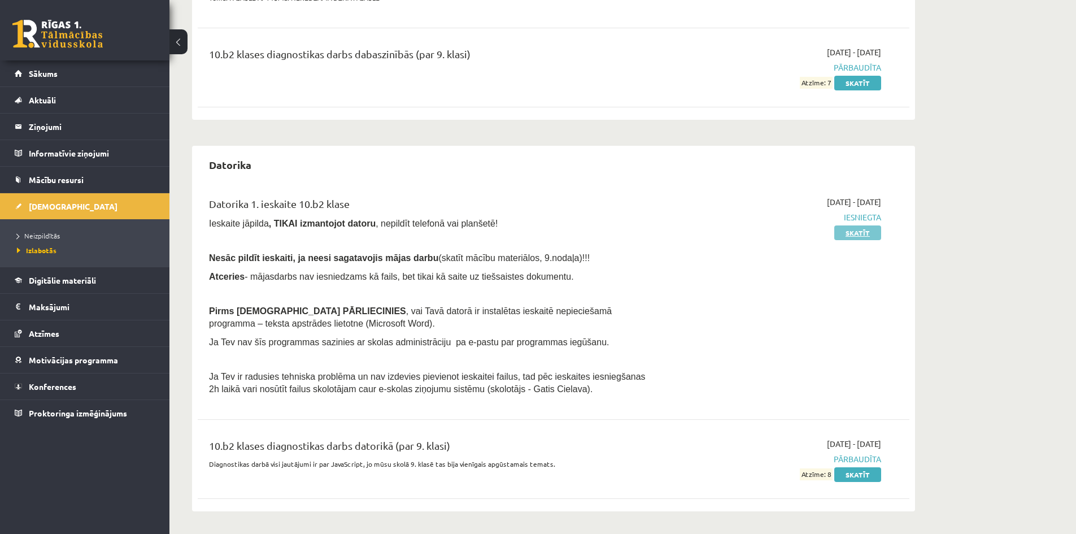
click at [859, 234] on link "Skatīt" at bounding box center [857, 232] width 47 height 15
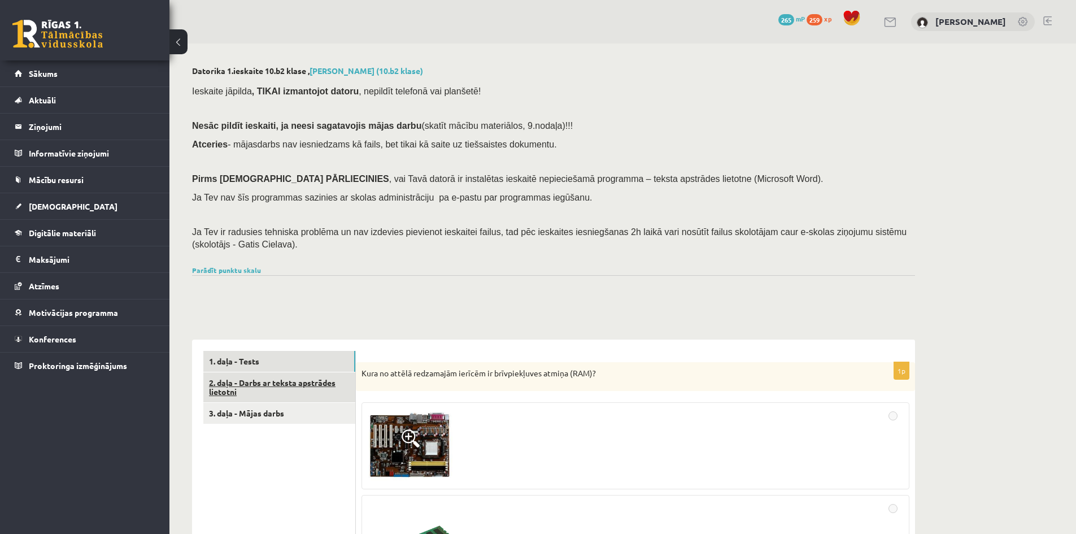
click at [252, 381] on link "2. daļa - Darbs ar teksta apstrādes lietotni" at bounding box center [279, 387] width 152 height 31
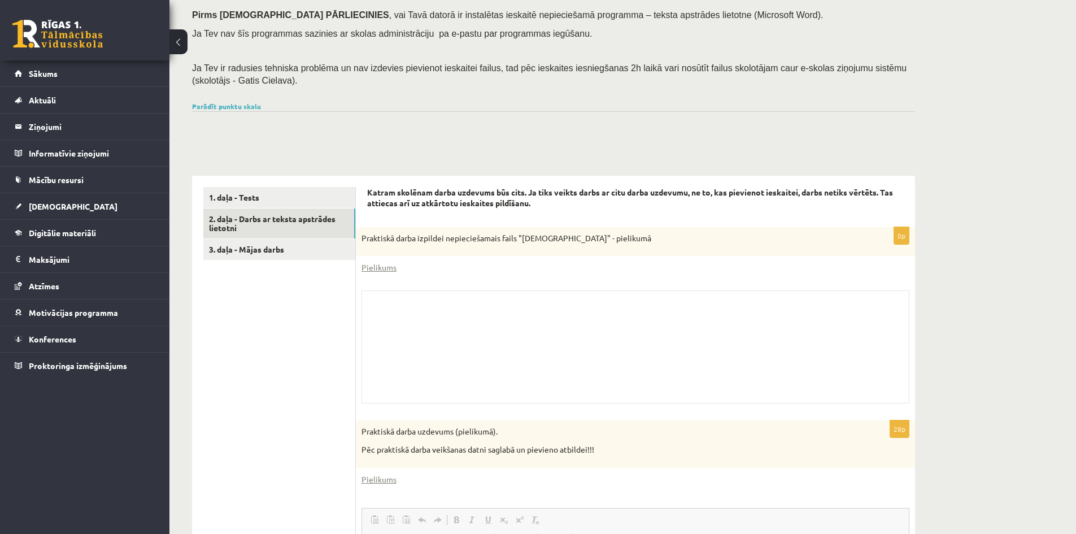
scroll to position [154, 0]
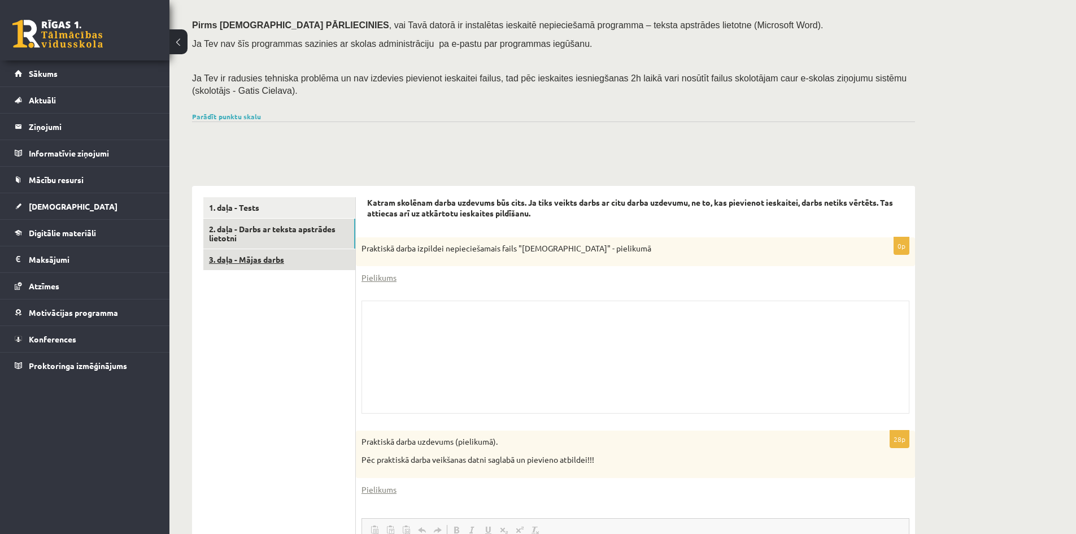
click at [286, 255] on link "3. daļa - Mājas darbs" at bounding box center [279, 259] width 152 height 21
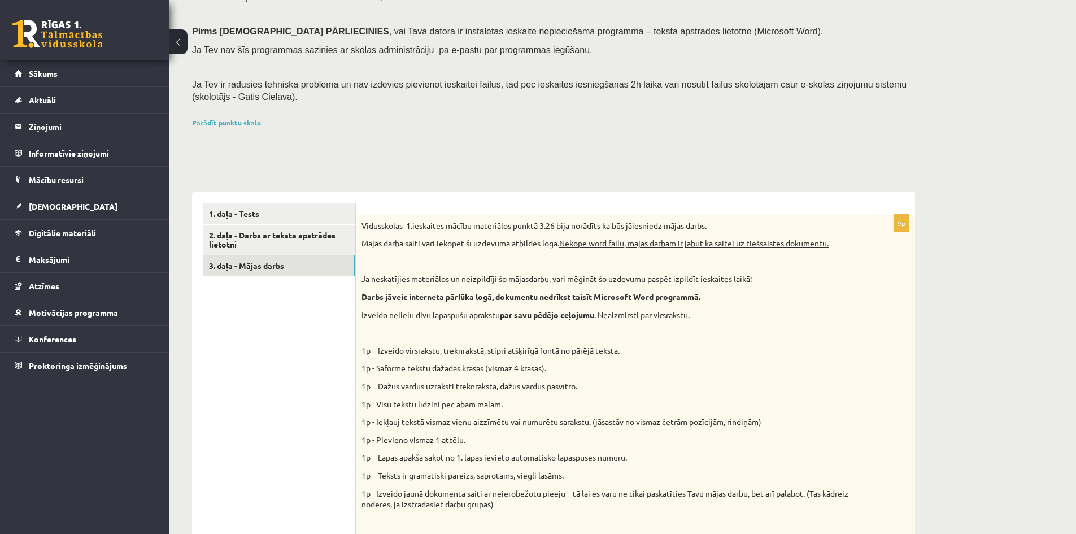
scroll to position [103, 0]
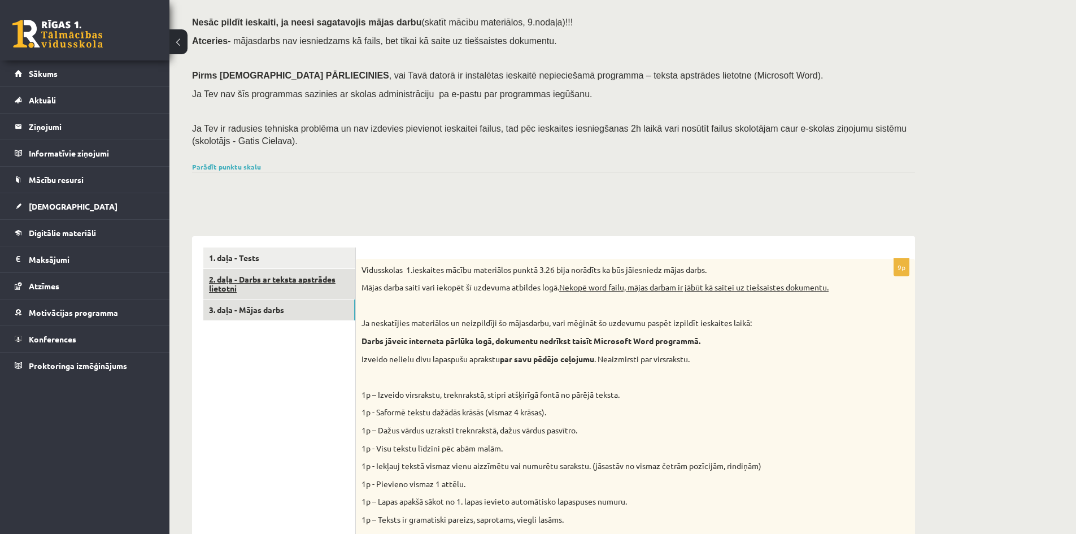
click at [288, 279] on link "2. daļa - Darbs ar teksta apstrādes lietotni" at bounding box center [279, 284] width 152 height 31
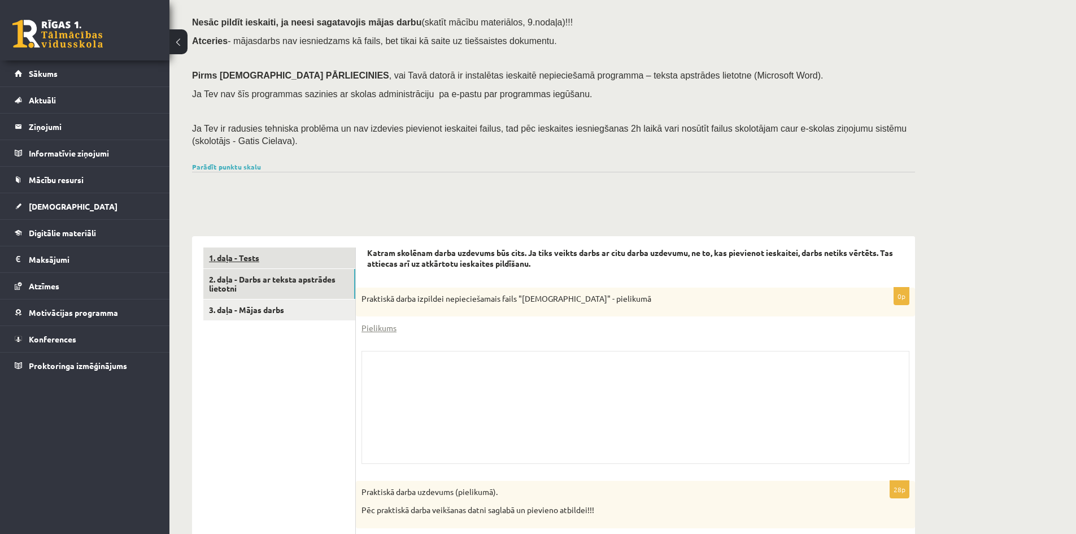
click at [281, 259] on link "1. daļa - Tests" at bounding box center [279, 257] width 152 height 21
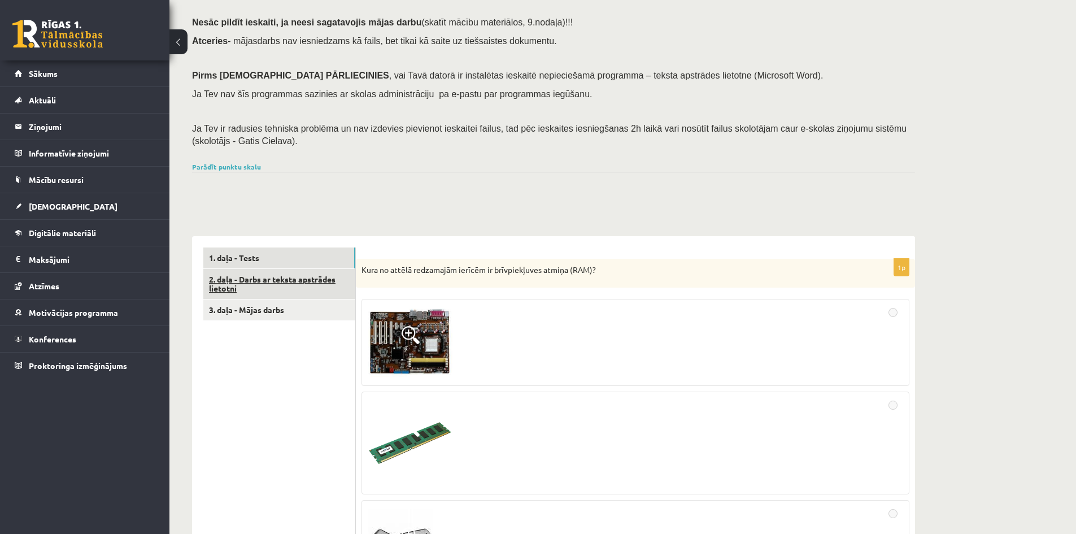
click at [290, 286] on link "2. daļa - Darbs ar teksta apstrādes lietotni" at bounding box center [279, 284] width 152 height 31
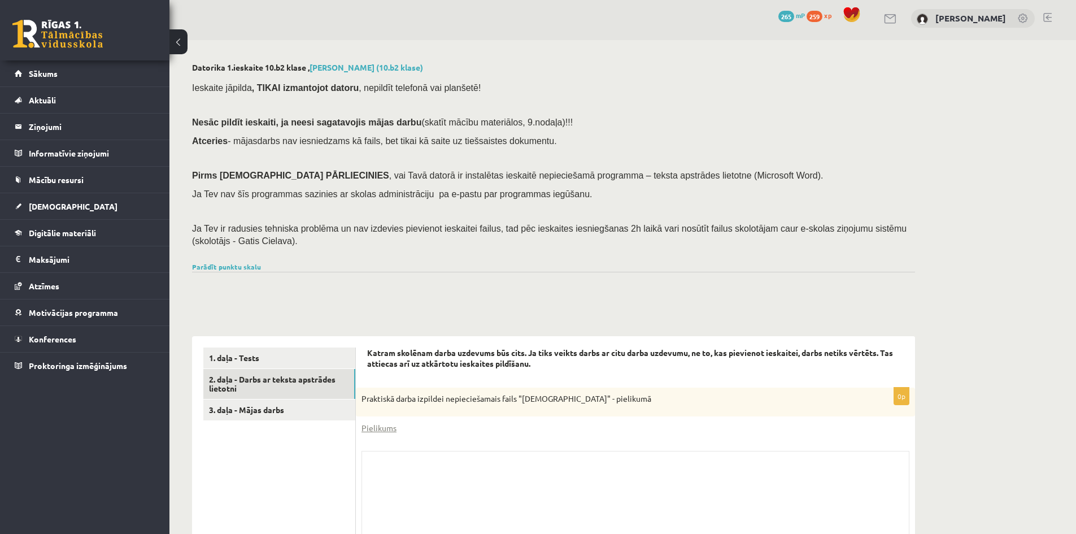
scroll to position [0, 0]
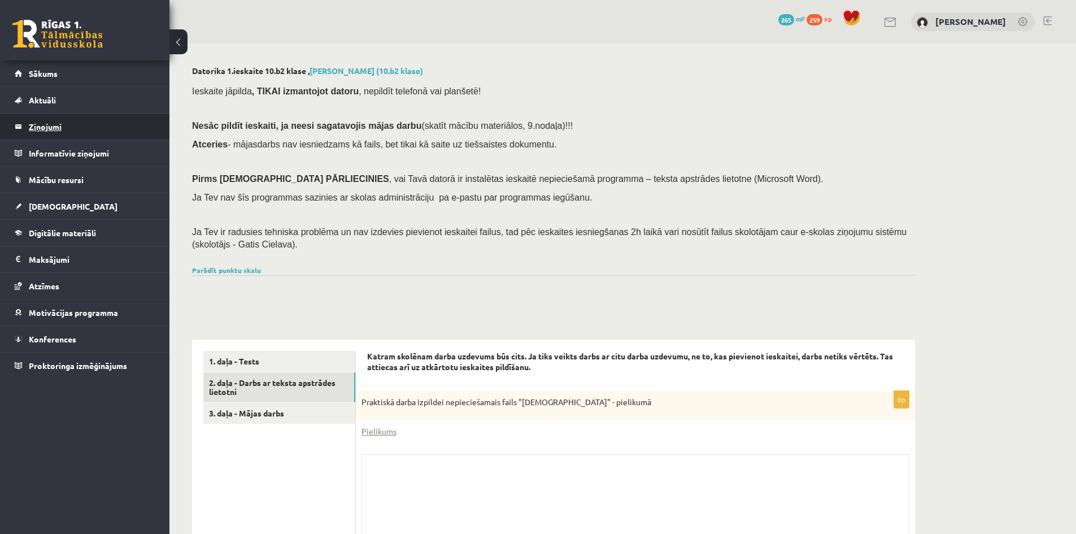
click at [68, 127] on legend "Ziņojumi 0" at bounding box center [92, 127] width 127 height 26
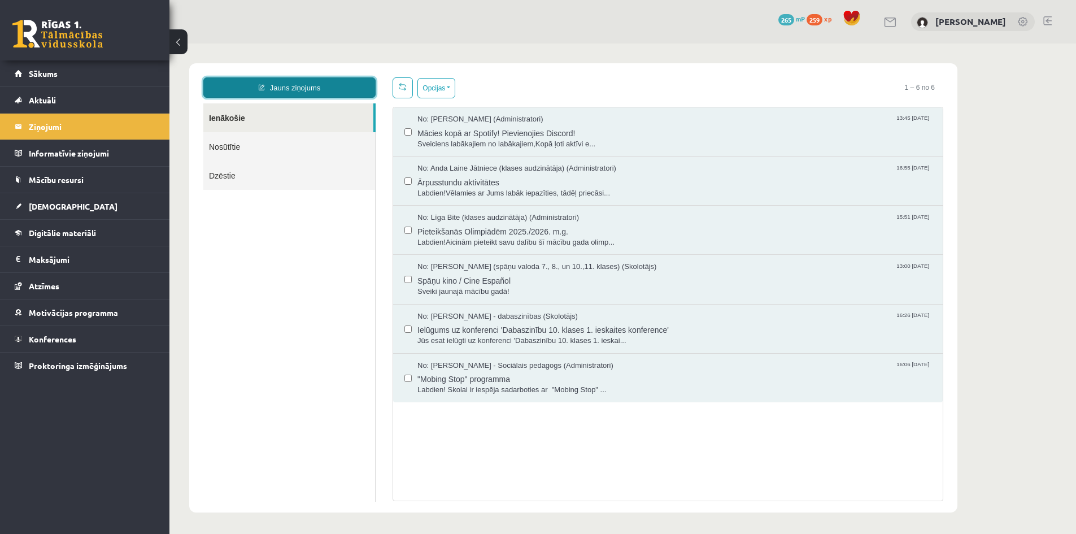
click at [299, 79] on link "Jauns ziņojums" at bounding box center [289, 87] width 172 height 20
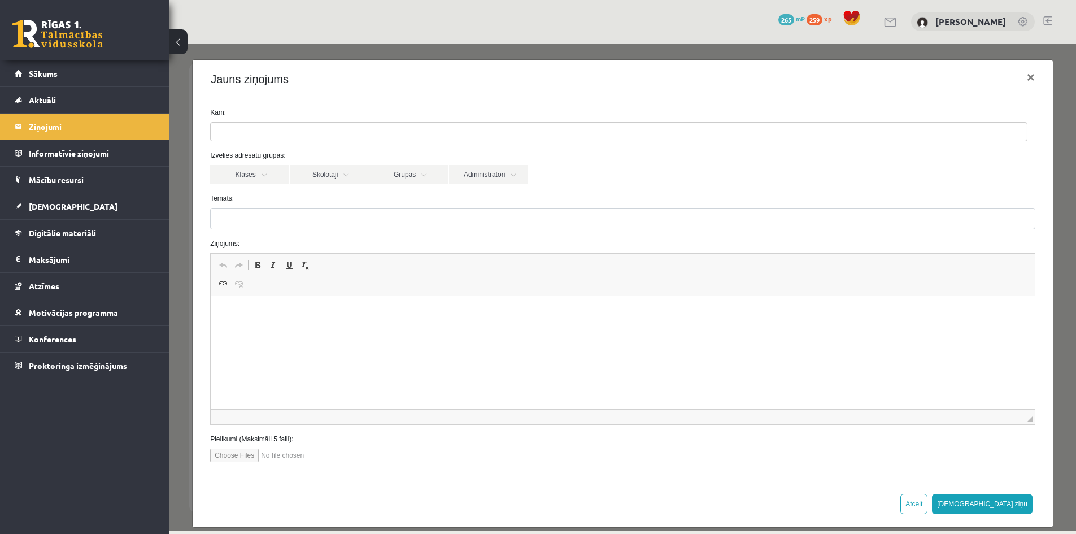
click at [239, 134] on input "search" at bounding box center [231, 132] width 40 height 18
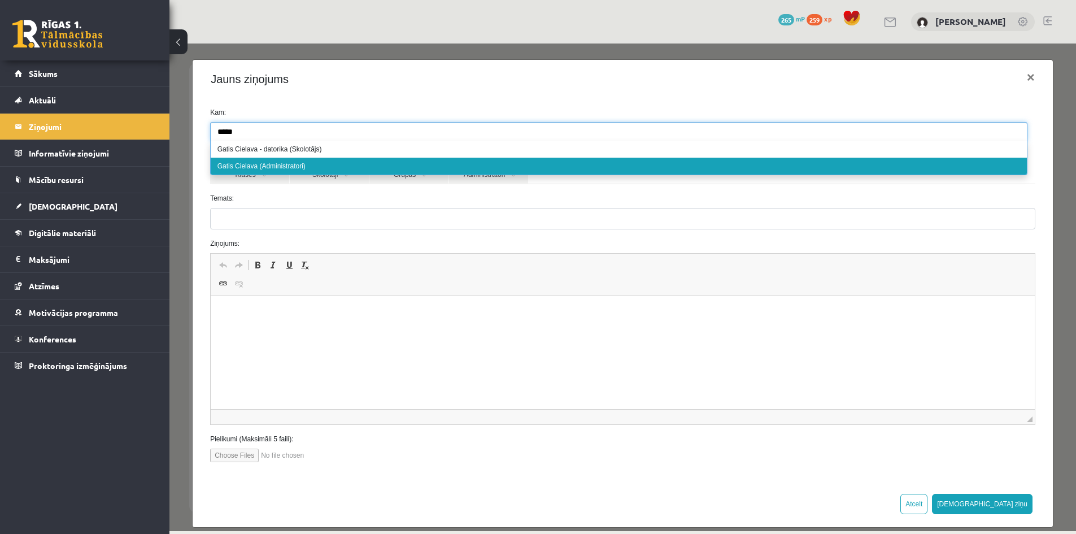
type input "*****"
drag, startPoint x: 319, startPoint y: 163, endPoint x: 313, endPoint y: 166, distance: 6.3
select select "***"
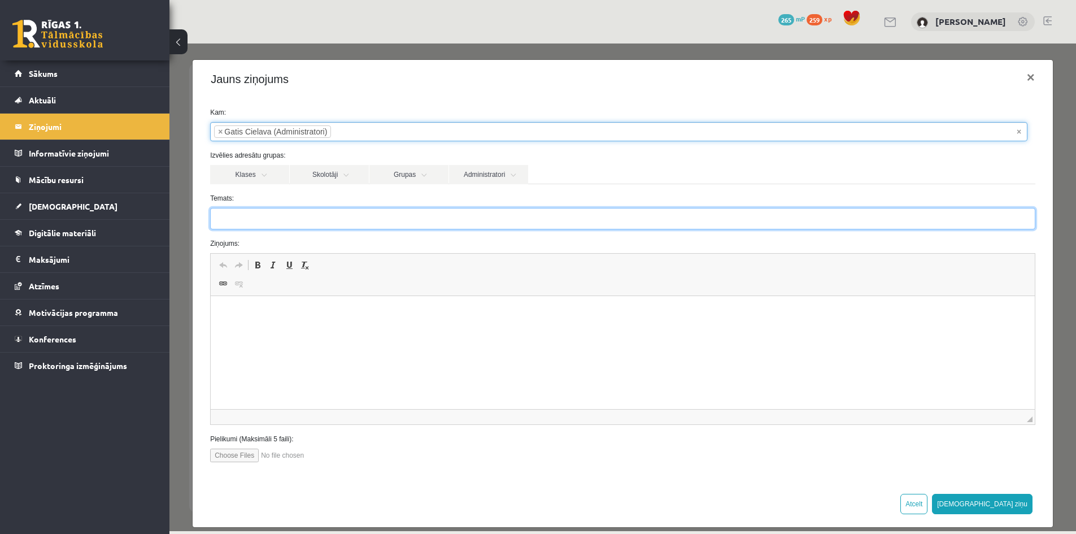
click at [259, 217] on input "Temats:" at bounding box center [622, 218] width 825 height 21
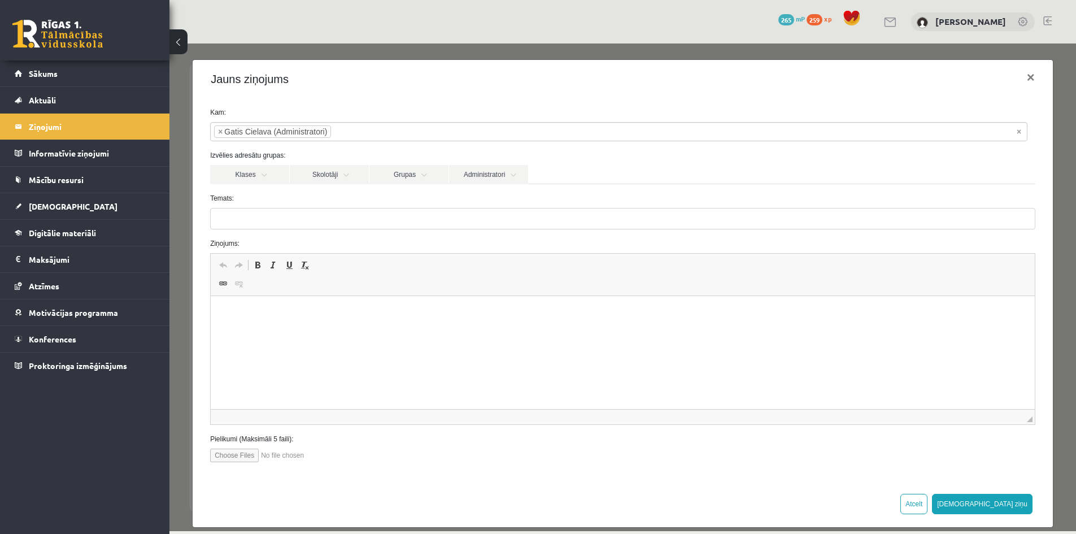
click at [235, 197] on label "Temats:" at bounding box center [623, 198] width 842 height 10
click at [235, 208] on input "Temats:" at bounding box center [622, 218] width 825 height 21
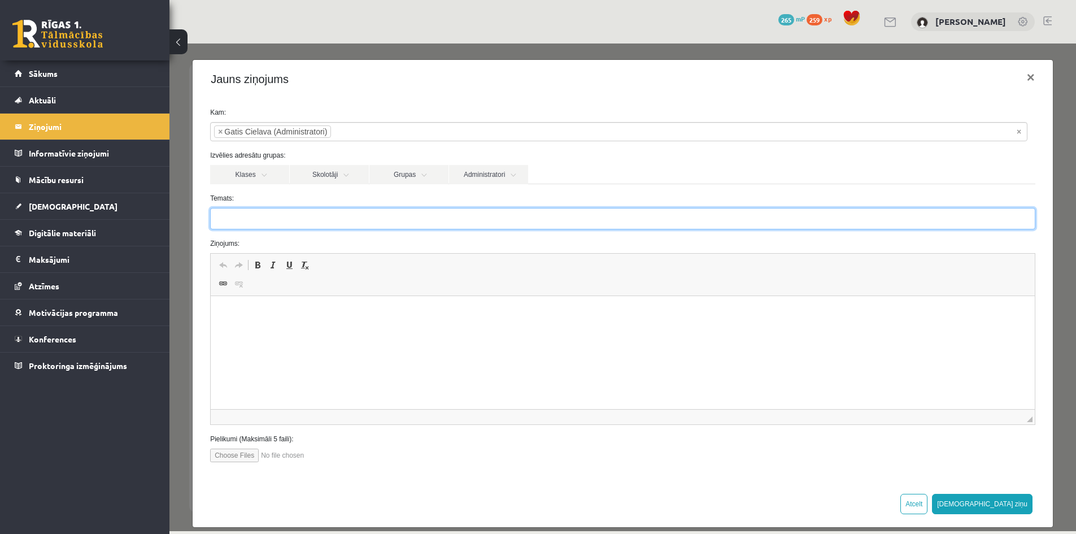
click at [227, 218] on input "Temats:" at bounding box center [622, 218] width 825 height 21
type input "**********"
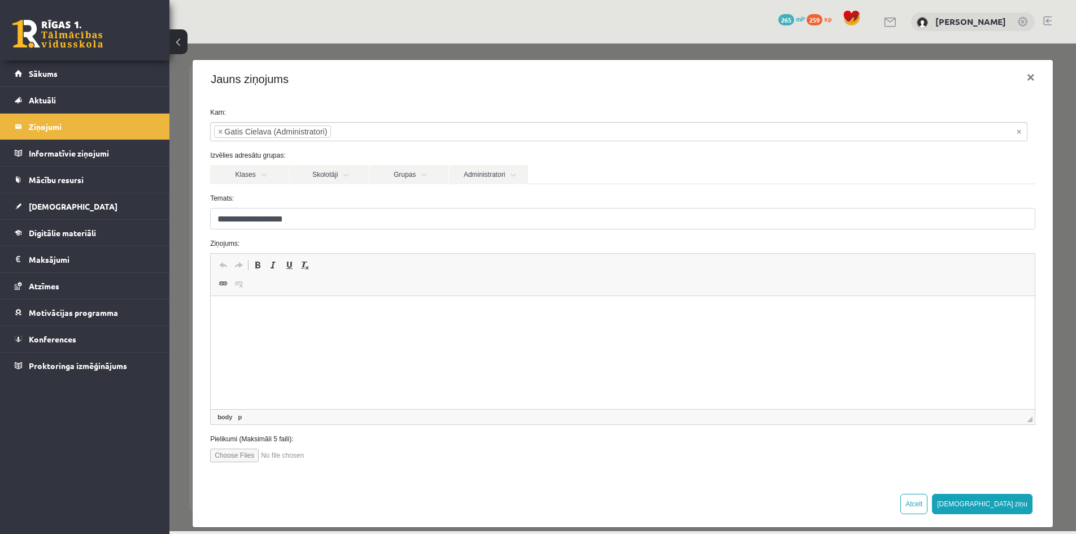
click at [307, 330] on html at bounding box center [623, 313] width 824 height 34
click at [237, 455] on input "file" at bounding box center [274, 455] width 128 height 14
type input "**********"
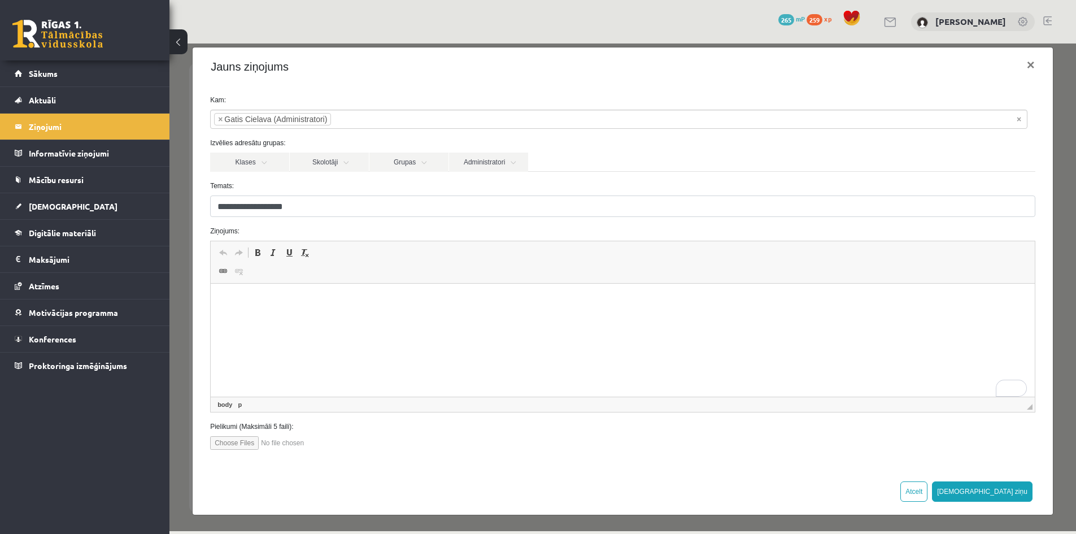
scroll to position [1, 0]
click at [219, 118] on span "×" at bounding box center [220, 119] width 5 height 11
select select
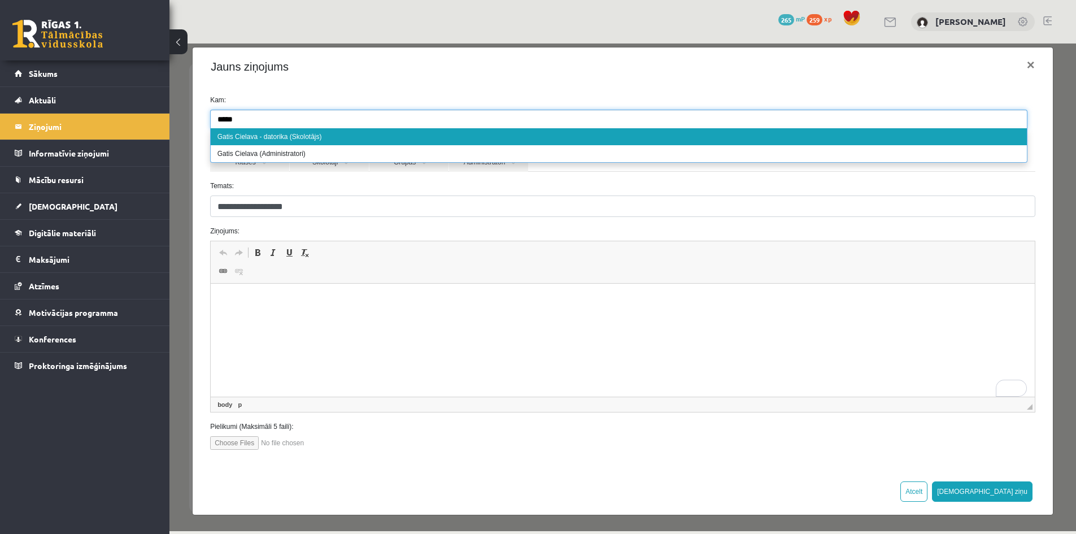
type input "*****"
select select "**"
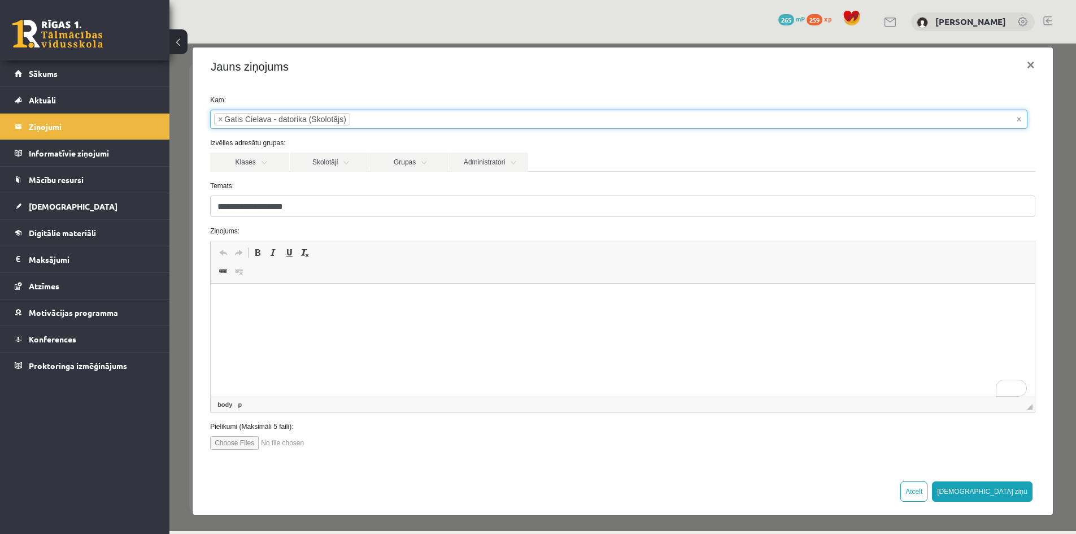
click at [790, 304] on p "To enrich screen reader interactions, please activate Accessibility in Grammarl…" at bounding box center [623, 301] width 802 height 12
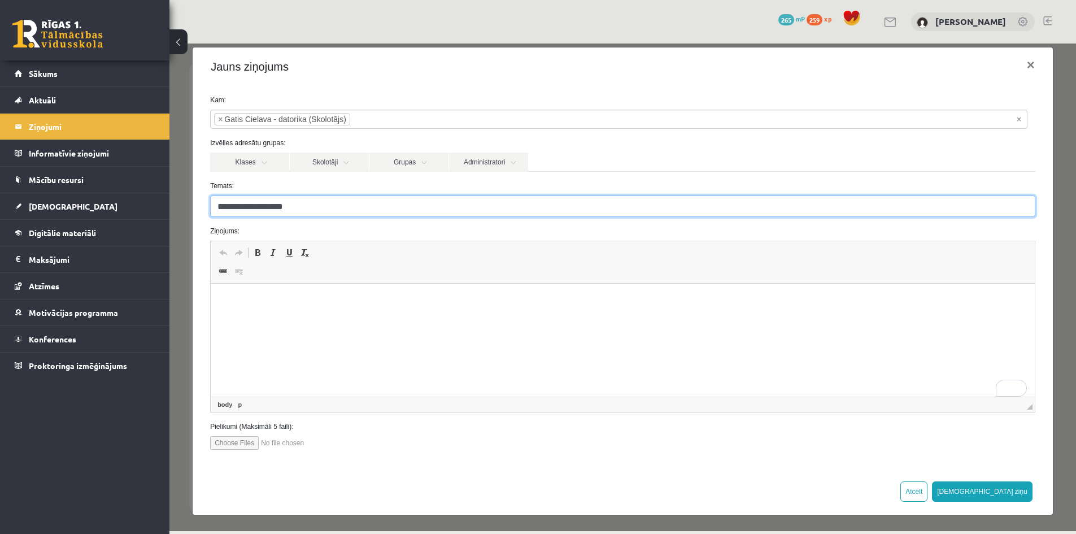
click at [220, 204] on input "**********" at bounding box center [622, 205] width 825 height 21
type input "**********"
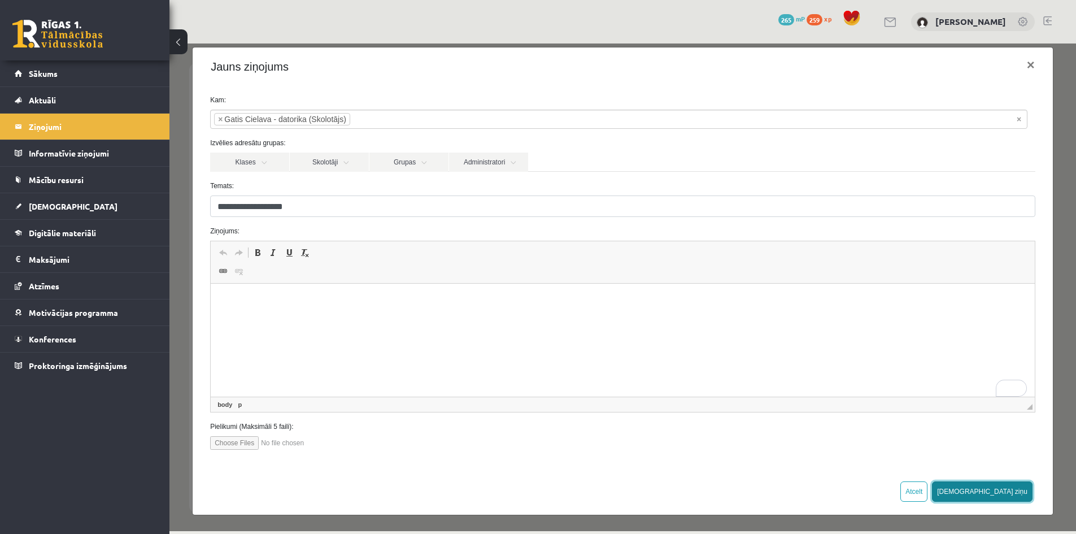
click at [1007, 490] on button "[DEMOGRAPHIC_DATA] ziņu" at bounding box center [982, 491] width 101 height 20
click at [382, 318] on html at bounding box center [623, 301] width 824 height 34
drag, startPoint x: 366, startPoint y: 328, endPoint x: 189, endPoint y: 291, distance: 181.0
click at [211, 291] on html "**********" at bounding box center [623, 310] width 824 height 53
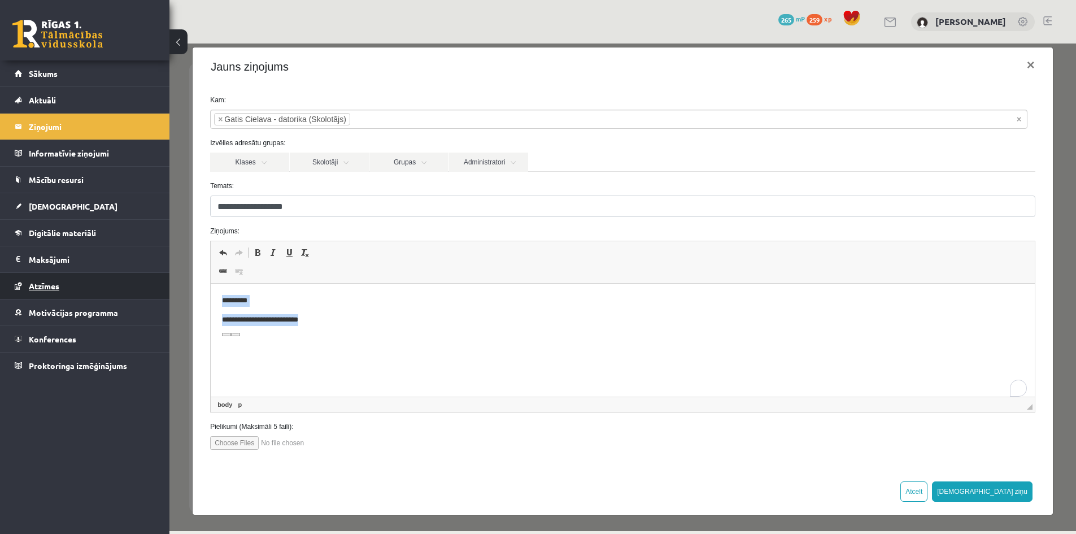
copy body "**********"
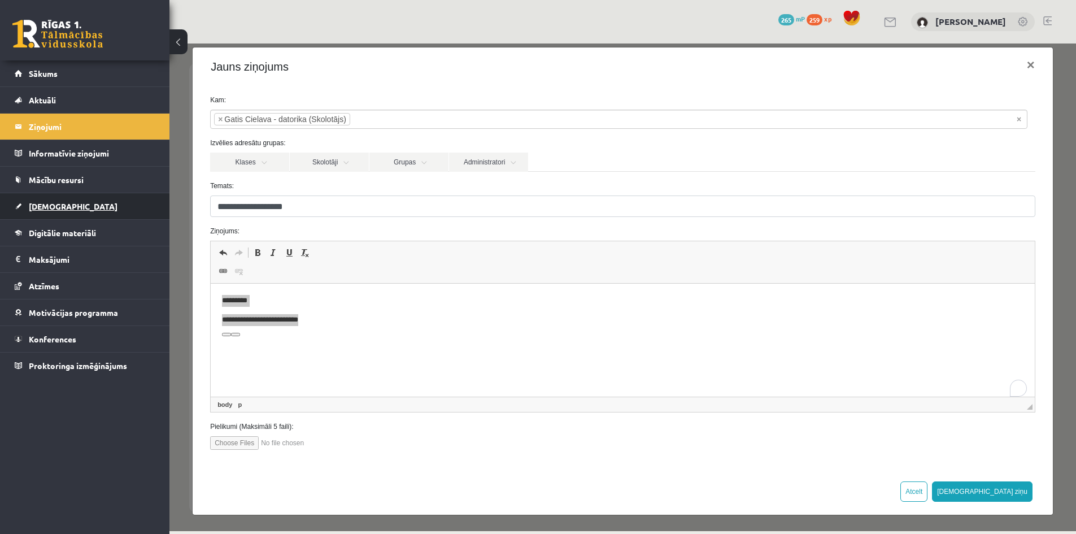
click at [51, 202] on span "[DEMOGRAPHIC_DATA]" at bounding box center [73, 206] width 89 height 10
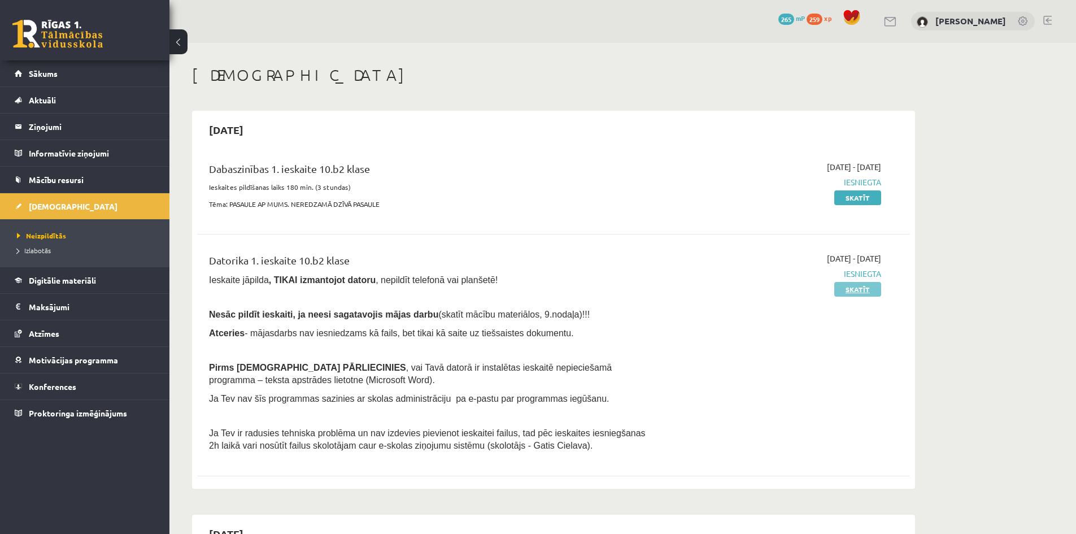
click at [865, 293] on link "Skatīt" at bounding box center [857, 289] width 47 height 15
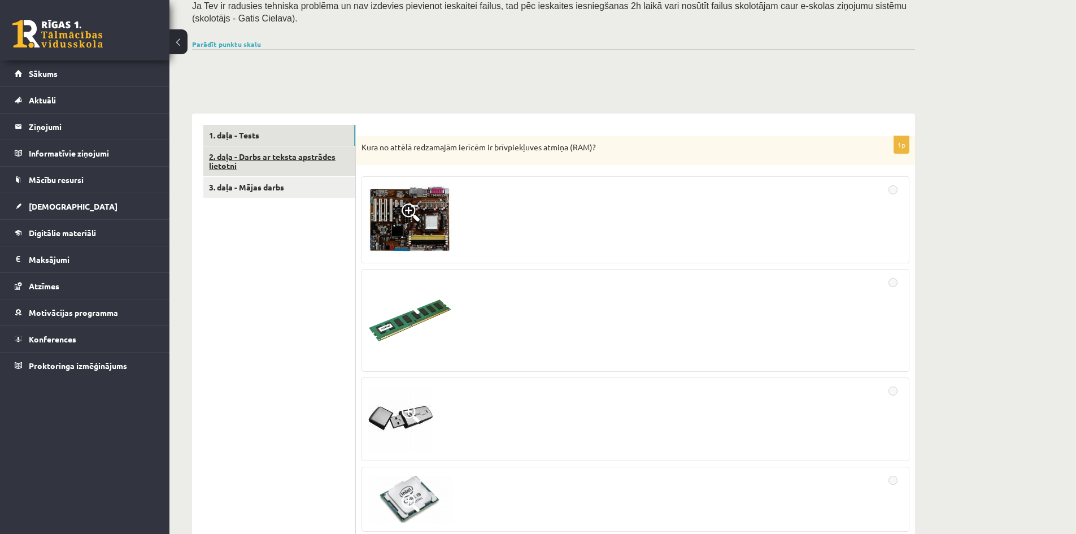
click at [274, 156] on link "2. daļa - Darbs ar teksta apstrādes lietotni" at bounding box center [279, 161] width 152 height 31
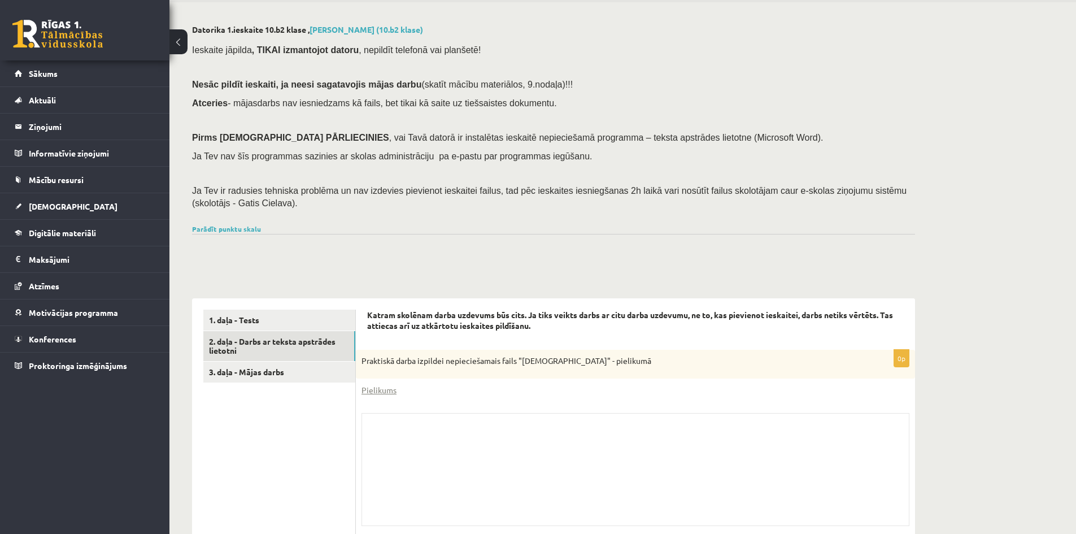
scroll to position [41, 0]
click at [80, 114] on legend "Ziņojumi 0" at bounding box center [92, 127] width 127 height 26
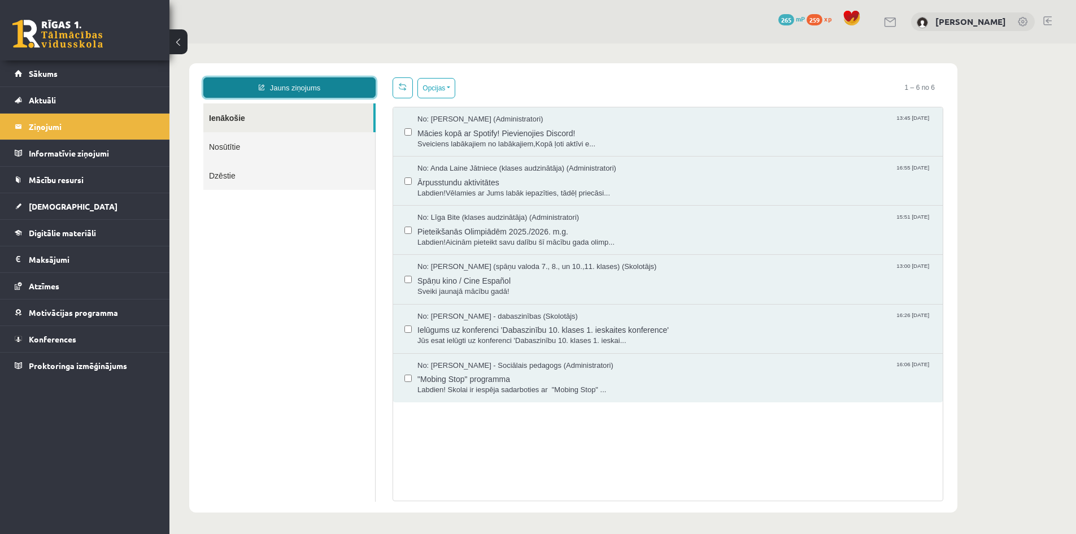
click at [260, 89] on icon at bounding box center [262, 87] width 6 height 6
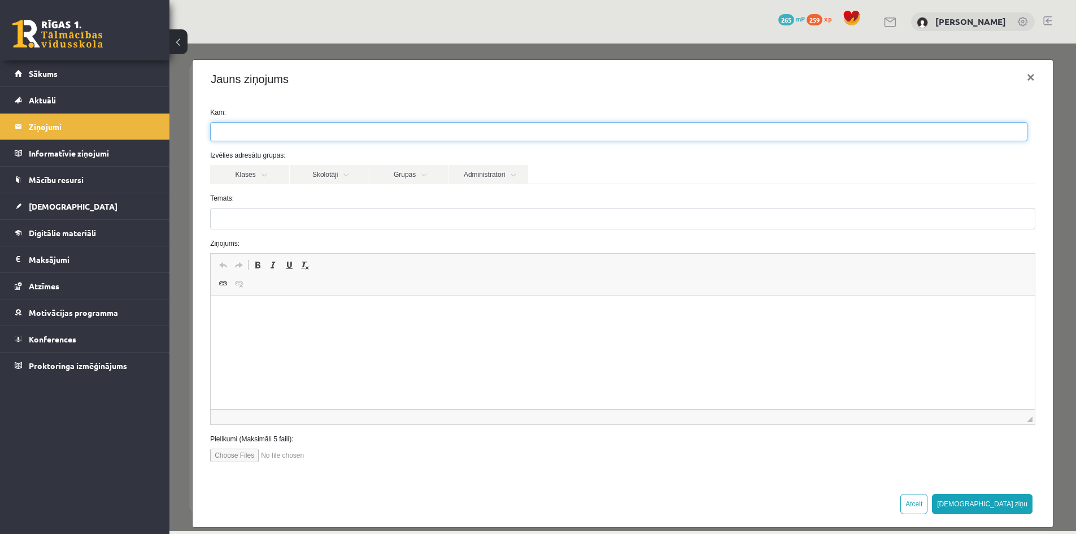
click at [258, 141] on ul at bounding box center [619, 132] width 816 height 18
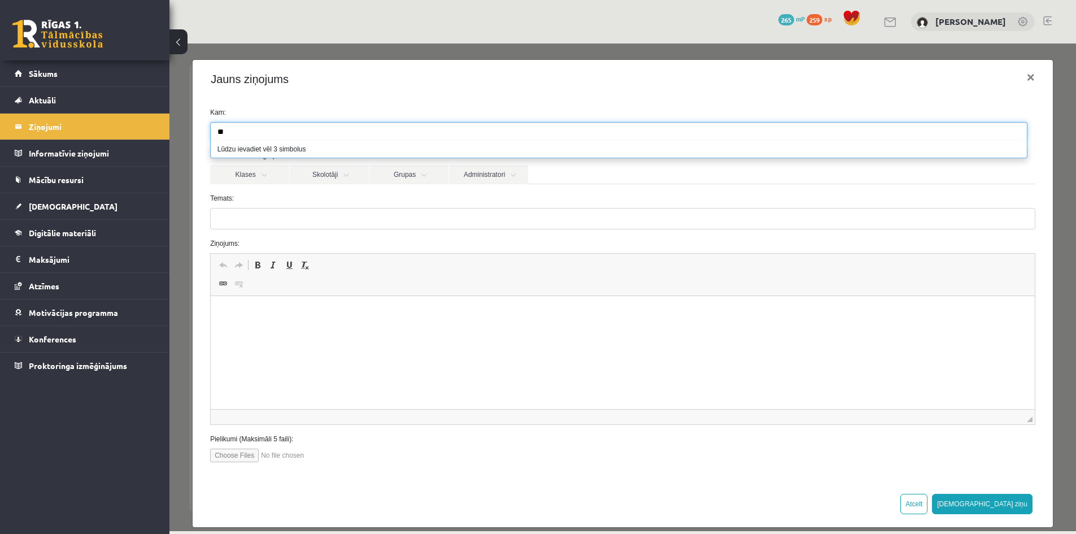
type input "*"
click at [64, 197] on link "[DEMOGRAPHIC_DATA]" at bounding box center [85, 206] width 141 height 26
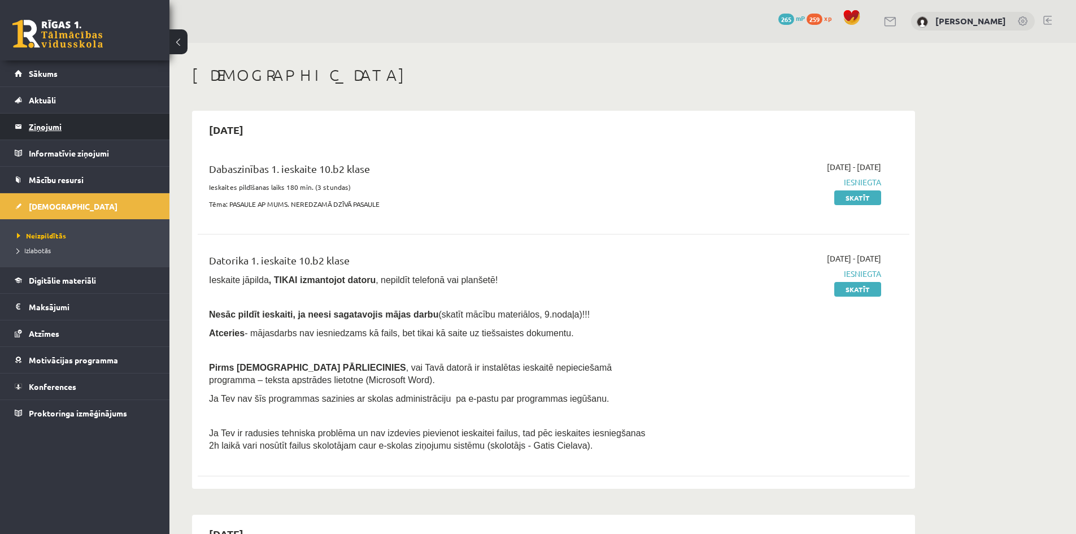
click at [83, 122] on legend "Ziņojumi 0" at bounding box center [92, 127] width 127 height 26
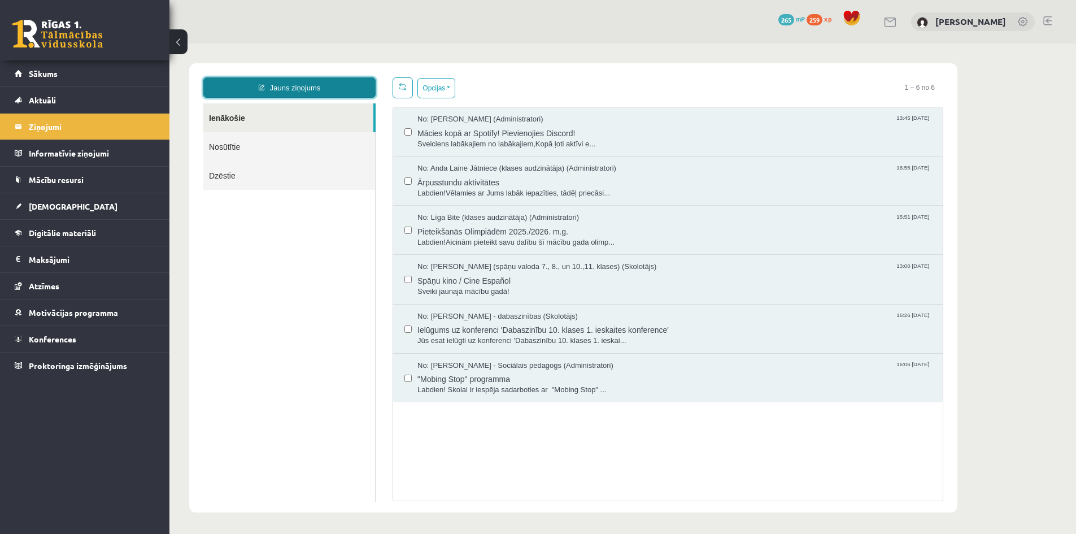
click at [308, 95] on link "Jauns ziņojums" at bounding box center [289, 87] width 172 height 20
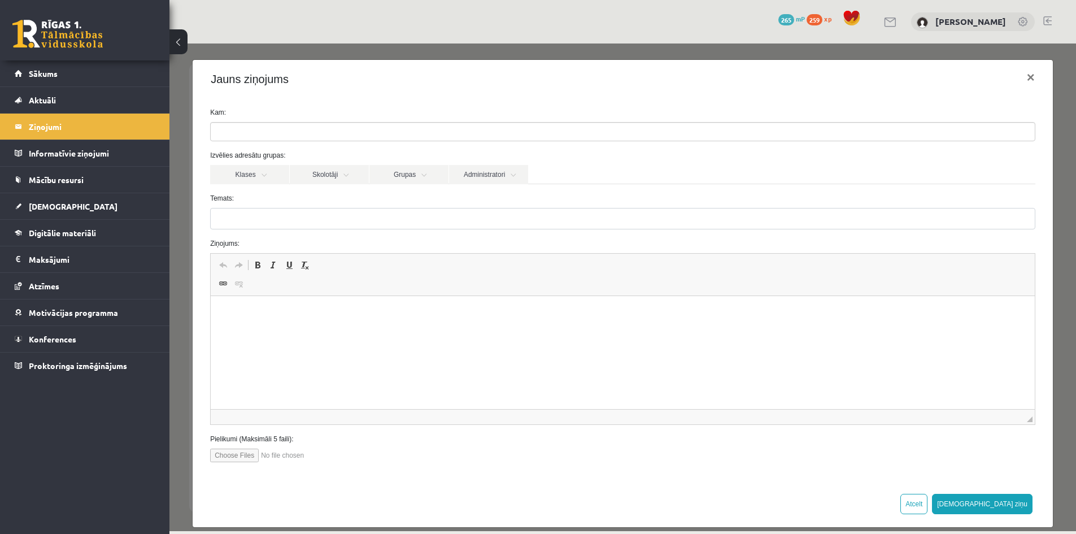
click at [366, 133] on ul at bounding box center [623, 132] width 824 height 18
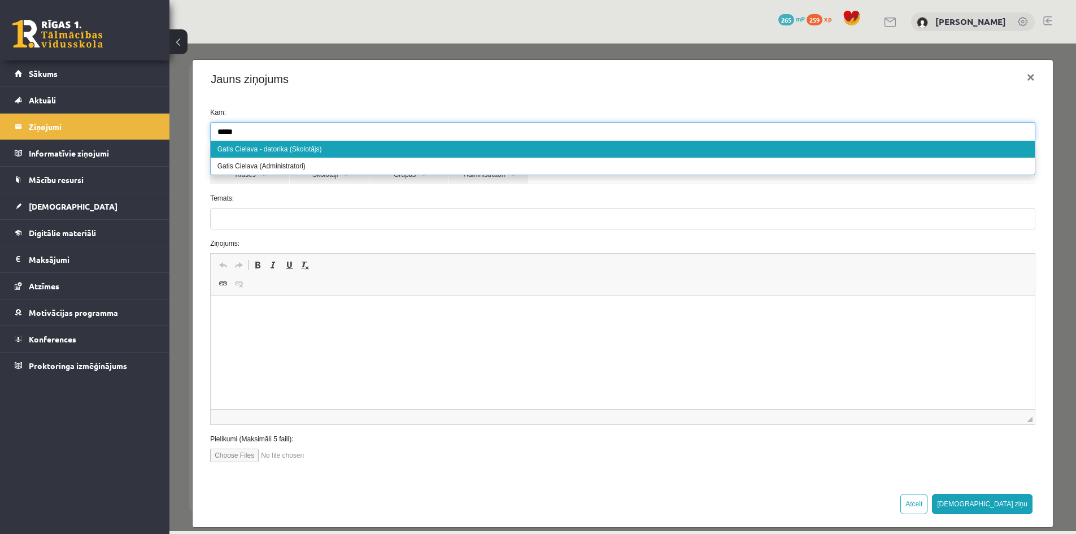
type input "*****"
select select "**"
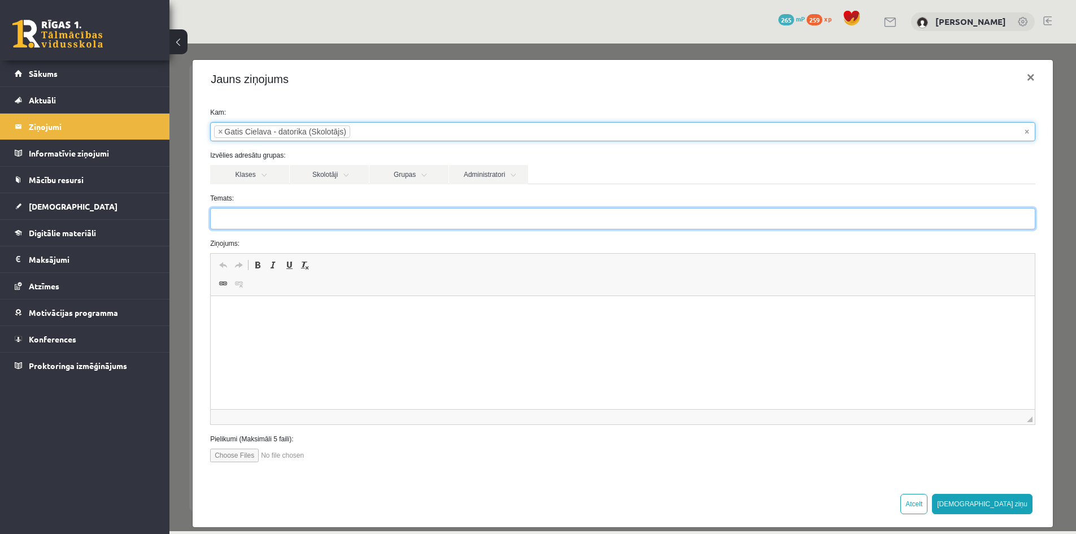
drag, startPoint x: 276, startPoint y: 216, endPoint x: 281, endPoint y: 218, distance: 6.1
click at [275, 216] on input "Temats:" at bounding box center [622, 218] width 825 height 21
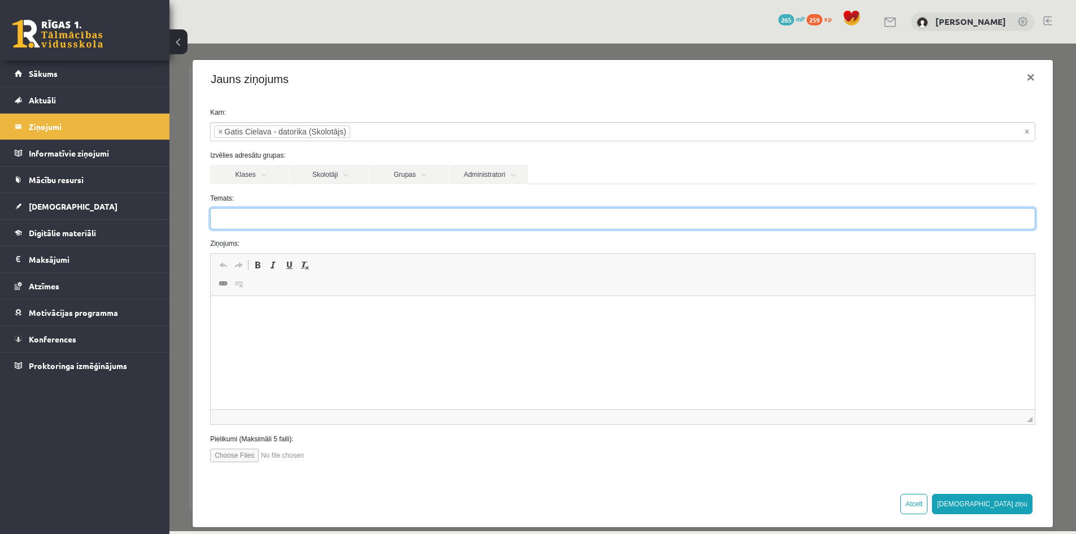
type input "**********"
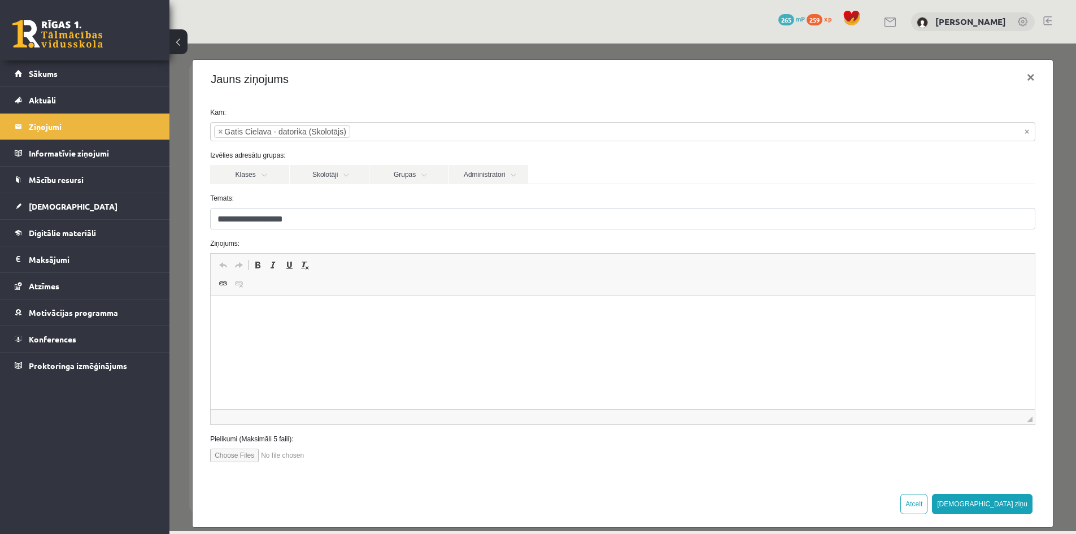
click at [269, 329] on html at bounding box center [623, 313] width 824 height 34
click at [232, 452] on input "file" at bounding box center [274, 455] width 128 height 14
type input "**********"
click at [1009, 503] on button "[DEMOGRAPHIC_DATA] ziņu" at bounding box center [982, 504] width 101 height 20
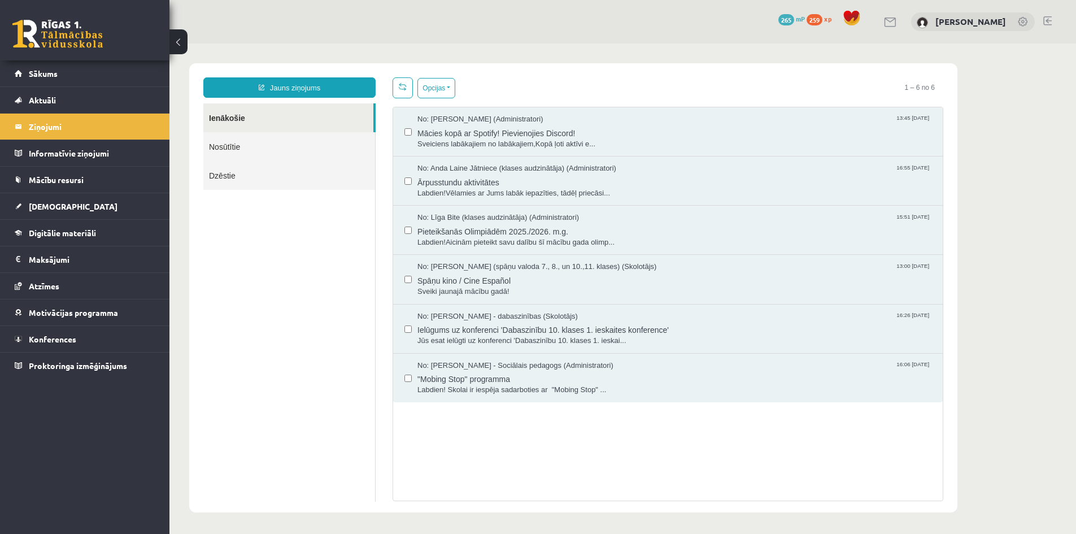
click at [255, 150] on link "Nosūtītie" at bounding box center [289, 146] width 172 height 29
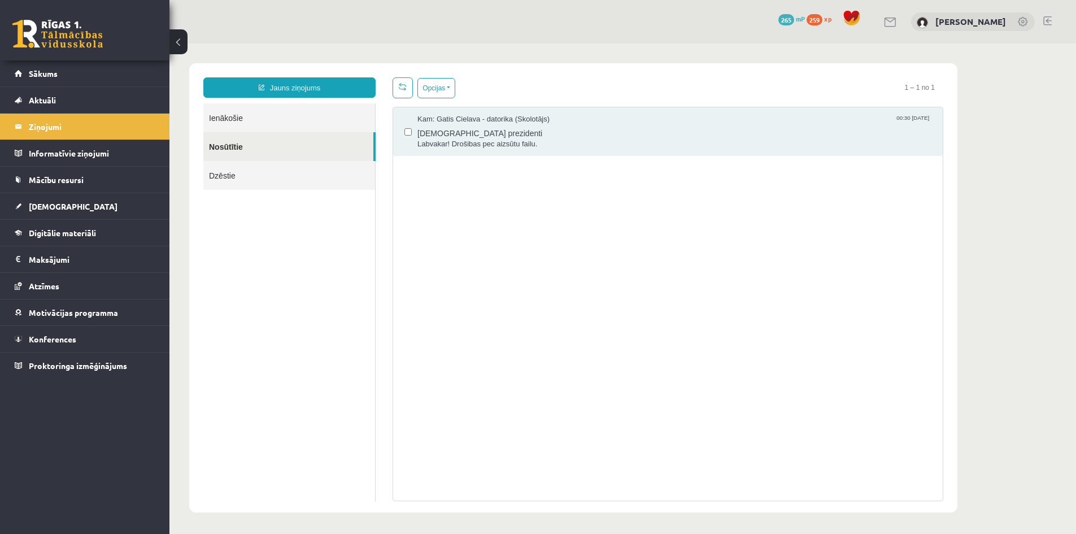
click at [265, 119] on link "Ienākošie" at bounding box center [289, 117] width 172 height 29
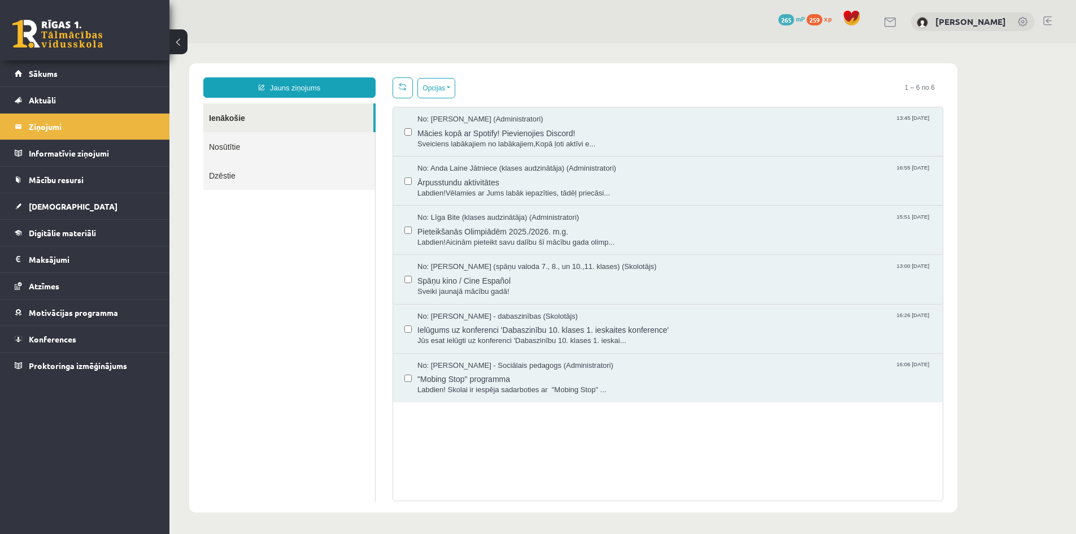
click at [229, 150] on link "Nosūtītie" at bounding box center [289, 146] width 172 height 29
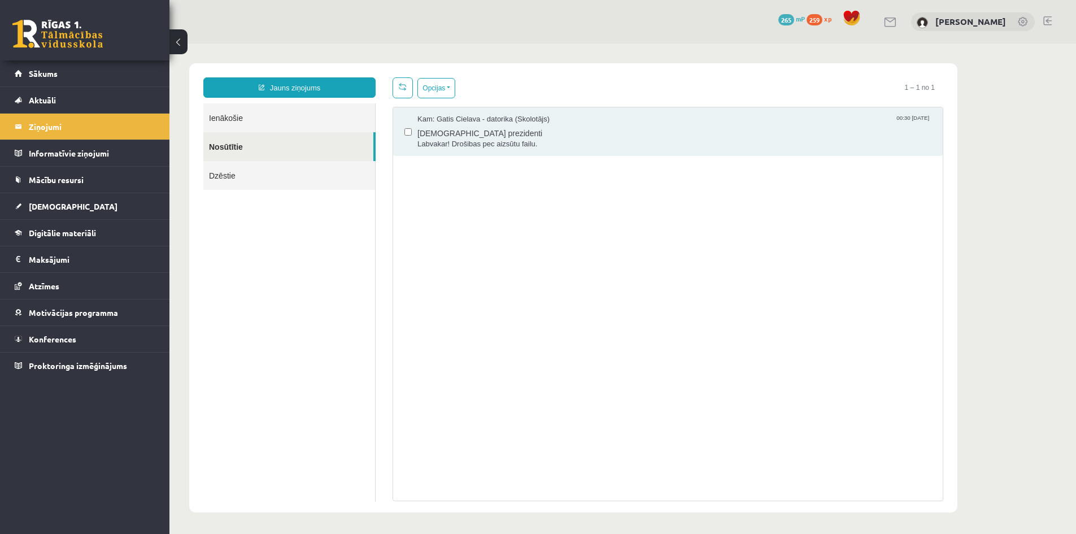
click at [1048, 22] on link at bounding box center [1047, 20] width 8 height 9
